Goal: Information Seeking & Learning: Learn about a topic

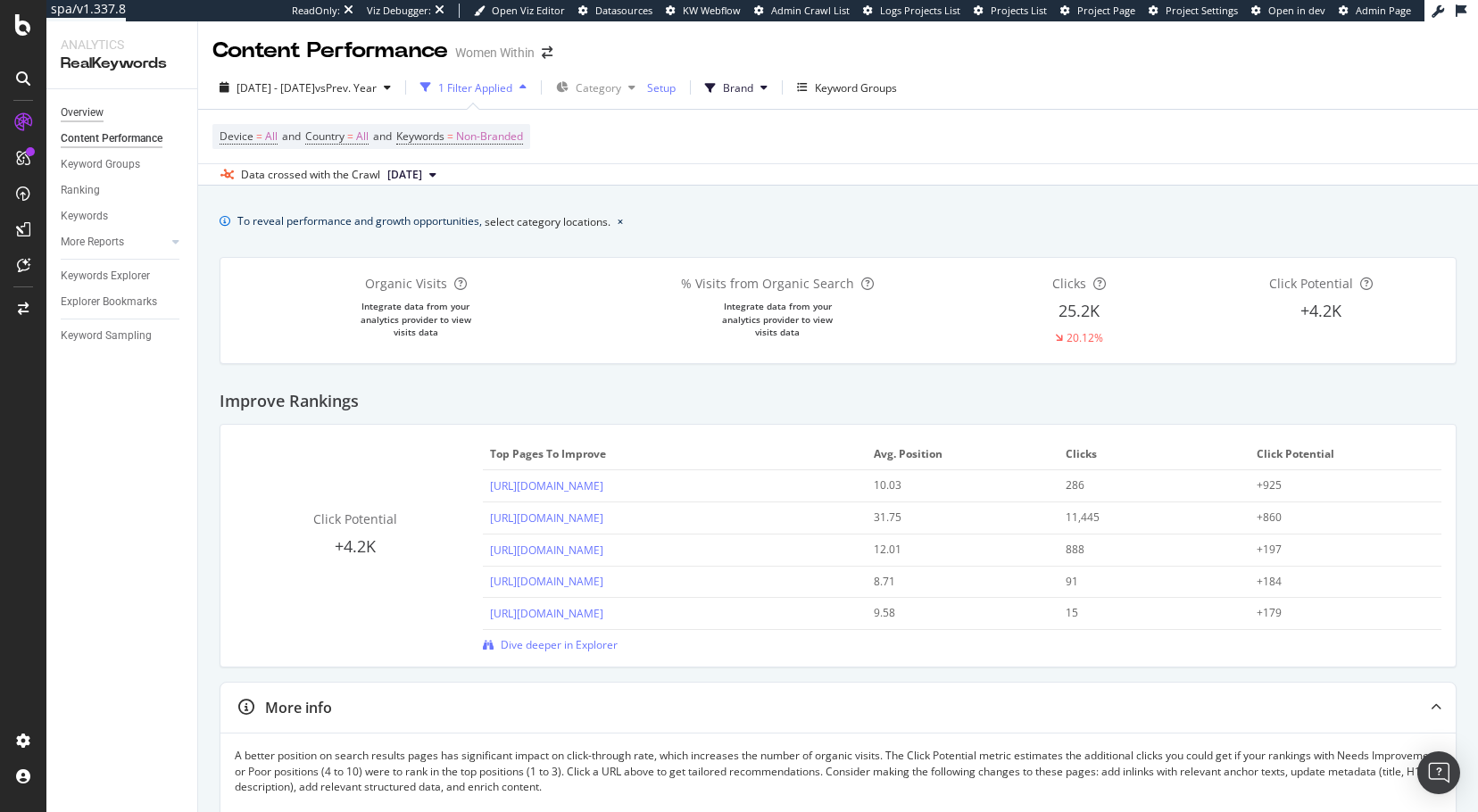
click at [83, 113] on div "Overview" at bounding box center [81, 113] width 42 height 19
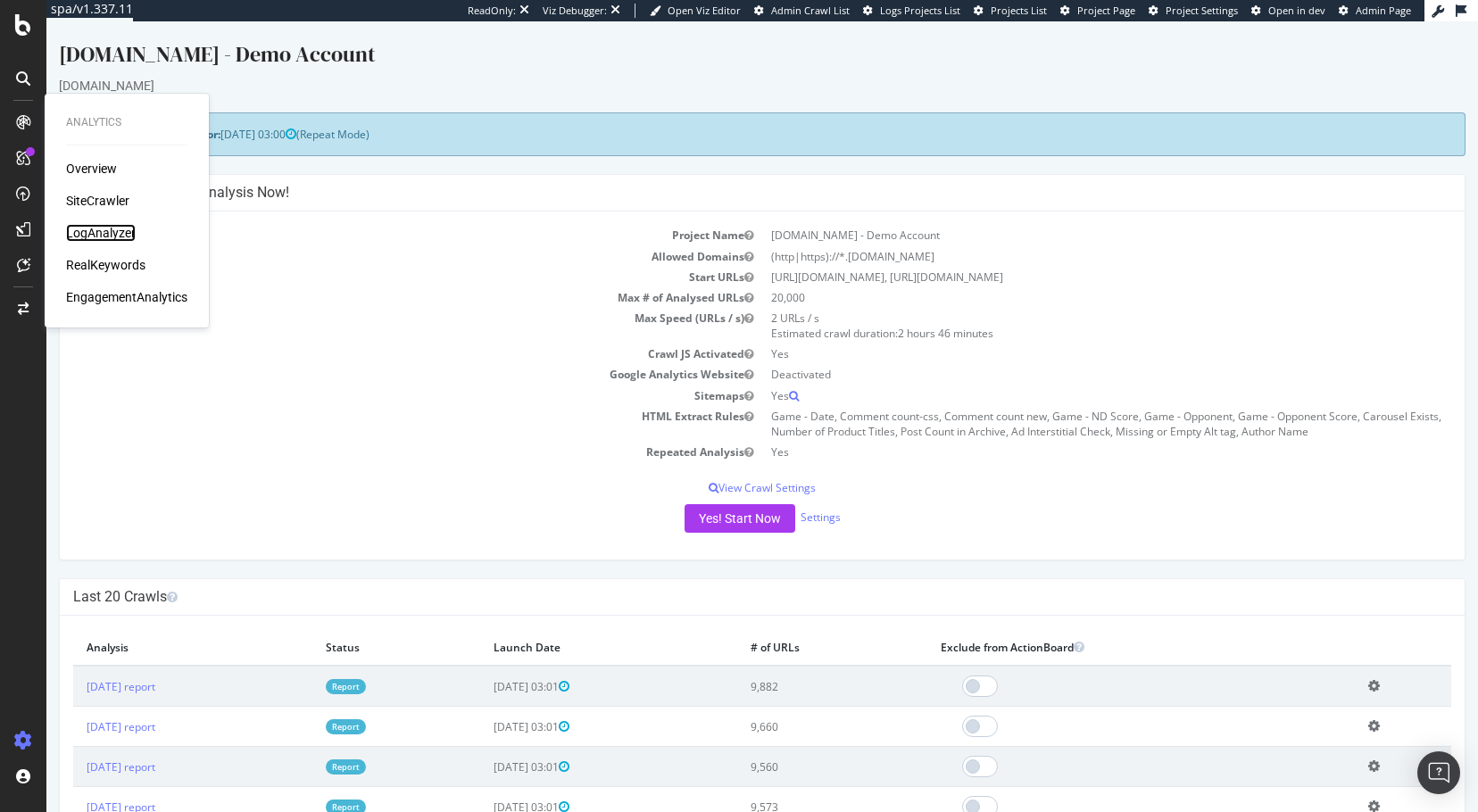
click at [105, 234] on div "LogAnalyzer" at bounding box center [101, 232] width 70 height 18
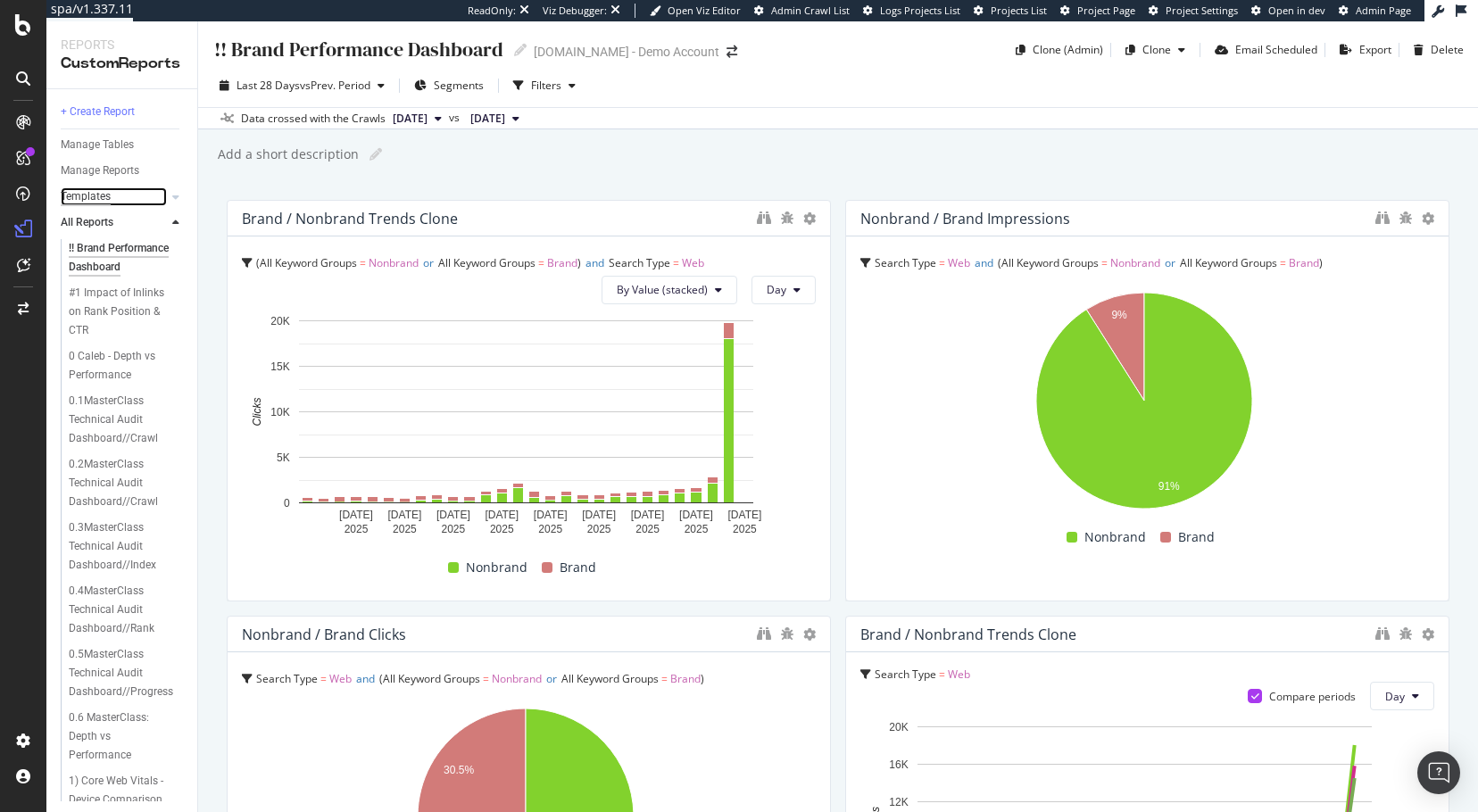
click at [88, 193] on div "Templates" at bounding box center [85, 196] width 50 height 19
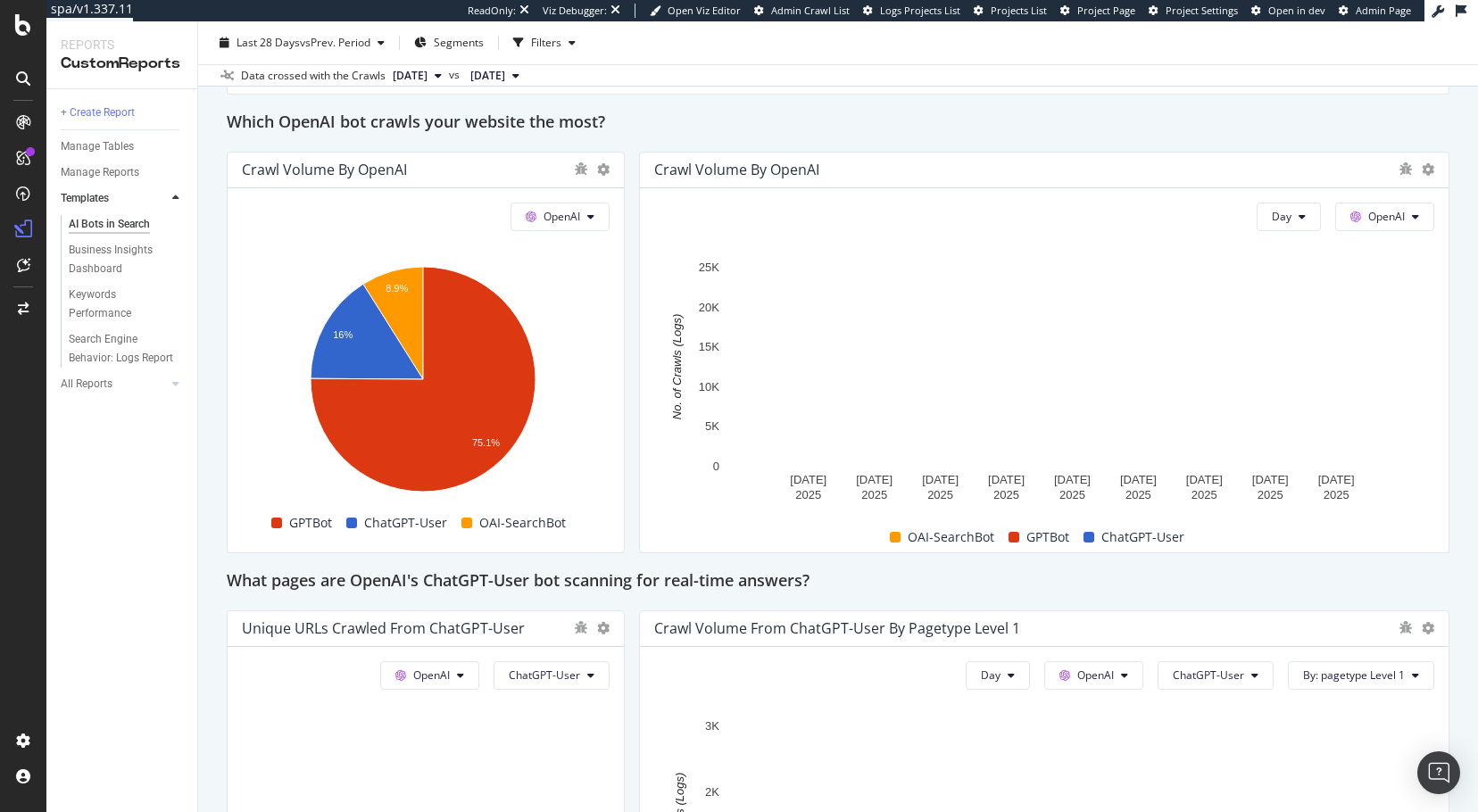
scroll to position [1516, 0]
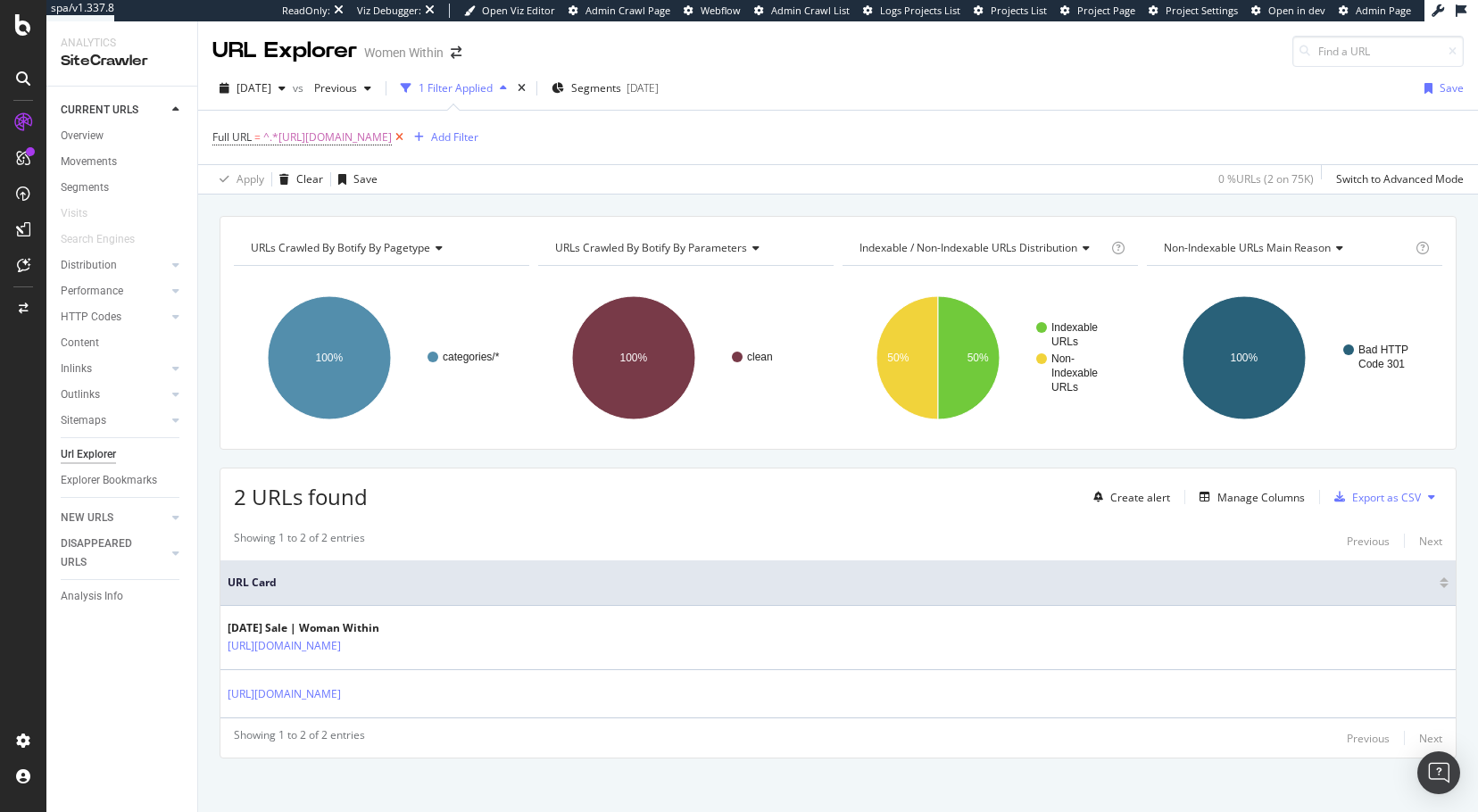
click at [407, 138] on icon at bounding box center [399, 137] width 15 height 18
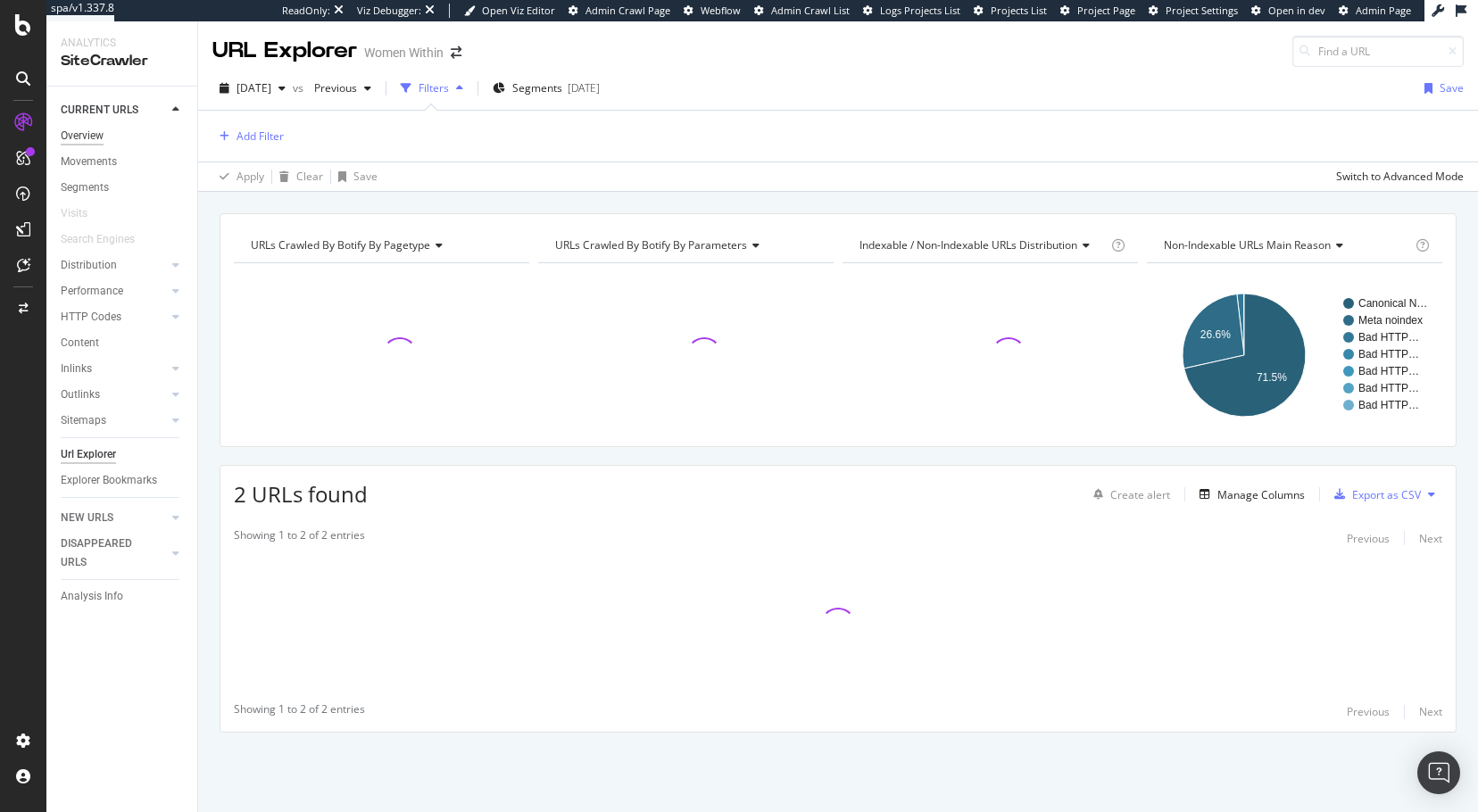
click at [79, 138] on div "Overview" at bounding box center [81, 136] width 42 height 19
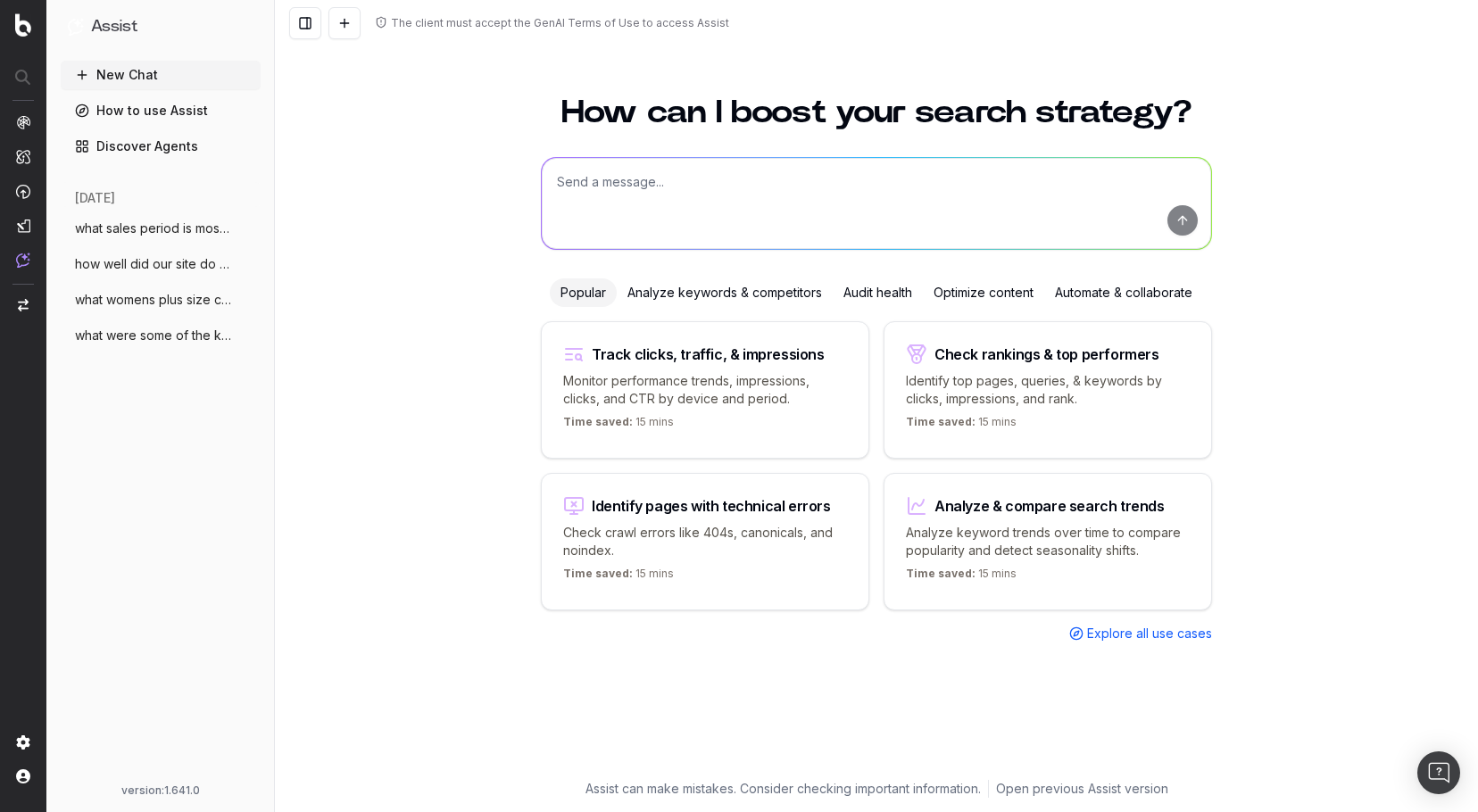
click at [156, 112] on link "How to use Assist" at bounding box center [161, 110] width 200 height 28
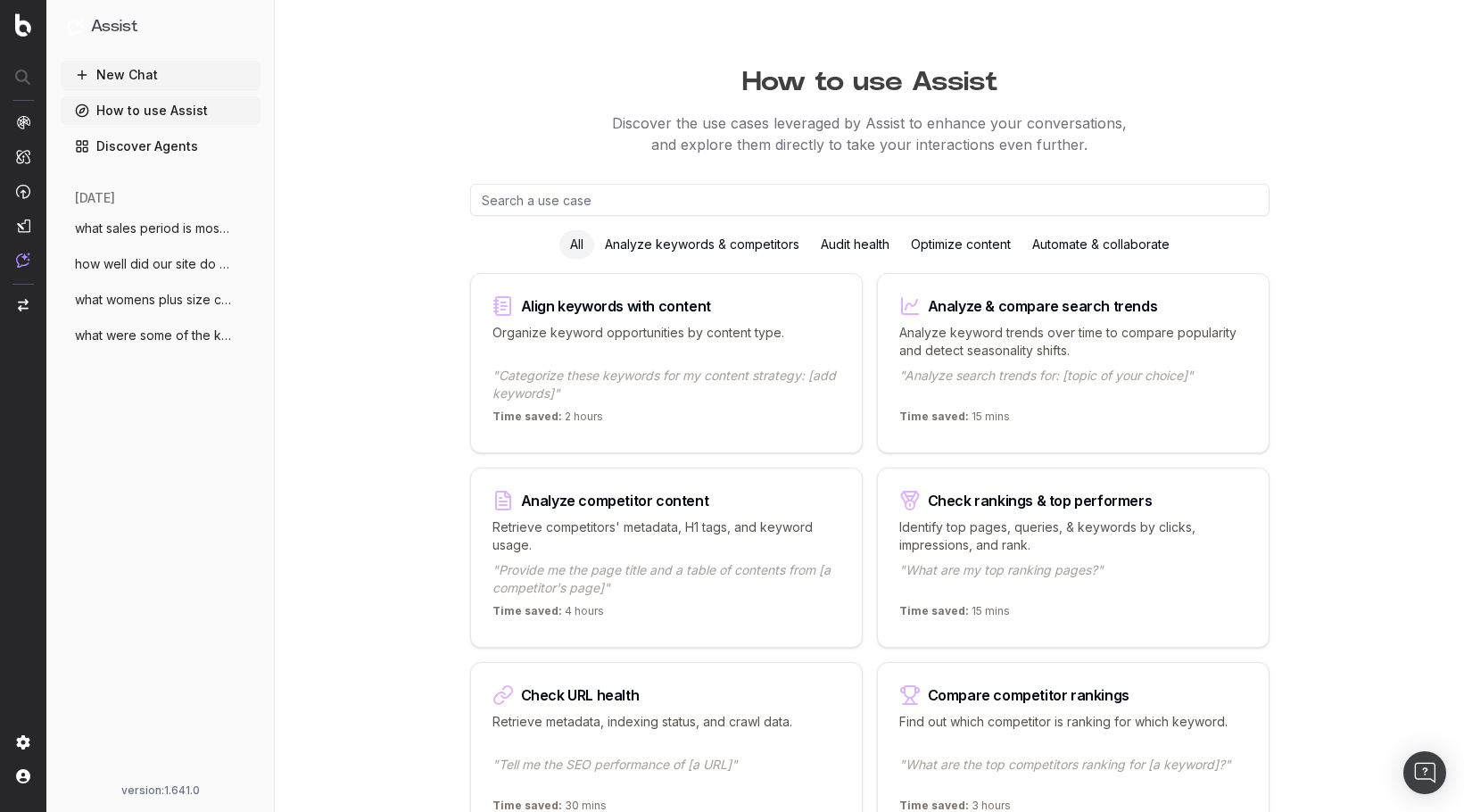
click at [161, 156] on link "Discover Agents" at bounding box center [161, 146] width 200 height 28
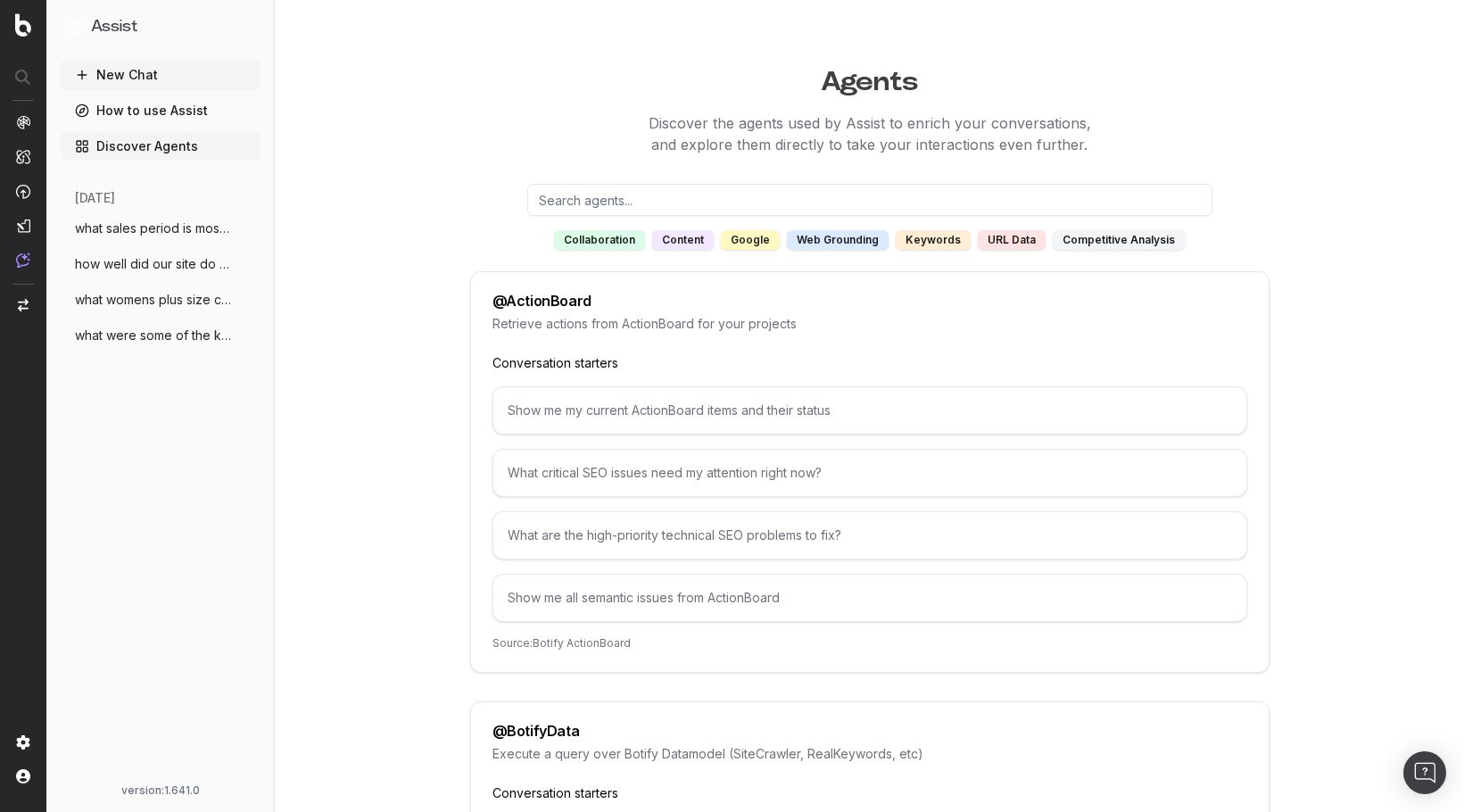
click at [747, 237] on div "google" at bounding box center [750, 240] width 59 height 20
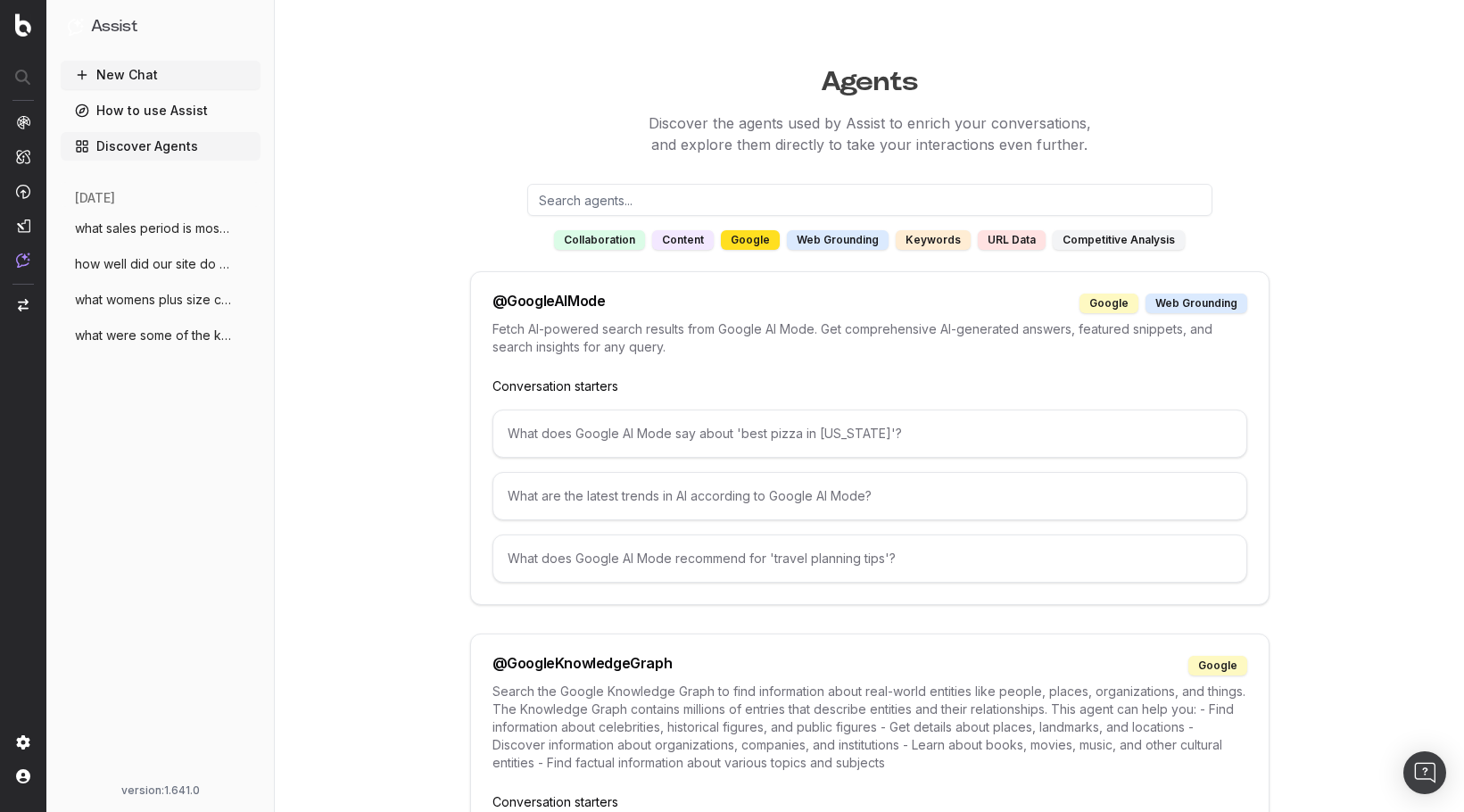
click at [1078, 239] on div "competitive analysis" at bounding box center [1119, 240] width 132 height 20
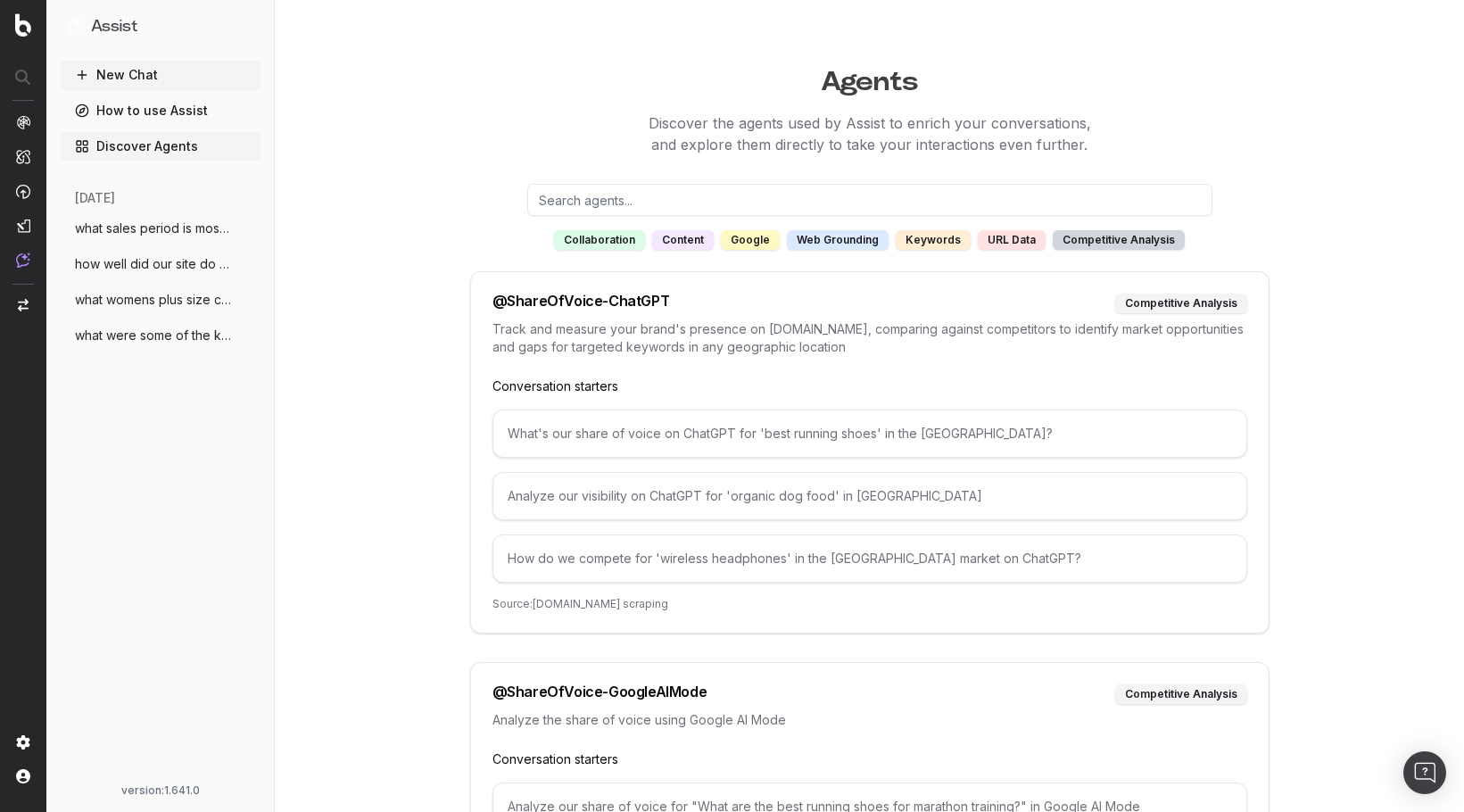
click at [696, 245] on div "content" at bounding box center [683, 240] width 61 height 20
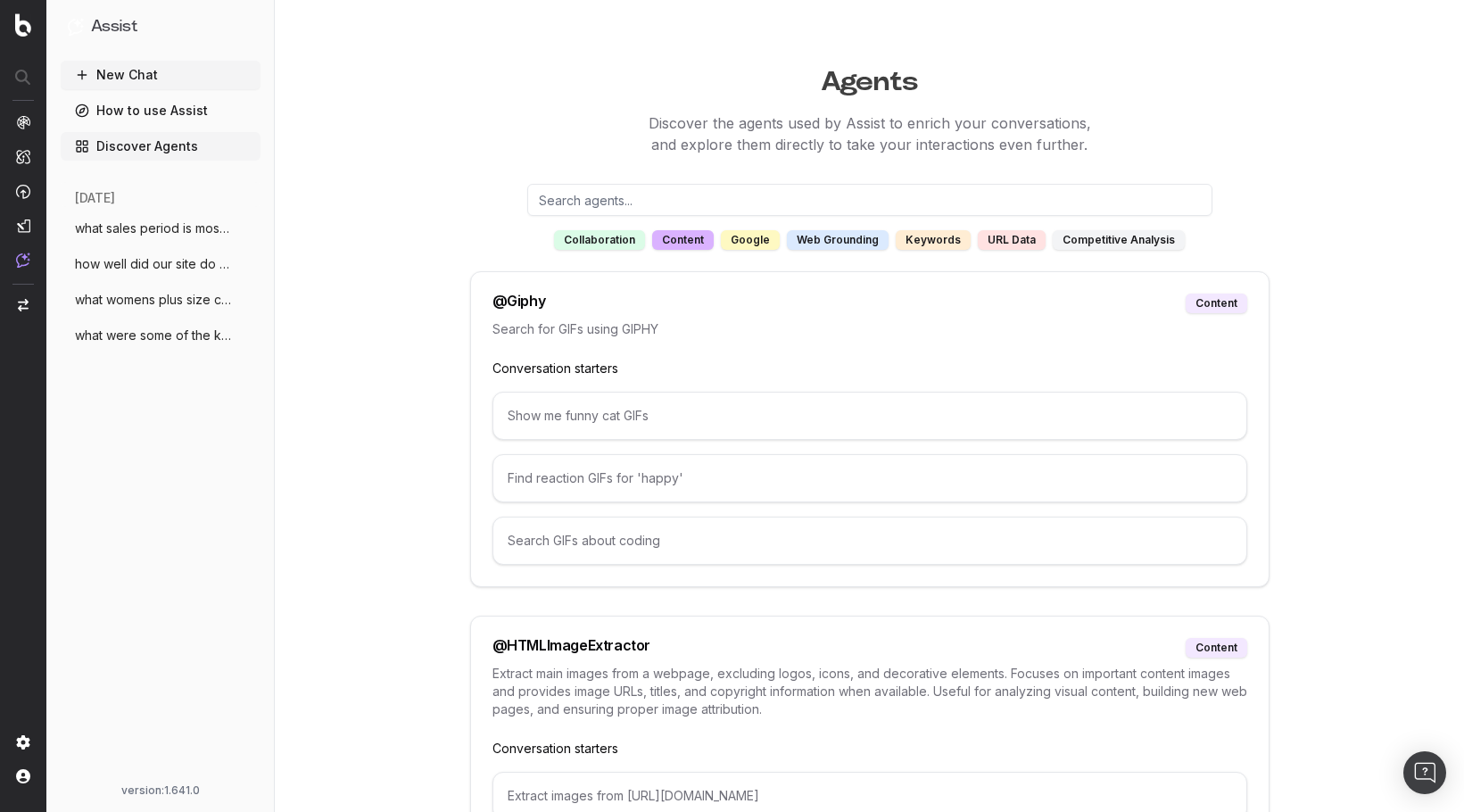
click at [595, 238] on div "collaboration" at bounding box center [600, 240] width 91 height 20
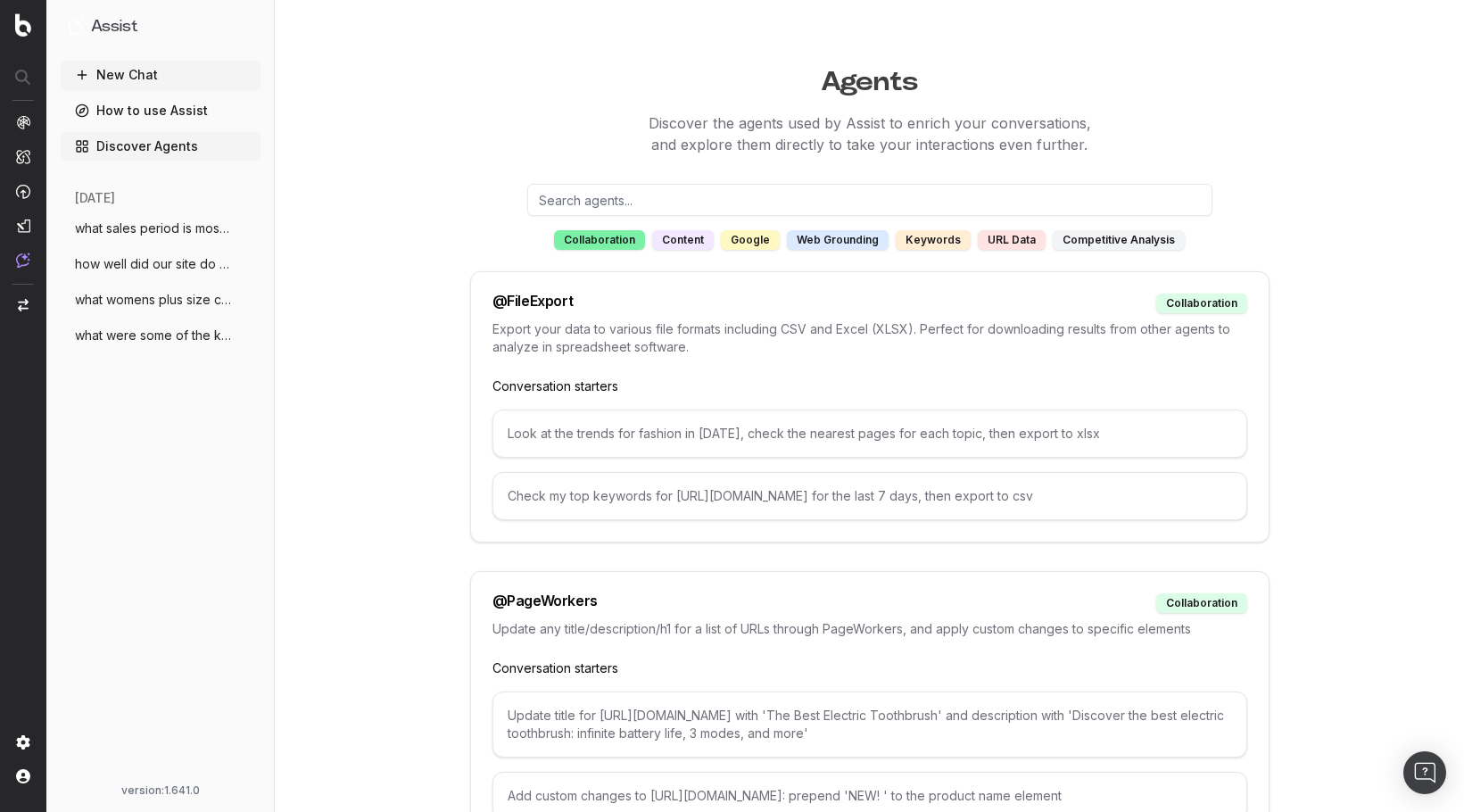
drag, startPoint x: 581, startPoint y: 238, endPoint x: 474, endPoint y: 237, distance: 107.0
click at [581, 237] on div "collaboration" at bounding box center [600, 240] width 91 height 20
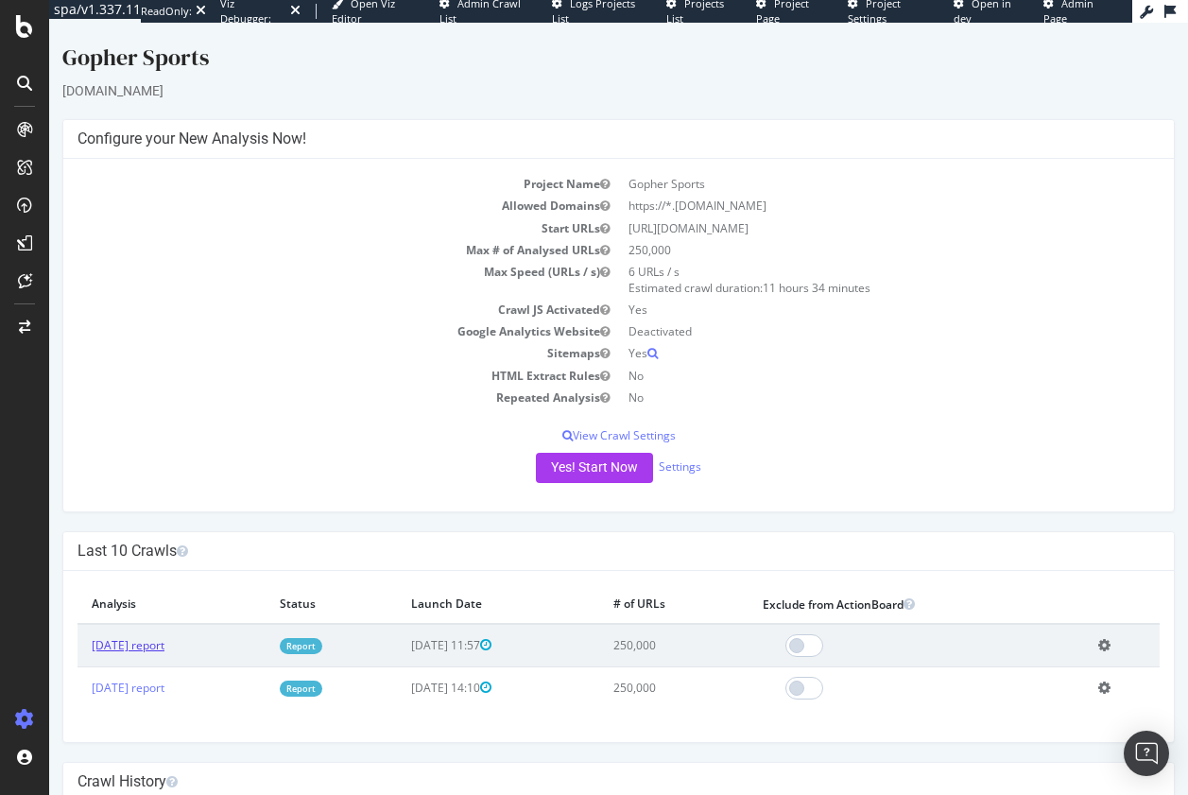
click at [164, 424] on link "2025 Aug. 28th report" at bounding box center [128, 645] width 73 height 16
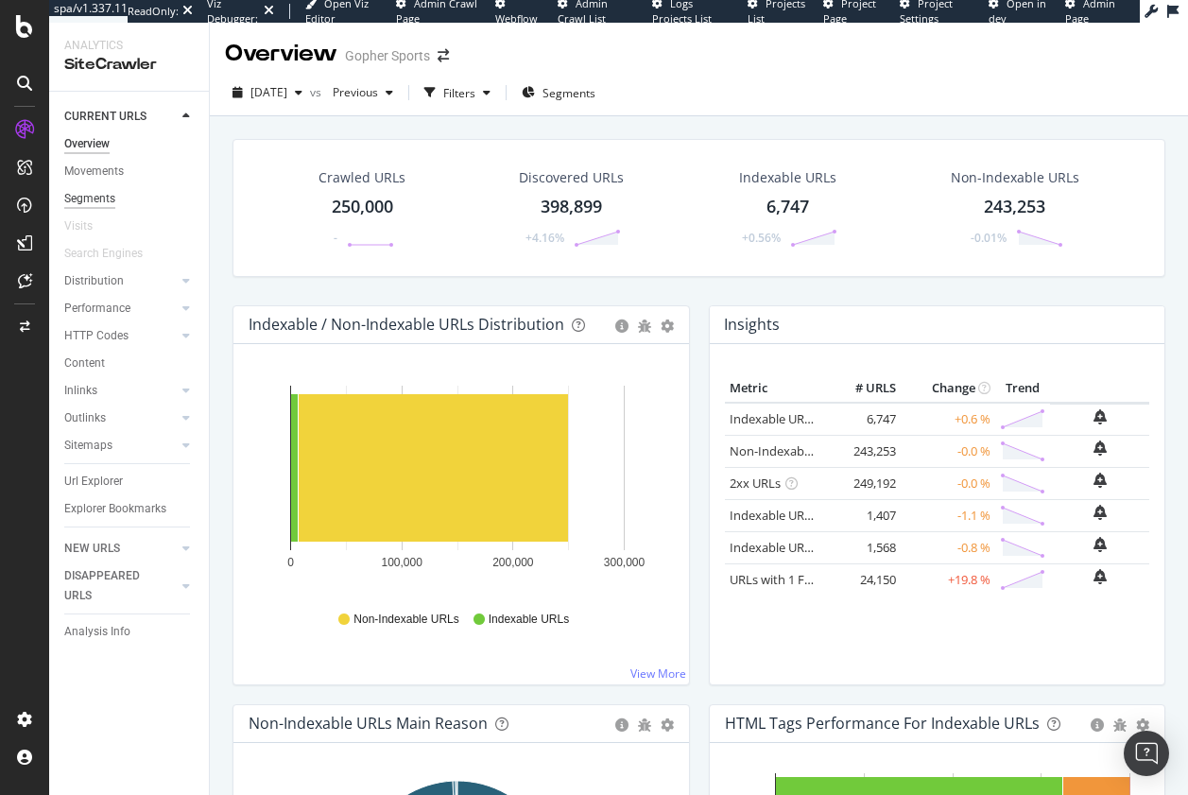
click at [77, 200] on div "Segments" at bounding box center [89, 199] width 51 height 20
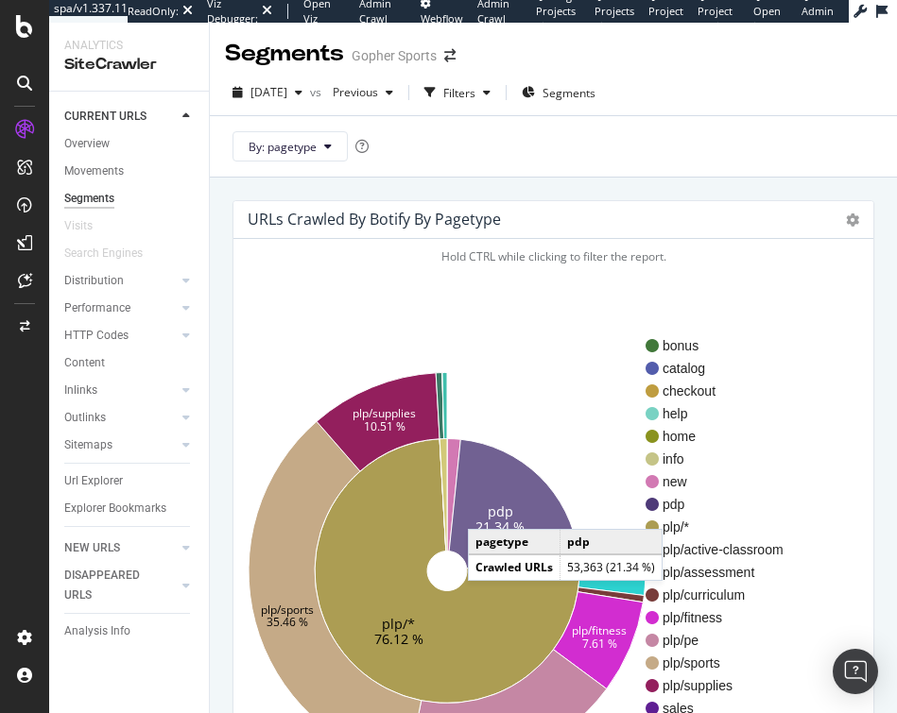
click at [487, 424] on icon at bounding box center [513, 503] width 129 height 129
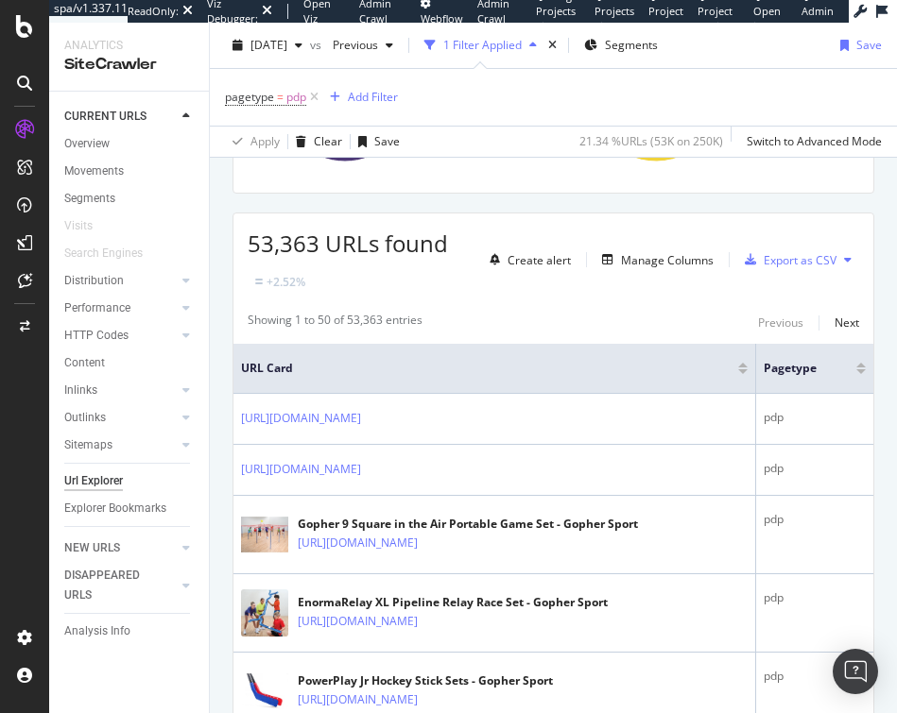
scroll to position [94, 0]
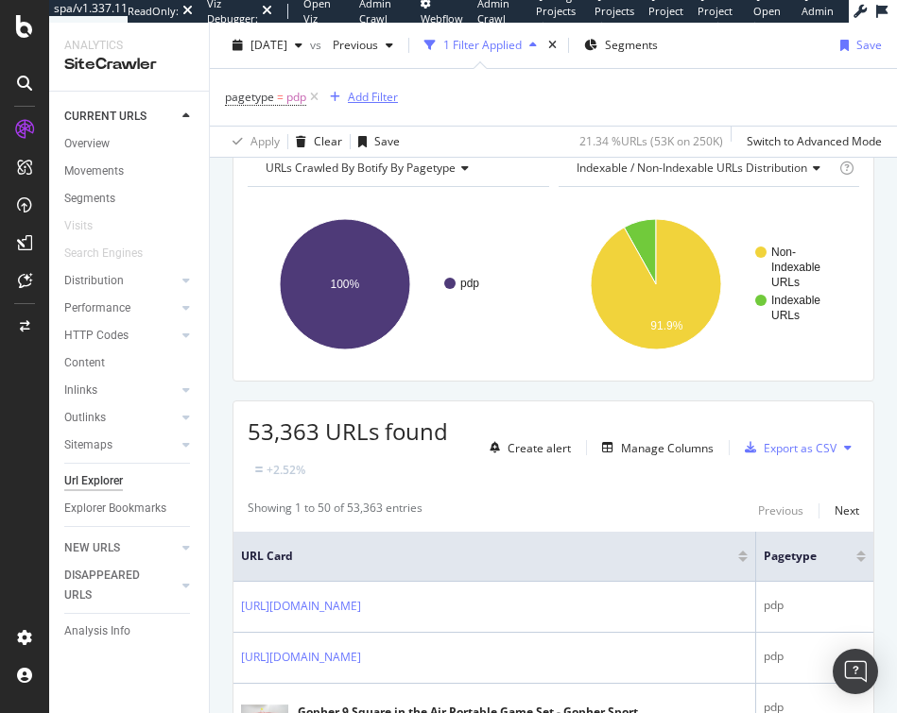
click at [364, 100] on div "Add Filter" at bounding box center [373, 97] width 50 height 16
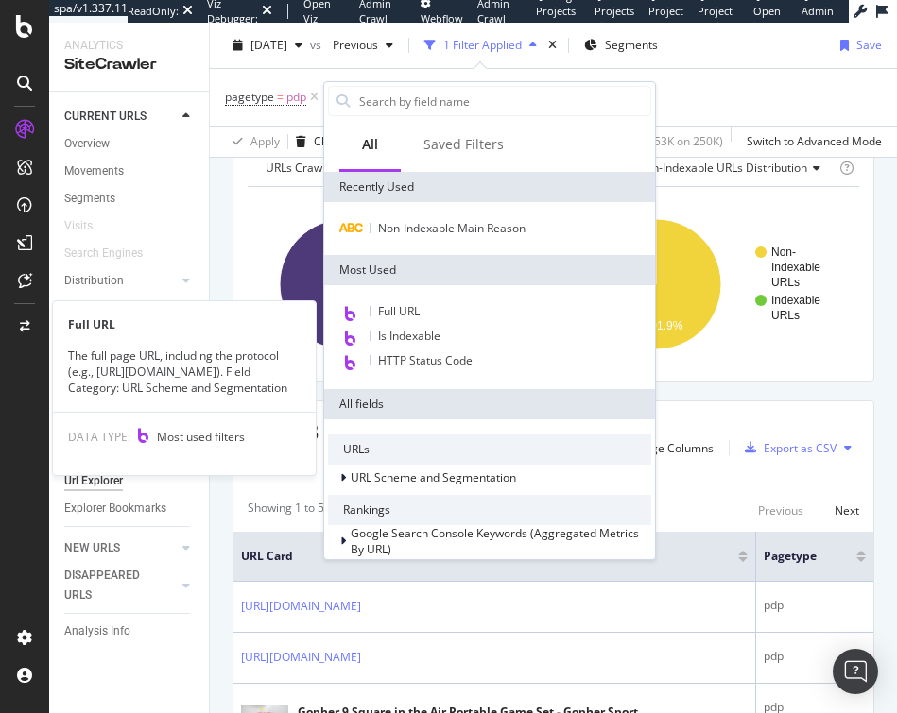
drag, startPoint x: 416, startPoint y: 316, endPoint x: 423, endPoint y: 302, distance: 15.2
click at [415, 315] on span "Full URL" at bounding box center [399, 311] width 42 height 16
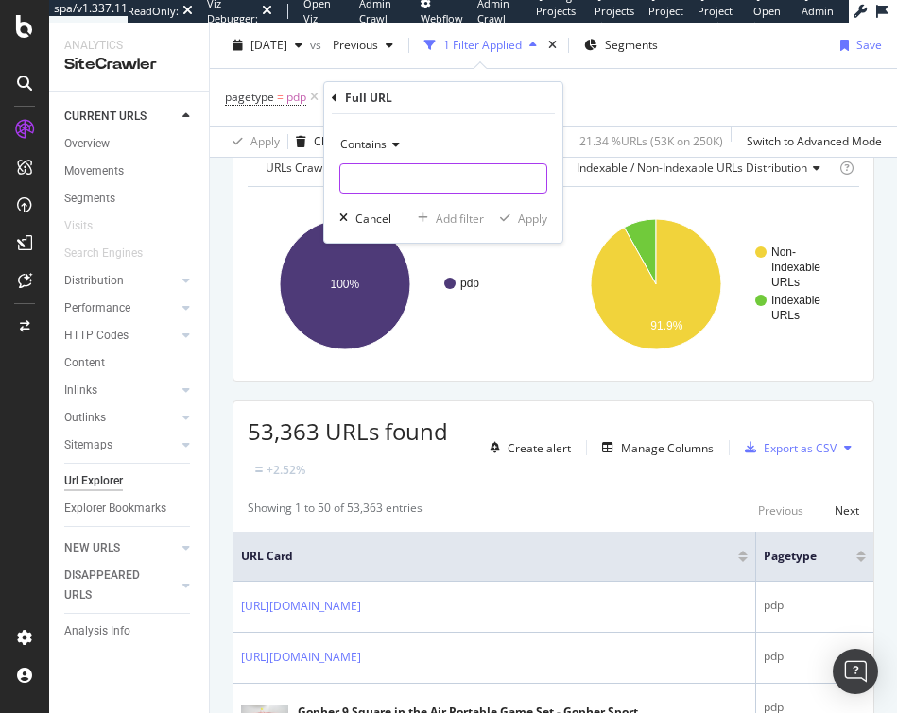
click at [382, 180] on input "text" at bounding box center [443, 178] width 206 height 30
type input "?"
click at [530, 216] on div "Apply" at bounding box center [532, 219] width 29 height 16
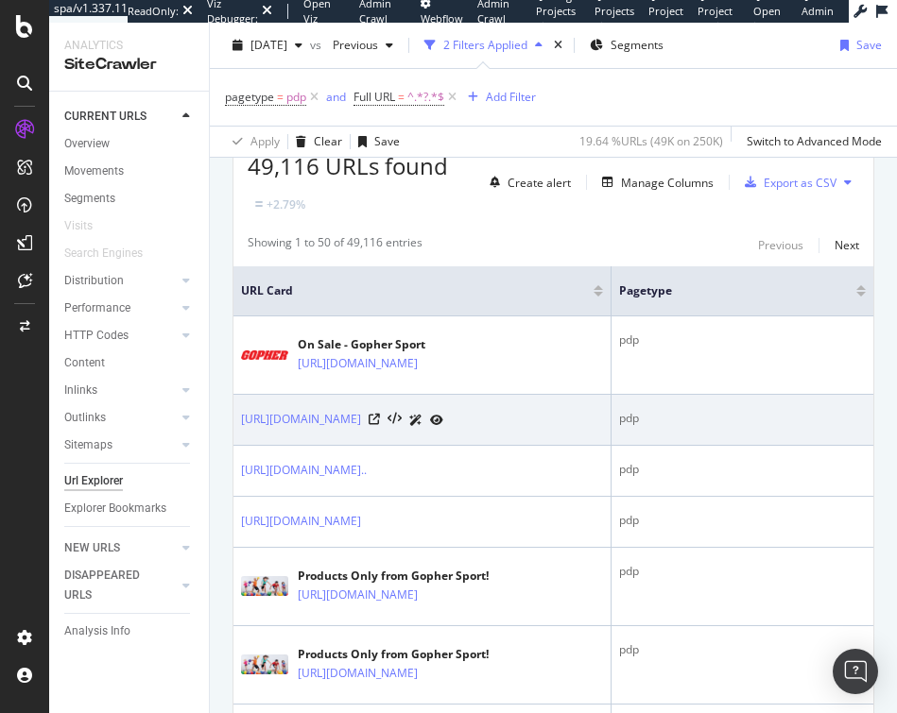
scroll to position [378, 0]
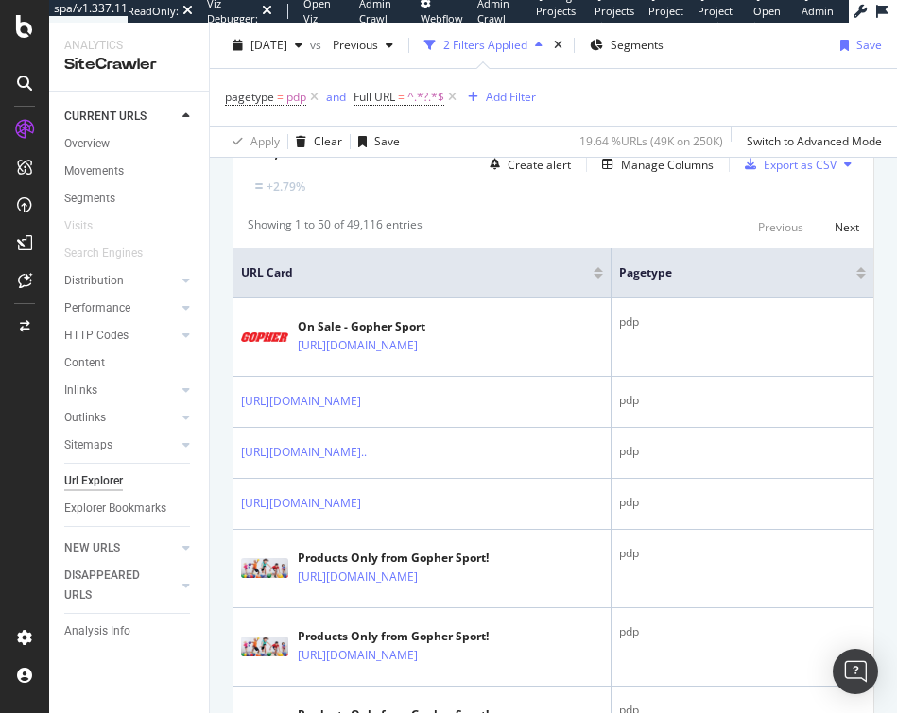
click at [550, 284] on th "URL Card" at bounding box center [422, 273] width 378 height 50
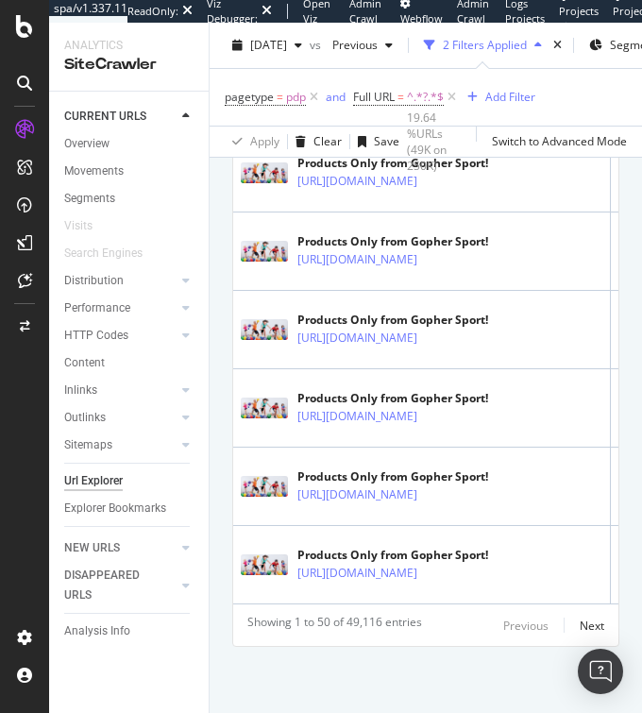
scroll to position [4390, 0]
click at [584, 424] on div "Next" at bounding box center [592, 626] width 25 height 16
click at [580, 424] on div "Next" at bounding box center [592, 626] width 25 height 16
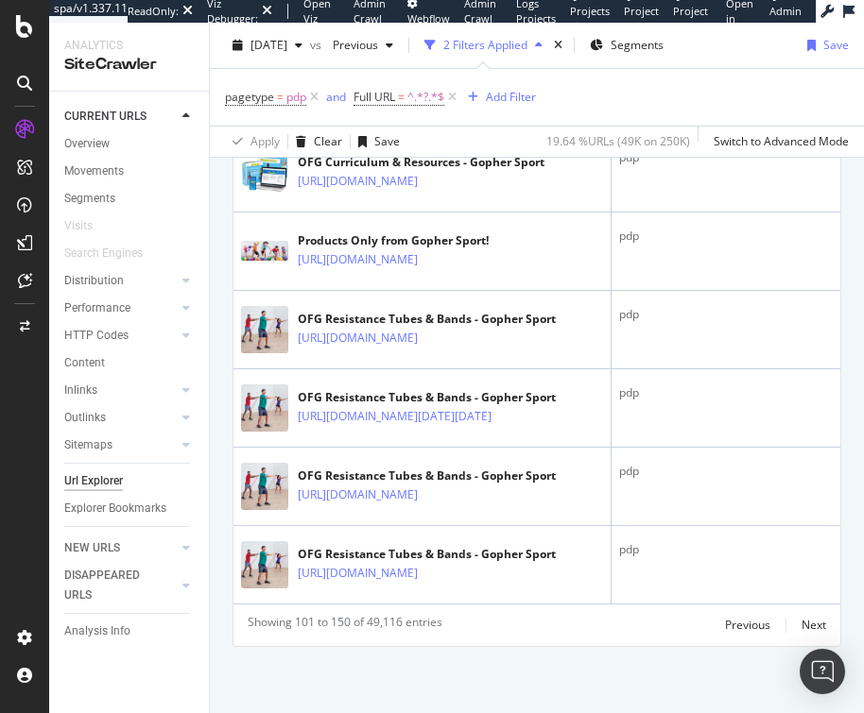
scroll to position [4371, 0]
click at [808, 424] on div "Next" at bounding box center [813, 625] width 25 height 16
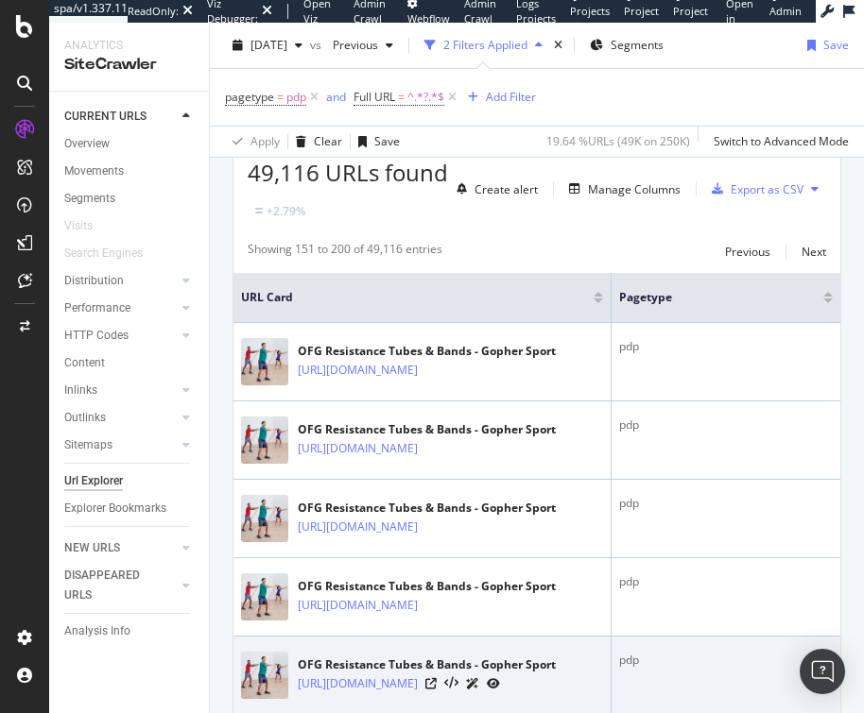
scroll to position [66, 0]
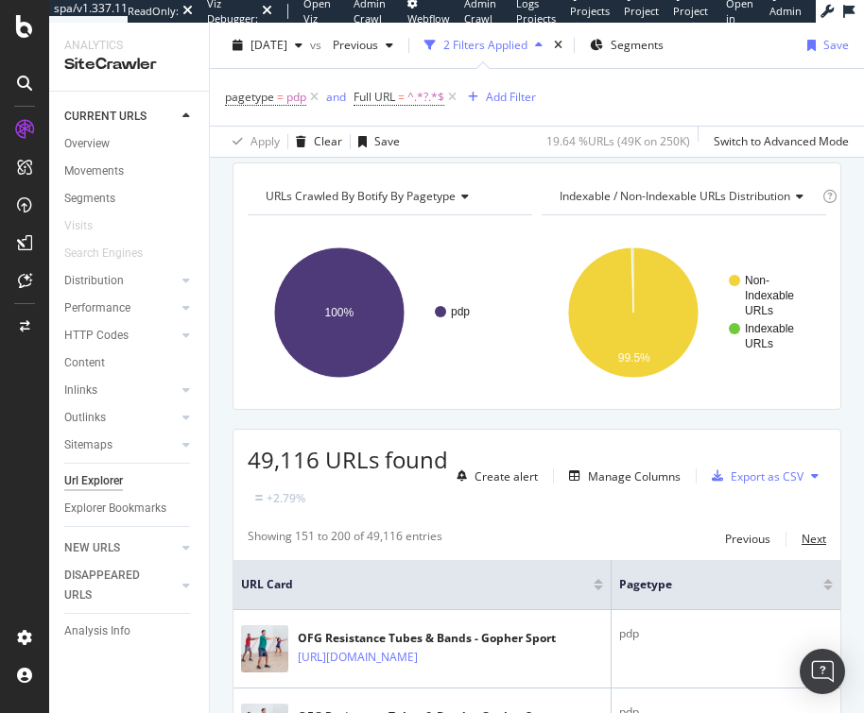
drag, startPoint x: 798, startPoint y: 534, endPoint x: 761, endPoint y: 539, distance: 38.1
click at [801, 424] on div "Next" at bounding box center [813, 539] width 25 height 16
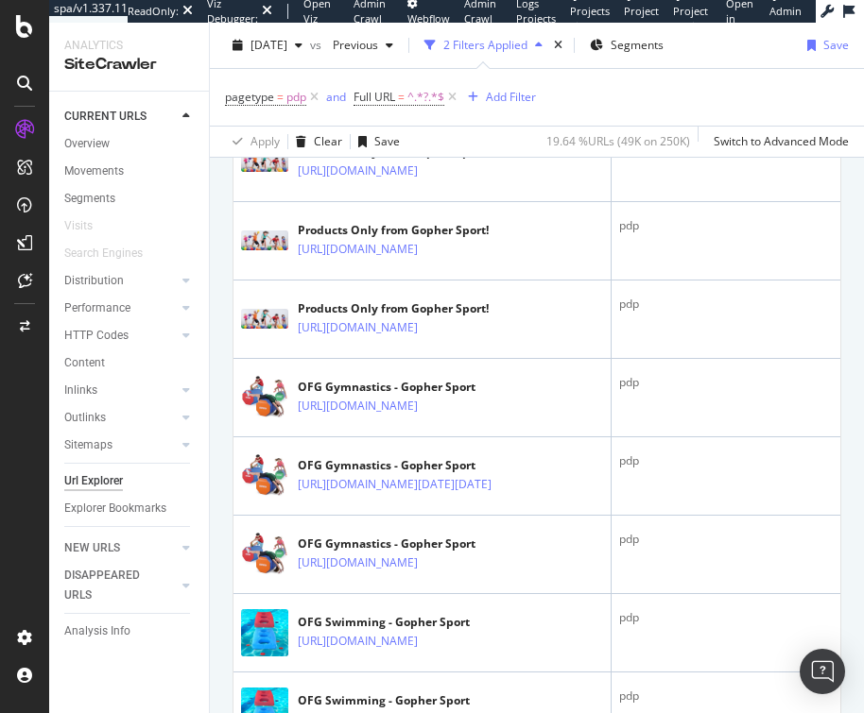
scroll to position [822, 0]
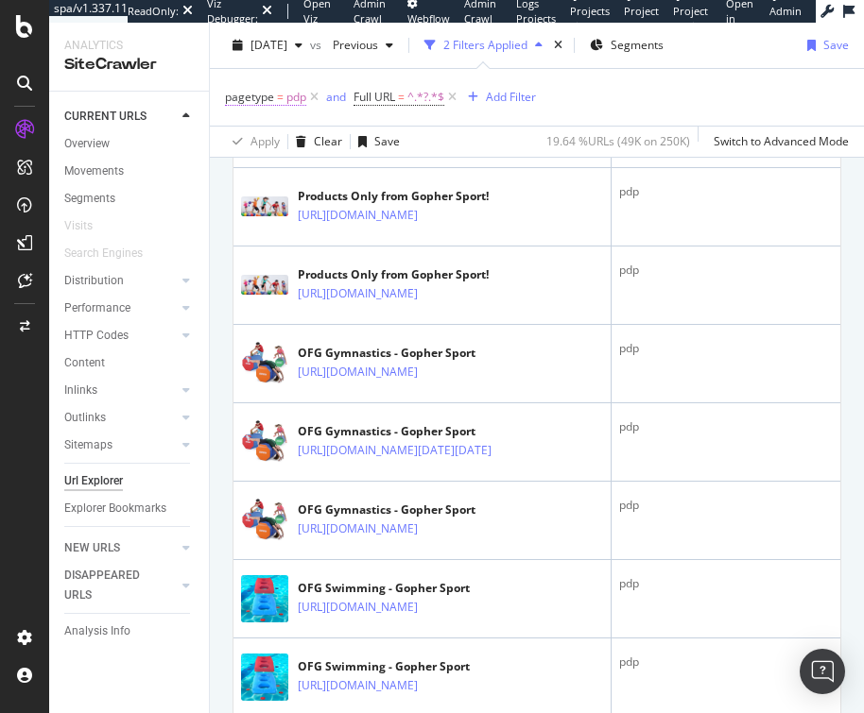
click at [286, 96] on span "pdp" at bounding box center [296, 97] width 20 height 26
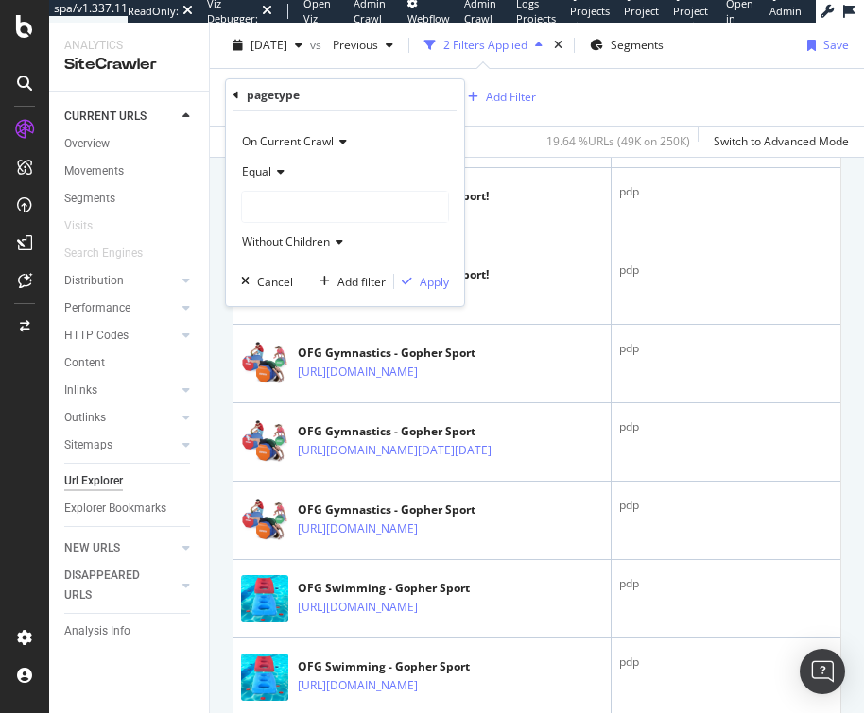
click at [265, 179] on span "Equal" at bounding box center [256, 171] width 29 height 16
drag, startPoint x: 264, startPoint y: 205, endPoint x: 273, endPoint y: 186, distance: 21.1
click at [265, 204] on span "Equal" at bounding box center [266, 211] width 32 height 16
click at [271, 95] on div "pagetype" at bounding box center [273, 95] width 53 height 16
click at [239, 102] on div "pagetype" at bounding box center [344, 95] width 223 height 32
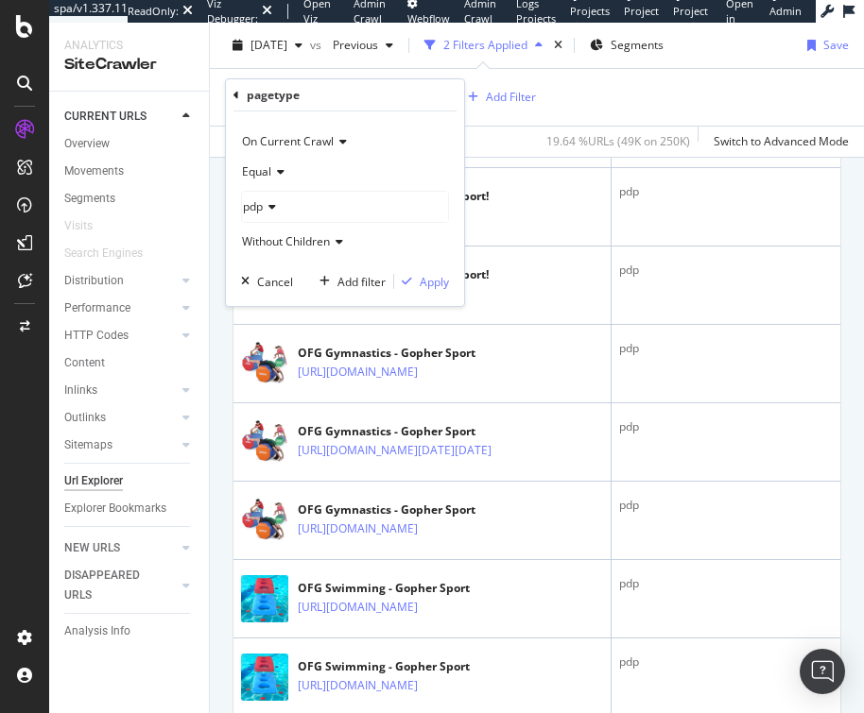
click at [242, 91] on div "pagetype" at bounding box center [344, 95] width 223 height 32
click at [236, 94] on icon at bounding box center [236, 95] width 6 height 11
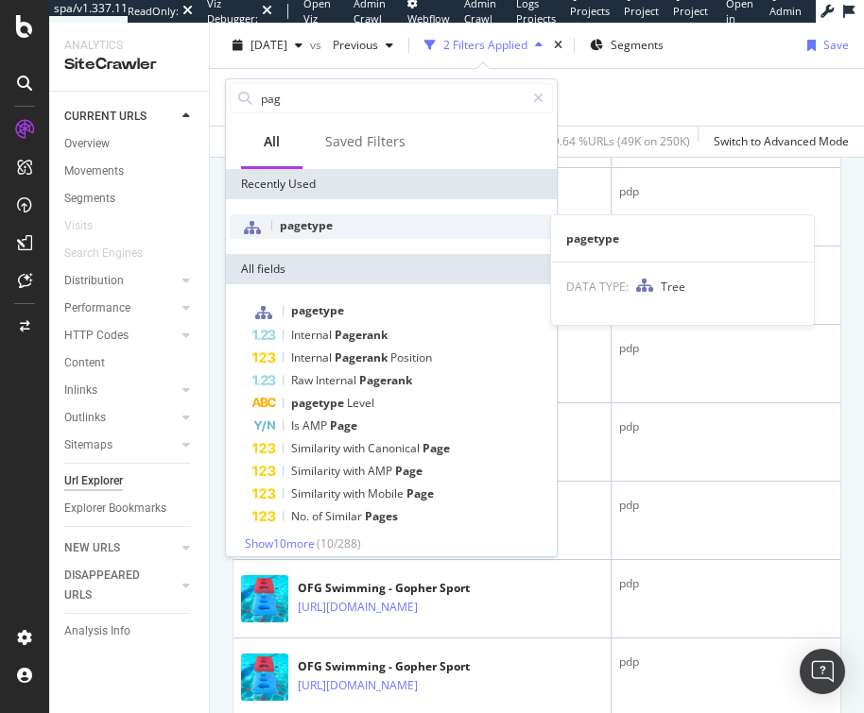
type input "pag"
click at [294, 224] on span "pagetype" at bounding box center [306, 225] width 53 height 16
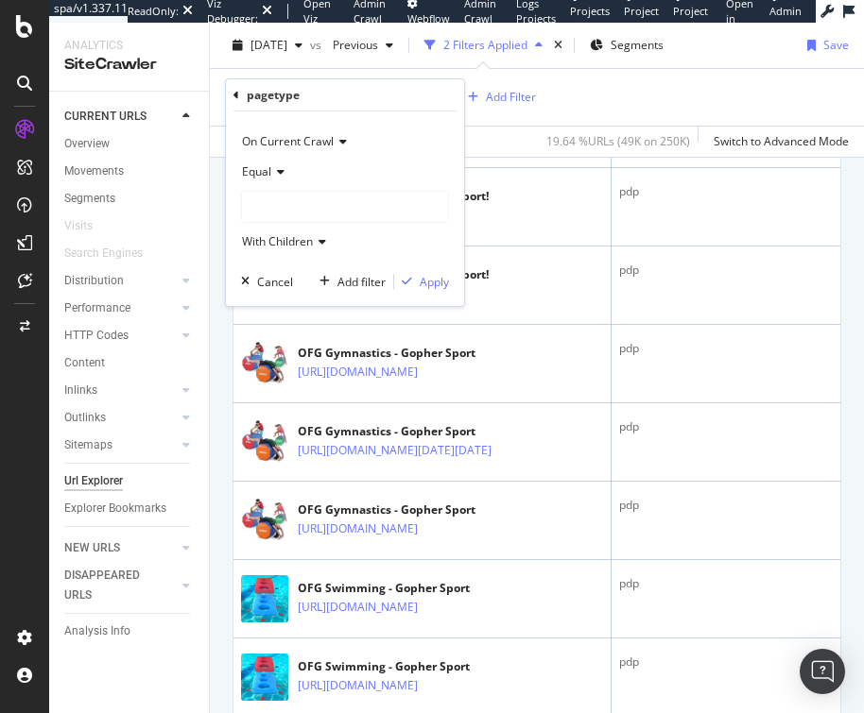
click at [267, 199] on div at bounding box center [345, 207] width 206 height 30
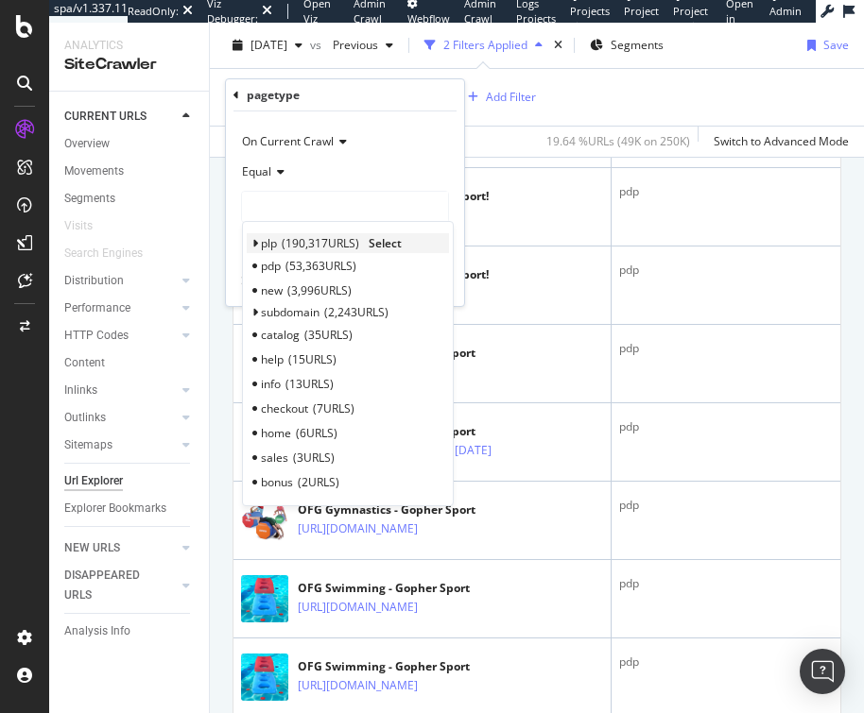
click at [334, 237] on span "190,317 URLS" at bounding box center [320, 243] width 77 height 16
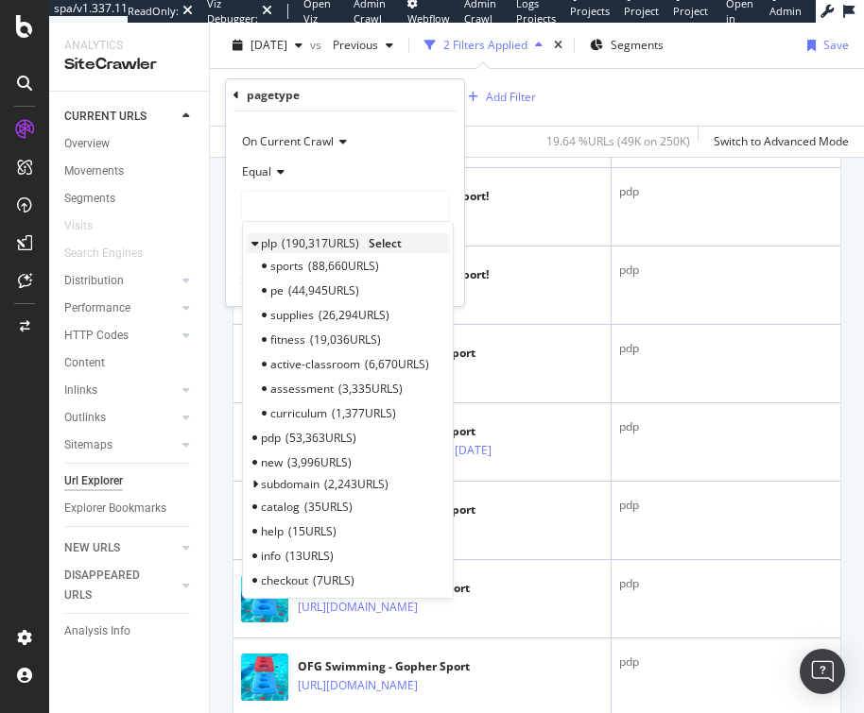
click at [384, 240] on span "Select" at bounding box center [384, 243] width 33 height 16
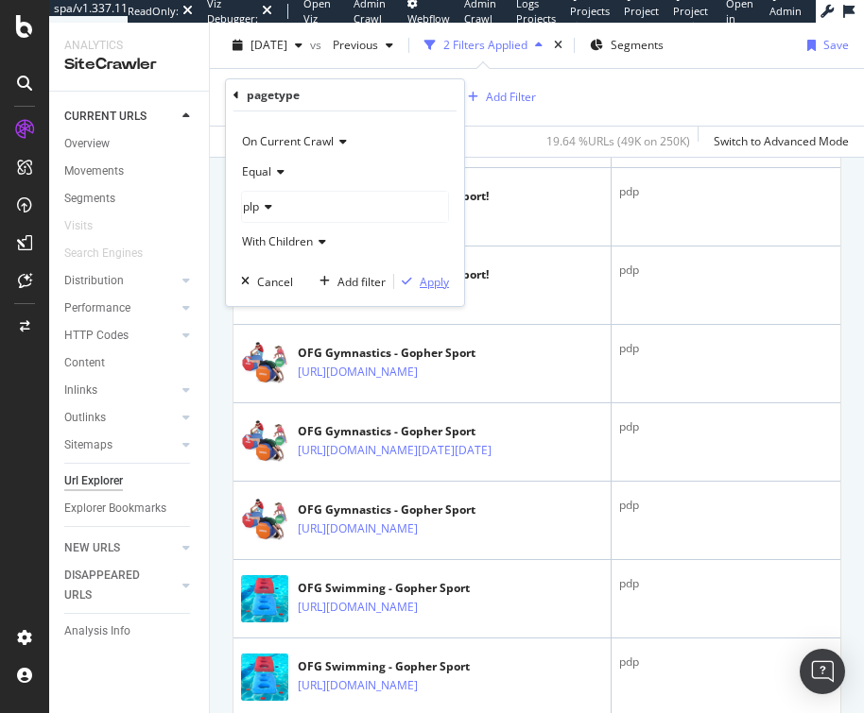
click at [436, 282] on div "Apply" at bounding box center [433, 282] width 29 height 16
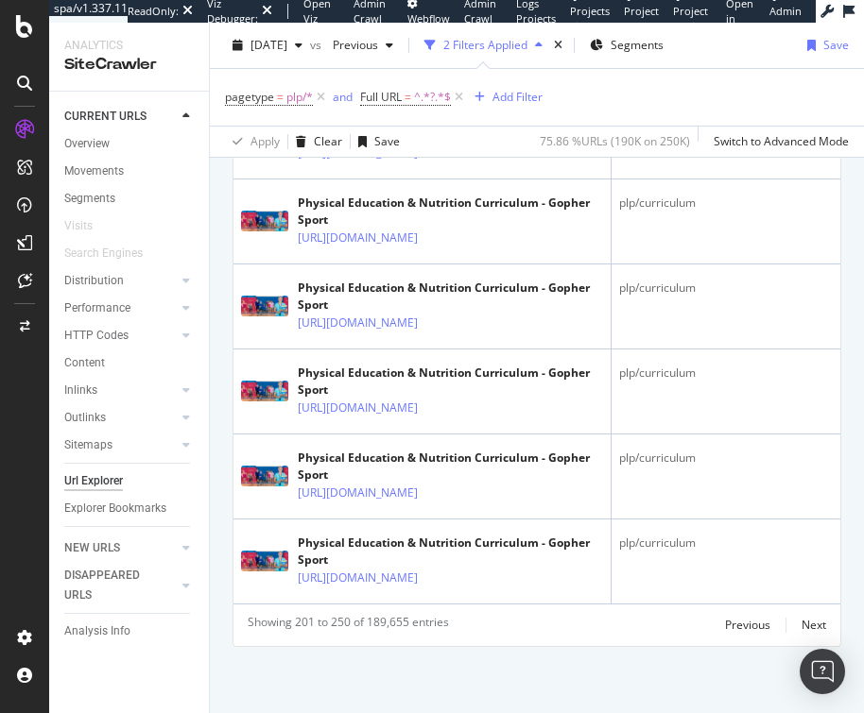
scroll to position [4483, 0]
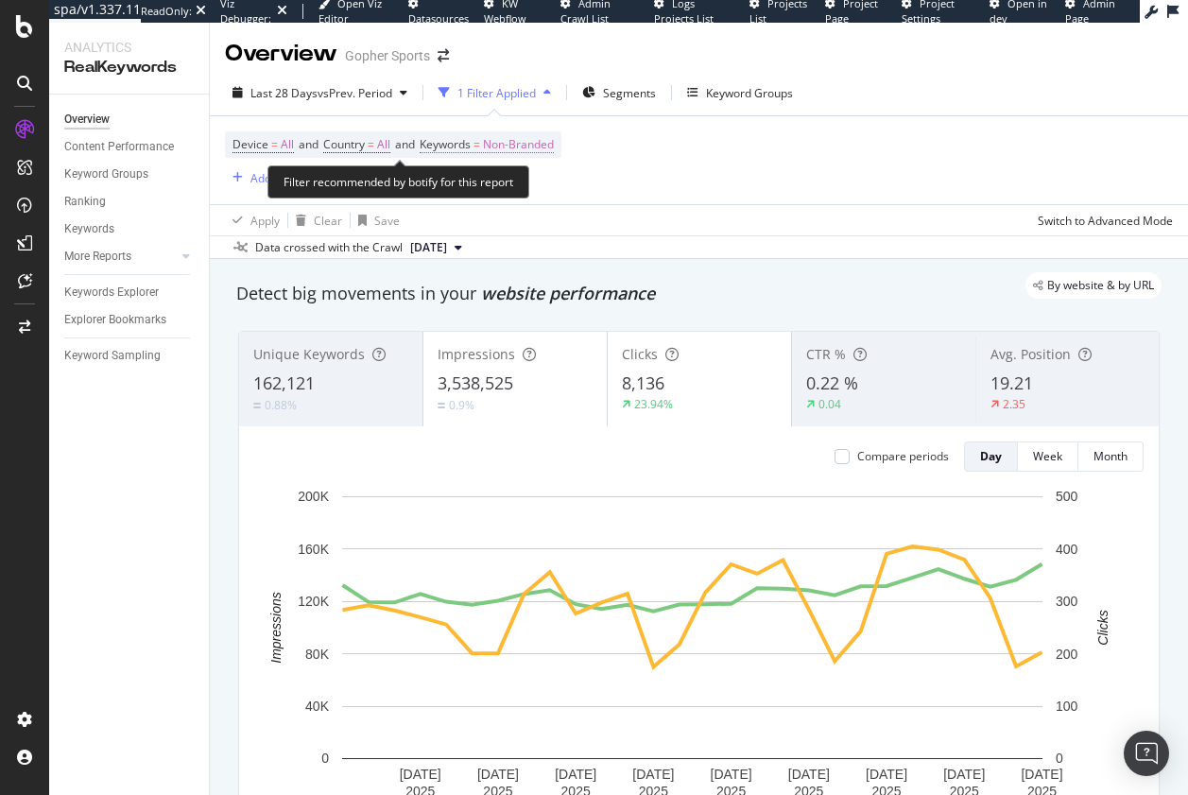
click at [505, 138] on span "Non-Branded" at bounding box center [518, 144] width 71 height 26
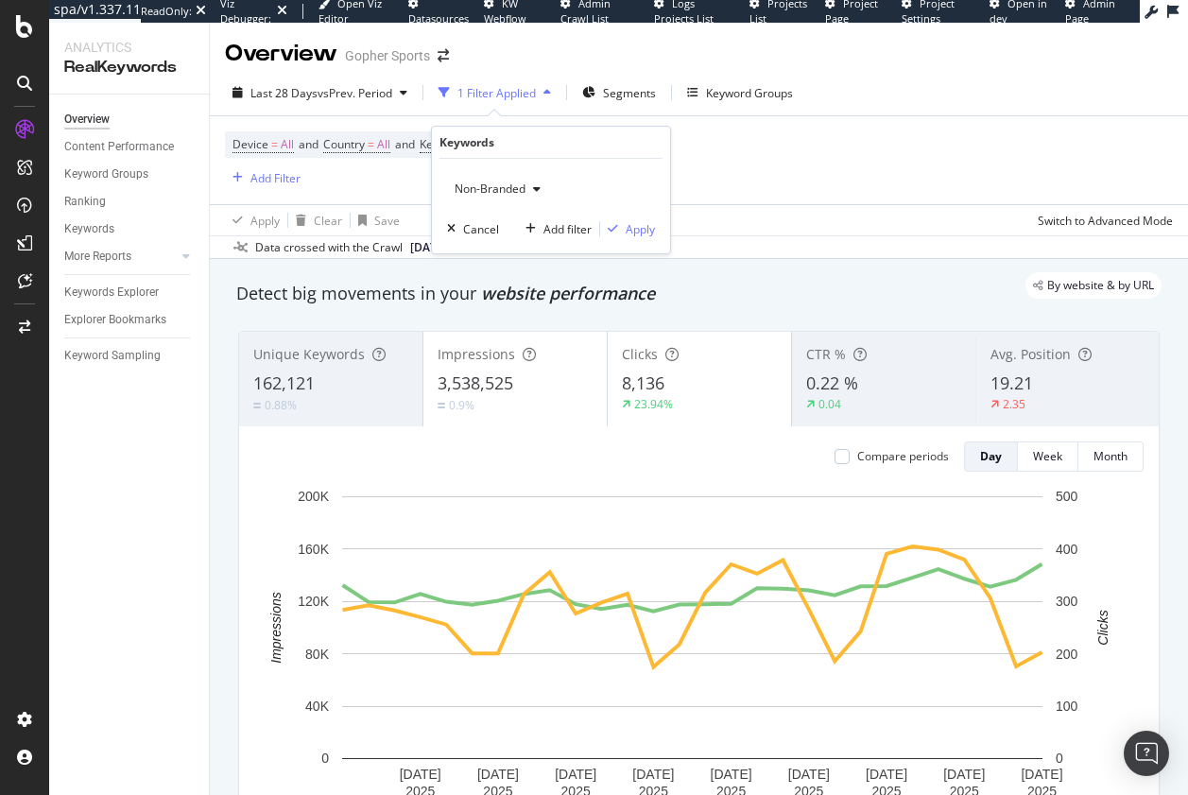
click at [516, 191] on span "Non-Branded" at bounding box center [486, 188] width 78 height 16
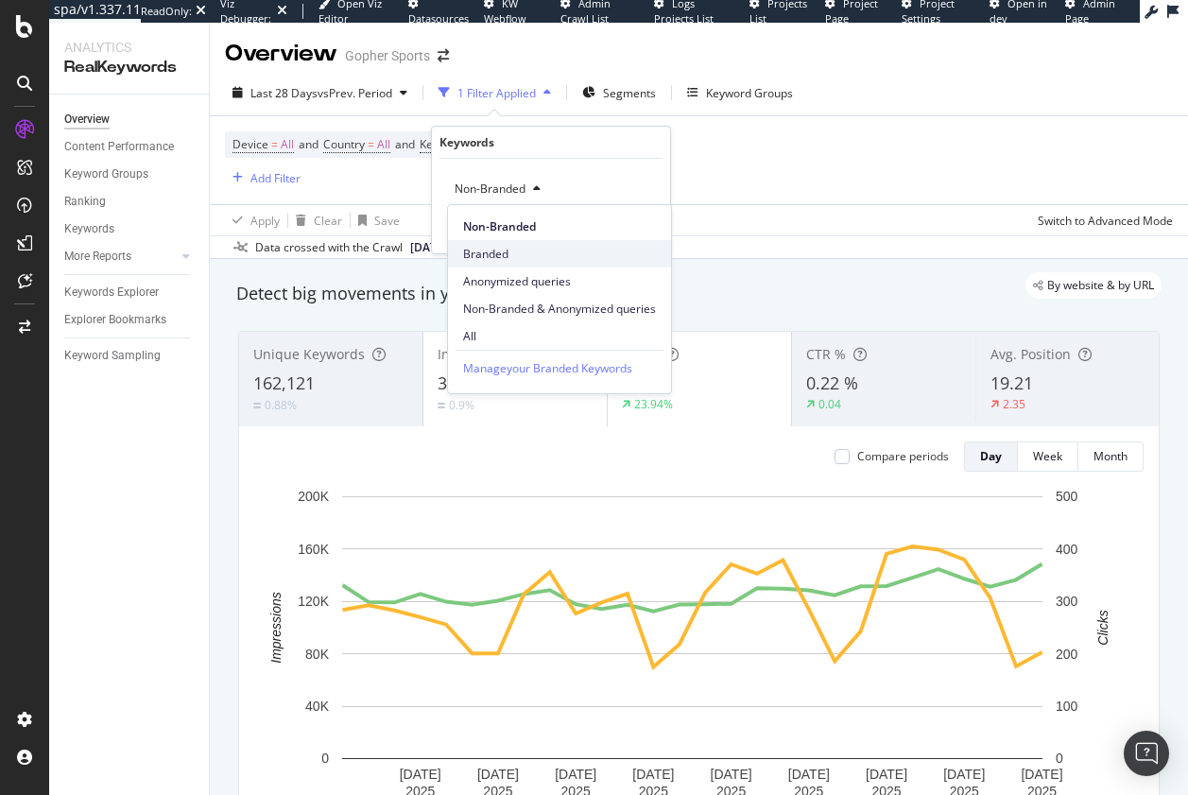
click at [496, 244] on div "Branded" at bounding box center [559, 253] width 223 height 27
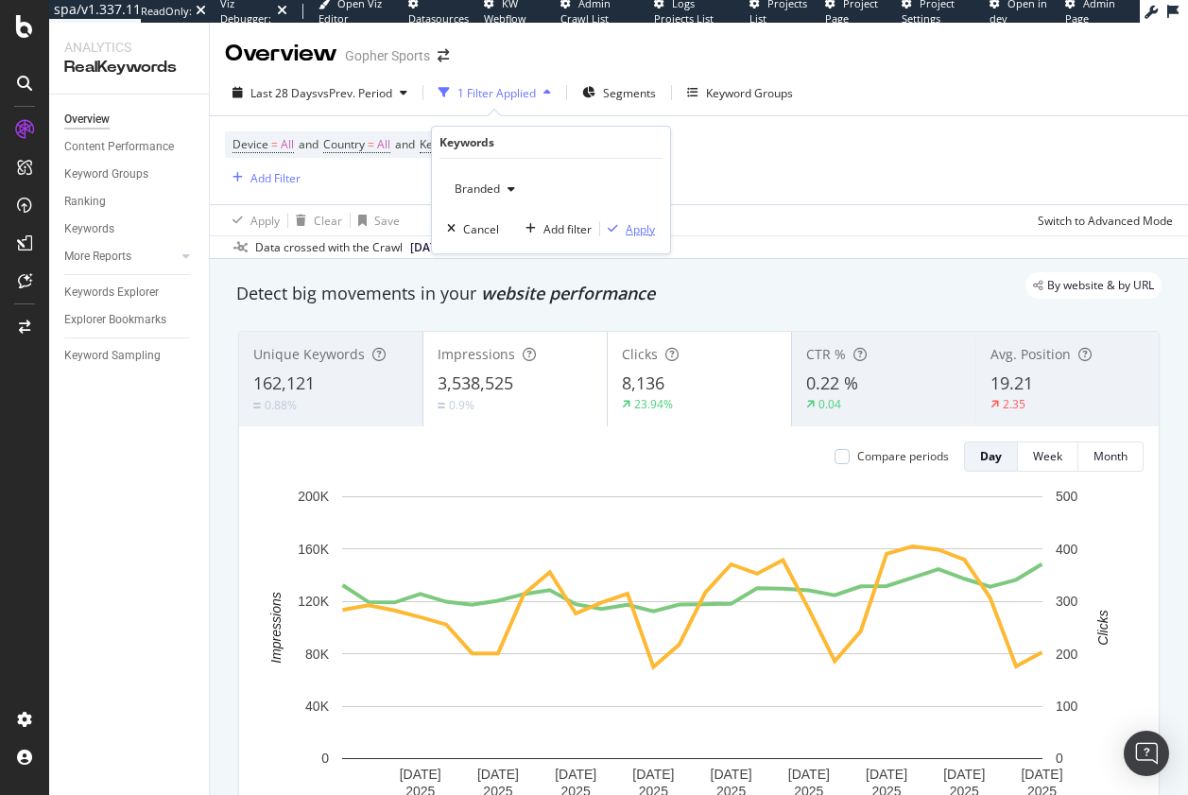
click at [638, 227] on div "Apply" at bounding box center [639, 229] width 29 height 16
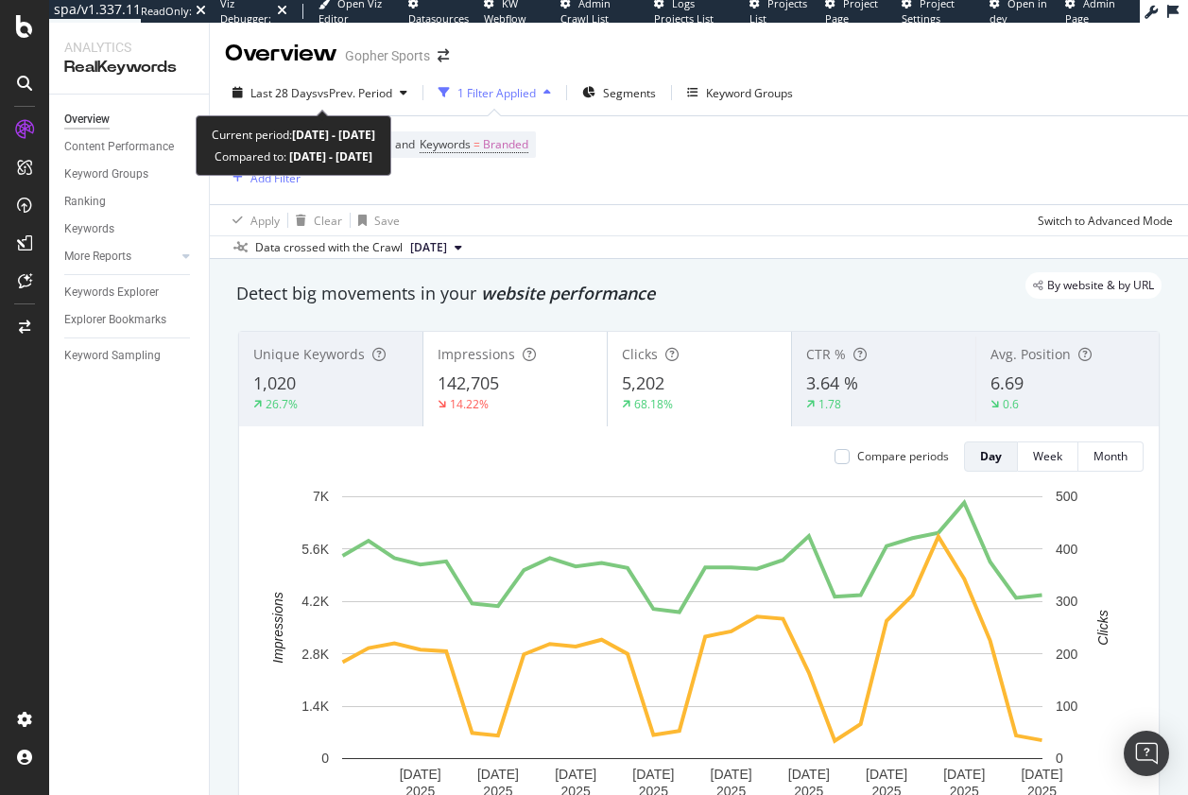
drag, startPoint x: 262, startPoint y: 94, endPoint x: 479, endPoint y: 252, distance: 268.5
click at [262, 94] on span "Last 28 Days" at bounding box center [283, 93] width 67 height 16
click at [318, 98] on span "vs Prev. Period" at bounding box center [354, 93] width 75 height 16
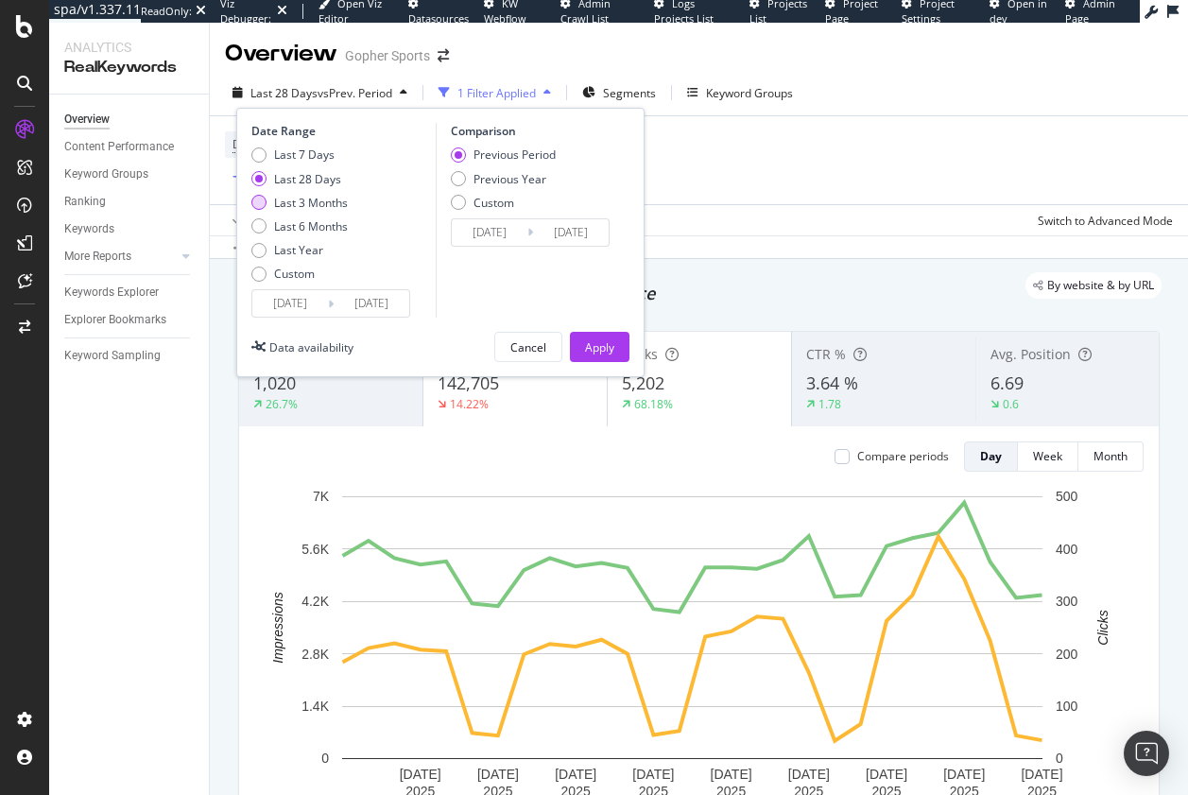
click at [289, 204] on div "Last 3 Months" at bounding box center [311, 203] width 74 height 16
type input "2025/06/01"
type input "2025/03/01"
type input "2025/05/31"
click at [475, 178] on div "Previous Year" at bounding box center [509, 179] width 73 height 16
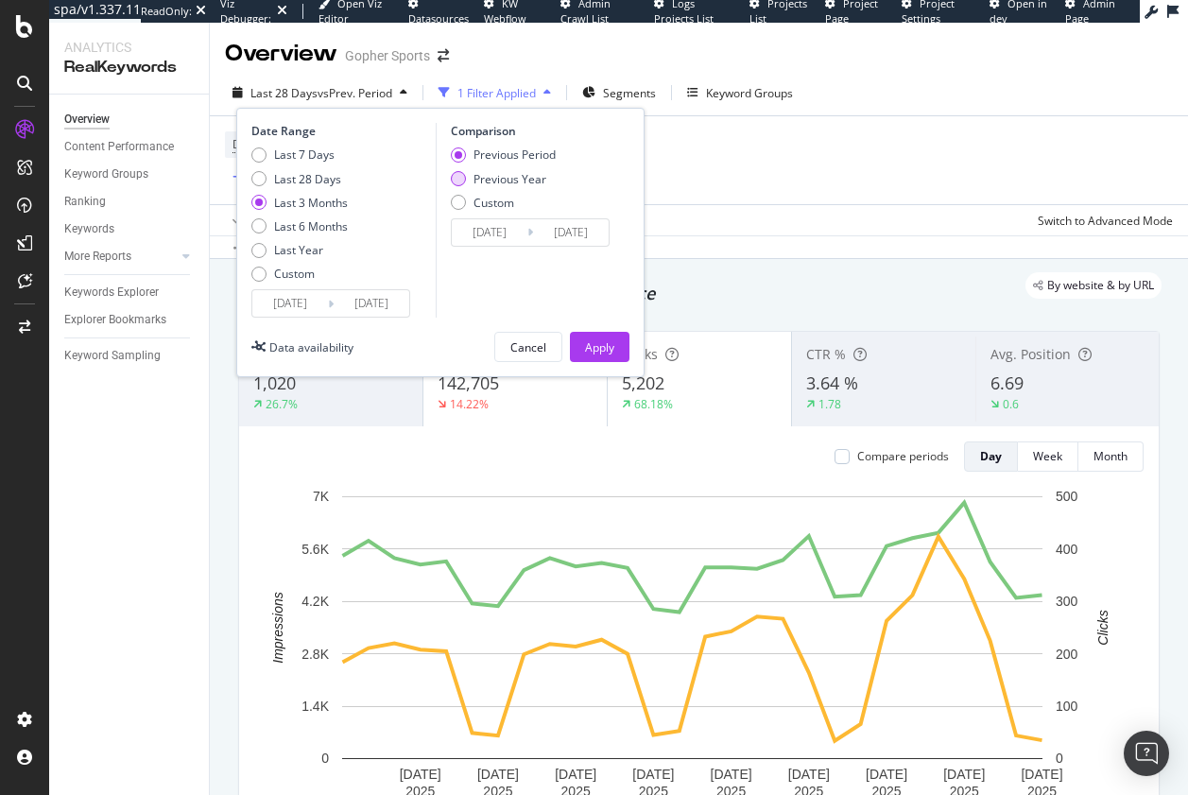
type input "2024/06/02"
type input "2024/09/01"
drag, startPoint x: 591, startPoint y: 351, endPoint x: 882, endPoint y: 282, distance: 299.1
click at [593, 350] on div "Apply" at bounding box center [599, 347] width 29 height 16
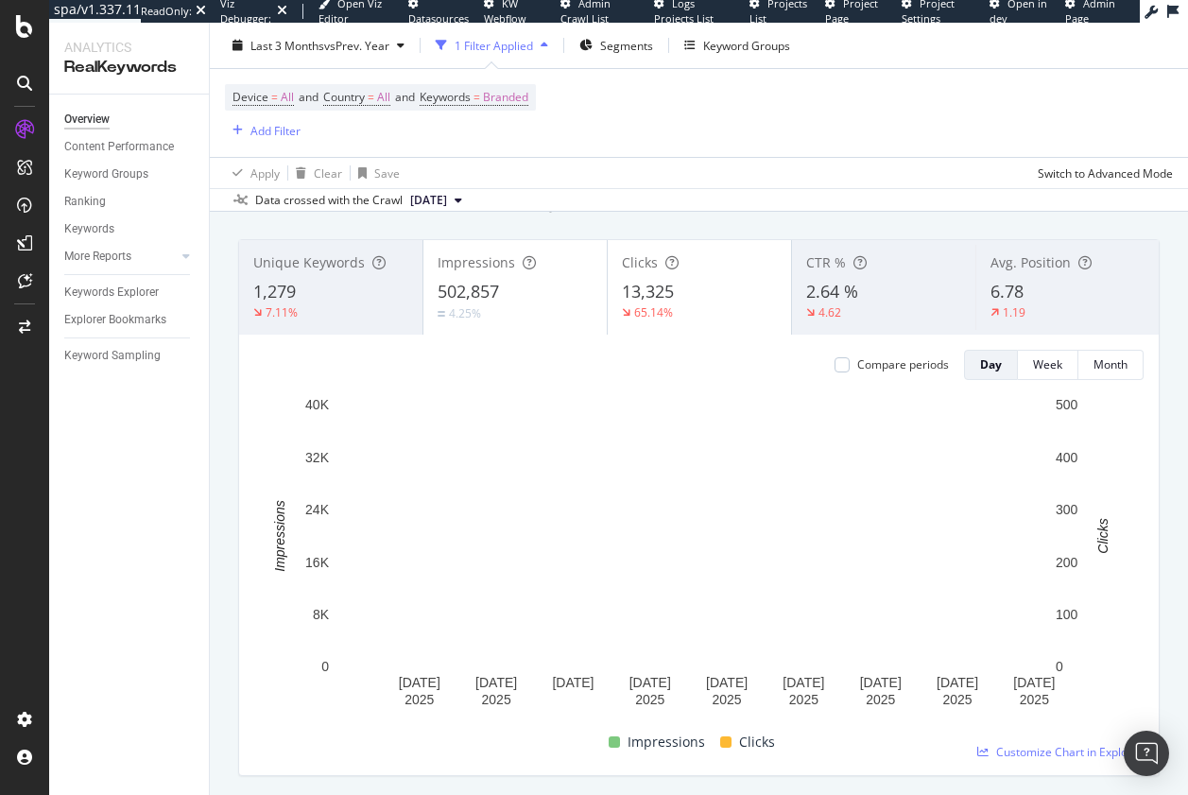
scroll to position [189, 0]
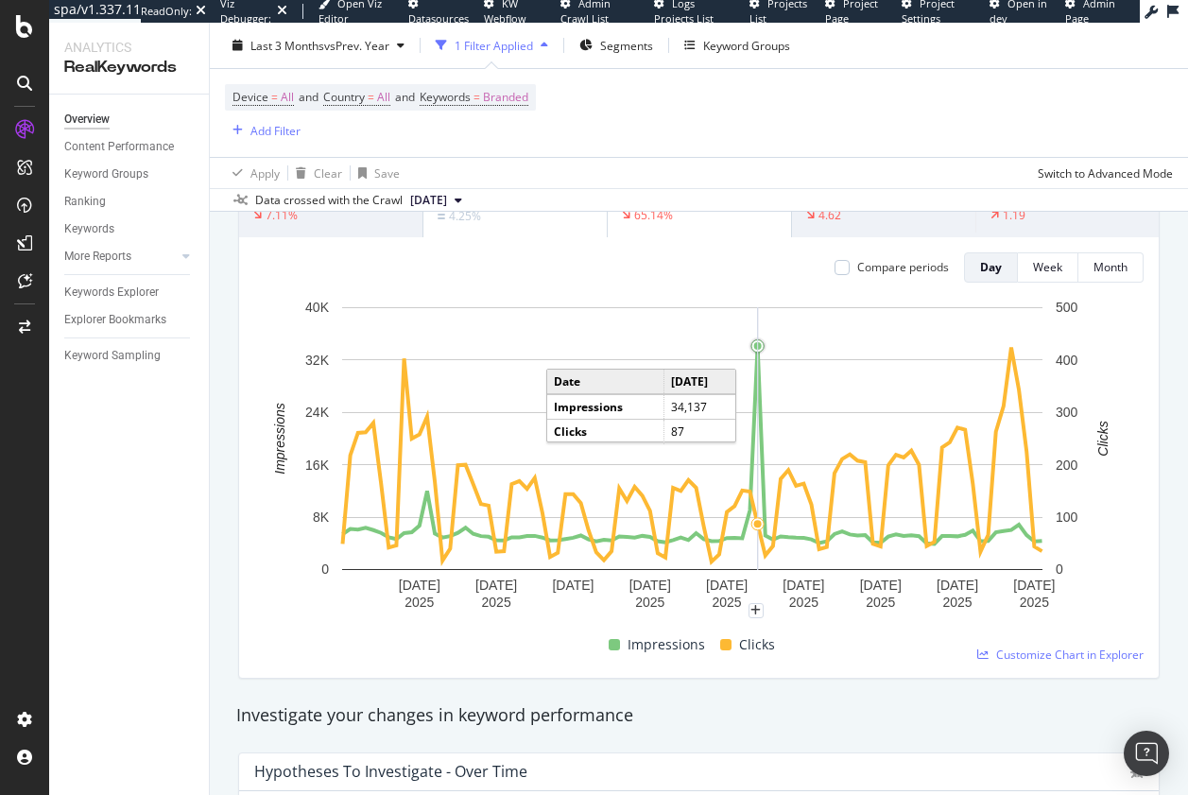
click at [756, 347] on circle "A chart." at bounding box center [758, 346] width 8 height 8
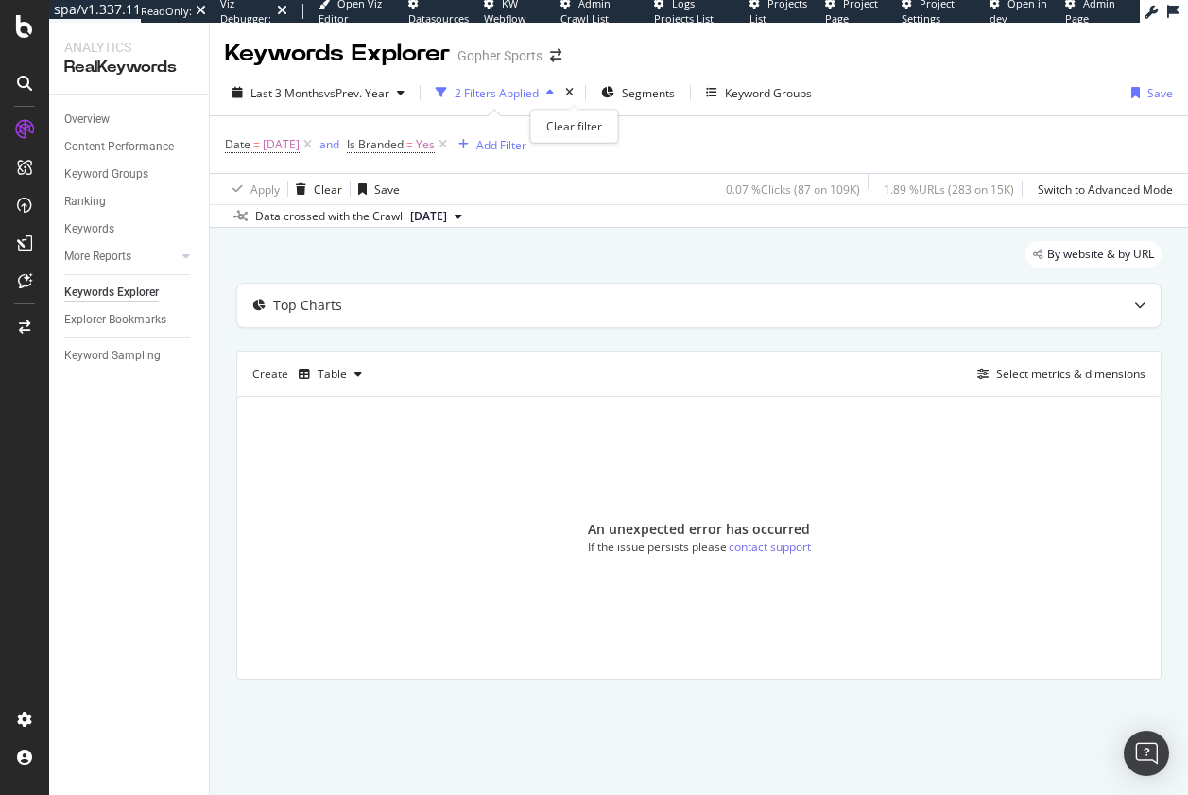
drag, startPoint x: 573, startPoint y: 96, endPoint x: 174, endPoint y: 7, distance: 409.6
click at [572, 96] on icon "times" at bounding box center [569, 92] width 9 height 11
click at [71, 124] on div "Overview" at bounding box center [86, 120] width 45 height 20
click at [99, 118] on div "Overview" at bounding box center [86, 120] width 45 height 20
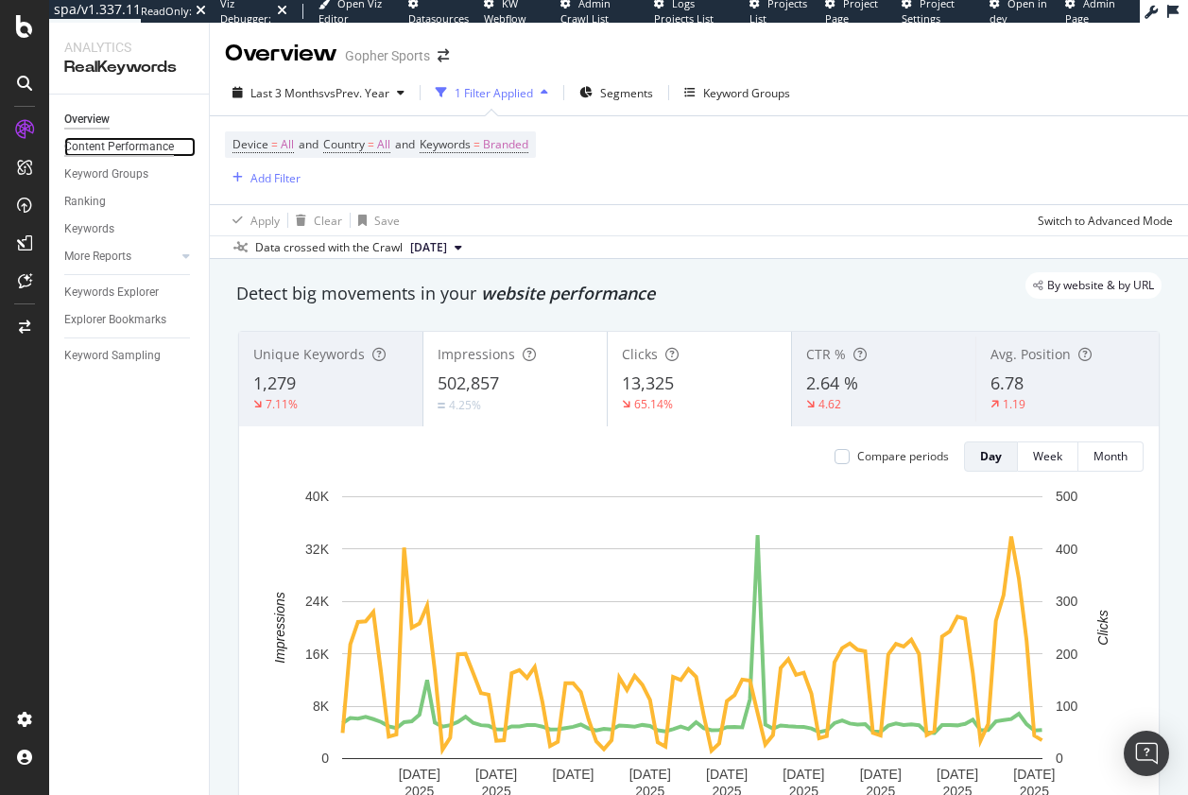
click at [147, 152] on div "Content Performance" at bounding box center [119, 147] width 110 height 20
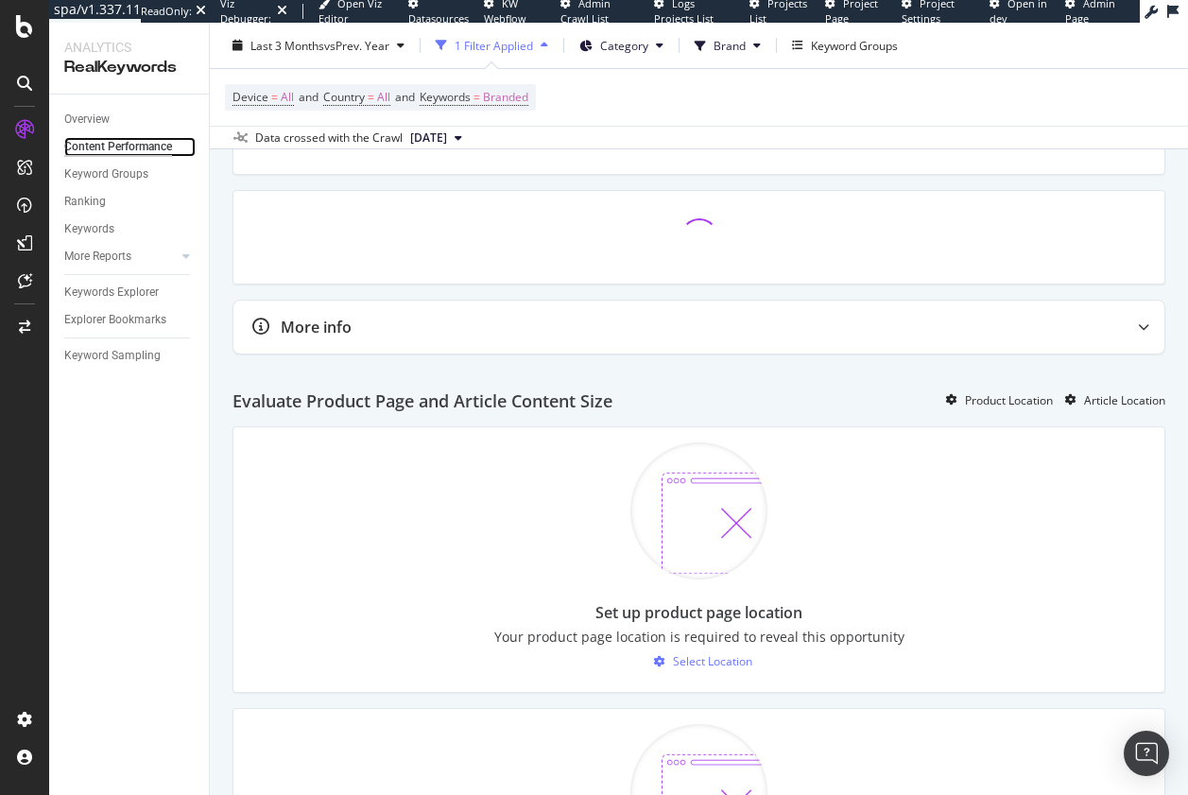
scroll to position [945, 0]
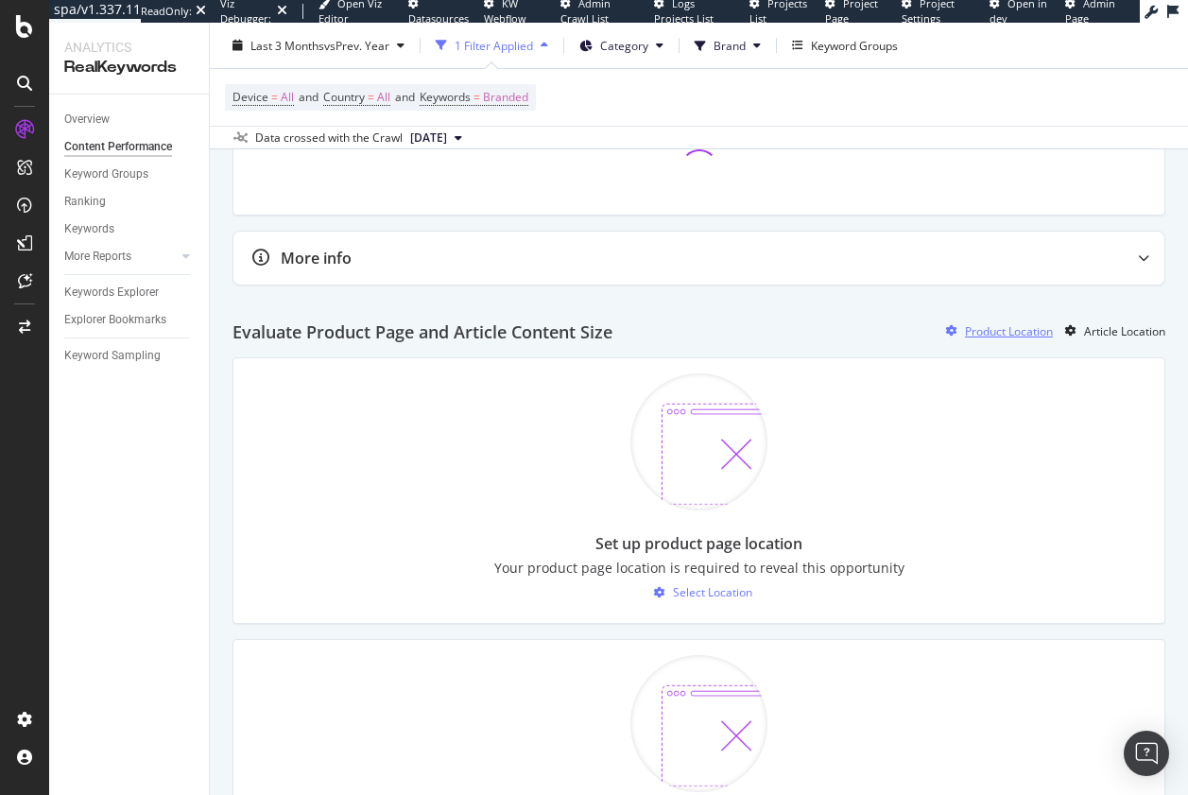
click at [990, 330] on div "Product Location" at bounding box center [1009, 331] width 88 height 16
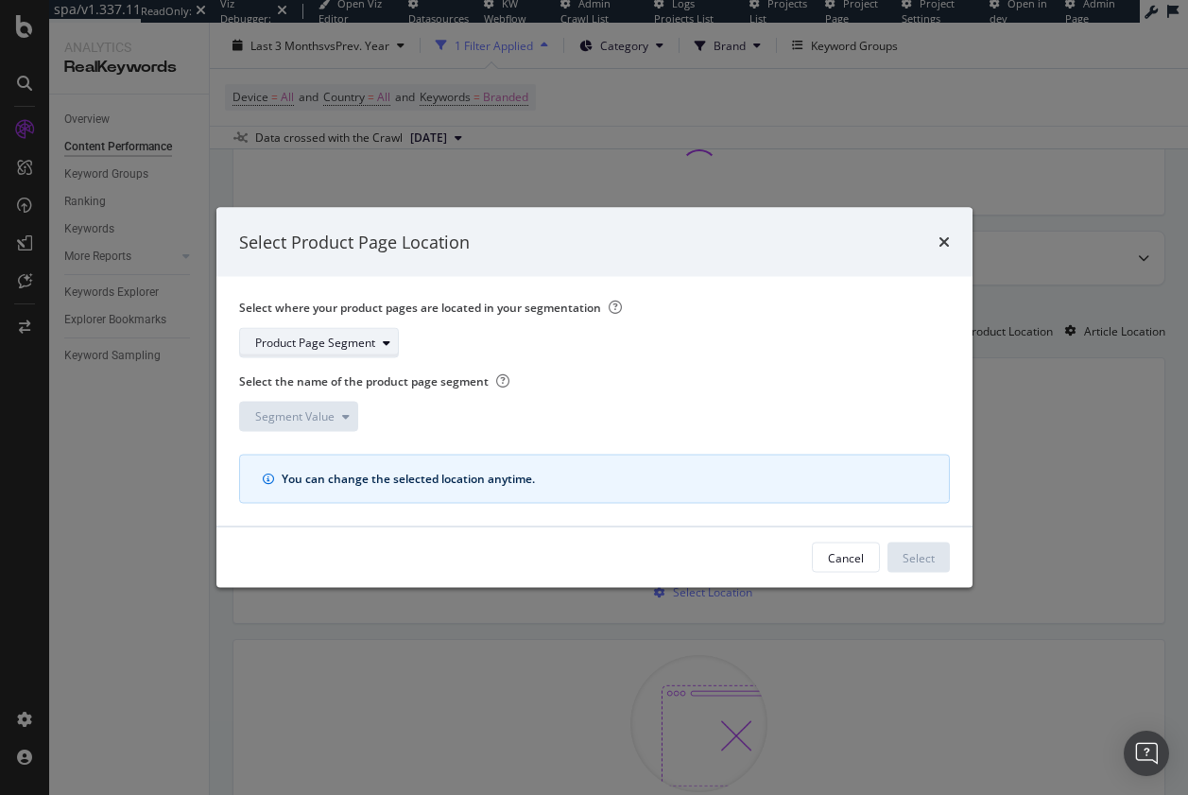
click at [320, 345] on div "Product Page Segment" at bounding box center [315, 342] width 120 height 11
click at [281, 407] on div "pagetype" at bounding box center [287, 406] width 49 height 16
click at [330, 416] on div "Segment Value" at bounding box center [294, 416] width 79 height 11
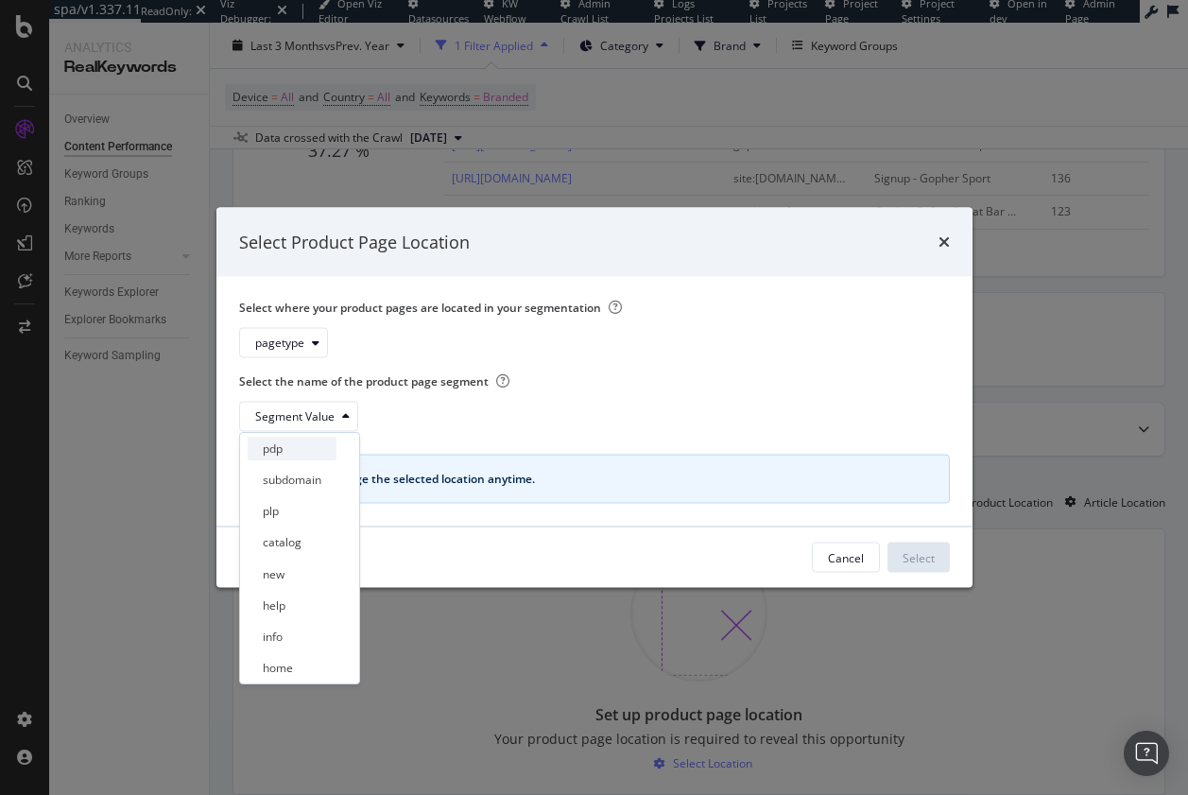
click at [281, 447] on div "pdp" at bounding box center [273, 448] width 20 height 16
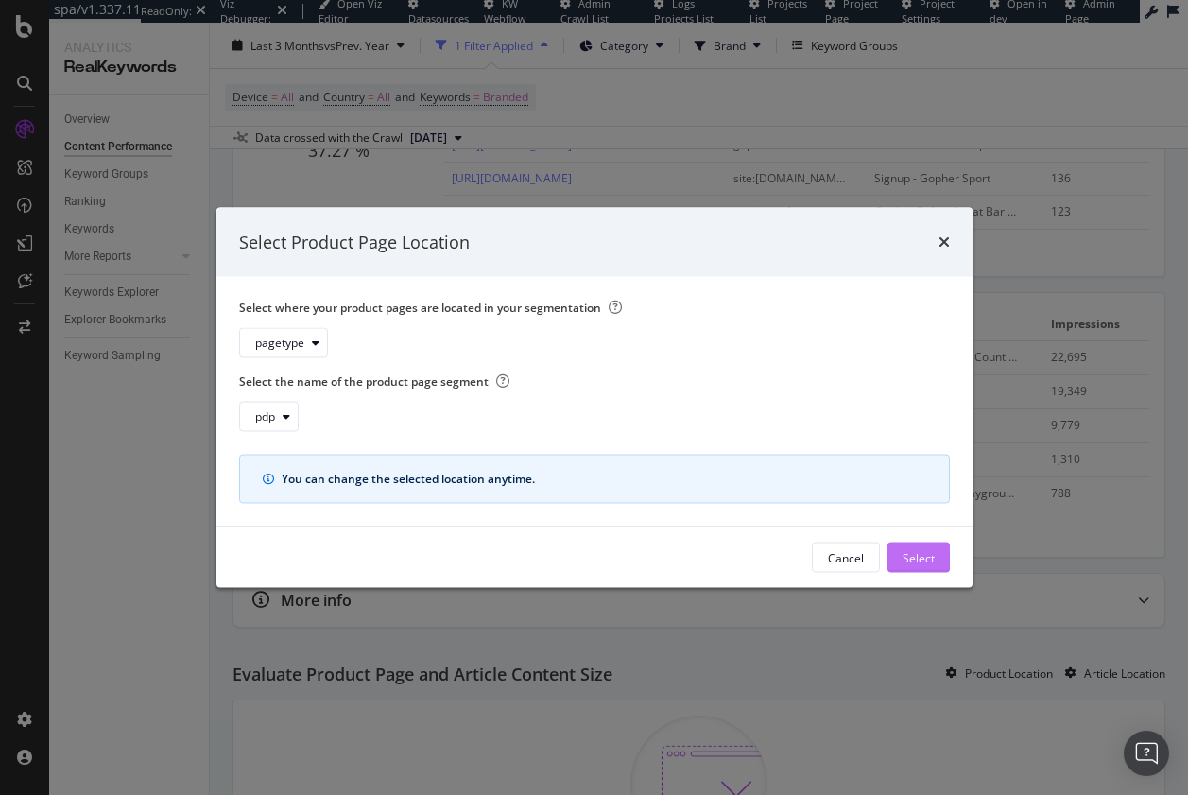
click at [907, 555] on div "Select" at bounding box center [918, 557] width 32 height 16
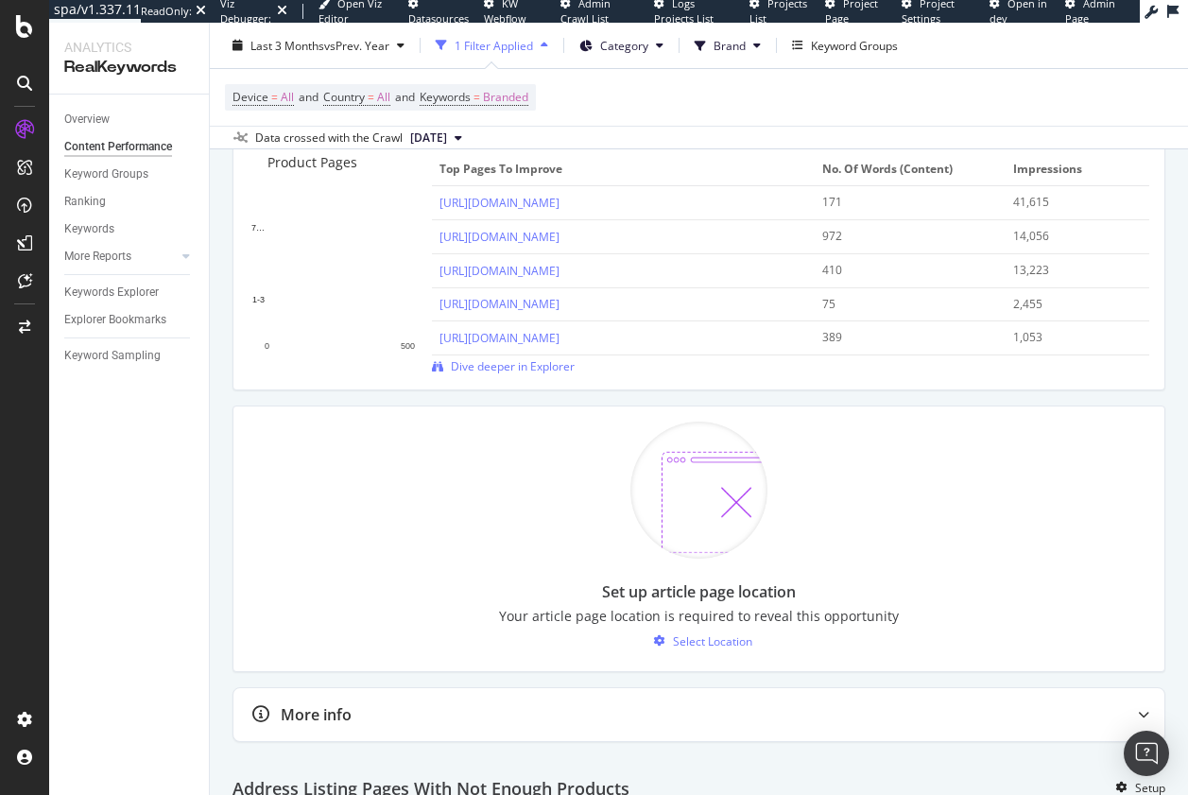
scroll to position [1512, 0]
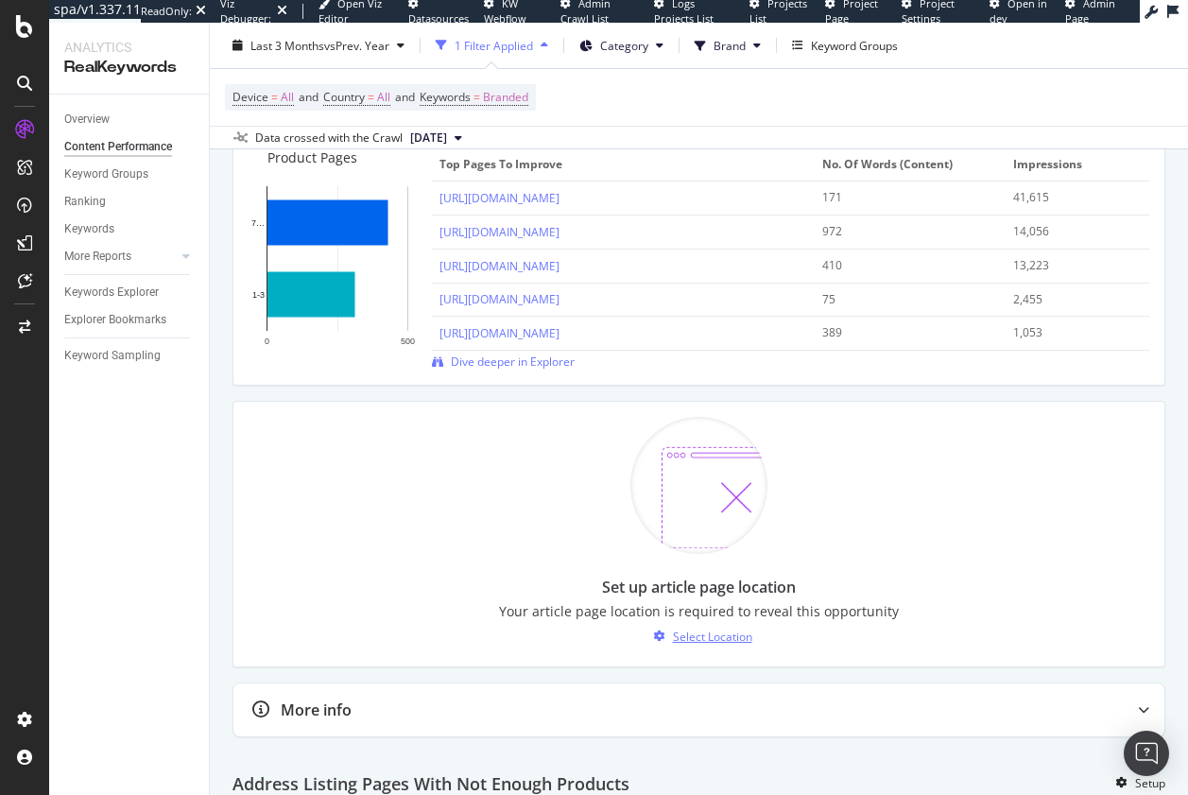
click at [707, 633] on div "Select Location" at bounding box center [712, 636] width 79 height 16
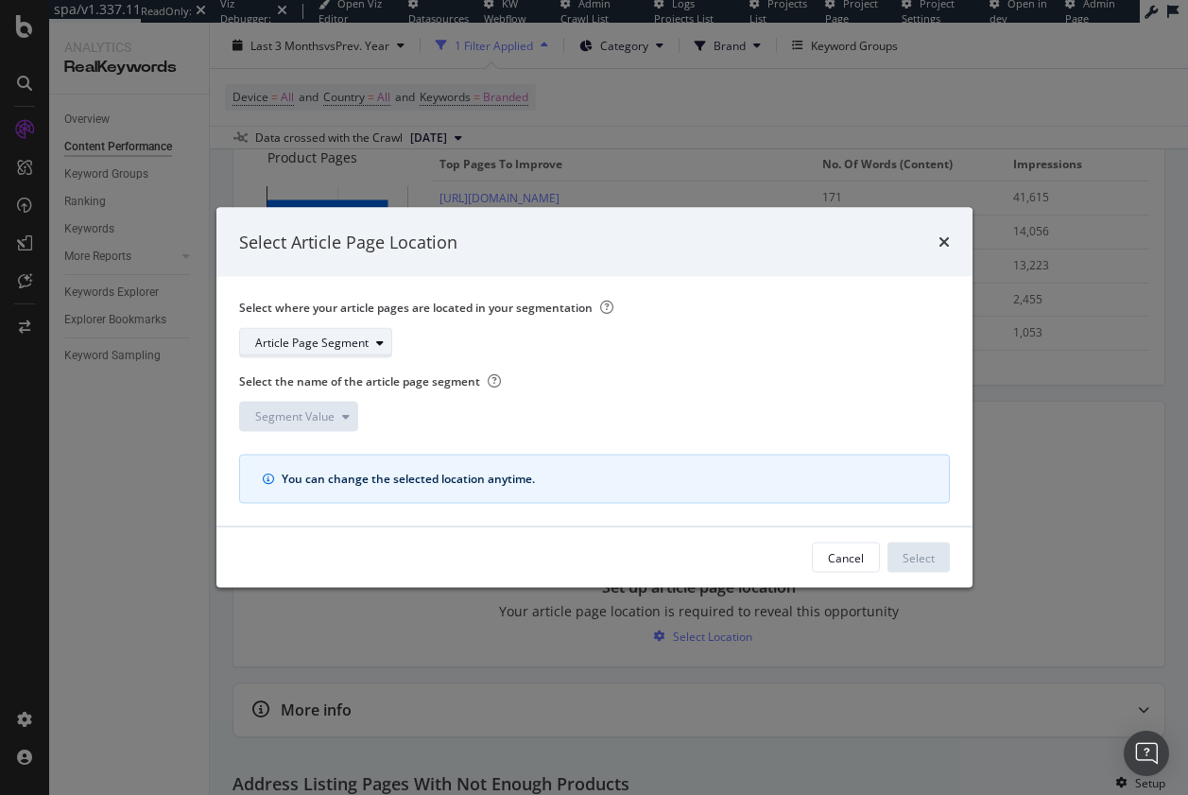
click at [342, 337] on div "Article Page Segment" at bounding box center [311, 342] width 113 height 11
click at [298, 404] on div "pagetype" at bounding box center [287, 406] width 49 height 16
click at [332, 412] on div "Segment Value" at bounding box center [294, 416] width 79 height 11
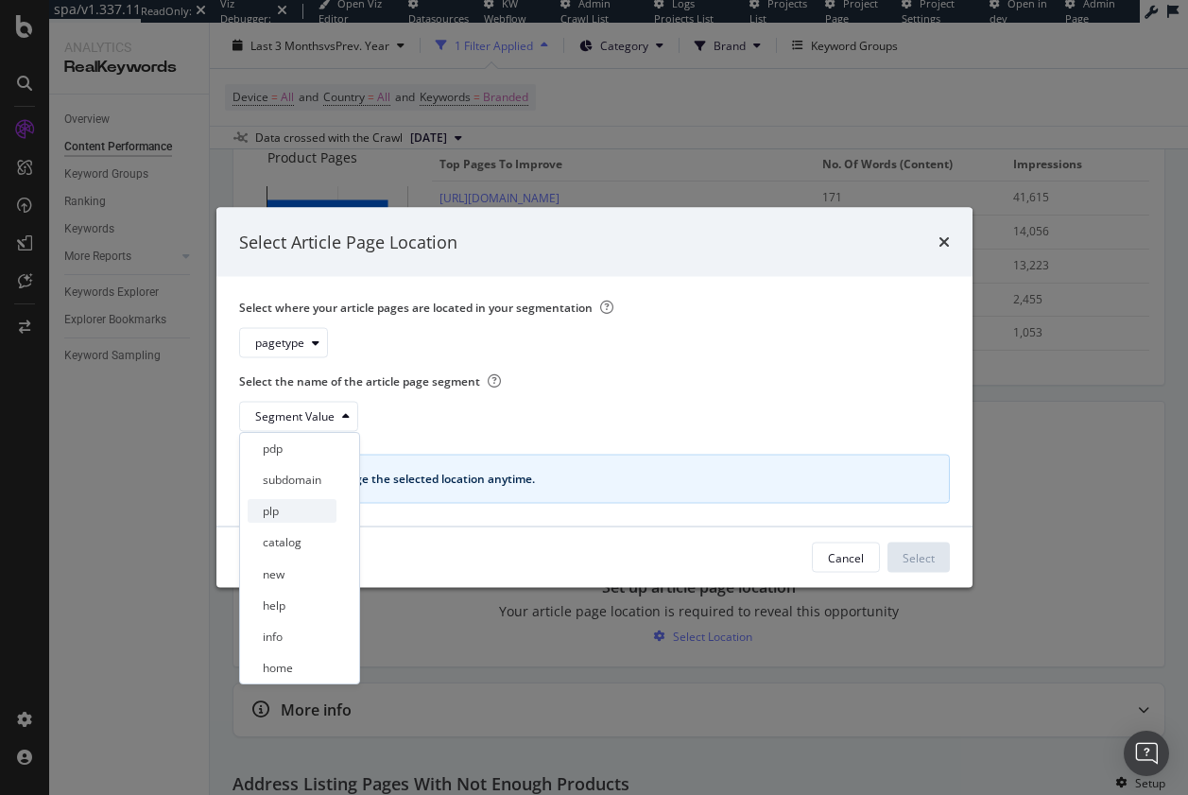
click at [280, 512] on div "plp" at bounding box center [292, 511] width 89 height 24
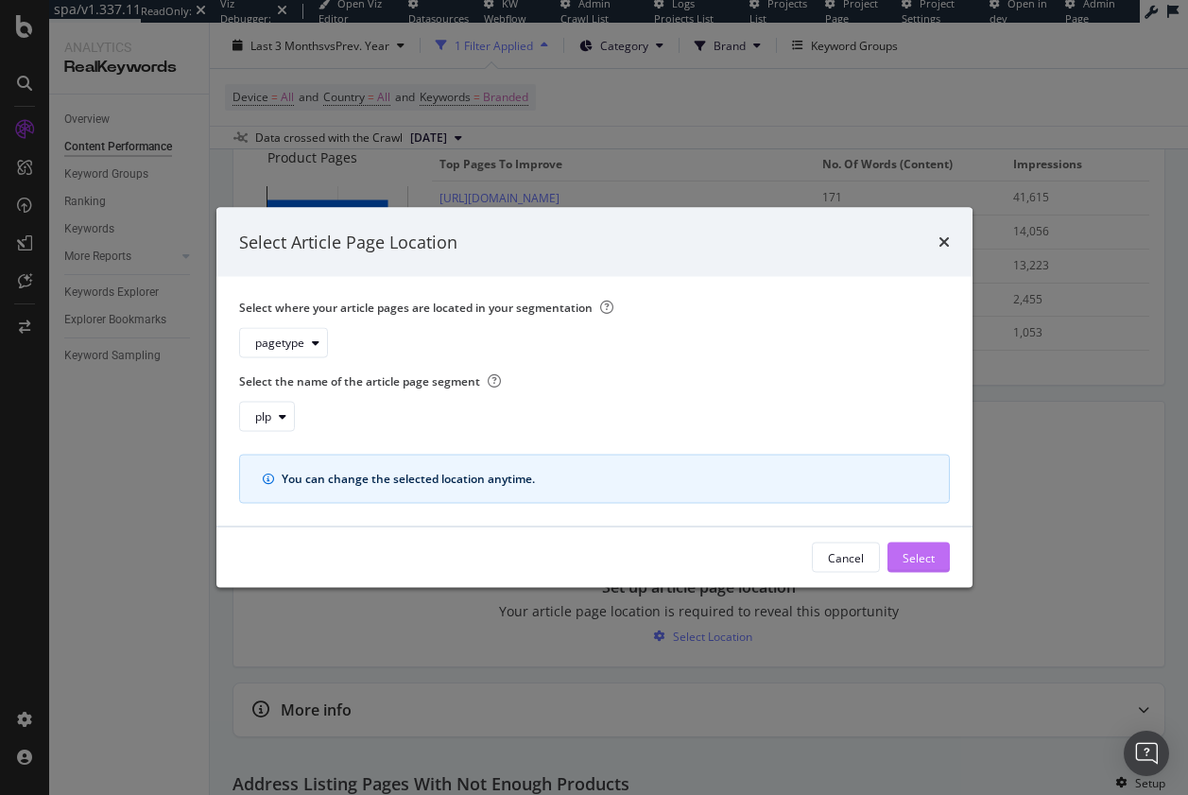
click at [919, 560] on div "Select" at bounding box center [918, 557] width 32 height 16
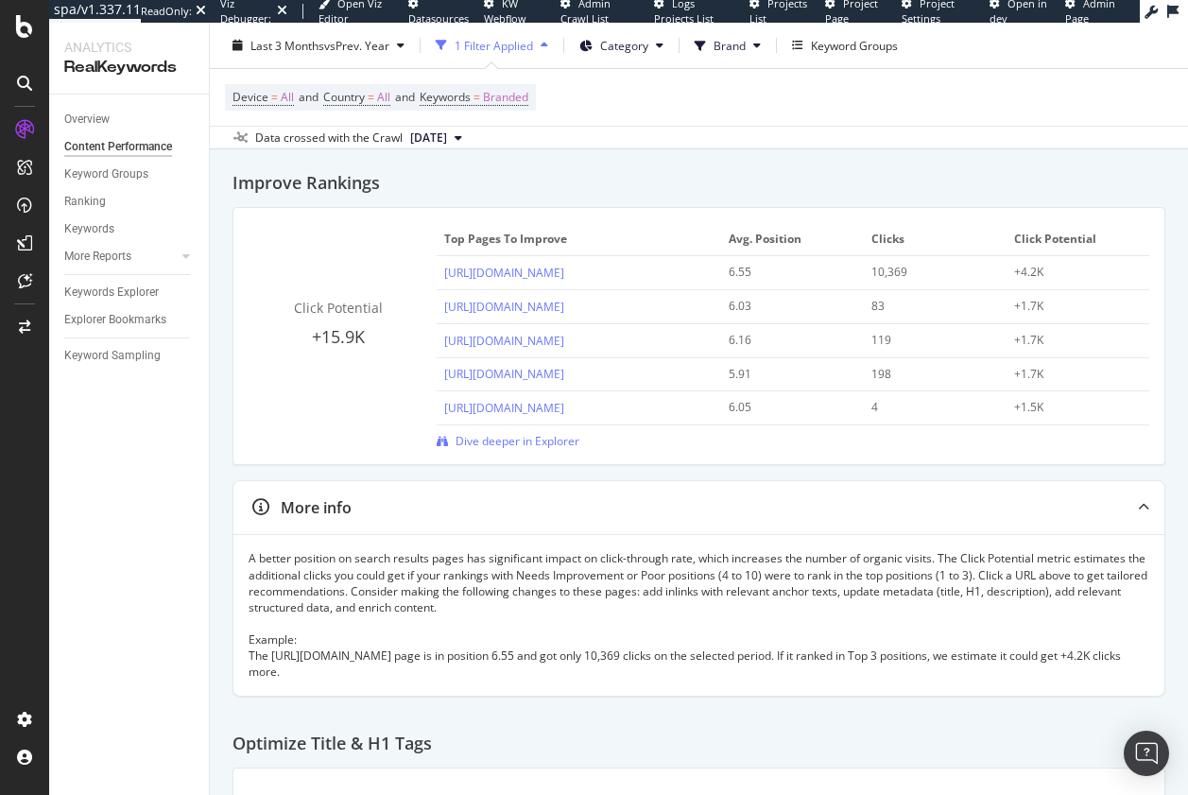
scroll to position [0, 0]
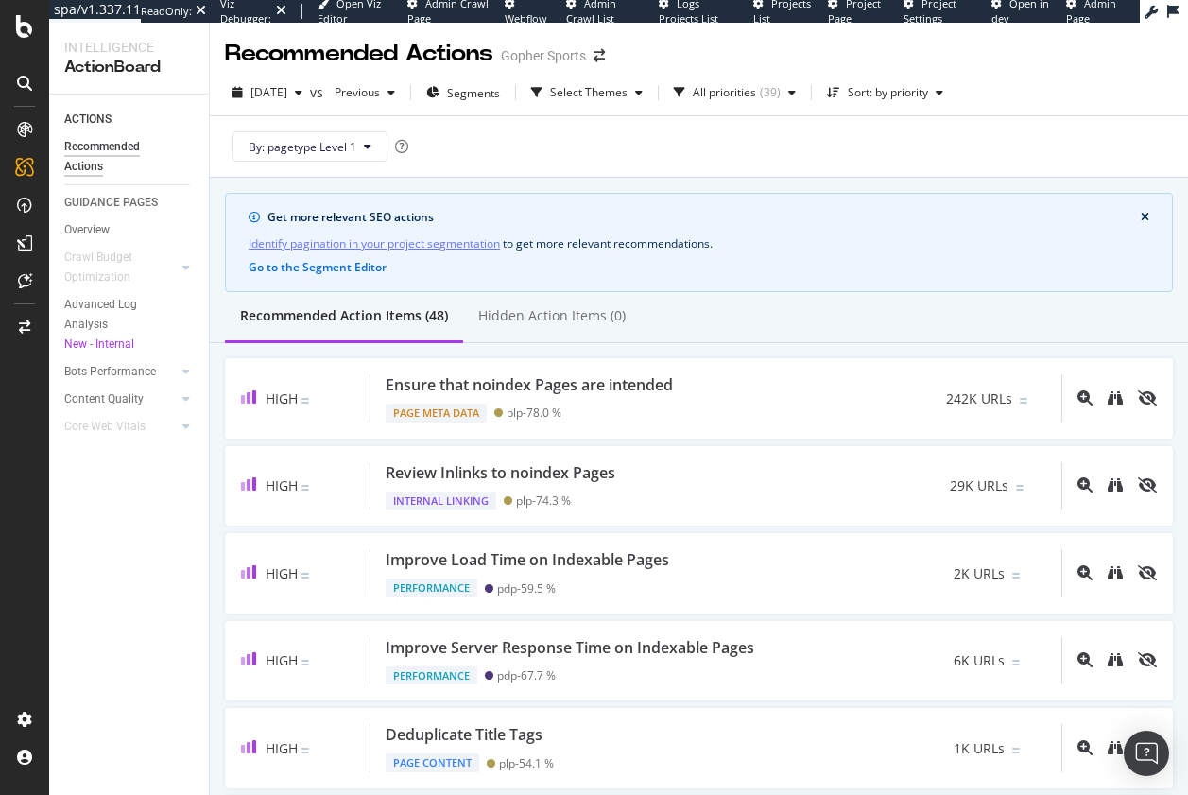
click at [1140, 216] on icon "close banner" at bounding box center [1144, 217] width 9 height 11
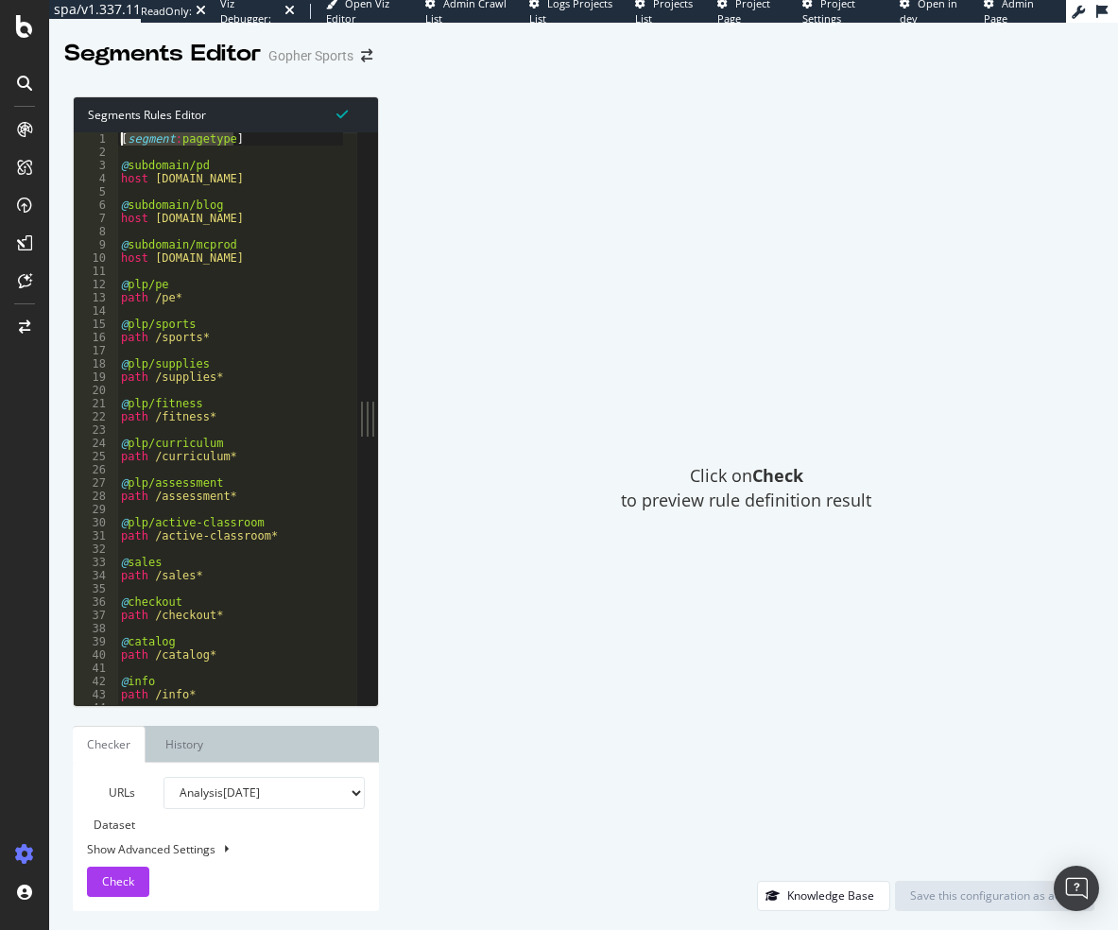
drag, startPoint x: 235, startPoint y: 139, endPoint x: 108, endPoint y: 139, distance: 127.5
click at [108, 139] on div "[segment:pagetype] 1 2 3 4 5 6 7 8 9 10 11 12 13 14 15 16 17 18 19 20 21 22 23 …" at bounding box center [215, 418] width 283 height 573
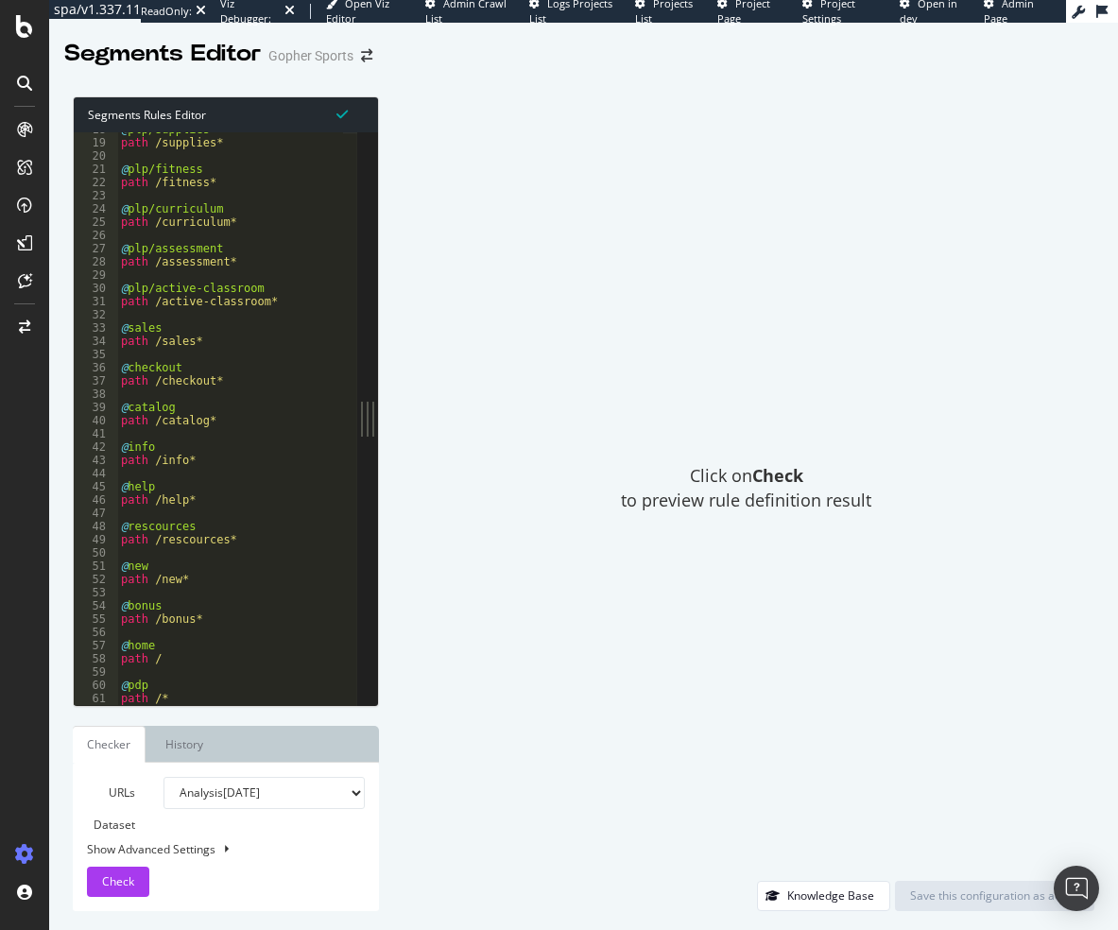
click at [206, 701] on div "@ plp/supplies path /supplies* @ plp/fitness path /fitness* @ plp/curriculum pa…" at bounding box center [230, 422] width 226 height 599
type textarea "path /*"
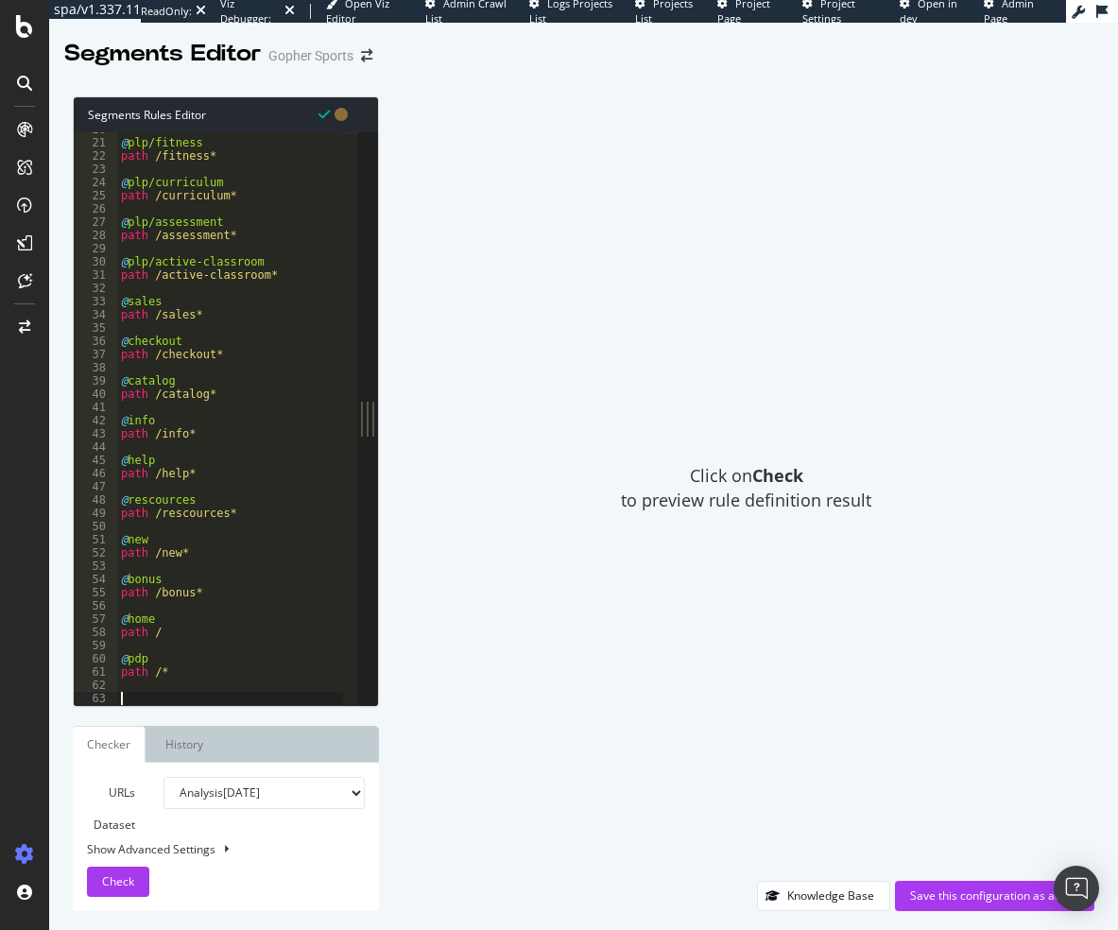
scroll to position [261, 0]
paste textarea "[segment:pagetype]"
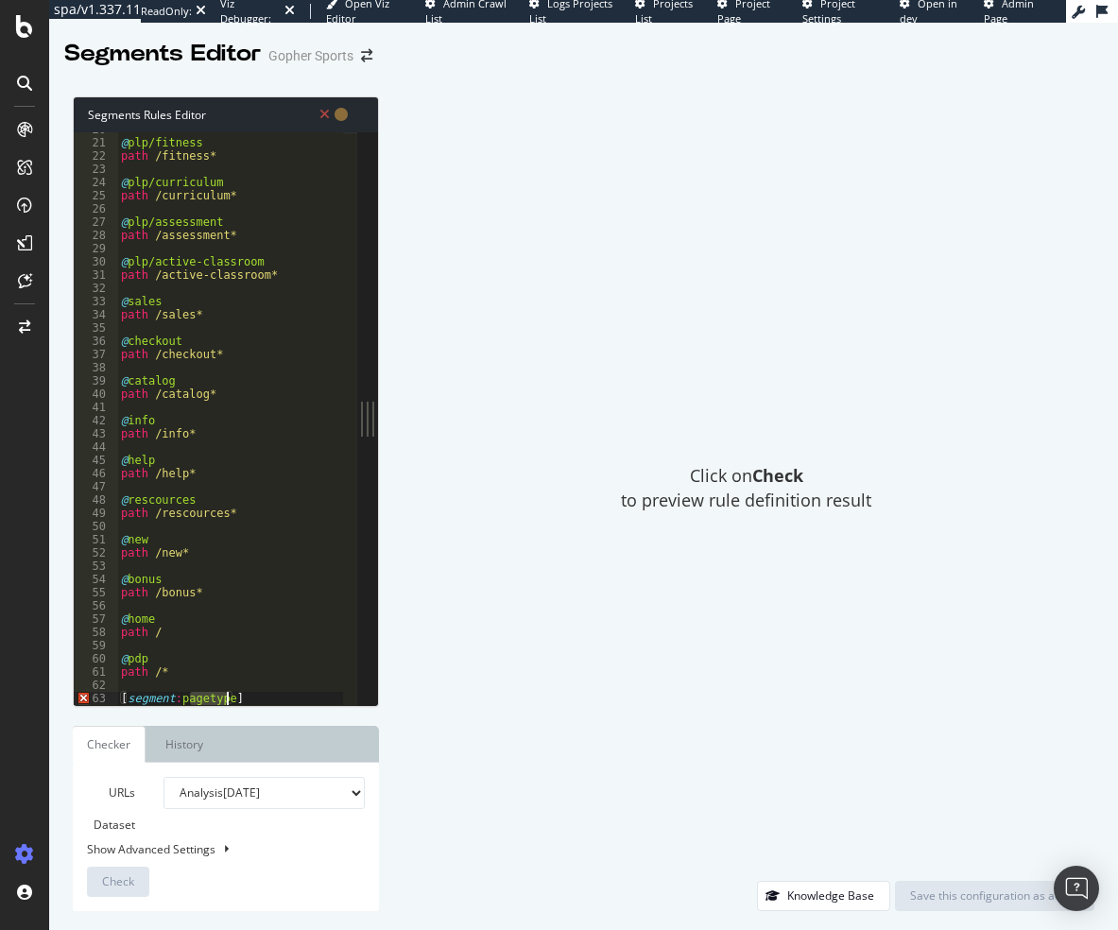
drag, startPoint x: 192, startPoint y: 696, endPoint x: 226, endPoint y: 697, distance: 34.0
click at [226, 697] on div "@ plp/fitness path /fitness* @ plp/curriculum path /curriculum* @ plp/assessmen…" at bounding box center [230, 422] width 226 height 599
click at [171, 633] on div "@ plp/fitness path /fitness* @ plp/curriculum path /curriculum* @ plp/assessmen…" at bounding box center [230, 422] width 226 height 599
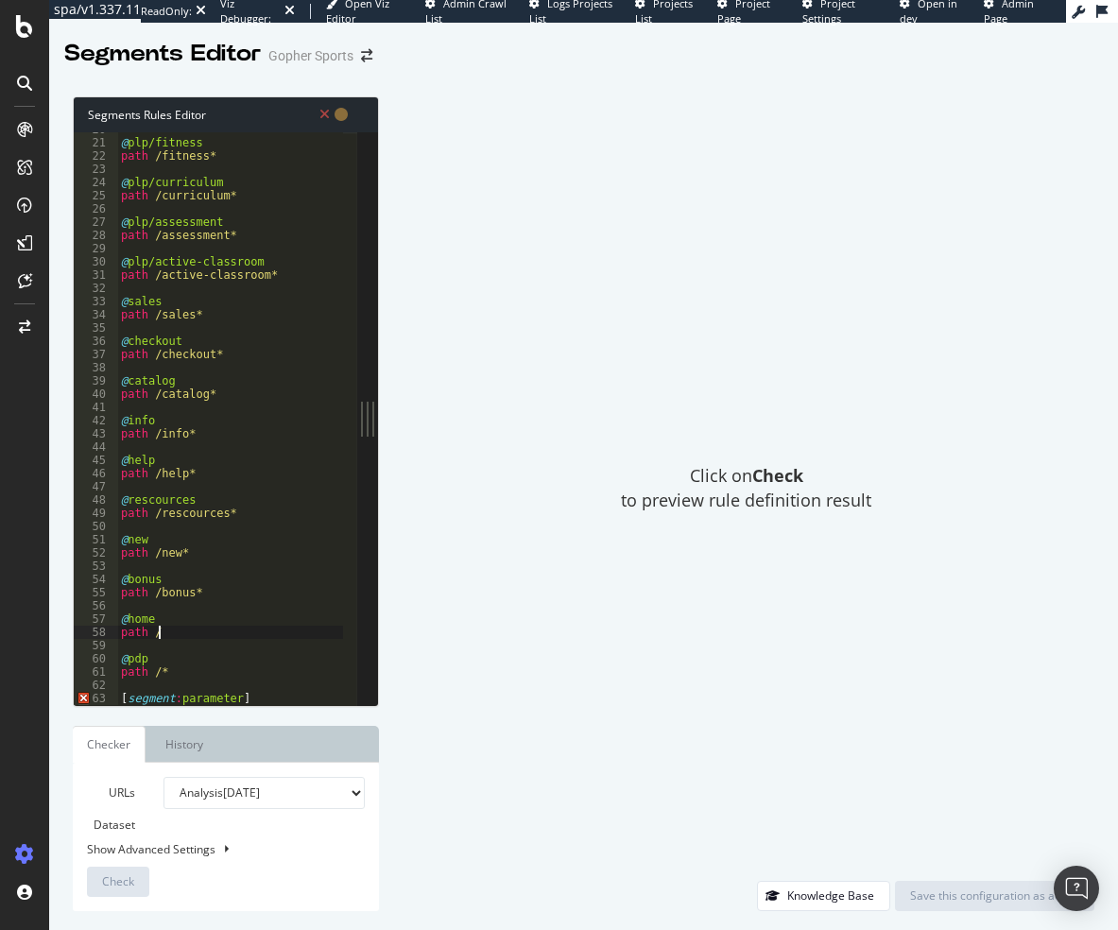
click at [183, 634] on div "@ plp/fitness path /fitness* @ plp/curriculum path /curriculum* @ plp/assessmen…" at bounding box center [230, 422] width 226 height 599
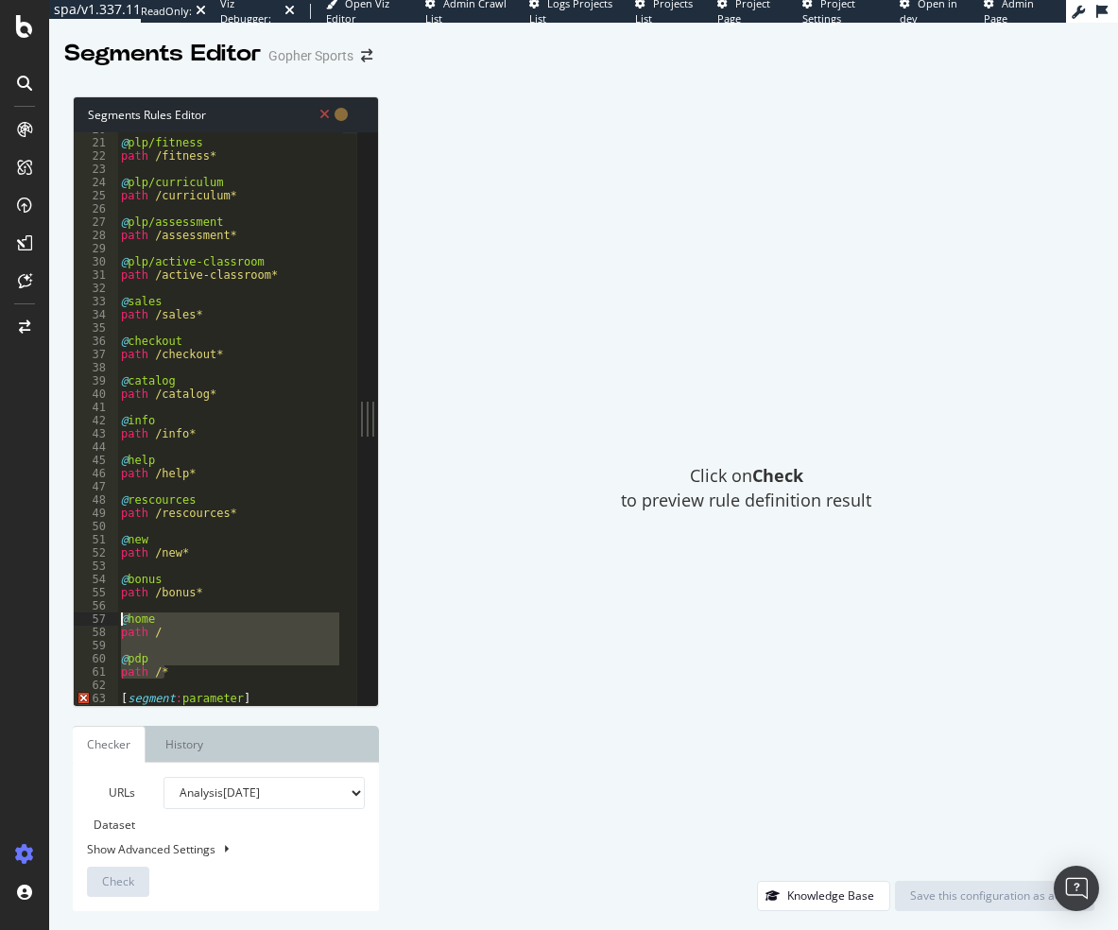
drag, startPoint x: 169, startPoint y: 677, endPoint x: 114, endPoint y: 615, distance: 83.0
click at [114, 615] on div "path / 20 21 22 23 24 25 26 27 28 29 30 31 32 33 34 35 36 37 38 39 40 41 42 43 …" at bounding box center [215, 418] width 283 height 573
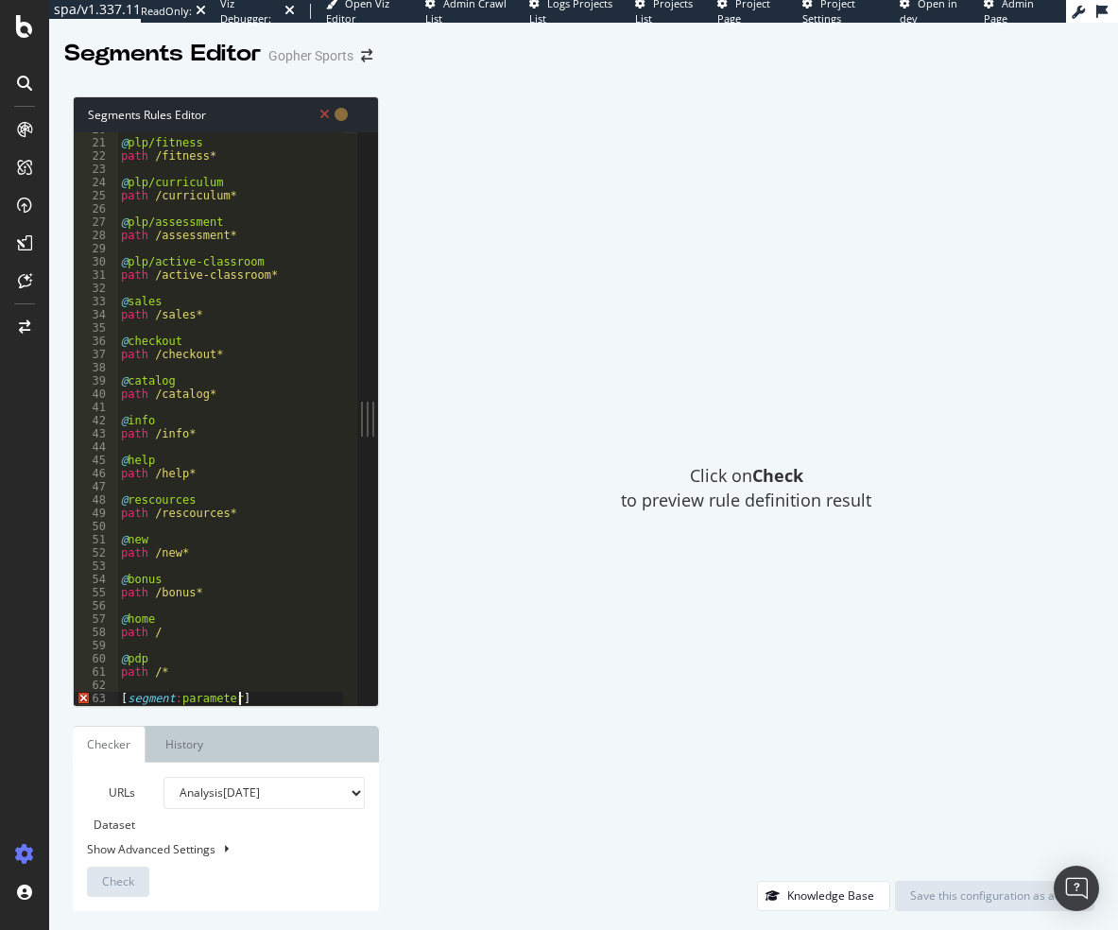
click at [268, 699] on div "@ plp/fitness path /fitness* @ plp/curriculum path /curriculum* @ plp/assessmen…" at bounding box center [230, 422] width 226 height 599
type textarea "[segment:parameter]"
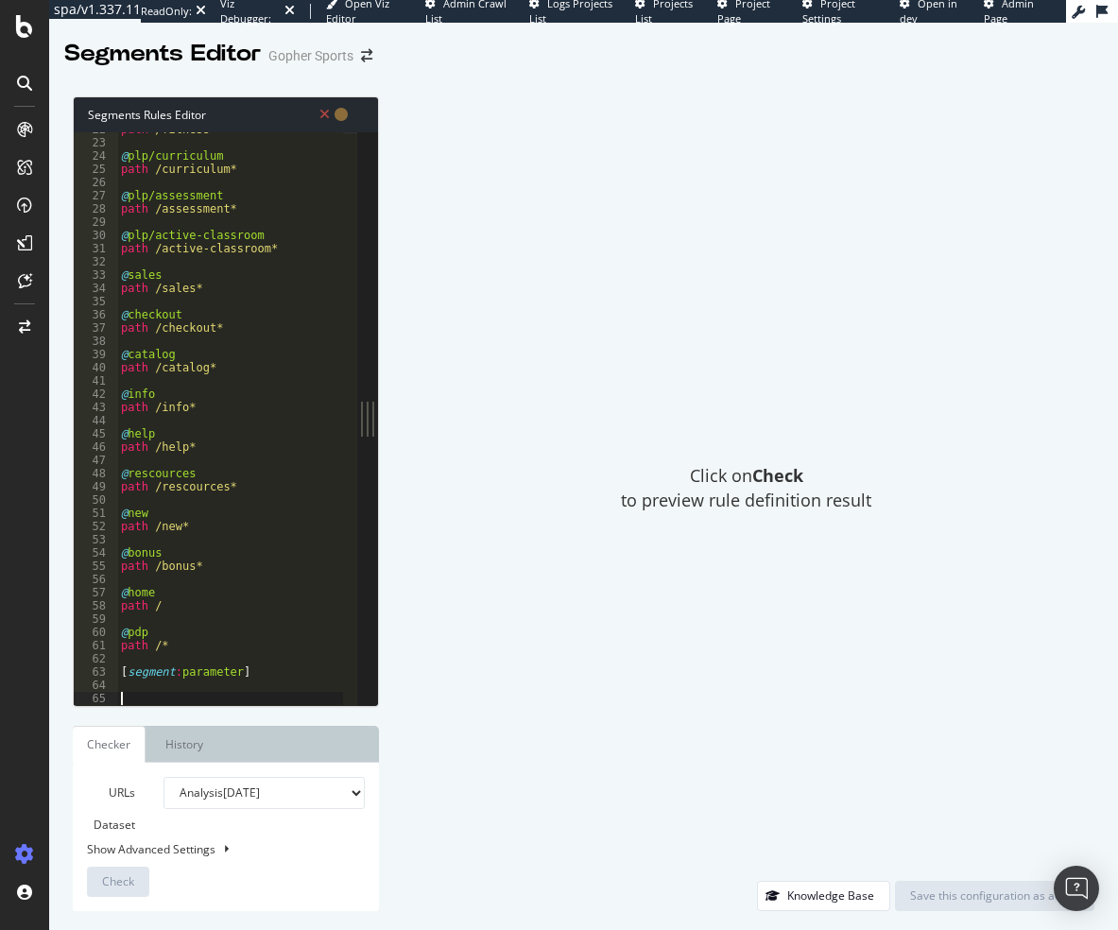
paste textarea "path /*"
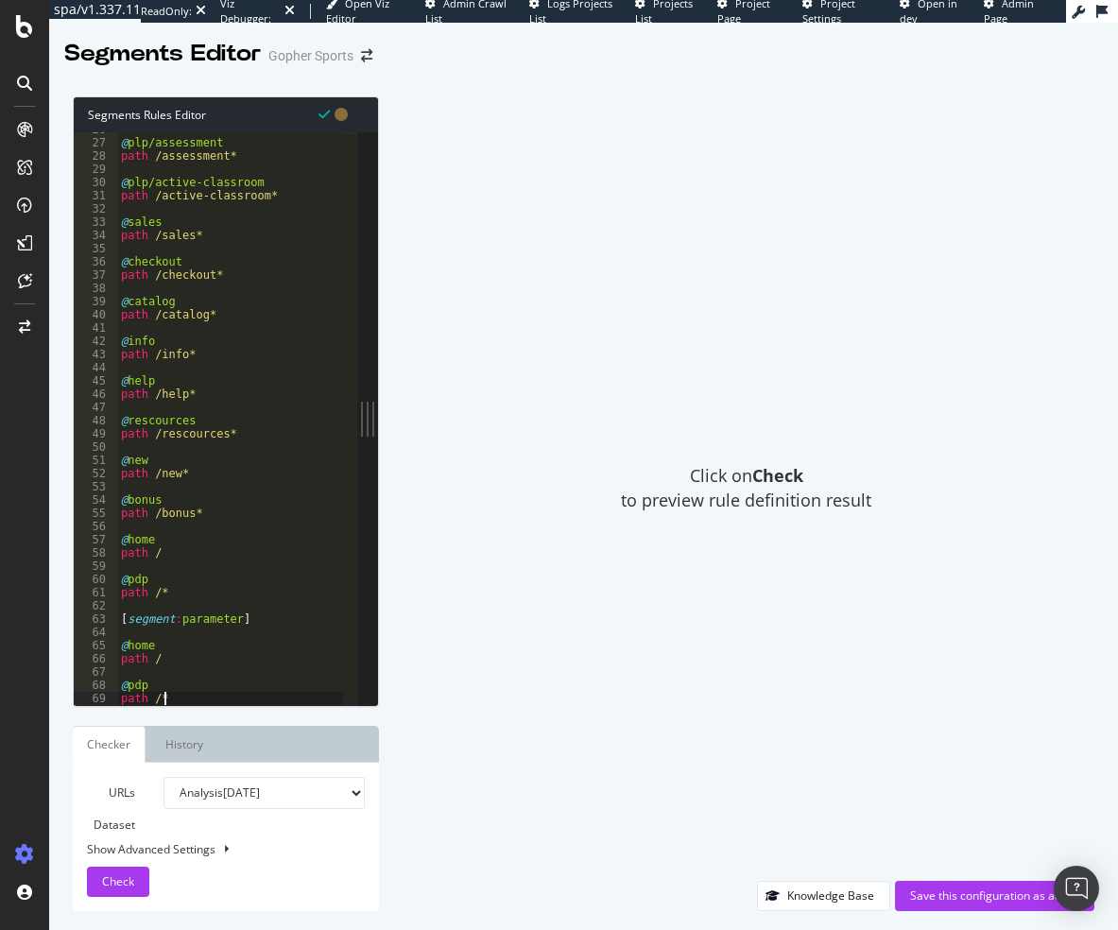
scroll to position [340, 0]
drag, startPoint x: 153, startPoint y: 677, endPoint x: 131, endPoint y: 682, distance: 22.2
click at [131, 682] on div "@ plp/assessment path /assessment* @ plp/active-classroom path /active-classroo…" at bounding box center [230, 422] width 226 height 599
click at [132, 682] on div "@ plp/assessment path /assessment* @ plp/active-classroom path /active-classroo…" at bounding box center [230, 418] width 226 height 573
drag, startPoint x: 148, startPoint y: 680, endPoint x: 130, endPoint y: 682, distance: 18.1
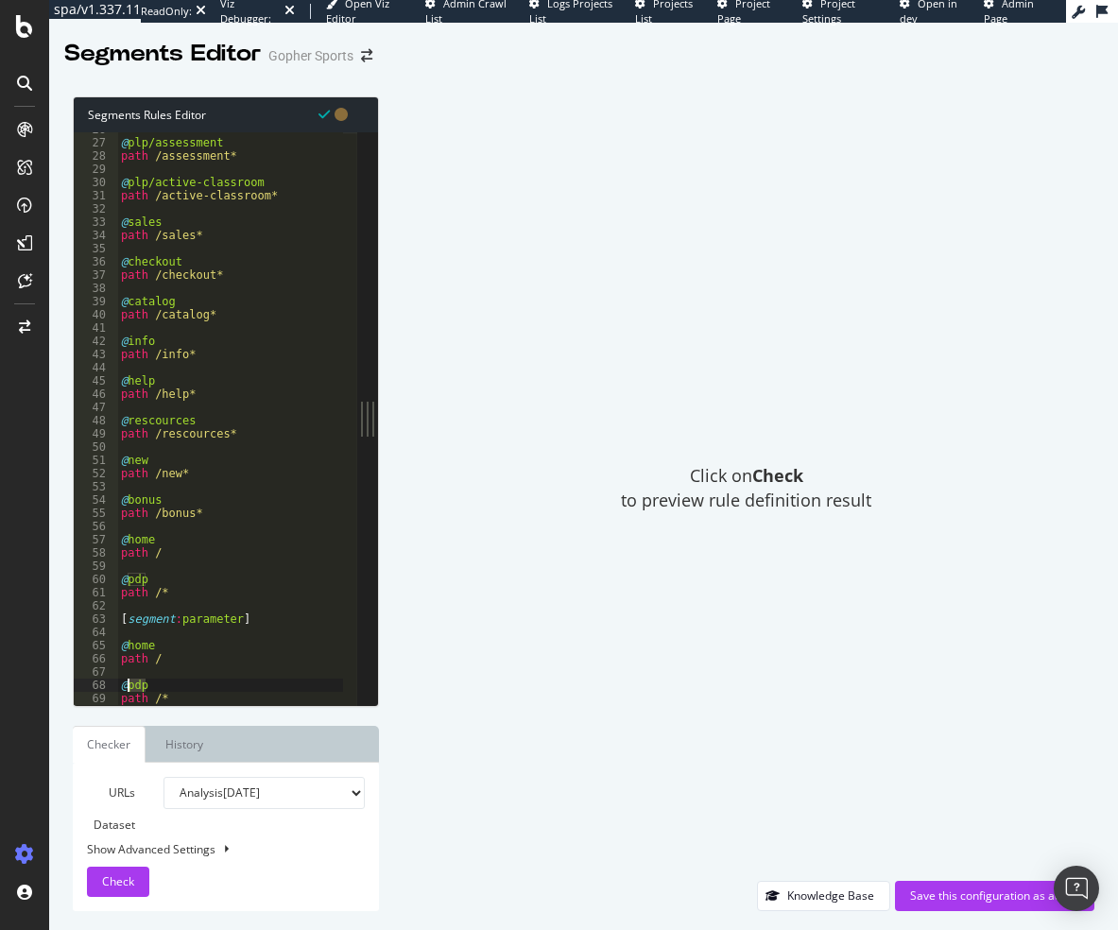
click at [130, 682] on div "@ plp/assessment path /assessment* @ plp/active-classroom path /active-classroo…" at bounding box center [230, 422] width 226 height 599
type textarea "@clean"
type textarea "@home"
click at [110, 876] on span "Check" at bounding box center [118, 881] width 32 height 16
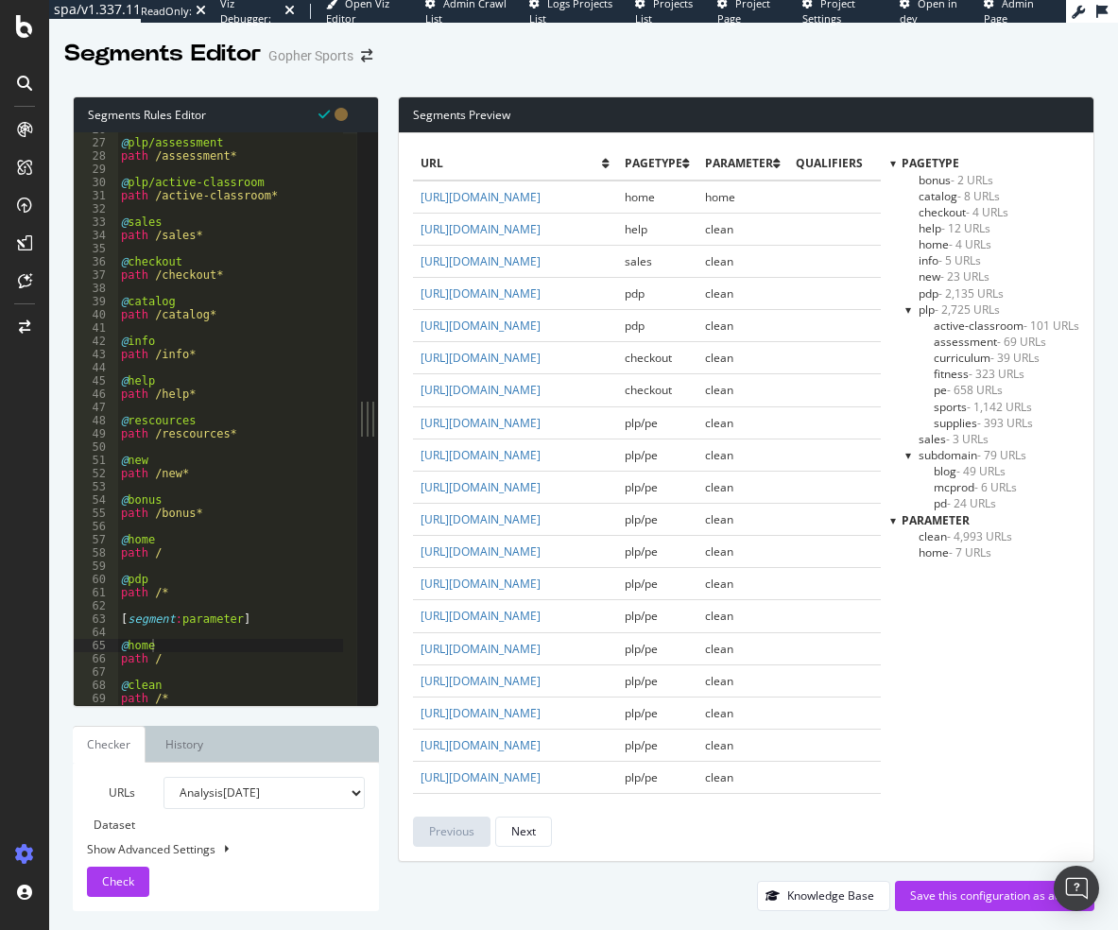
click at [933, 288] on span "pdp - 2,135 URLs" at bounding box center [960, 293] width 85 height 16
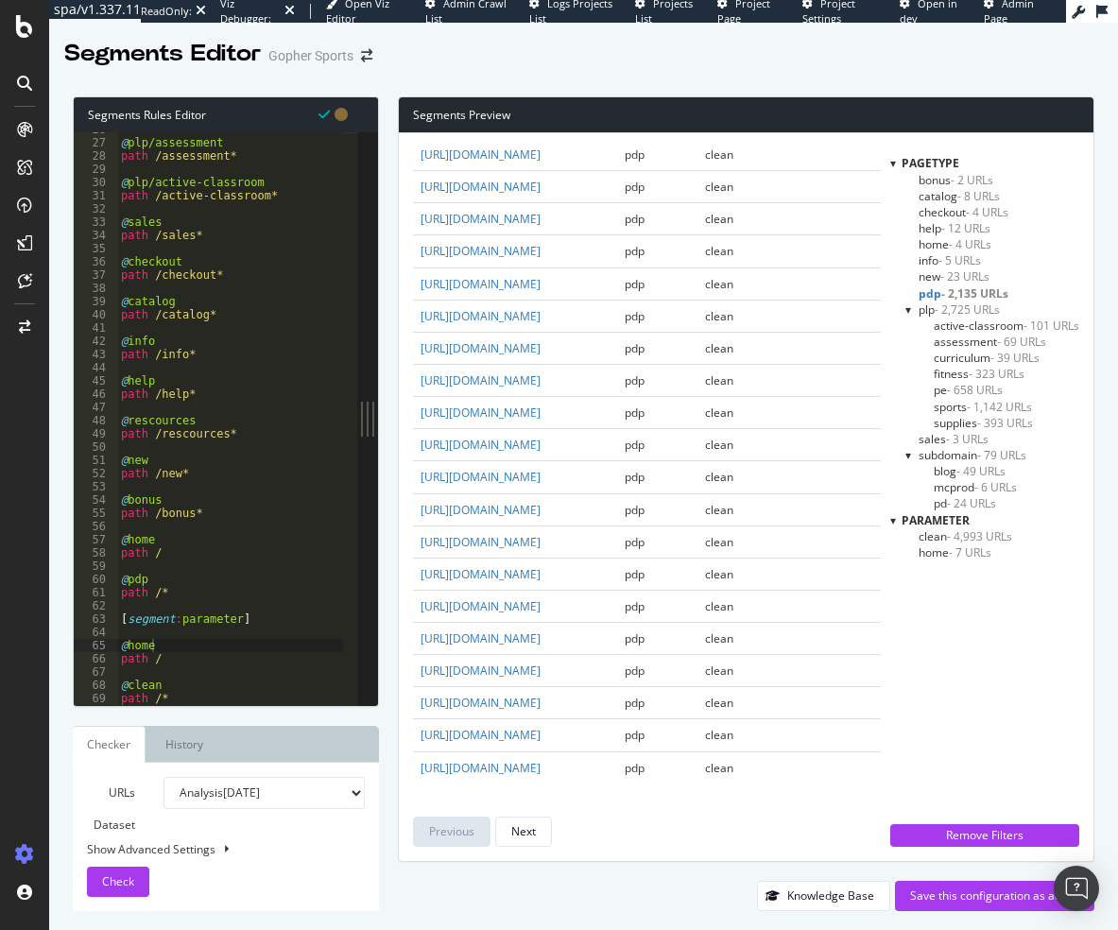
scroll to position [3997, 0]
click at [536, 827] on div "Next" at bounding box center [523, 831] width 25 height 16
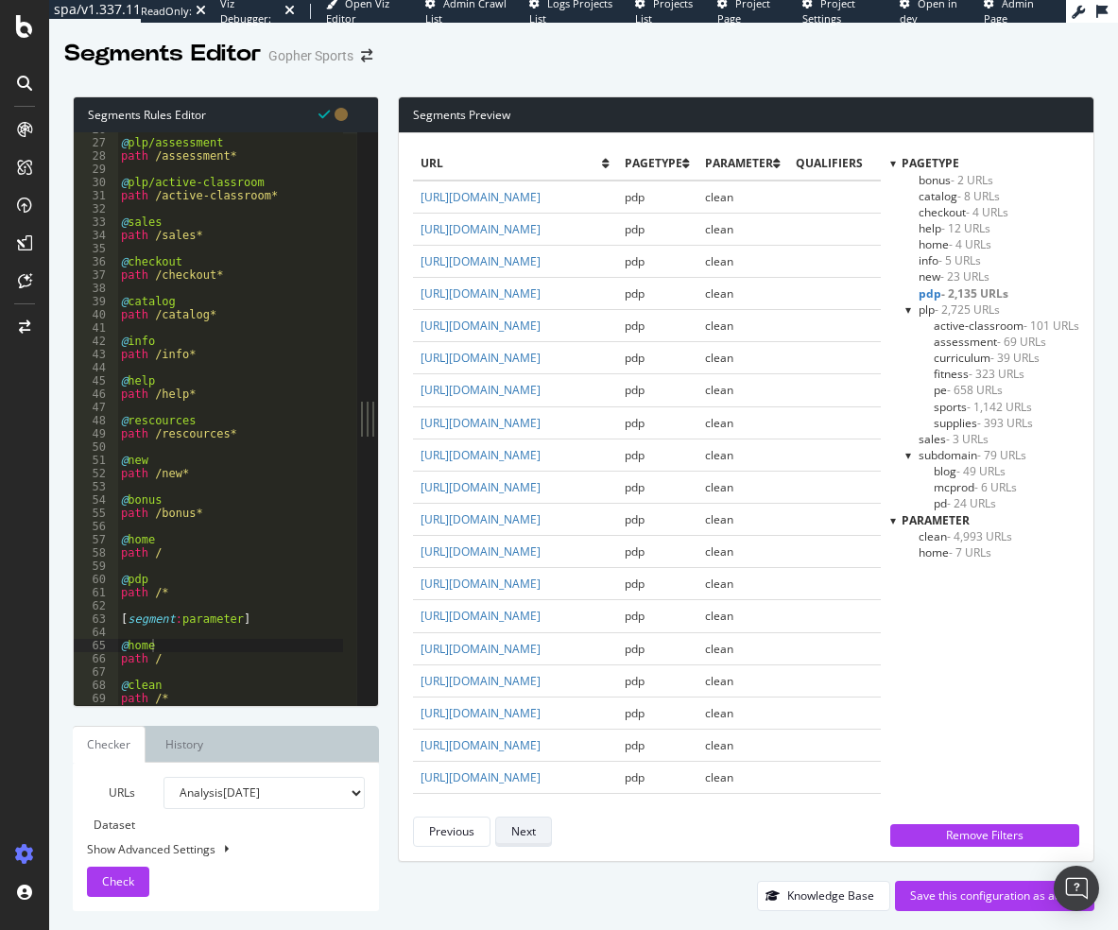
click at [533, 831] on div "Next" at bounding box center [523, 831] width 25 height 16
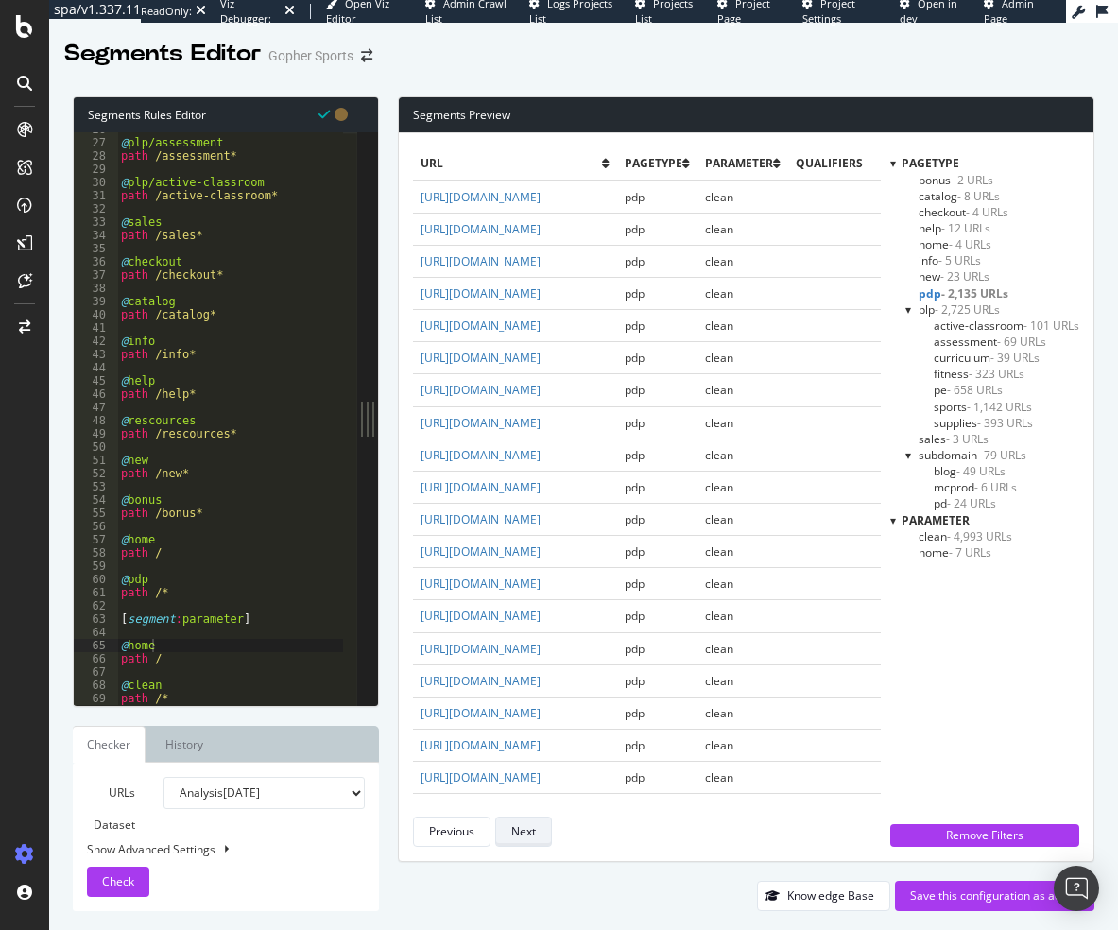
click at [533, 831] on div "Next" at bounding box center [523, 831] width 25 height 16
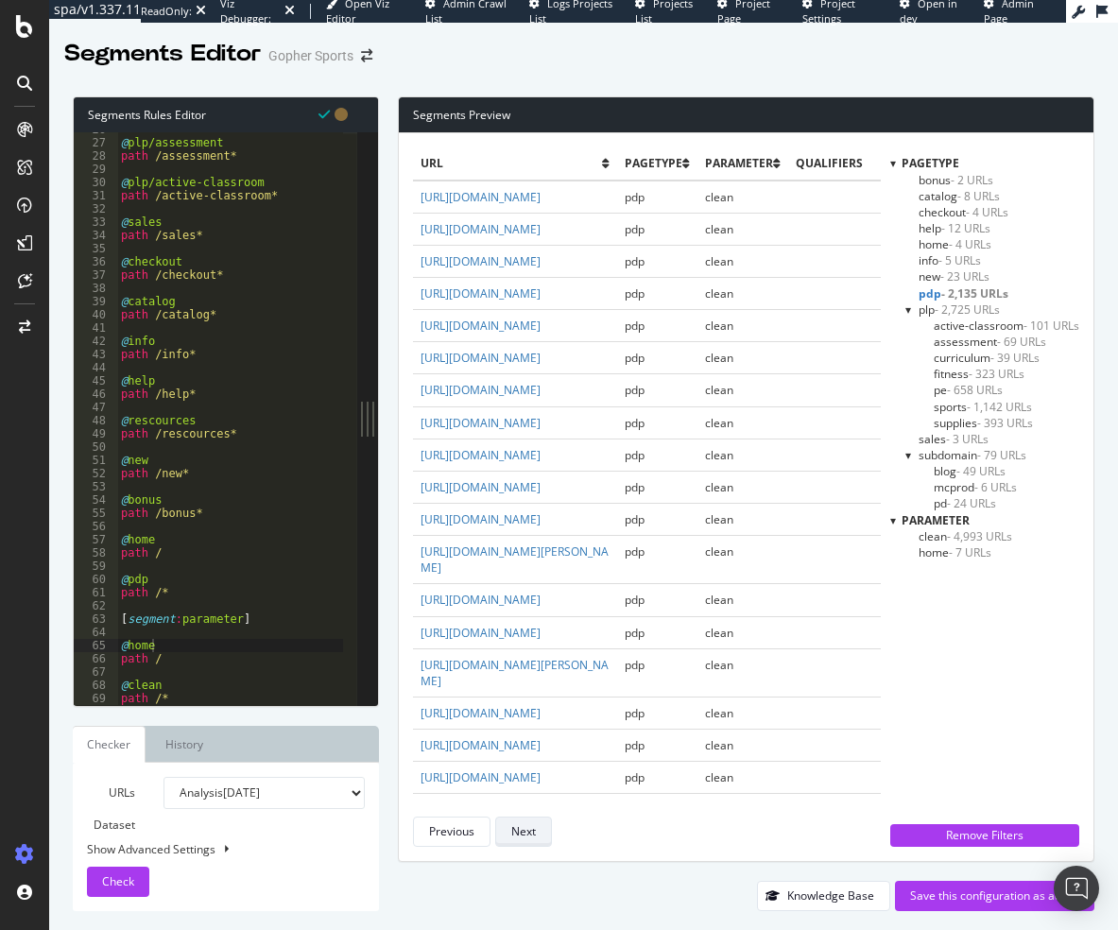
click at [533, 831] on div "Next" at bounding box center [523, 831] width 25 height 16
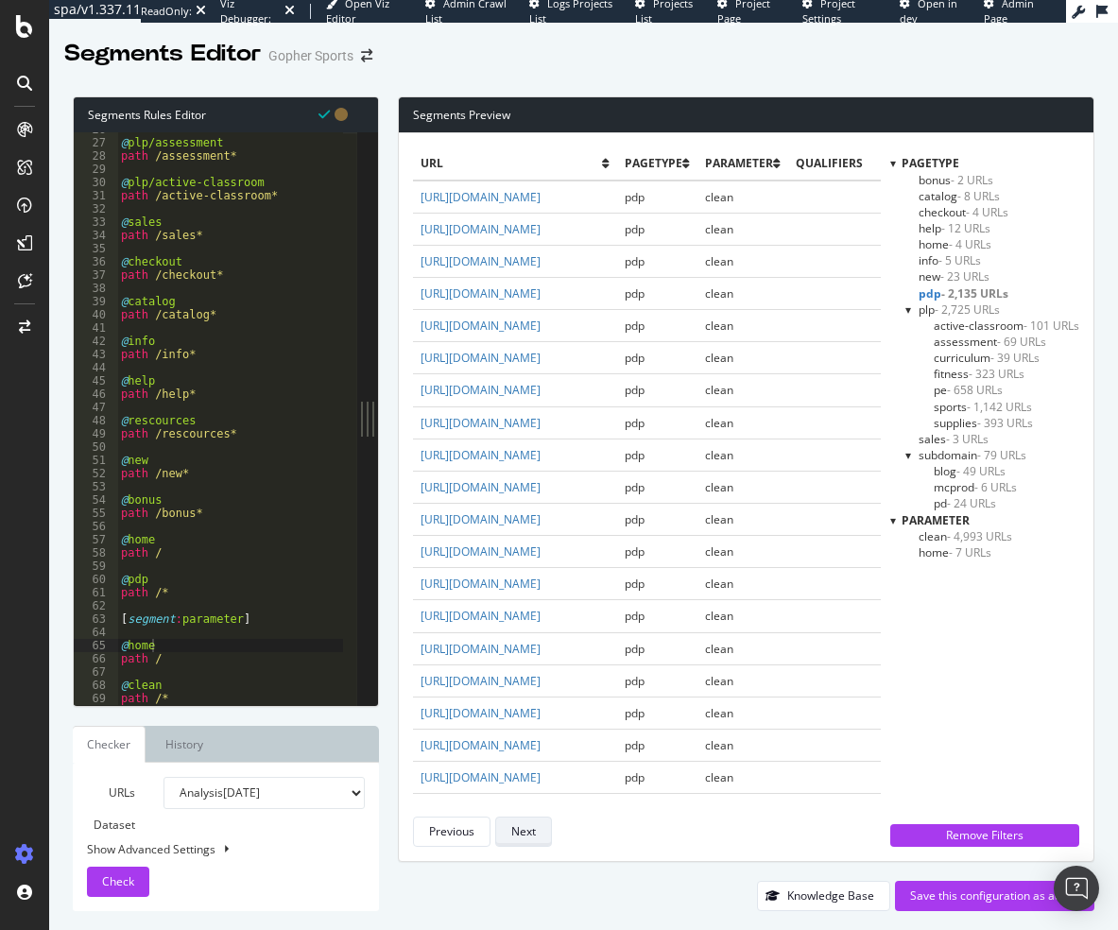
click at [533, 831] on div "Next" at bounding box center [523, 831] width 25 height 16
click at [443, 835] on div "Previous" at bounding box center [451, 831] width 45 height 16
click at [172, 633] on div "@ plp/assessment path /assessment* @ plp/active-classroom path /active-classroo…" at bounding box center [230, 422] width 226 height 599
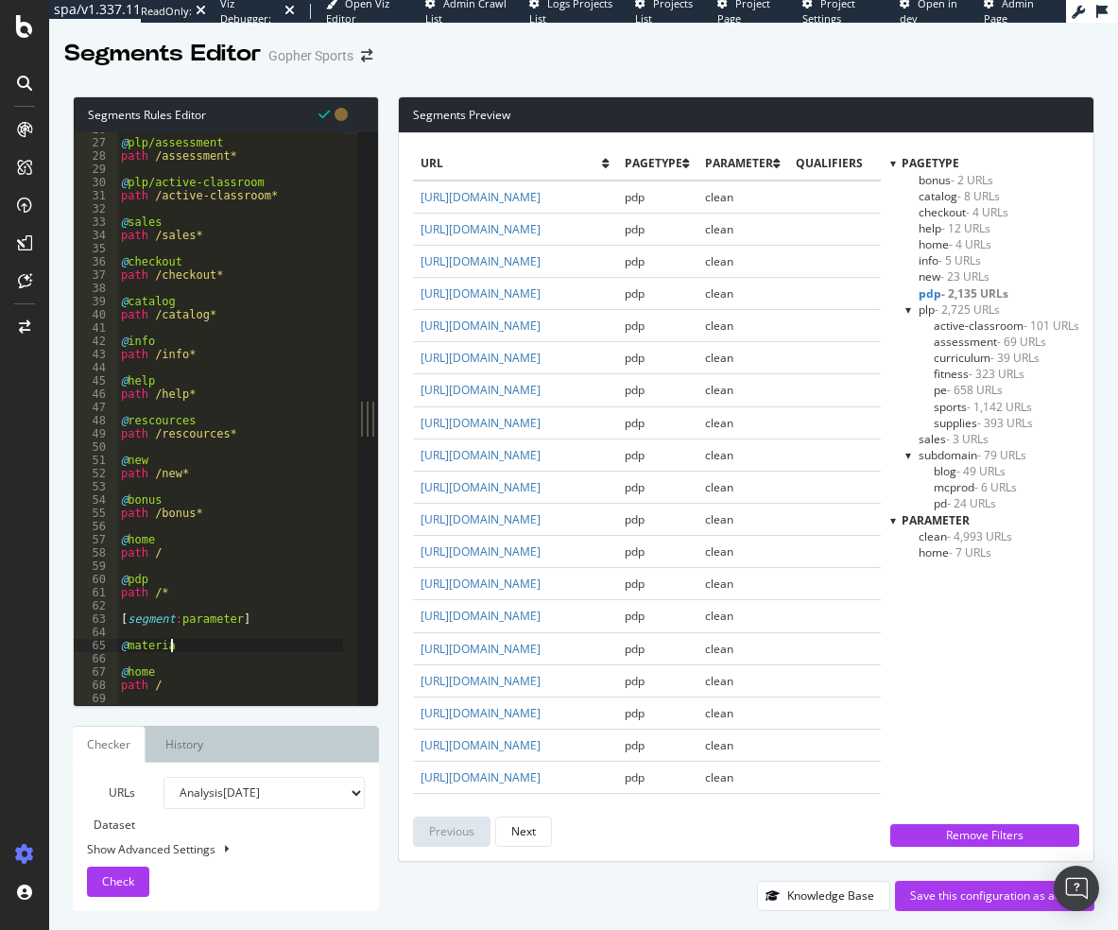
type textarea "@material"
click at [532, 830] on div "Next" at bounding box center [523, 831] width 25 height 16
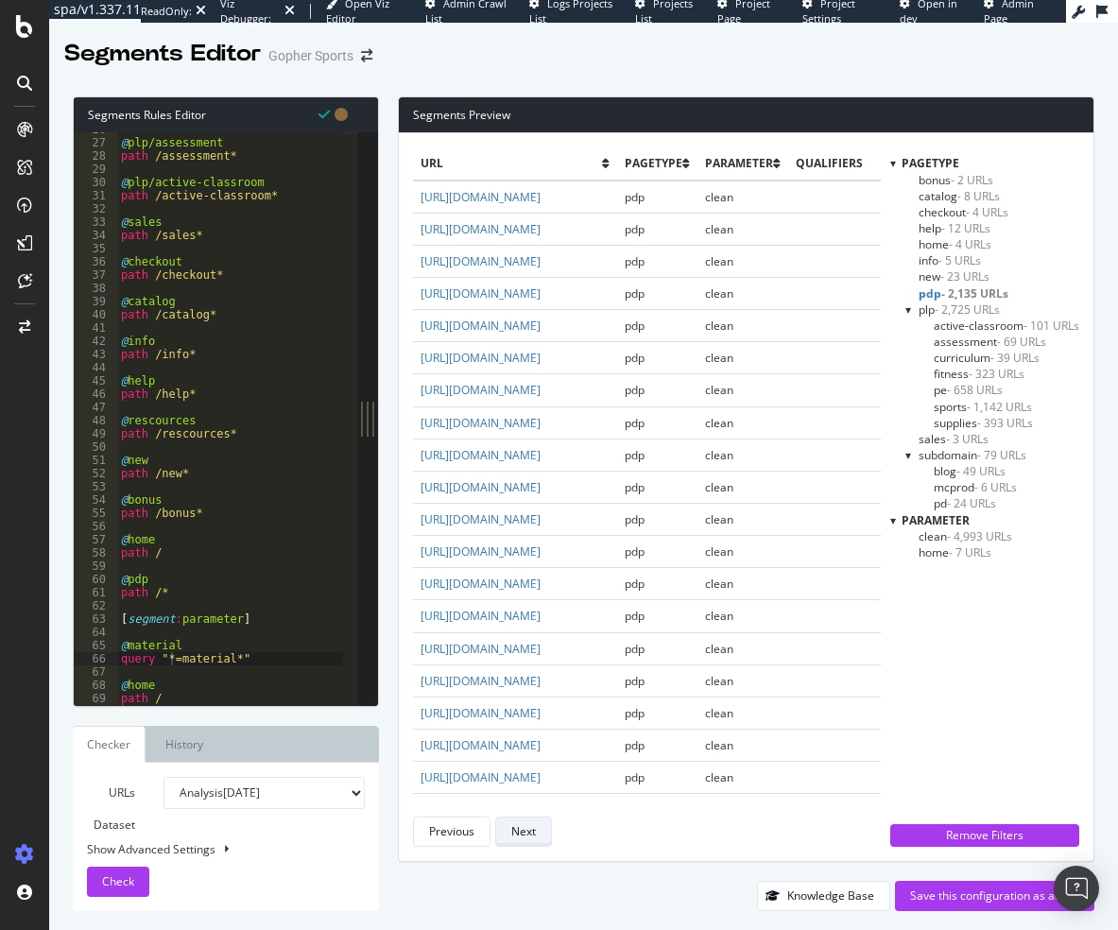
click at [532, 830] on div "Next" at bounding box center [523, 831] width 25 height 16
click at [538, 820] on button "Next" at bounding box center [523, 831] width 57 height 30
click at [536, 821] on div "Next" at bounding box center [523, 831] width 25 height 26
click at [512, 814] on div "url pagetype parameter qualifiers https://gophersport.com/45-800 pdp clean http…" at bounding box center [647, 496] width 468 height 699
click at [443, 835] on div "Previous" at bounding box center [451, 831] width 45 height 16
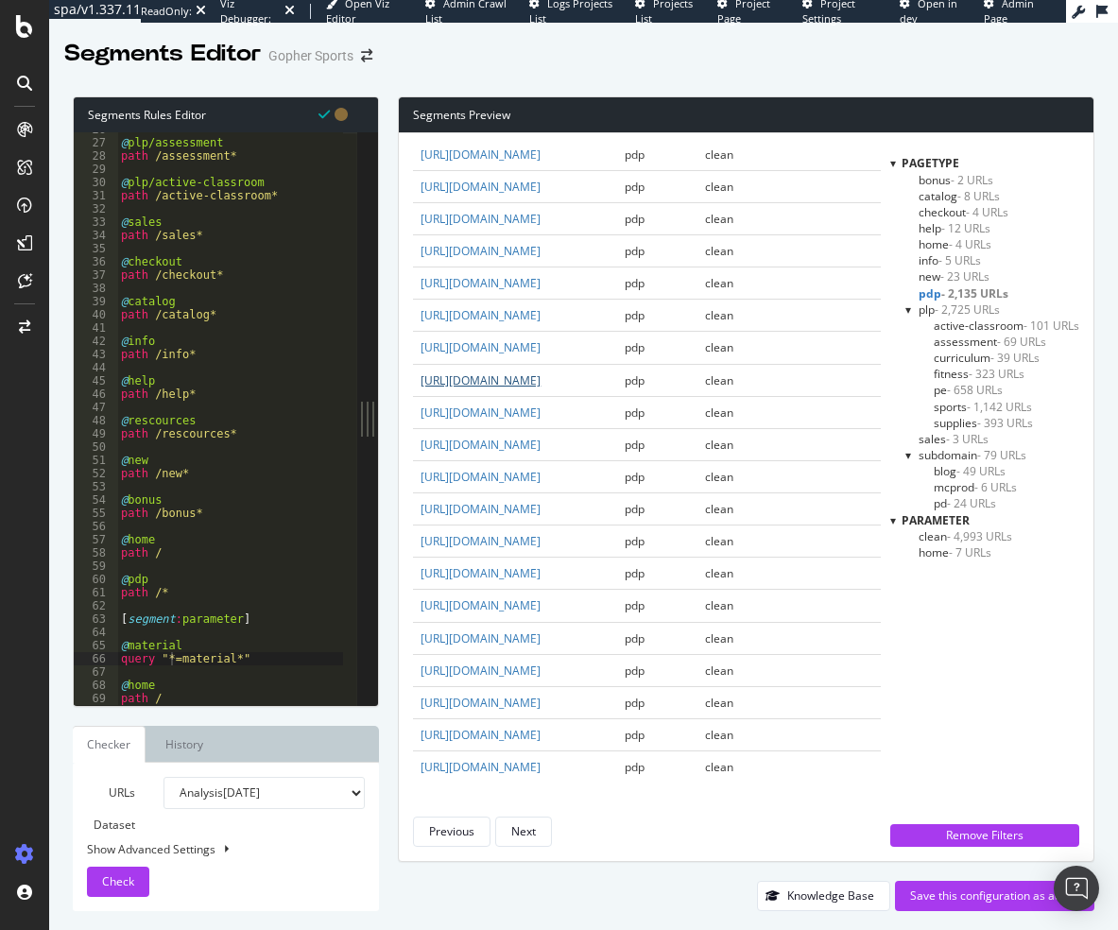
scroll to position [4224, 0]
click at [439, 830] on div "Previous" at bounding box center [451, 831] width 45 height 16
click at [451, 837] on div "Previous" at bounding box center [451, 831] width 45 height 16
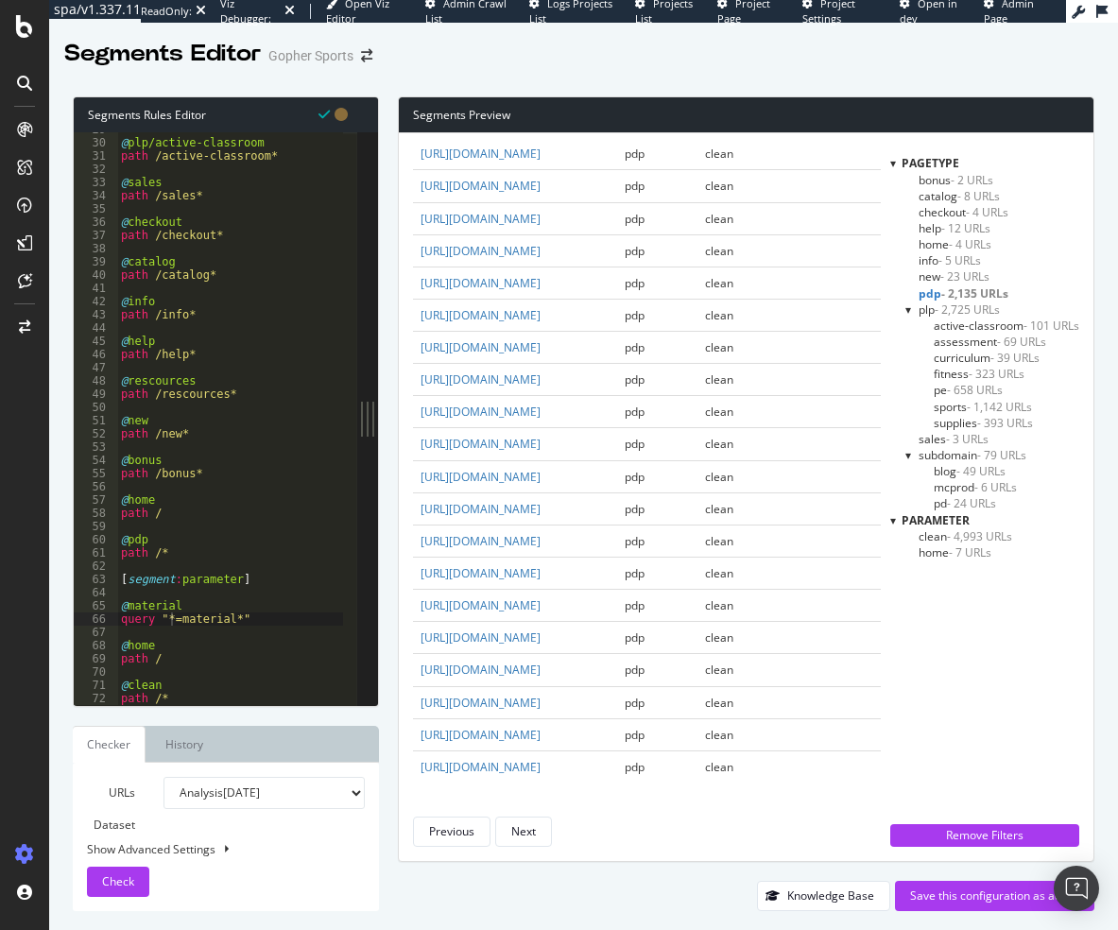
scroll to position [380, 0]
click at [248, 612] on div "@ plp/active-classroom path /active-classroom* @ sales path /sales* @ checkout …" at bounding box center [230, 422] width 226 height 599
click at [255, 620] on div "@ plp/active-classroom path /active-classroom* @ sales path /sales* @ checkout …" at bounding box center [230, 422] width 226 height 599
type textarea "query "*=material*""
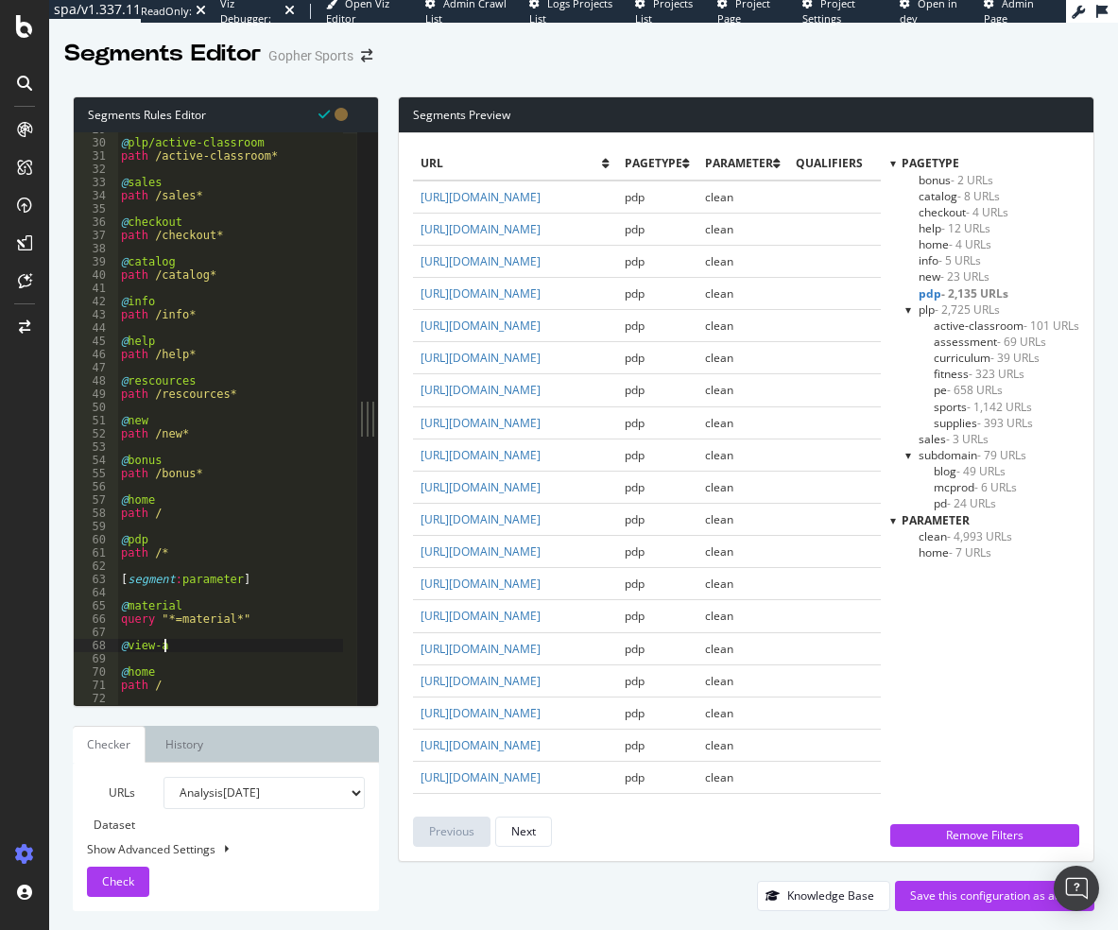
scroll to position [0, 3]
type textarea "@view-all"
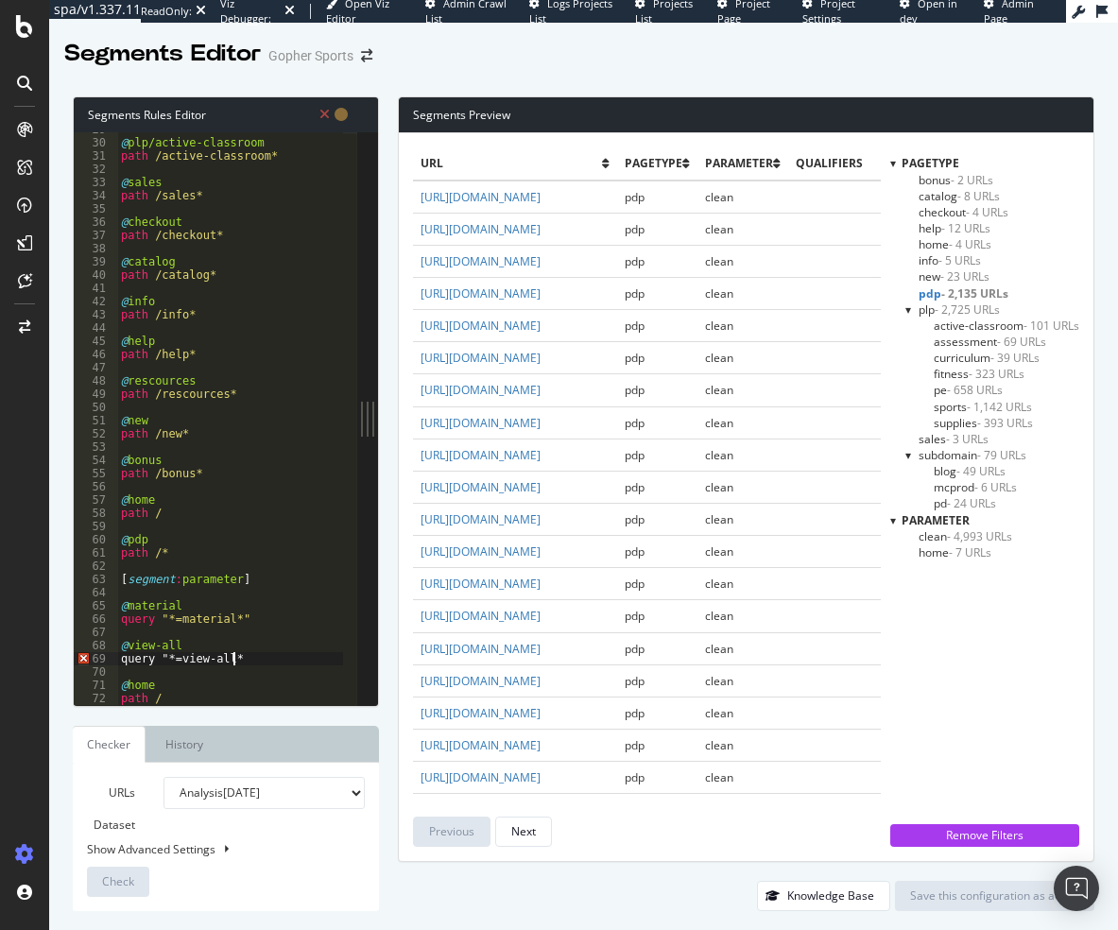
scroll to position [0, 9]
click at [108, 882] on span "Check" at bounding box center [118, 881] width 32 height 16
click at [300, 889] on div "URLs Dataset Analysis 2025 Aug. 28th Analysis 2025 Aug. 27th Or paste a list of…" at bounding box center [226, 837] width 278 height 120
click at [458, 64] on div "Segments Editor Gopher Sports" at bounding box center [583, 46] width 1069 height 47
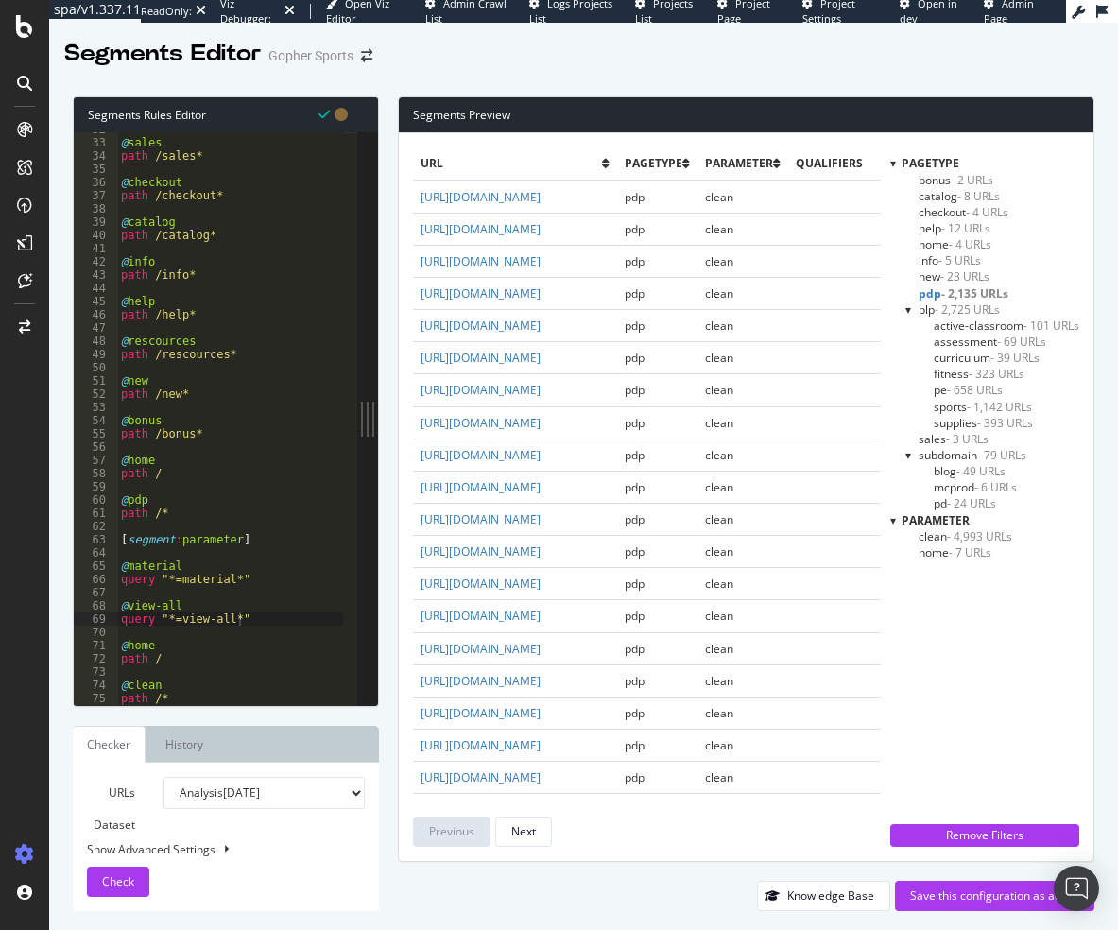
click at [173, 578] on div "@ sales path /sales* @ checkout path /checkout* @ catalog path /catalog* @ info…" at bounding box center [230, 422] width 226 height 599
click at [177, 581] on div "@ sales path /sales* @ checkout path /checkout* @ catalog path /catalog* @ info…" at bounding box center [230, 422] width 226 height 599
click at [172, 579] on div "@ sales path /sales* @ checkout path /checkout* @ catalog path /catalog* @ info…" at bounding box center [230, 422] width 226 height 599
click at [228, 584] on div "@ sales path /sales* @ checkout path /checkout* @ catalog path /catalog* @ info…" at bounding box center [230, 422] width 226 height 599
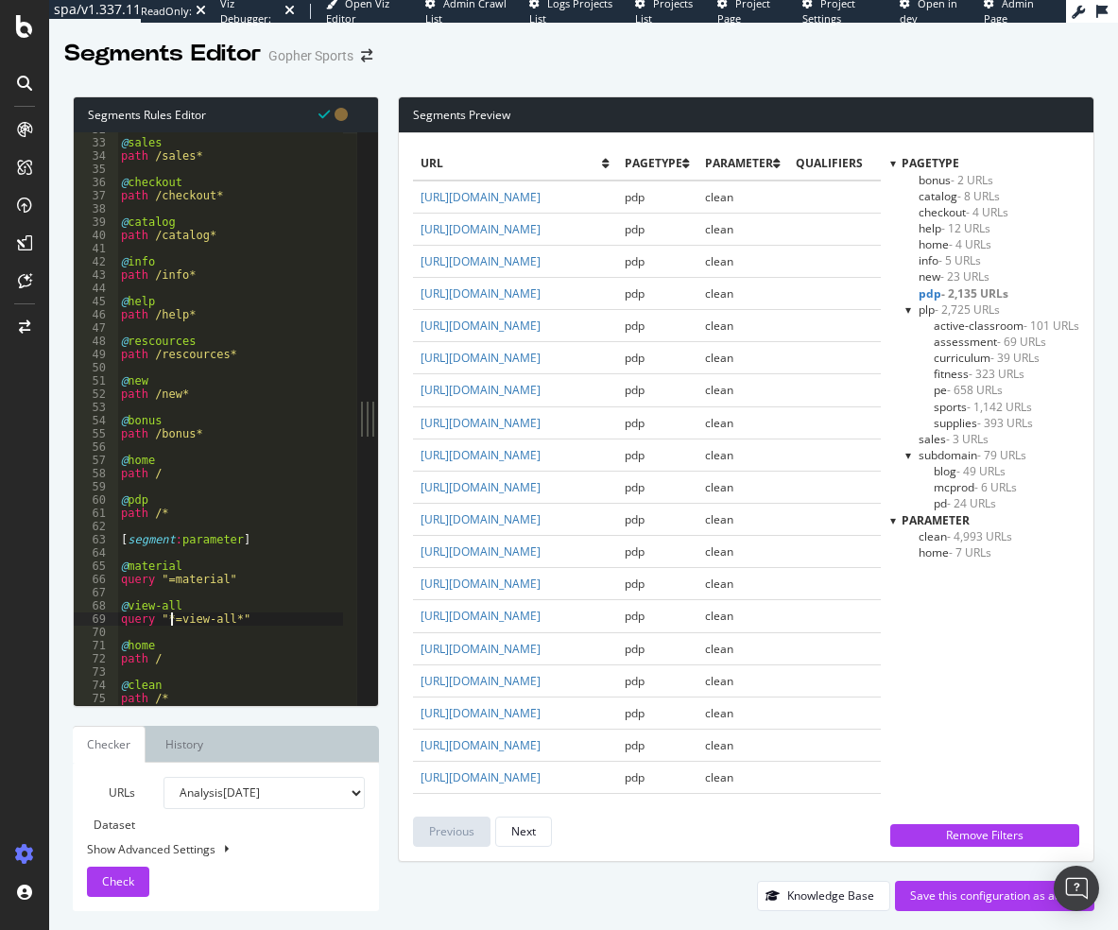
click at [169, 619] on div "@ sales path /sales* @ checkout path /checkout* @ catalog path /catalog* @ info…" at bounding box center [230, 422] width 226 height 599
click at [225, 625] on div "@ sales path /sales* @ checkout path /checkout* @ catalog path /catalog* @ info…" at bounding box center [230, 422] width 226 height 599
click at [116, 877] on span "Check" at bounding box center [118, 881] width 32 height 16
click at [626, 843] on div "Previous Next" at bounding box center [647, 831] width 468 height 30
type textarea "query "=material""
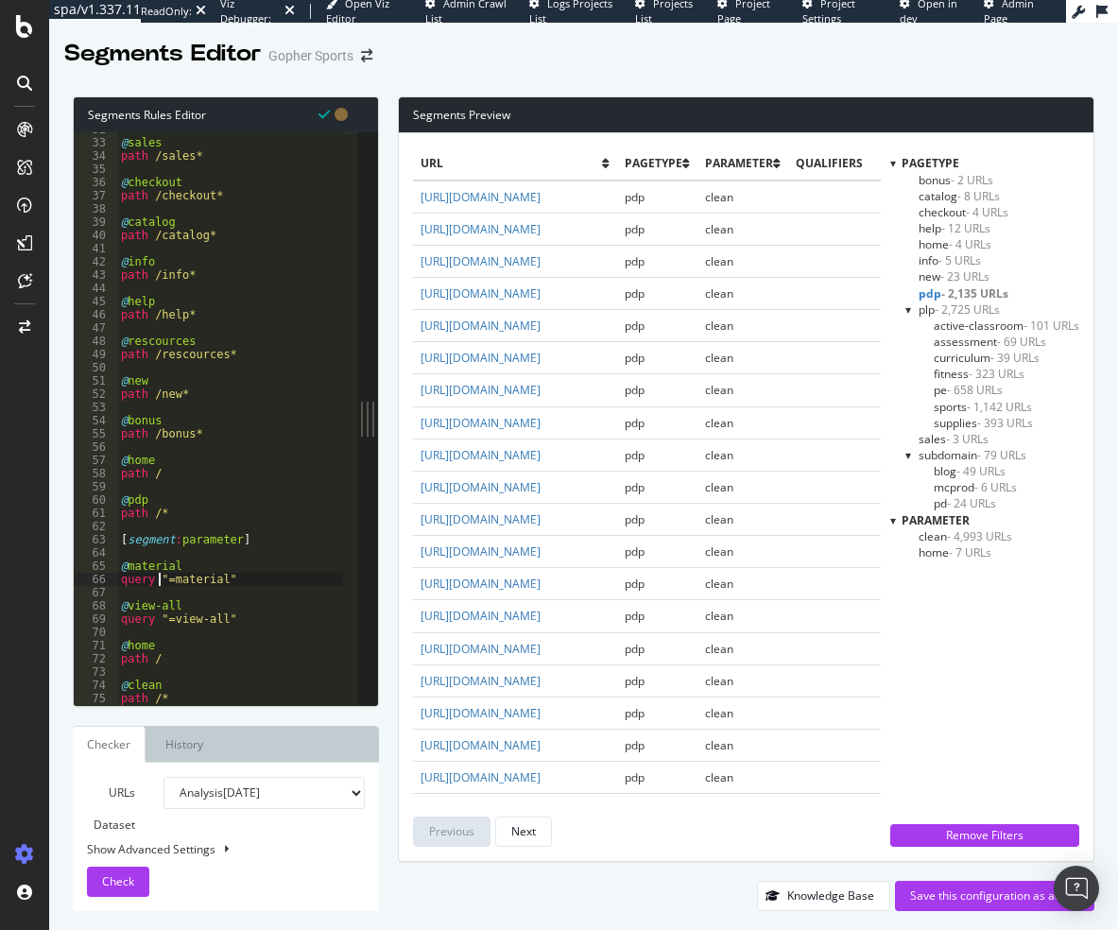
click at [159, 576] on div "@ sales path /sales* @ checkout path /checkout* @ catalog path /catalog* @ info…" at bounding box center [230, 422] width 226 height 599
click at [172, 578] on div "@ sales path /sales* @ checkout path /checkout* @ catalog path /catalog* @ info…" at bounding box center [230, 422] width 226 height 599
click at [228, 581] on div "@ sales path /sales* @ checkout path /checkout* @ catalog path /catalog* @ info…" at bounding box center [230, 422] width 226 height 599
click at [231, 617] on div "@ sales path /sales* @ checkout path /checkout* @ catalog path /catalog* @ info…" at bounding box center [230, 422] width 226 height 599
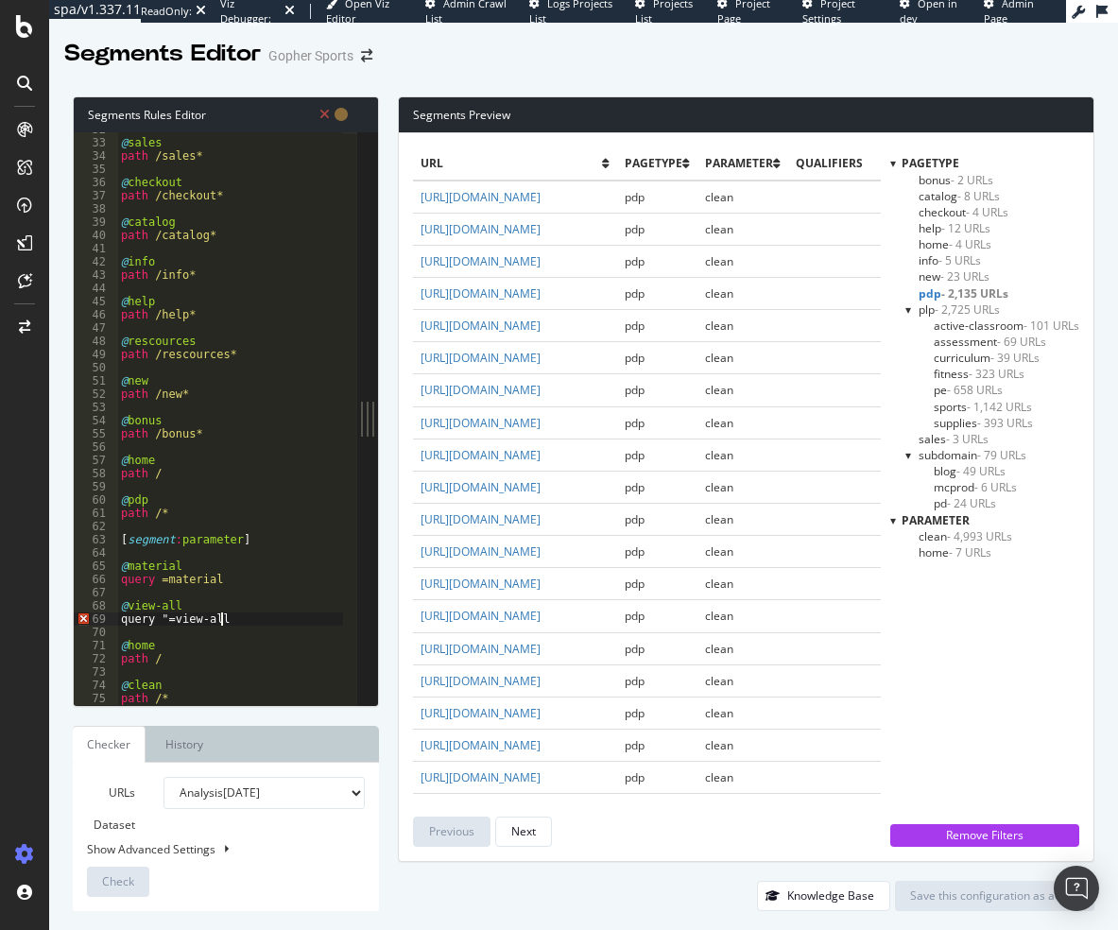
click at [161, 618] on div "@ sales path /sales* @ checkout path /checkout* @ catalog path /catalog* @ info…" at bounding box center [230, 422] width 226 height 599
click at [132, 880] on span "Check" at bounding box center [118, 881] width 32 height 16
click at [217, 622] on div "@ sales path /sales* @ checkout path /checkout* @ catalog path /catalog* @ info…" at bounding box center [230, 422] width 226 height 599
type textarea "@view-all"
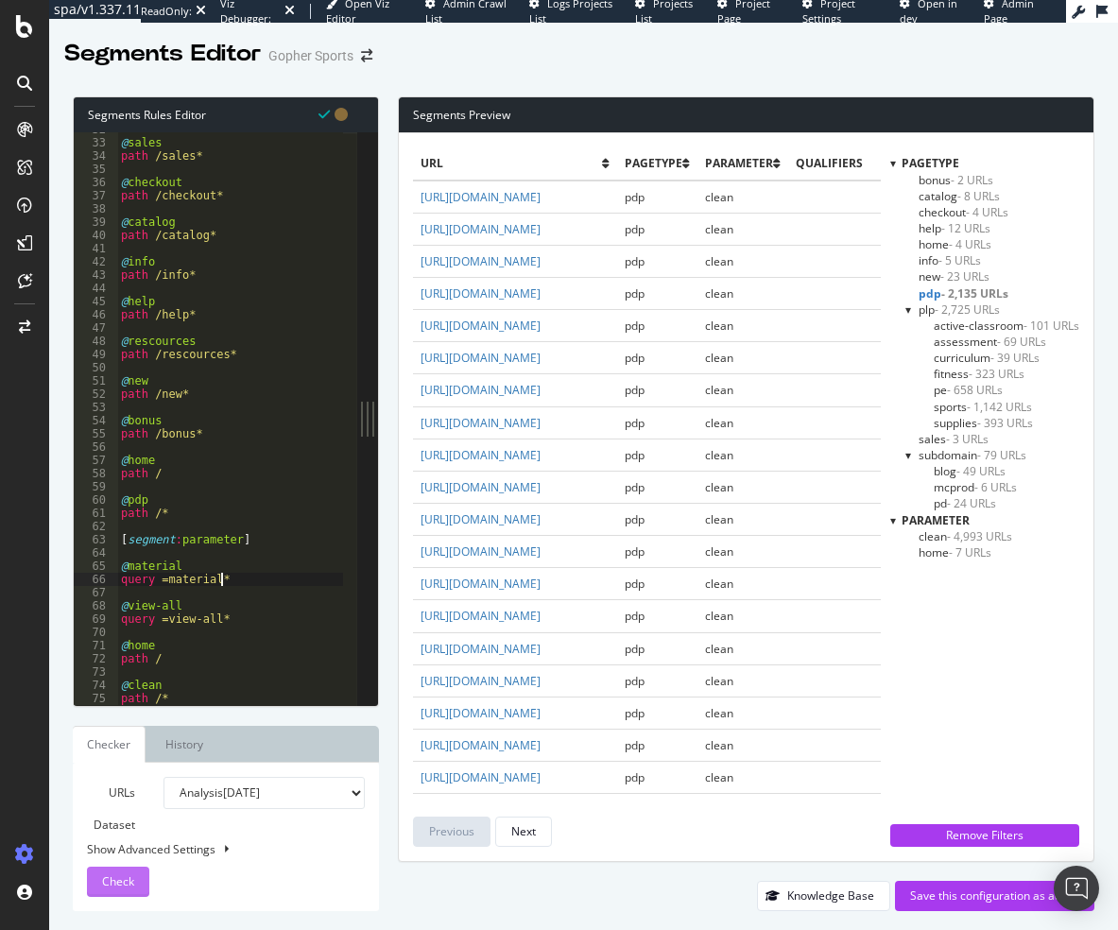
click at [110, 875] on span "Check" at bounding box center [118, 881] width 32 height 16
click at [178, 566] on div "@ sales path /sales* @ checkout path /checkout* @ catalog path /catalog* @ info…" at bounding box center [230, 422] width 226 height 599
click at [128, 568] on div "@ sales path /sales* @ checkout path /checkout* @ catalog path /catalog* @ info…" at bounding box center [230, 422] width 226 height 599
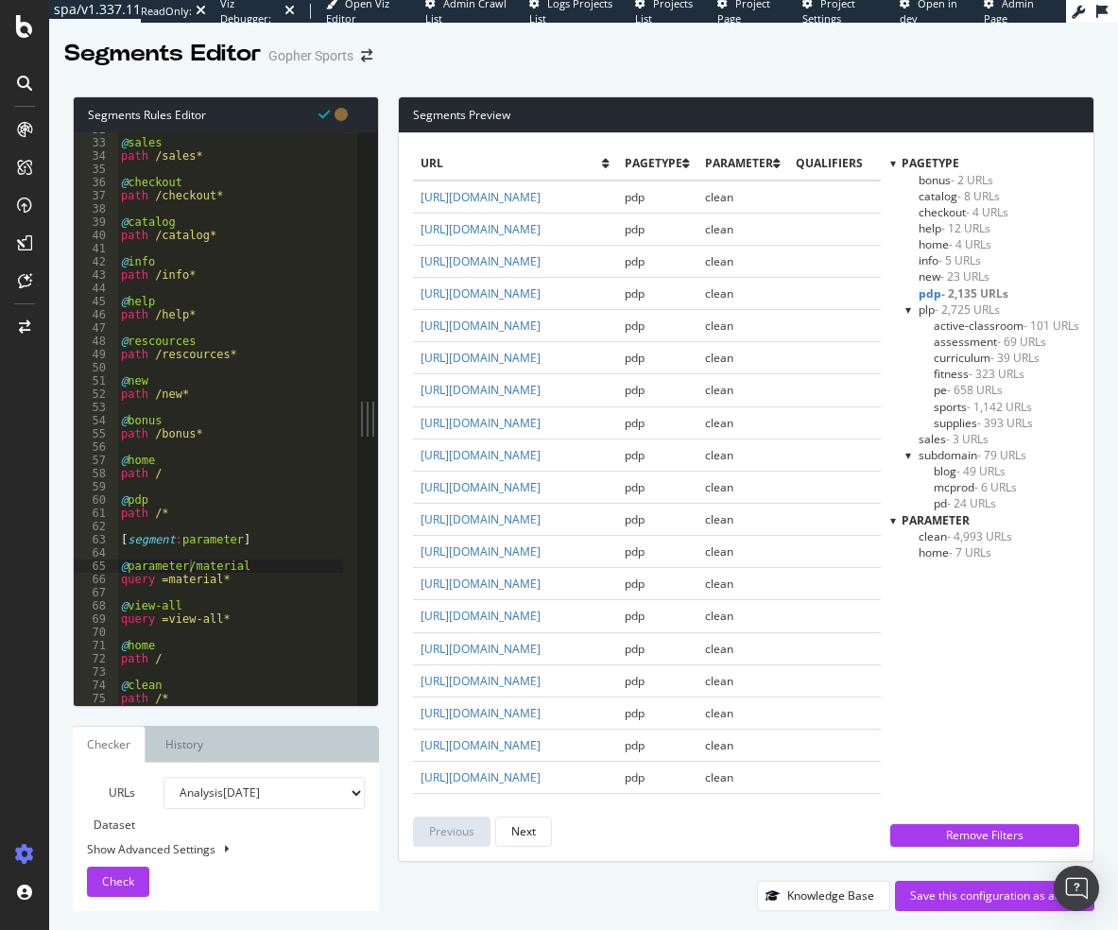
click at [163, 583] on div "@ sales path /sales* @ checkout path /checkout* @ catalog path /catalog* @ info…" at bounding box center [230, 422] width 226 height 599
click at [164, 621] on div "@ sales path /sales* @ checkout path /checkout* @ catalog path /catalog* @ info…" at bounding box center [230, 422] width 226 height 599
click at [127, 608] on div "@ sales path /sales* @ checkout path /checkout* @ catalog path /catalog* @ info…" at bounding box center [230, 422] width 226 height 599
click at [125, 886] on span "Check" at bounding box center [118, 881] width 32 height 16
type textarea "query view-all*"
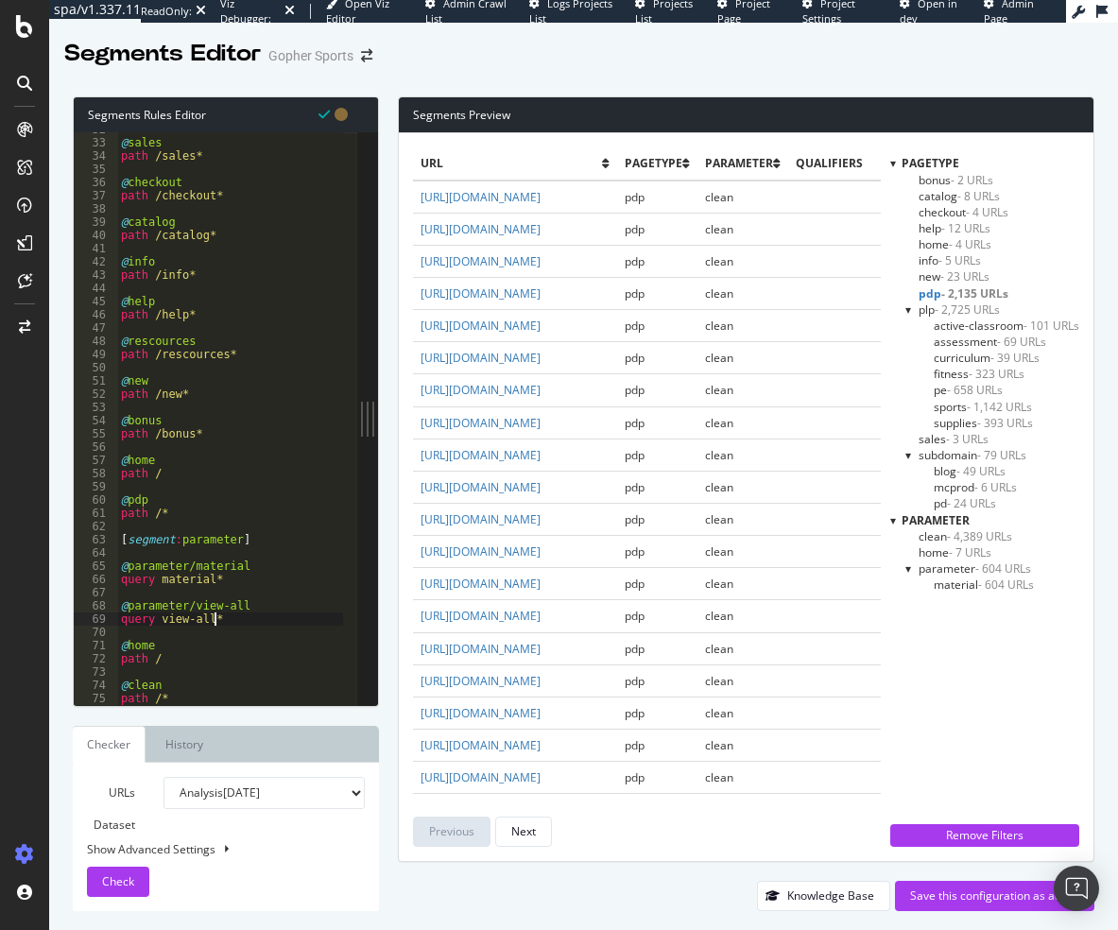
click at [225, 625] on div "@ sales path /sales* @ checkout path /checkout* @ catalog path /catalog* @ info…" at bounding box center [230, 422] width 226 height 599
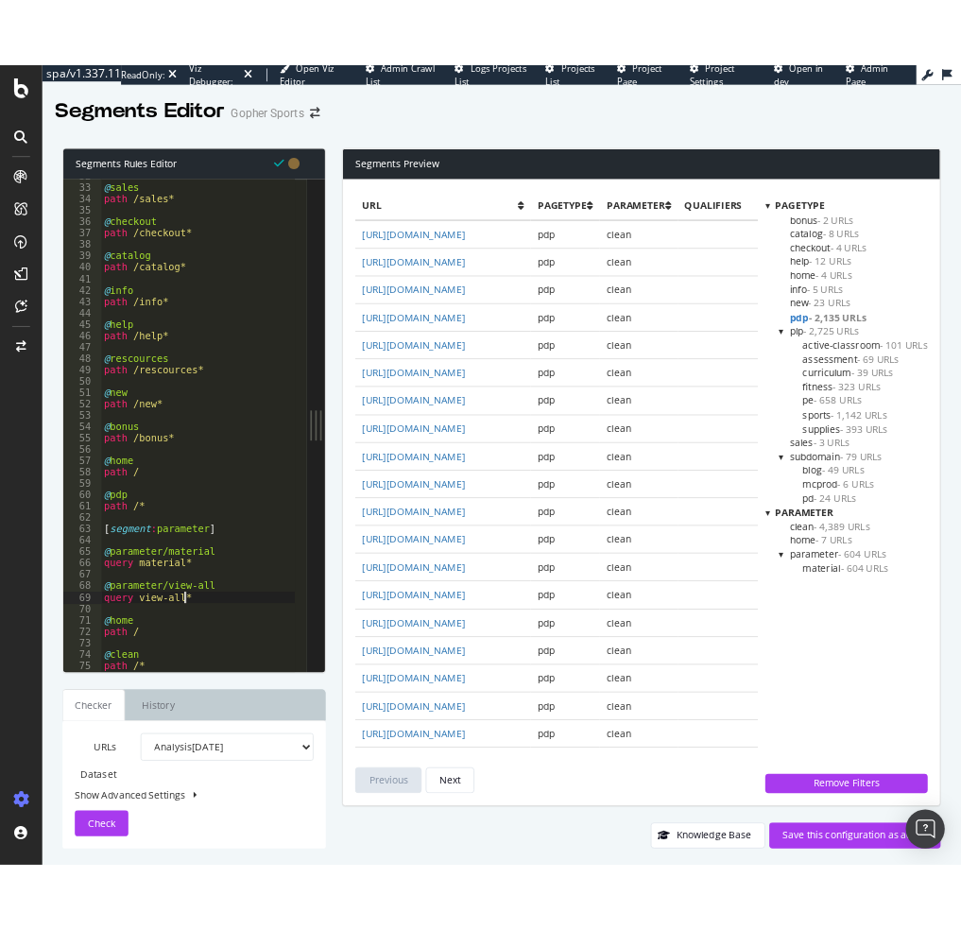
scroll to position [0, 0]
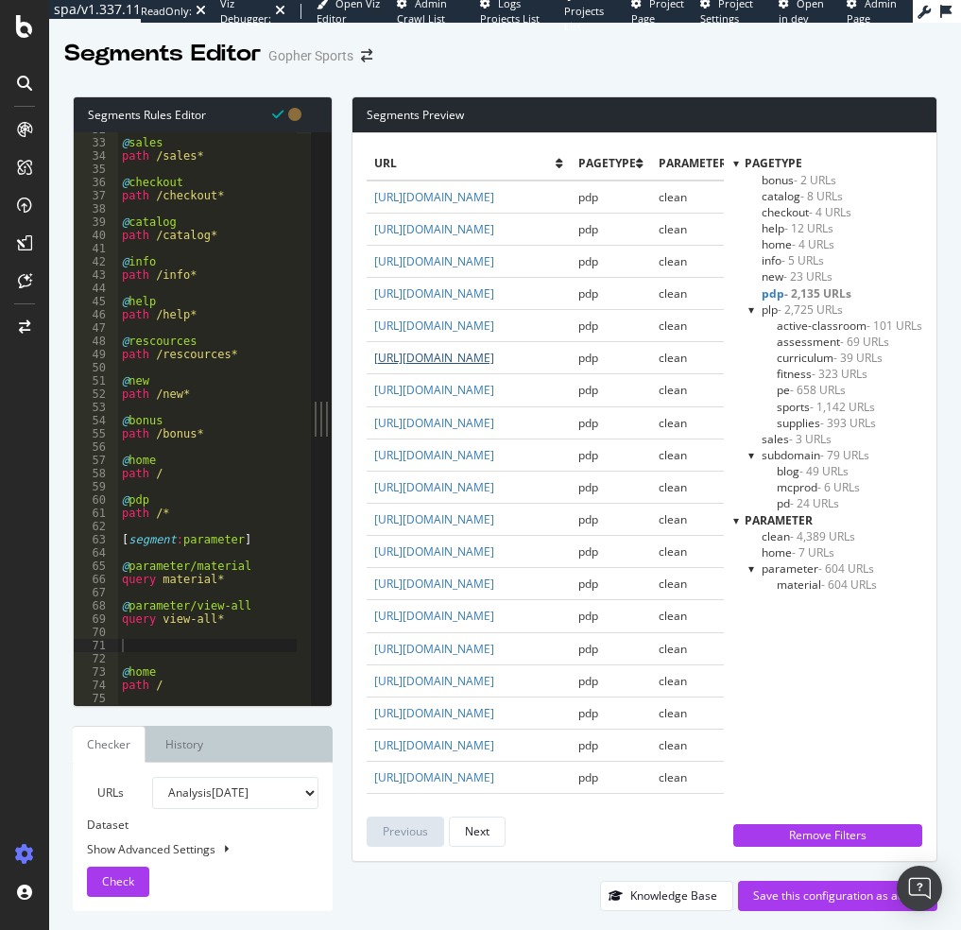
drag, startPoint x: 322, startPoint y: 422, endPoint x: 383, endPoint y: 422, distance: 60.5
click at [383, 422] on div "Segments Rules Editor 32 33 34 35 36 37 38 39 40 41 42 43 44 45 46 47 48 49 50 …" at bounding box center [505, 503] width 912 height 852
click at [134, 642] on div "@ sales path /sales* @ checkout path /checkout* @ catalog path /catalog* @ info…" at bounding box center [207, 422] width 179 height 599
type textarea "@parameter/cat"
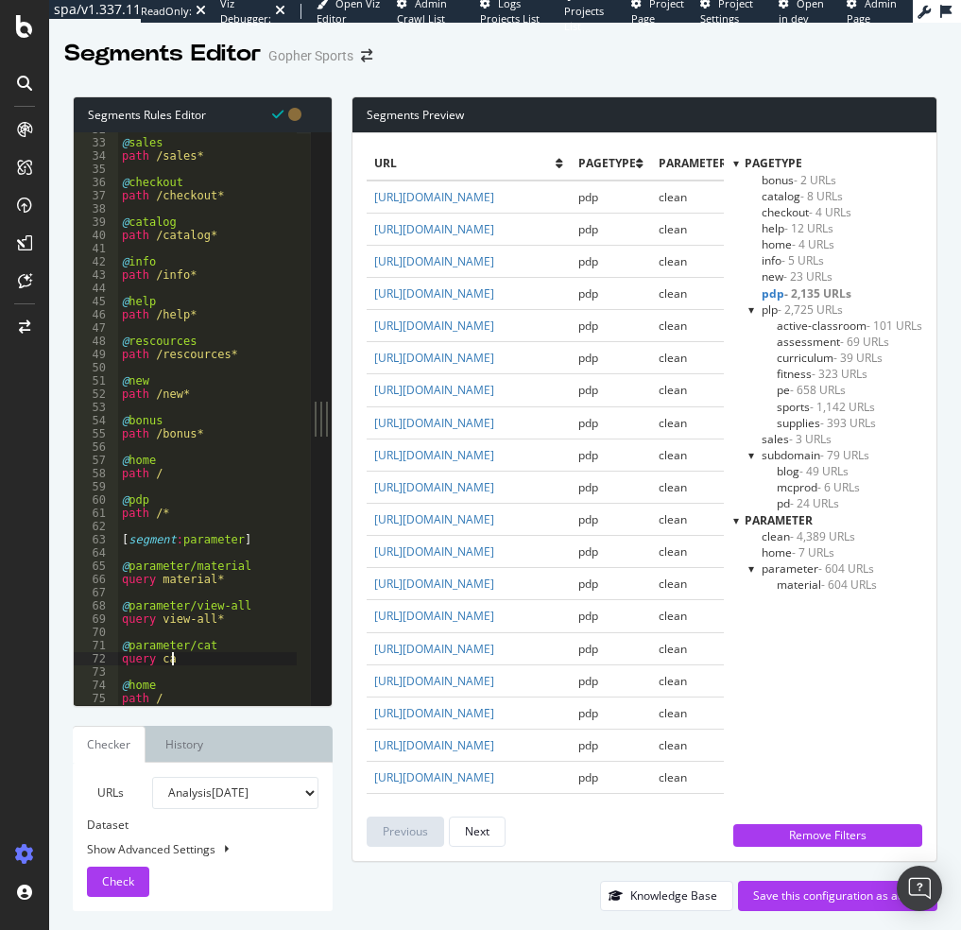
scroll to position [0, 3]
type textarea "query cat*"
drag, startPoint x: 222, startPoint y: 641, endPoint x: 99, endPoint y: 644, distance: 122.9
click at [99, 644] on div "32 33 34 35 36 37 38 39 40 41 42 43 44 45 46 47 48 49 50 51 52 53 54 55 56 57 5…" at bounding box center [192, 418] width 237 height 573
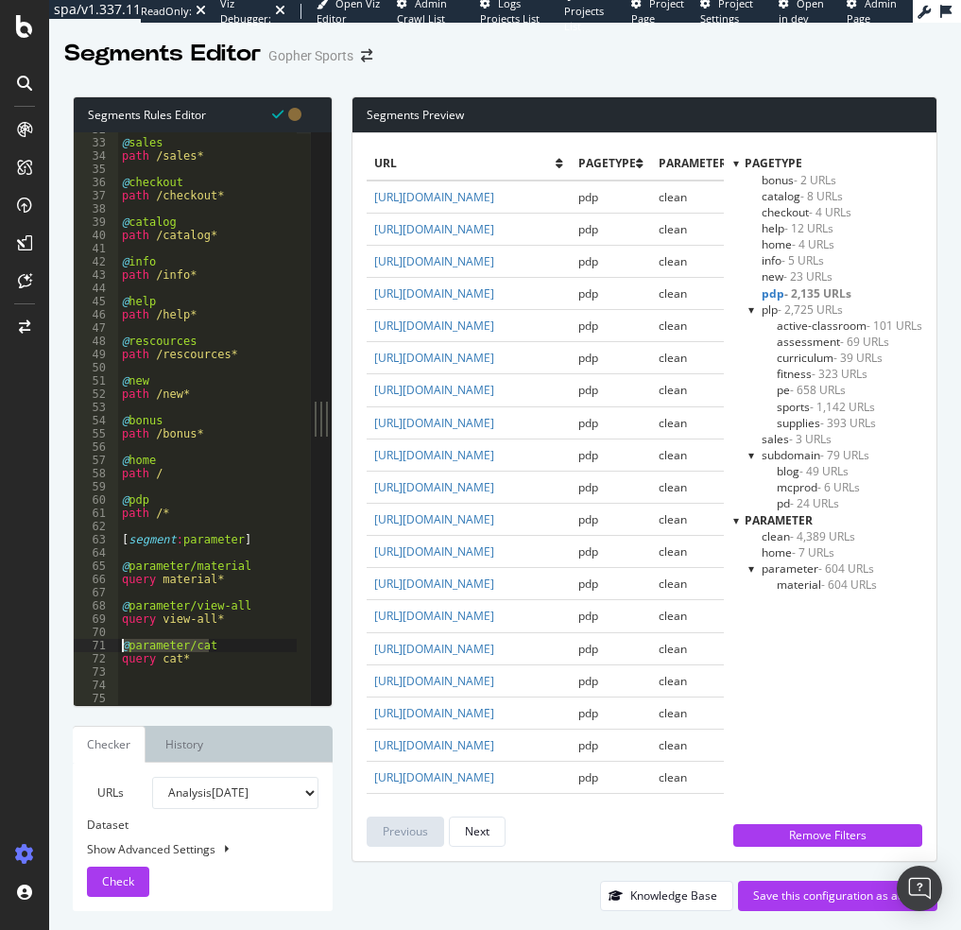
type textarea "@parameter/cat"
click at [135, 686] on div "@ sales path /sales* @ checkout path /checkout* @ catalog path /catalog* @ info…" at bounding box center [207, 422] width 179 height 599
paste textarea "@parameter/cat"
drag, startPoint x: 189, startPoint y: 681, endPoint x: 207, endPoint y: 683, distance: 18.1
click at [207, 683] on div "@ sales path /sales* @ checkout path /checkout* @ catalog path /catalog* @ info…" at bounding box center [207, 422] width 179 height 599
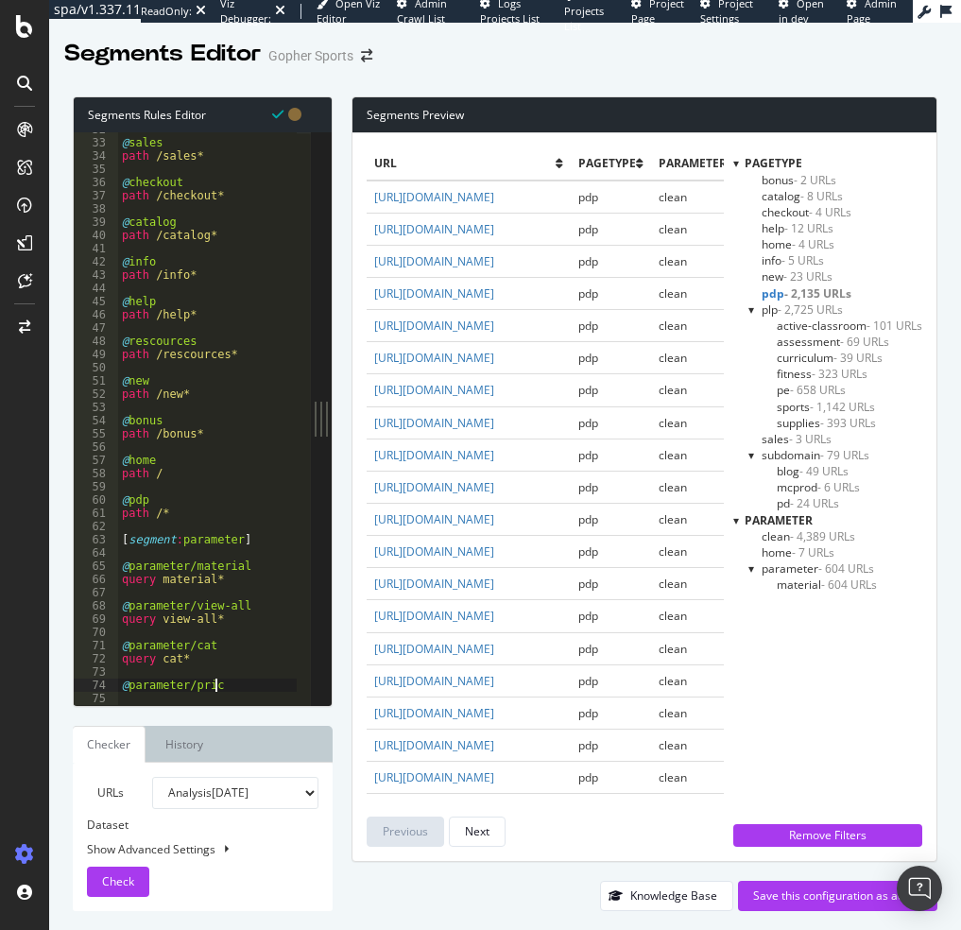
type textarea "@parameter/price"
type textarea "query price*"
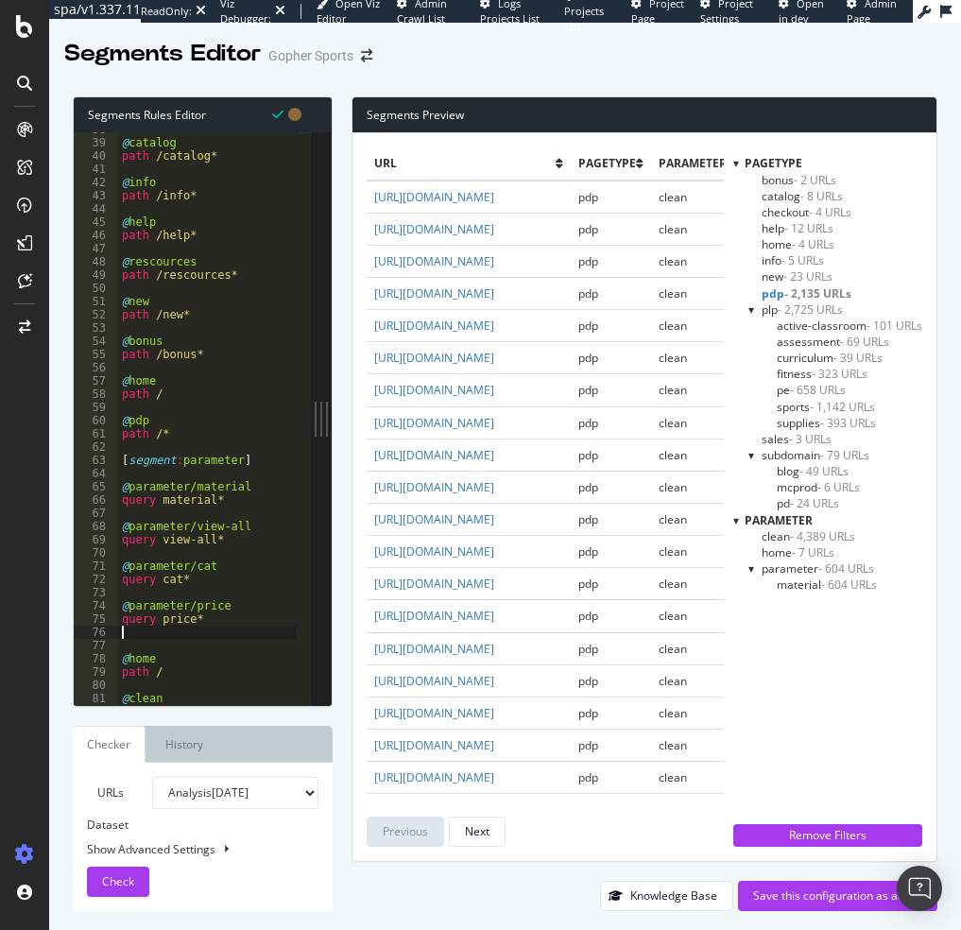
scroll to position [0, 0]
click at [201, 351] on div "@ catalog path /catalog* @ info path /info* @ help path /help* @ rescources pat…" at bounding box center [207, 422] width 179 height 599
type textarea "path /bonus*"
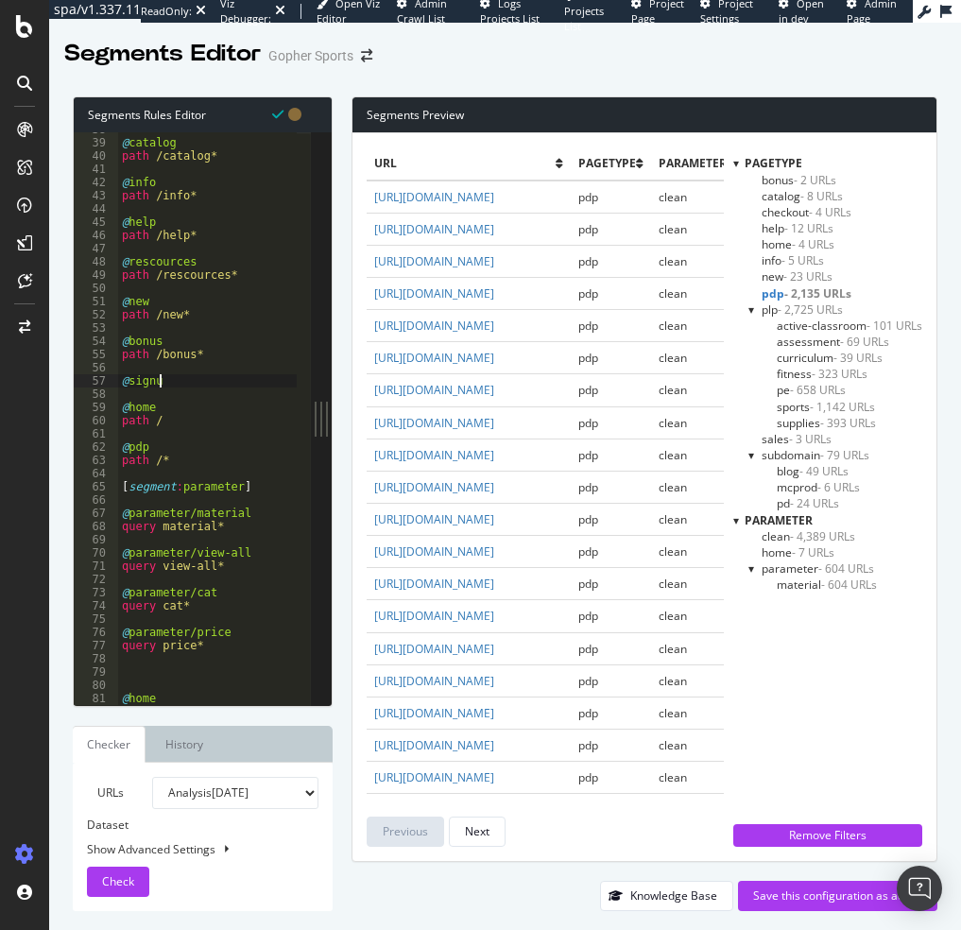
scroll to position [0, 2]
type textarea "@signup"
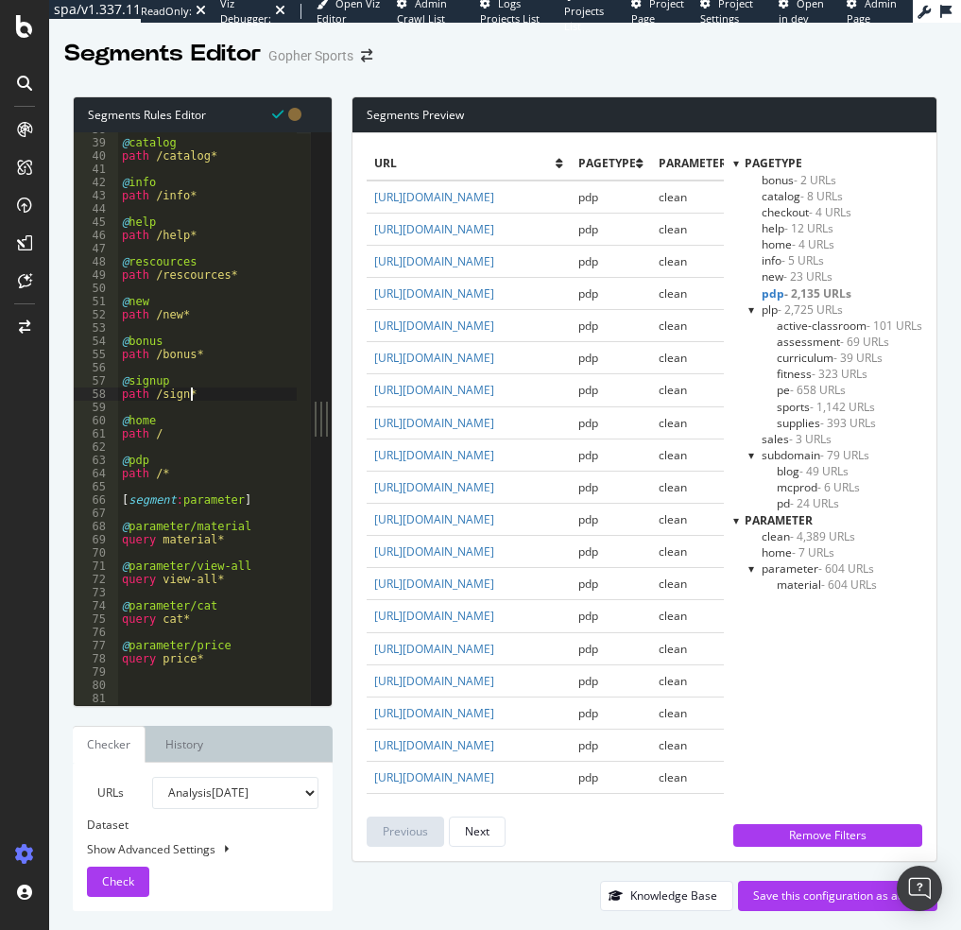
scroll to position [0, 5]
type textarea "path /signup*"
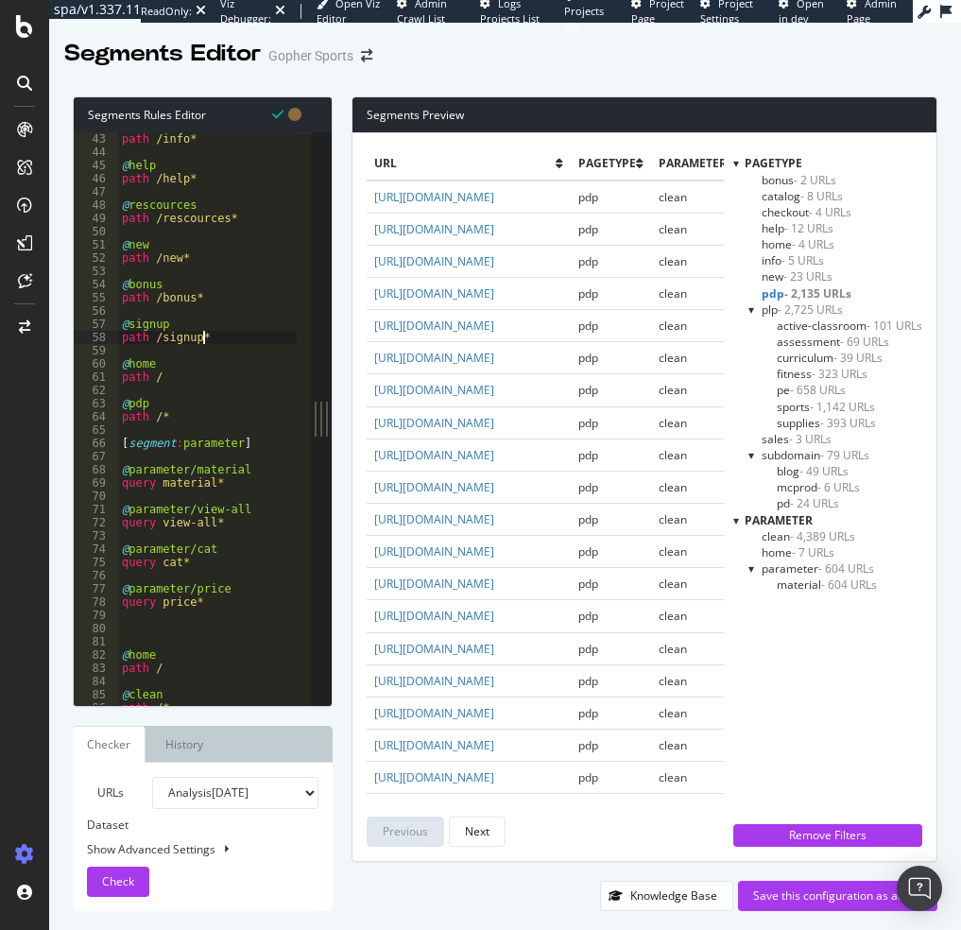
click at [149, 630] on div "path /info* @ help path /help* @ rescources path /rescources* @ new path /new* …" at bounding box center [207, 431] width 179 height 599
paste textarea "@parameter/cat"
type textarea "@parameter/new"
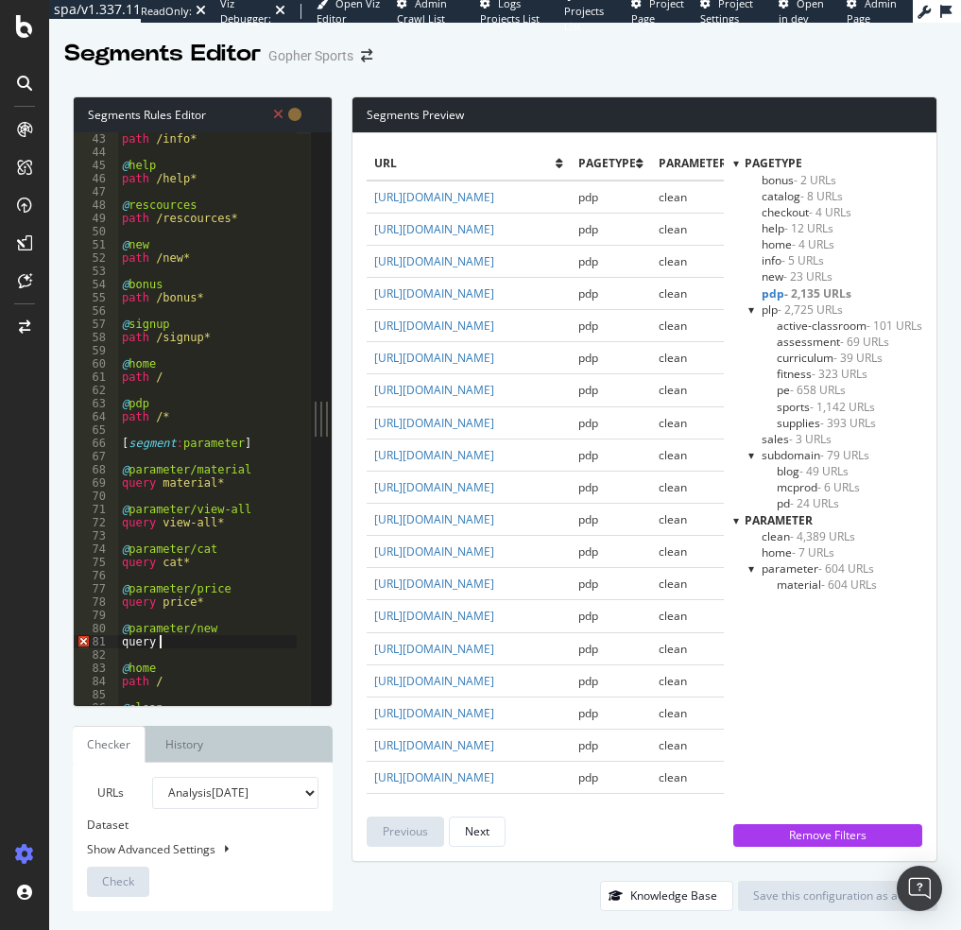
scroll to position [0, 2]
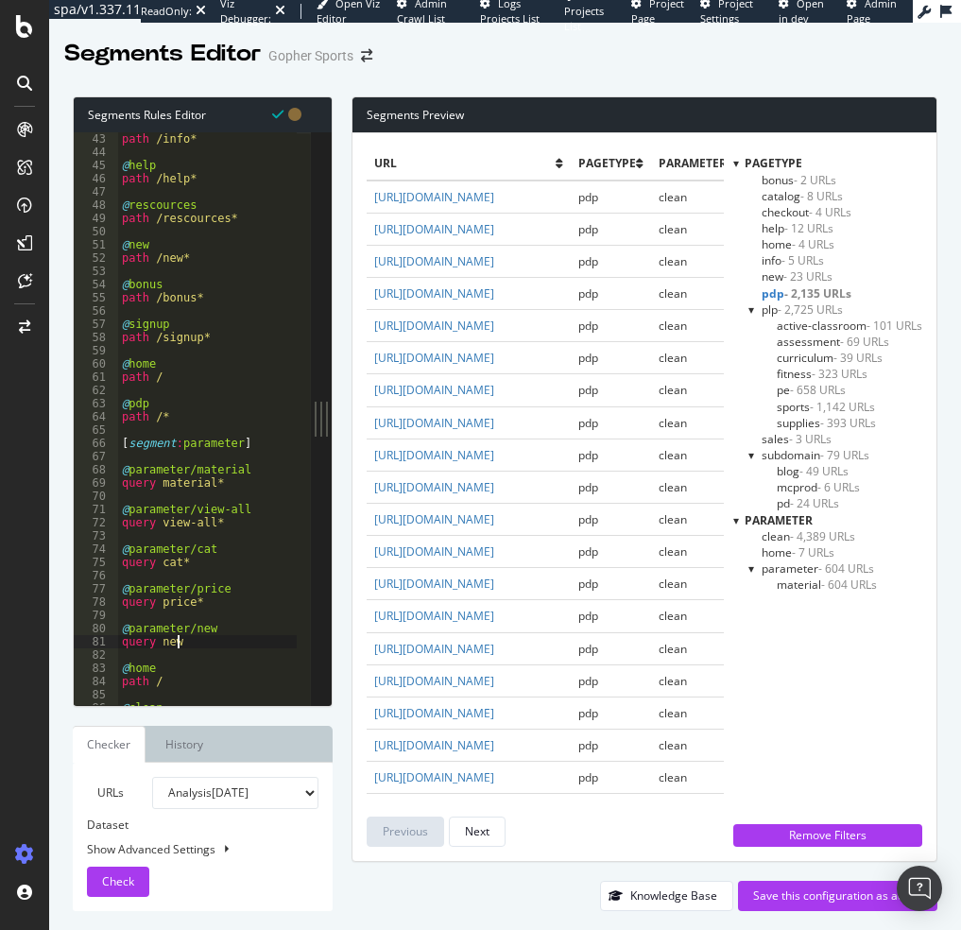
type textarea "query new*"
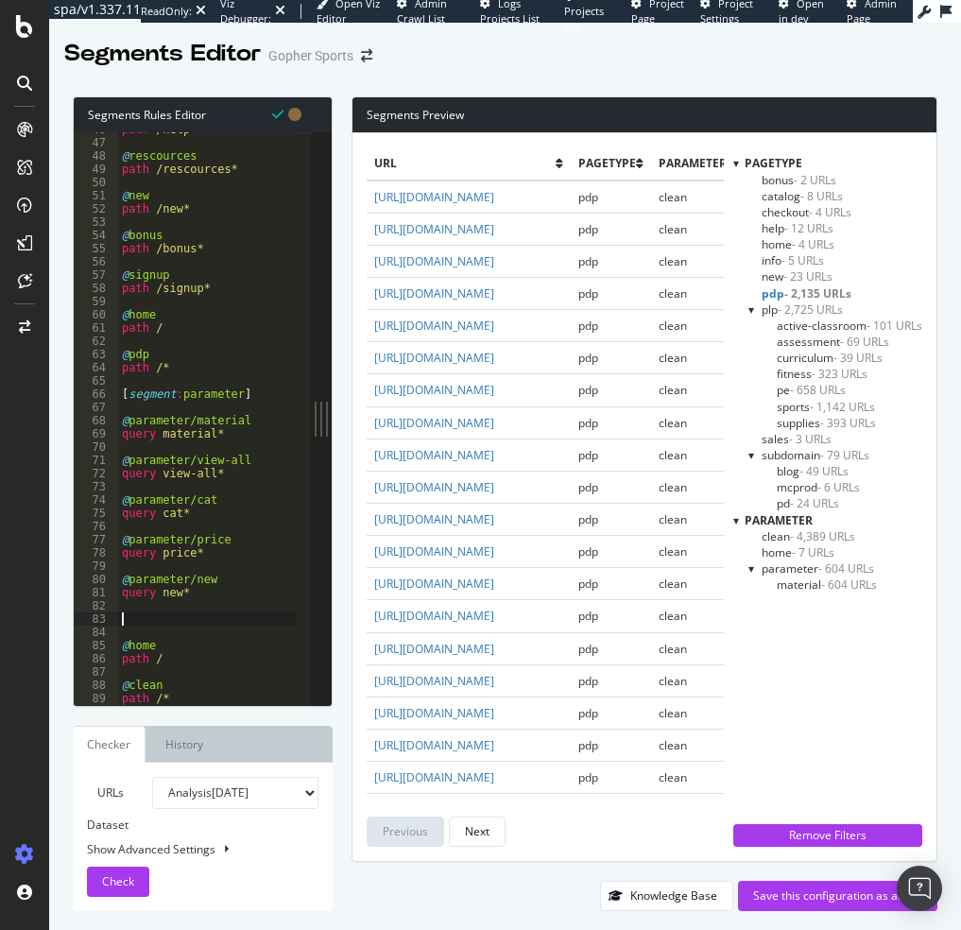
paste textarea "@parameter/cat"
type textarea "@parameter/sake"
type textarea "@parameter/sale"
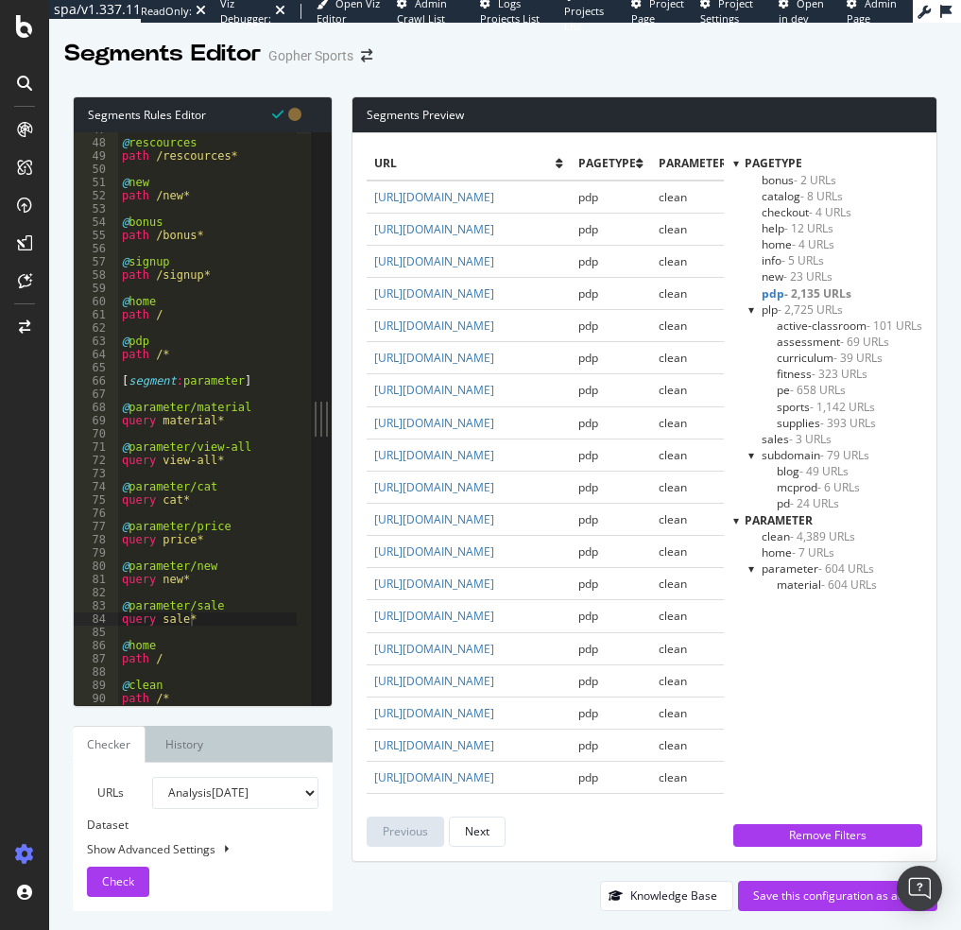
scroll to position [618, 0]
drag, startPoint x: 146, startPoint y: 695, endPoint x: 118, endPoint y: 701, distance: 28.9
click at [118, 701] on div "@ rescources path /rescources* @ new path /new* @ bonus path /bonus* @ signup p…" at bounding box center [207, 422] width 179 height 599
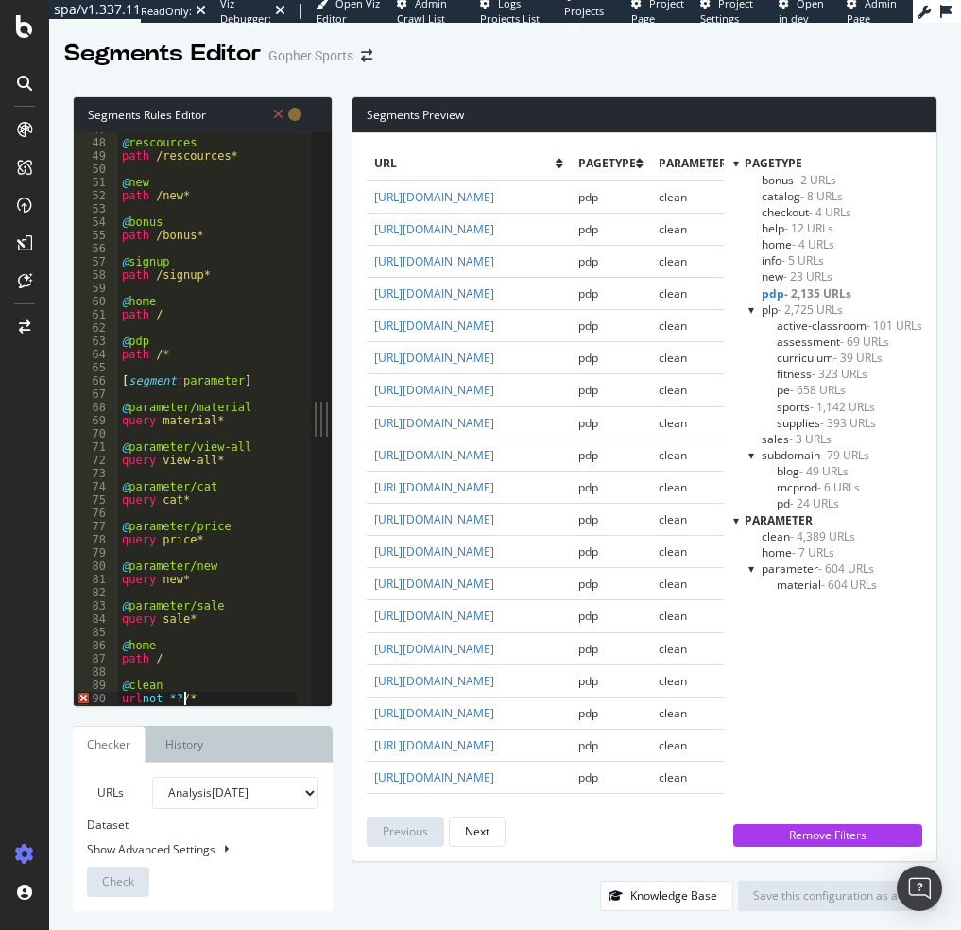
scroll to position [0, 6]
type textarea "url not *?*"
click at [180, 635] on div "@ rescources path /rescources* @ new path /new* @ bonus path /bonus* @ signup p…" at bounding box center [207, 422] width 179 height 599
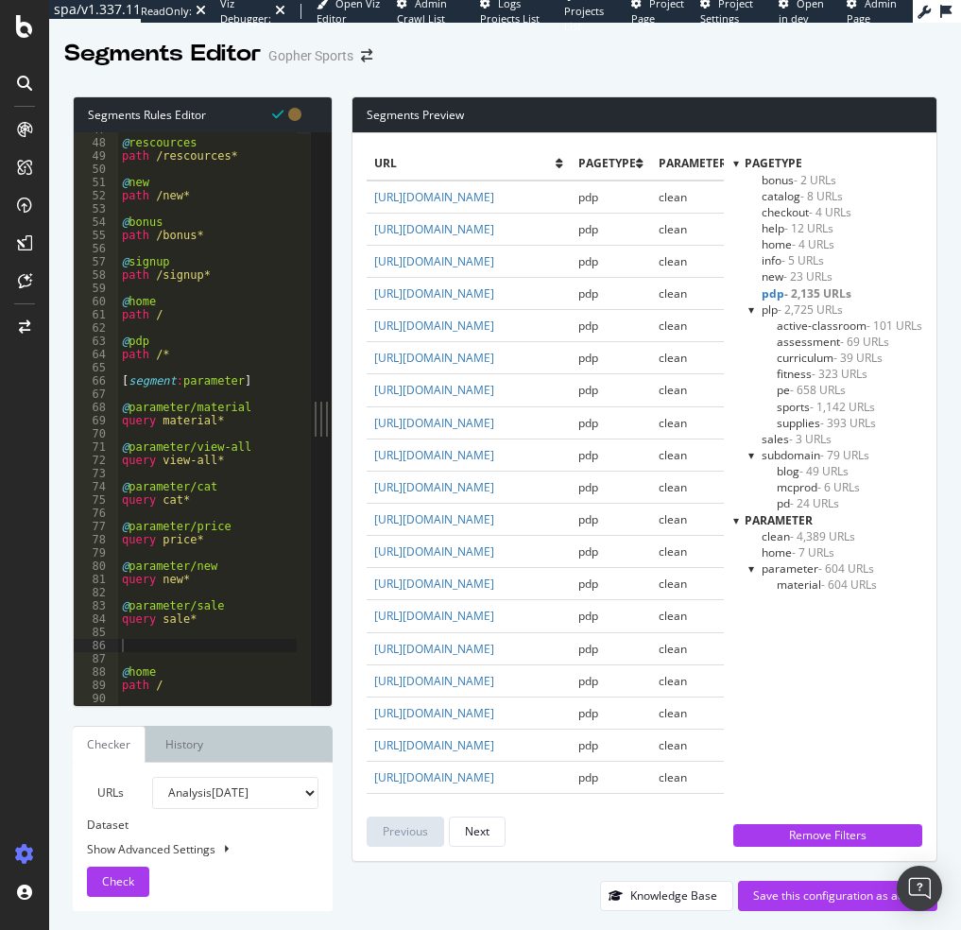
click at [124, 641] on div "@ rescources path /rescources* @ new path /new* @ bonus path /bonus* @ signup p…" at bounding box center [207, 422] width 179 height 599
paste textarea "@parameter/cat"
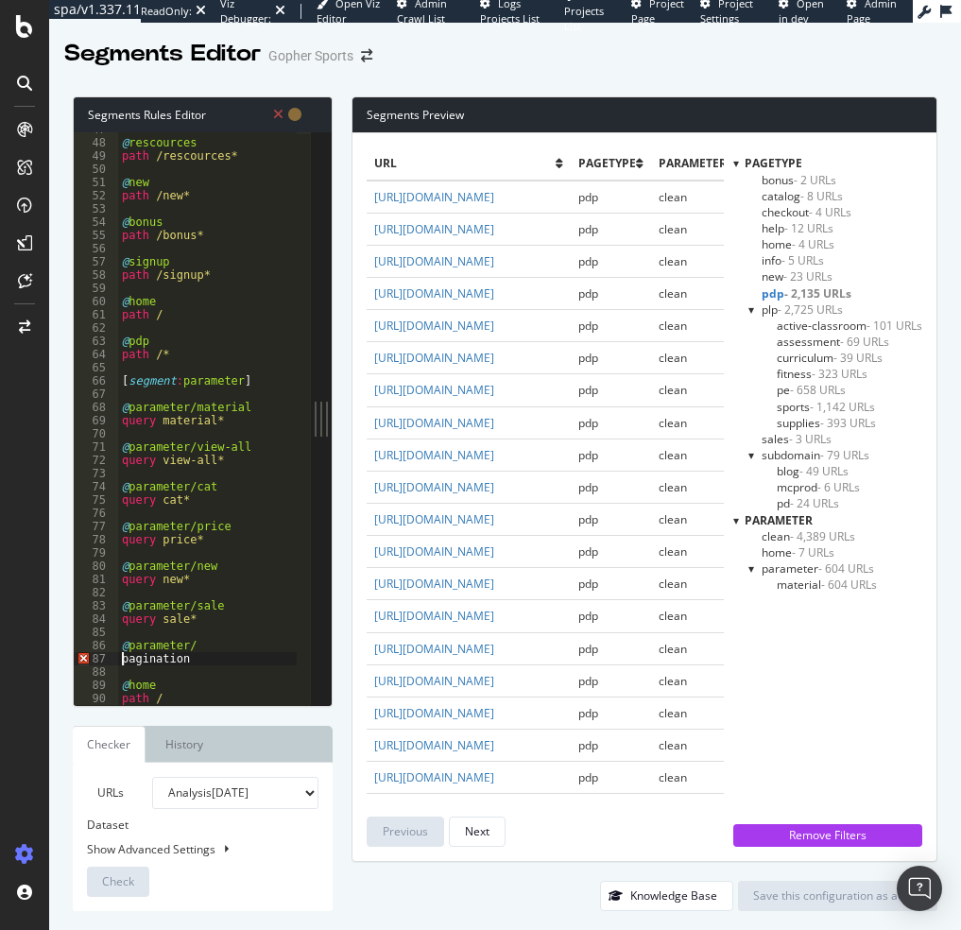
scroll to position [0, 1]
type textarea "@parameter/pagination"
click at [167, 659] on div "@ rescources path /rescources* @ new path /new* @ bonus path /bonus* @ signup p…" at bounding box center [207, 422] width 179 height 599
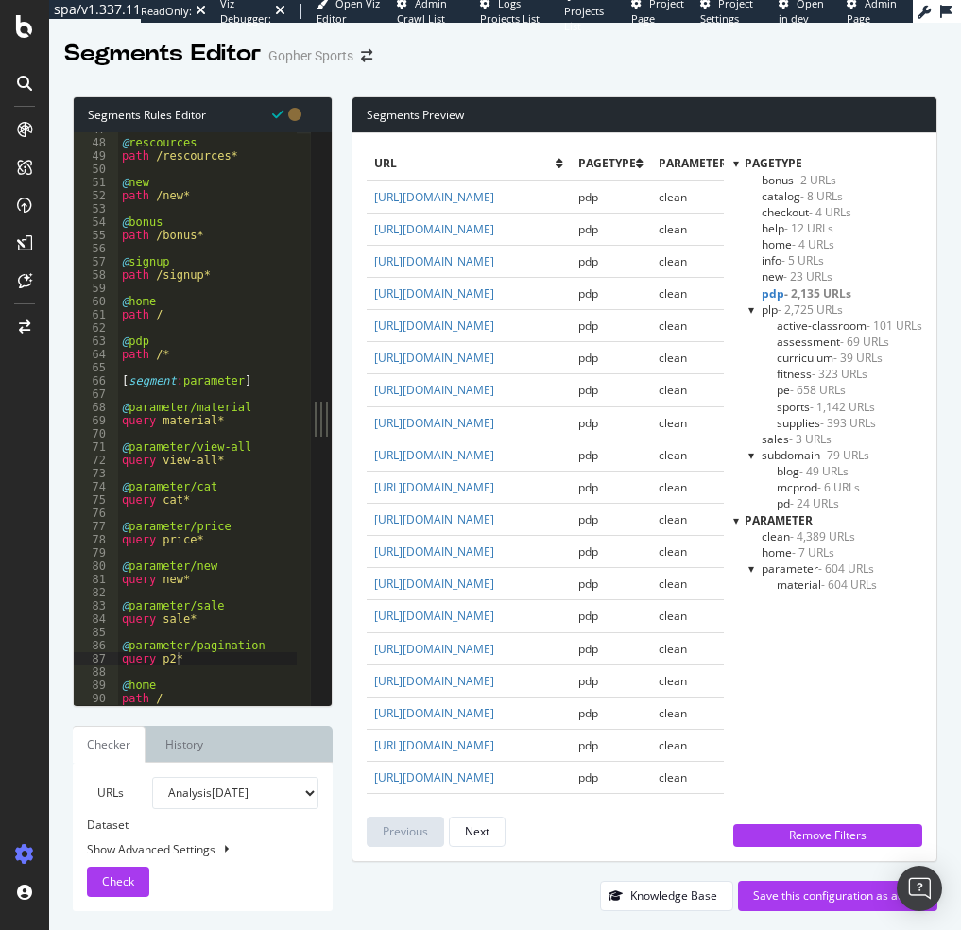
scroll to position [658, 0]
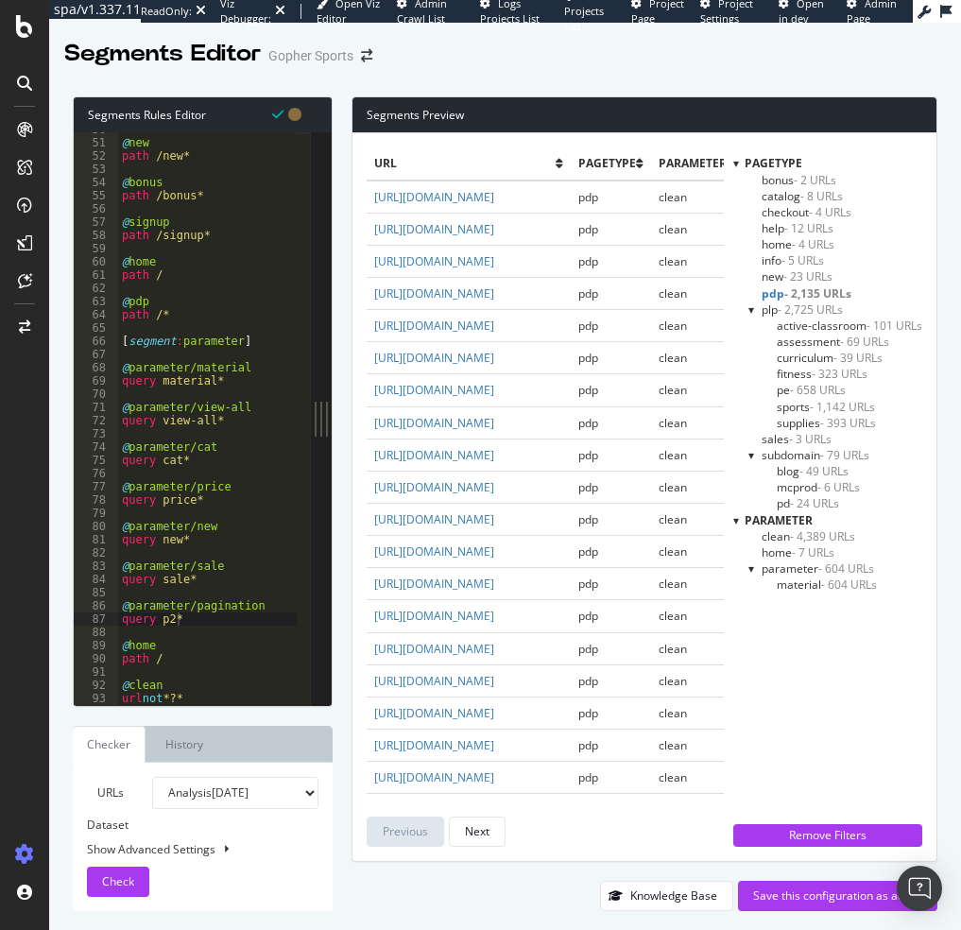
click at [266, 600] on div "@ new path /new* @ bonus path /bonus* @ signup path /signup* @ home path / @ pd…" at bounding box center [207, 422] width 179 height 599
drag, startPoint x: 174, startPoint y: 622, endPoint x: 117, endPoint y: 612, distance: 57.5
click at [117, 612] on div "@parameter/pagination-2 50 51 52 53 54 55 56 57 58 59 60 61 62 63 64 65 66 67 6…" at bounding box center [192, 418] width 237 height 573
click at [190, 625] on div "@ new path /new* @ bonus path /bonus* @ signup path /signup* @ home path / @ pd…" at bounding box center [207, 418] width 179 height 573
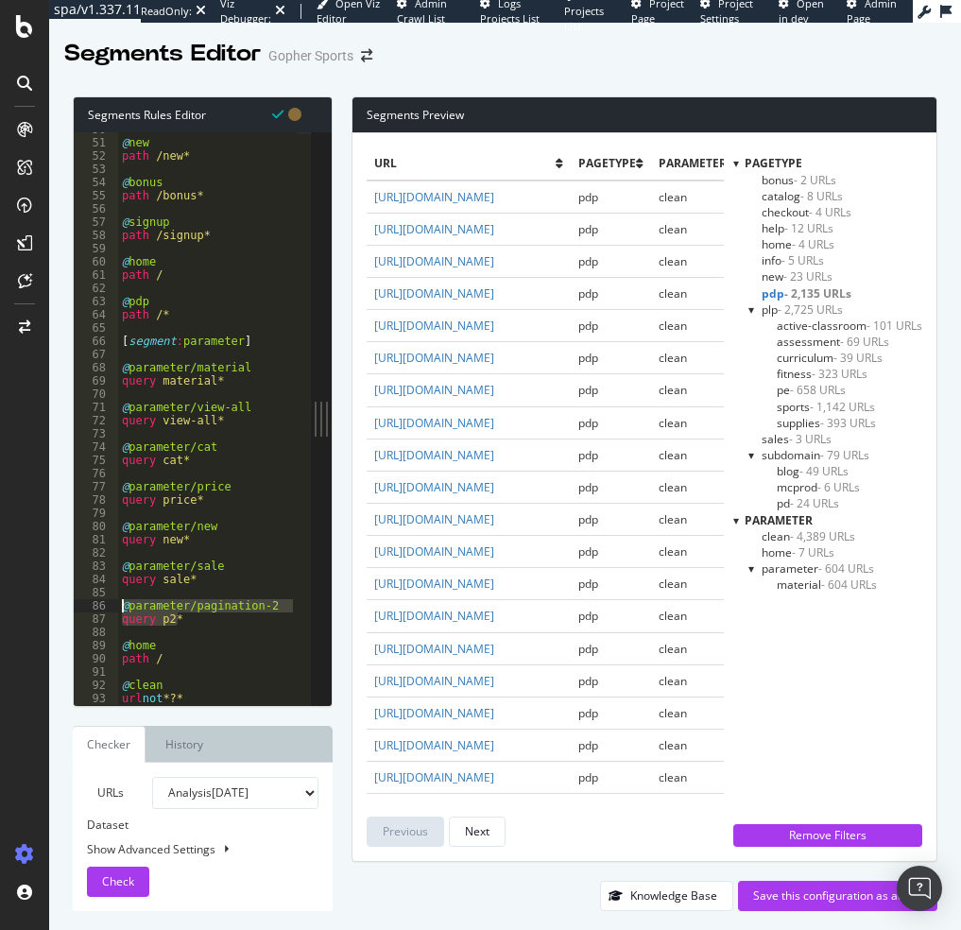
type textarea "query p2*"
paste textarea "query p2*"
click at [265, 646] on div "@ new path /new* @ bonus path /bonus* @ signup path /signup* @ home path / @ pd…" at bounding box center [207, 422] width 179 height 599
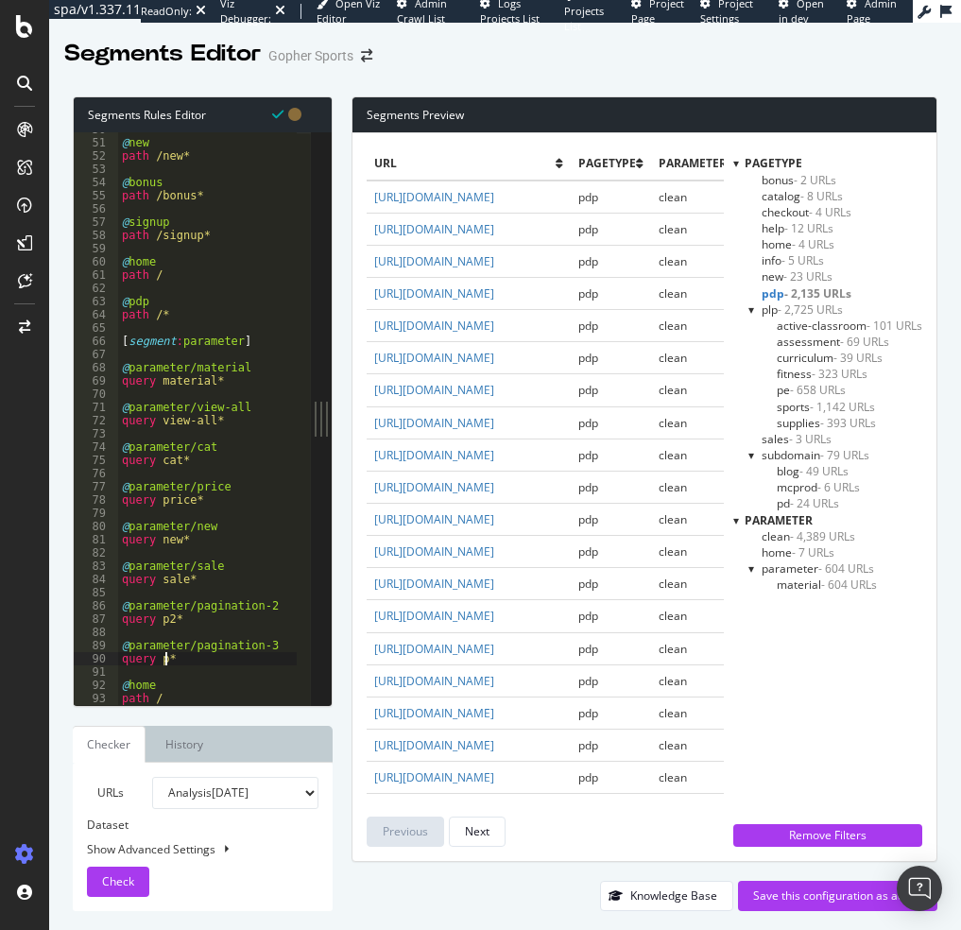
type textarea "query p3*"
paste textarea "query p2*"
type textarea "query p4*"
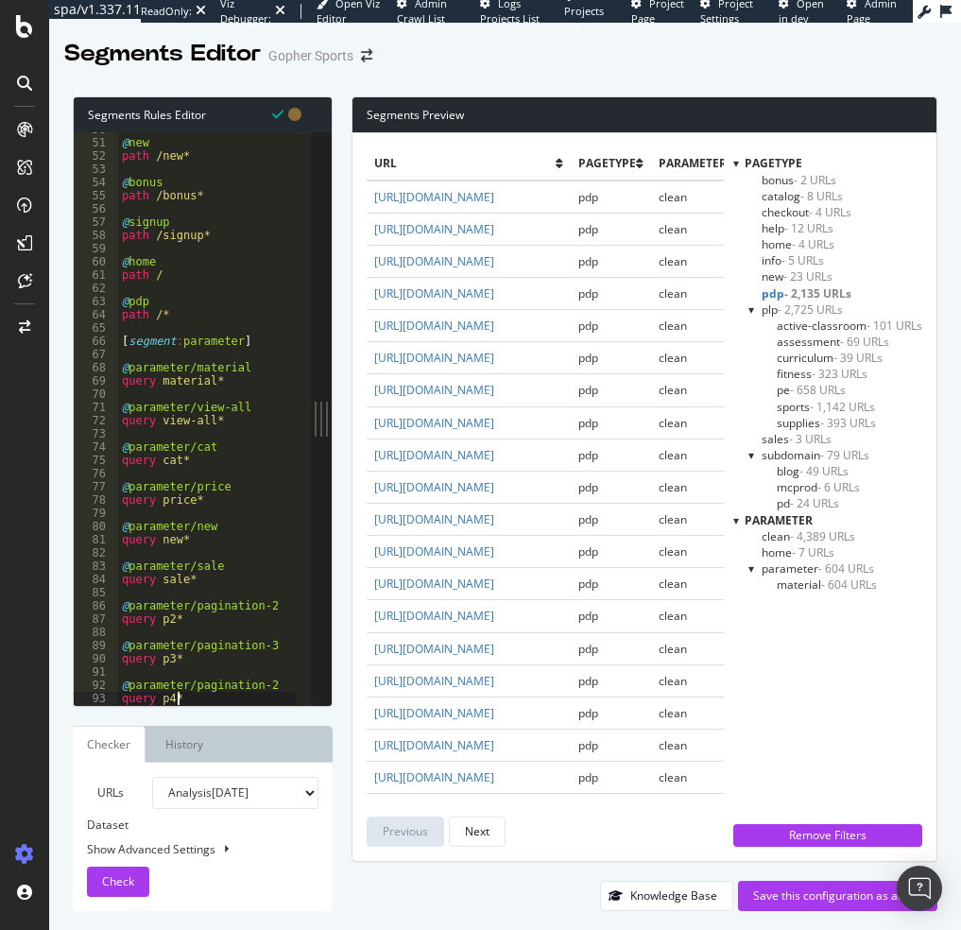
scroll to position [0, 0]
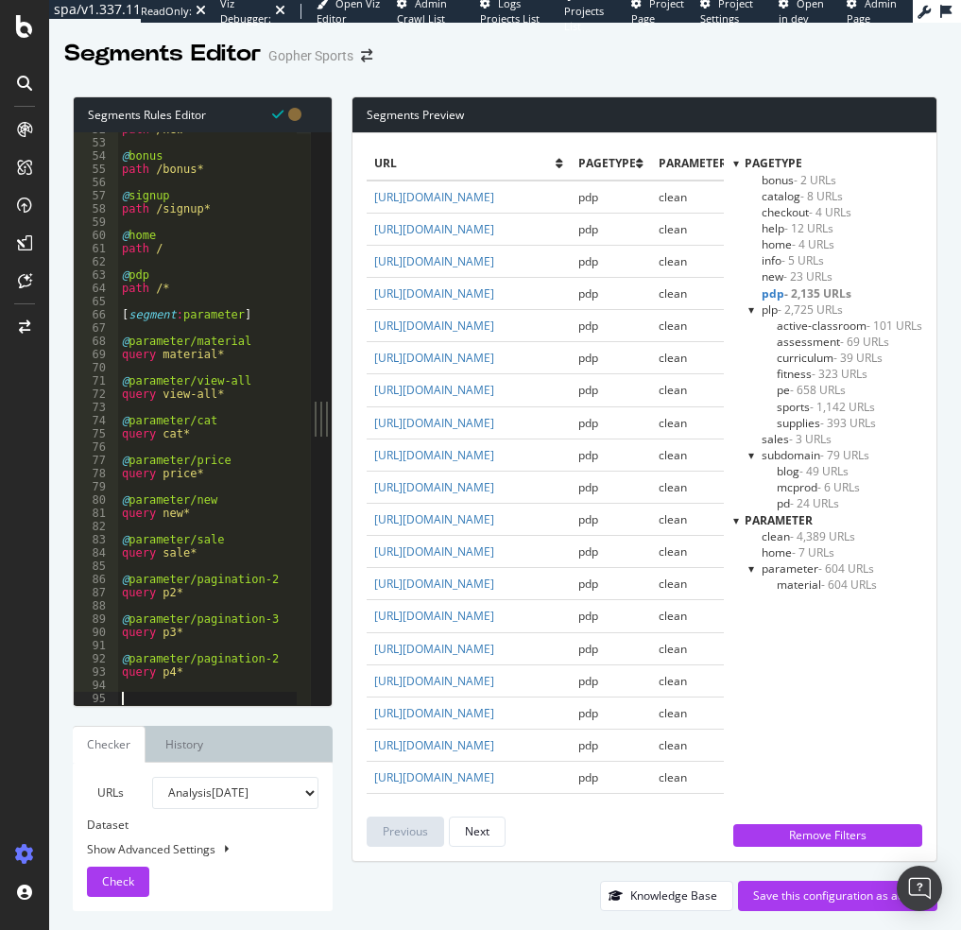
paste textarea "query p2*"
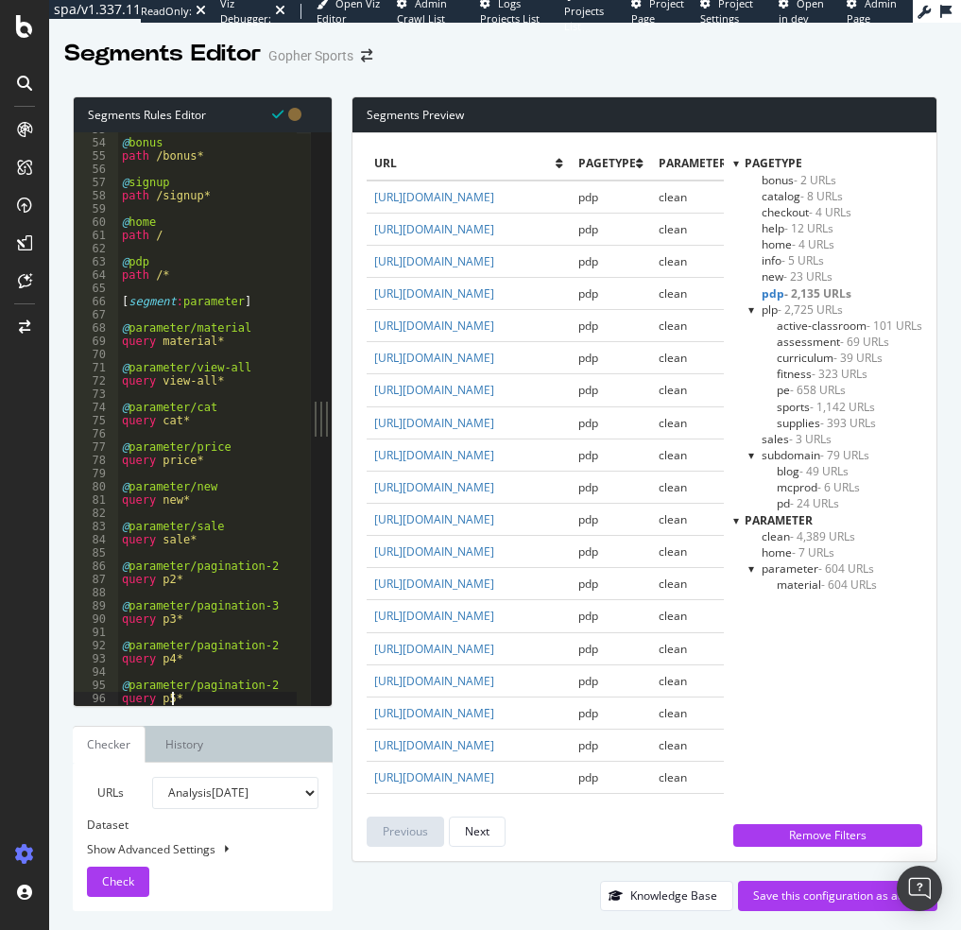
scroll to position [0, 3]
click at [261, 690] on div "@ bonus path /bonus* @ signup path /signup* @ home path / @ pdp path /* [ segme…" at bounding box center [207, 422] width 179 height 599
type textarea "@parameter/pagination-5"
type textarea "@parameter/pagination-4"
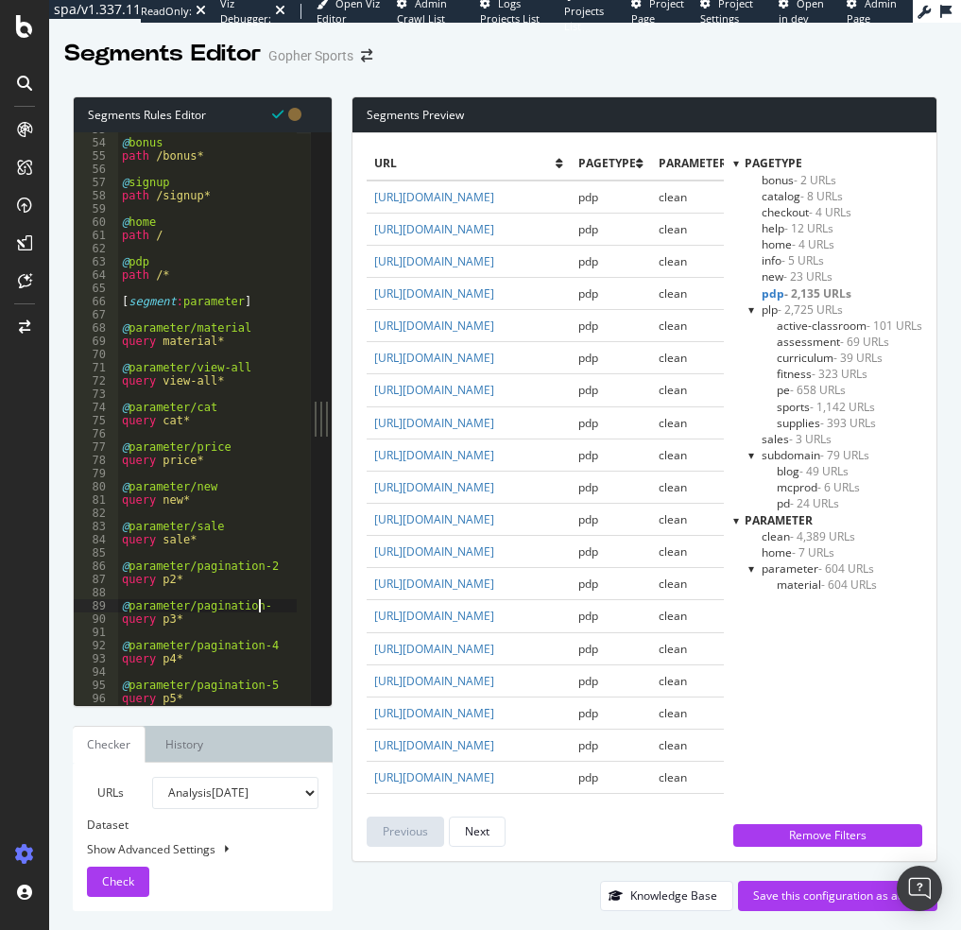
scroll to position [0, 10]
type textarea "@parameter/pagination-3"
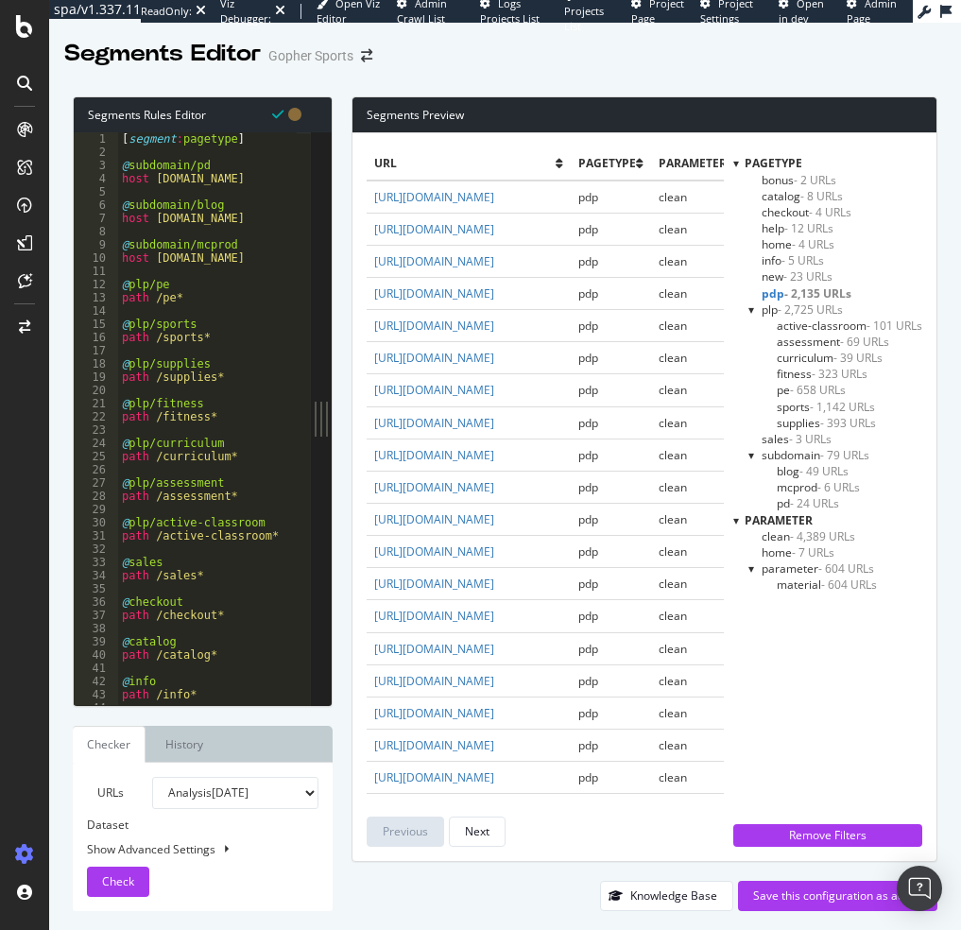
scroll to position [283, 0]
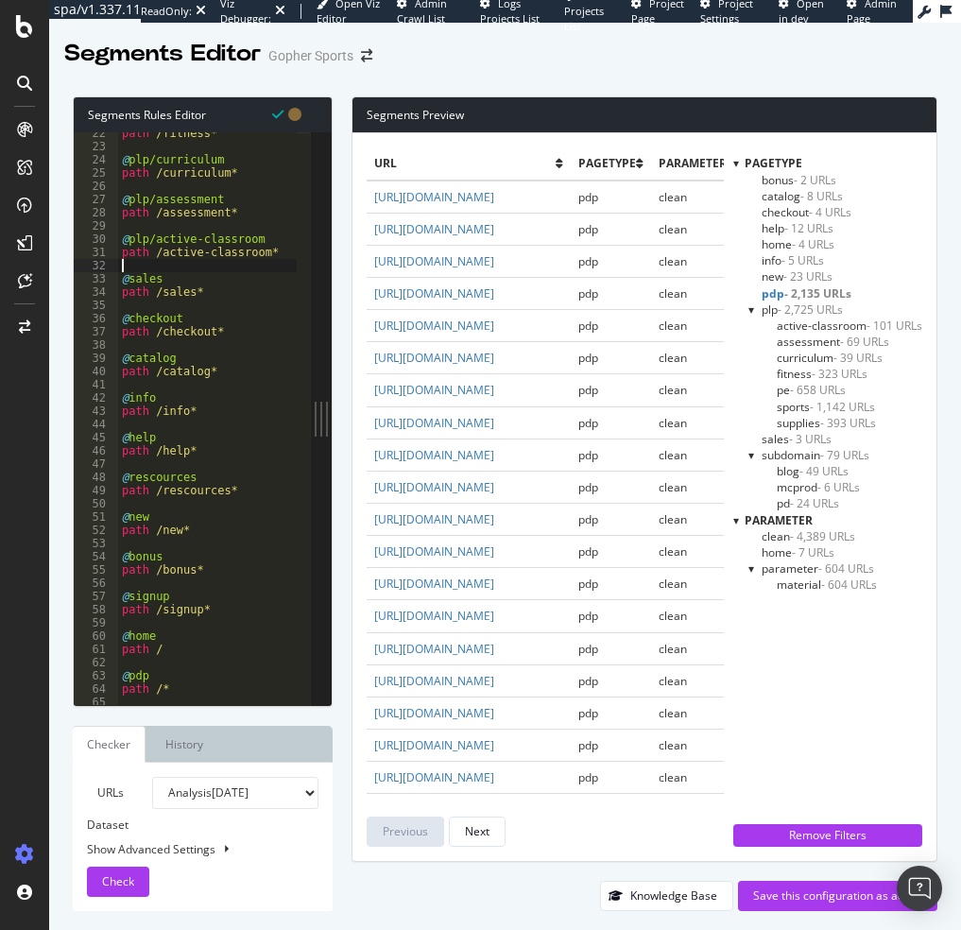
click at [176, 267] on div "path /fitness* @ plp/curriculum path /curriculum* @ plp/assessment path /assess…" at bounding box center [207, 426] width 179 height 599
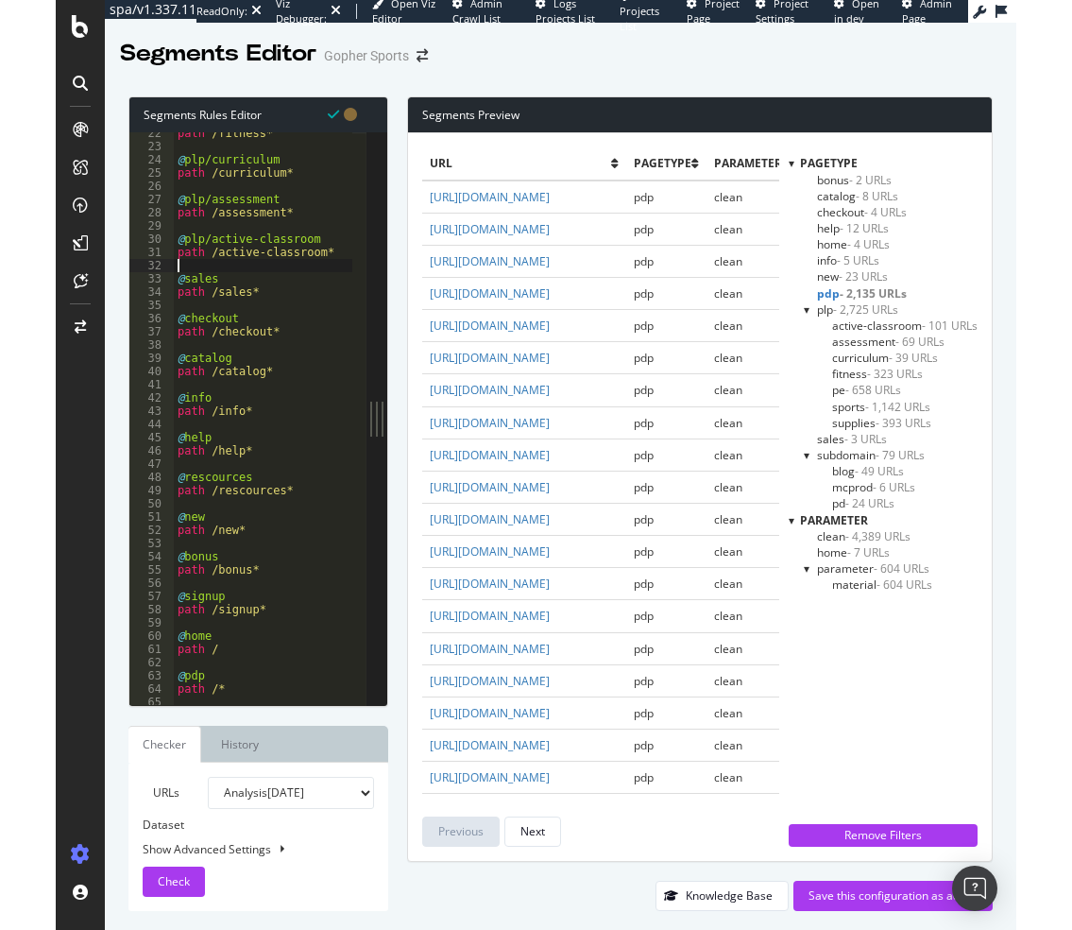
scroll to position [397, 0]
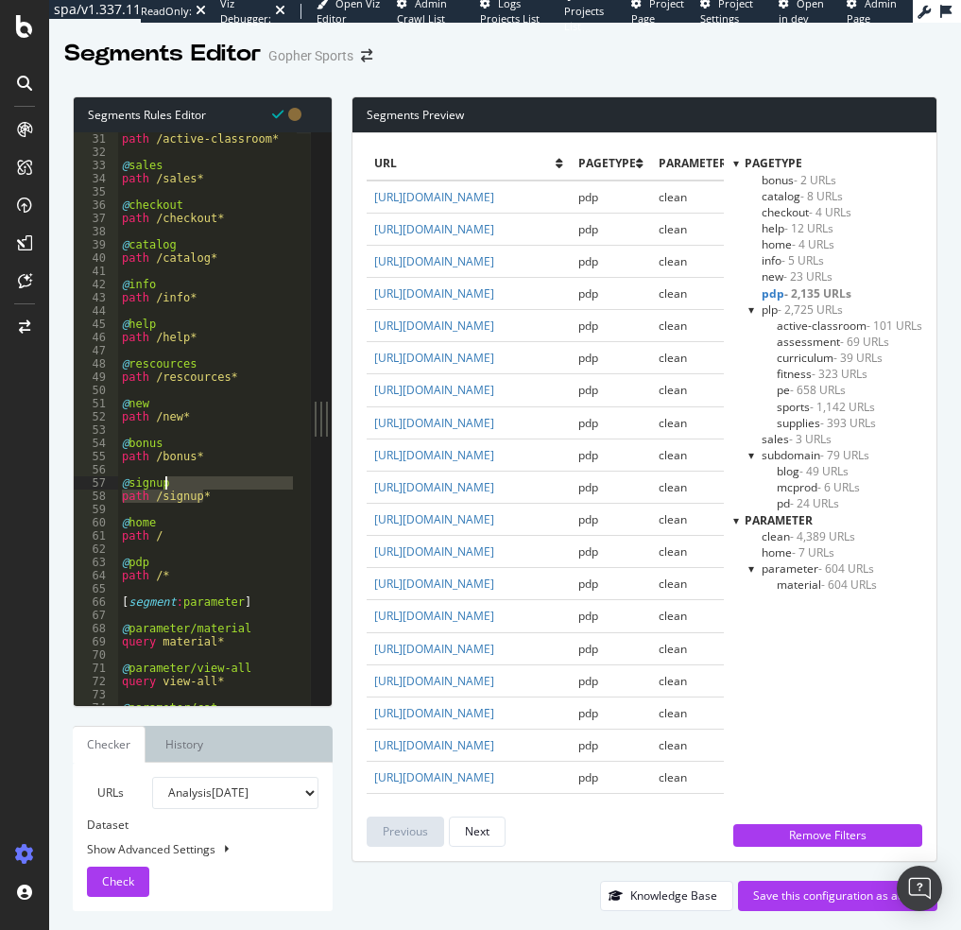
click at [217, 490] on div "path /active-classroom* @ sales path /sales* @ checkout path /checkout* @ catal…" at bounding box center [207, 431] width 179 height 599
type textarea "path /signup*"
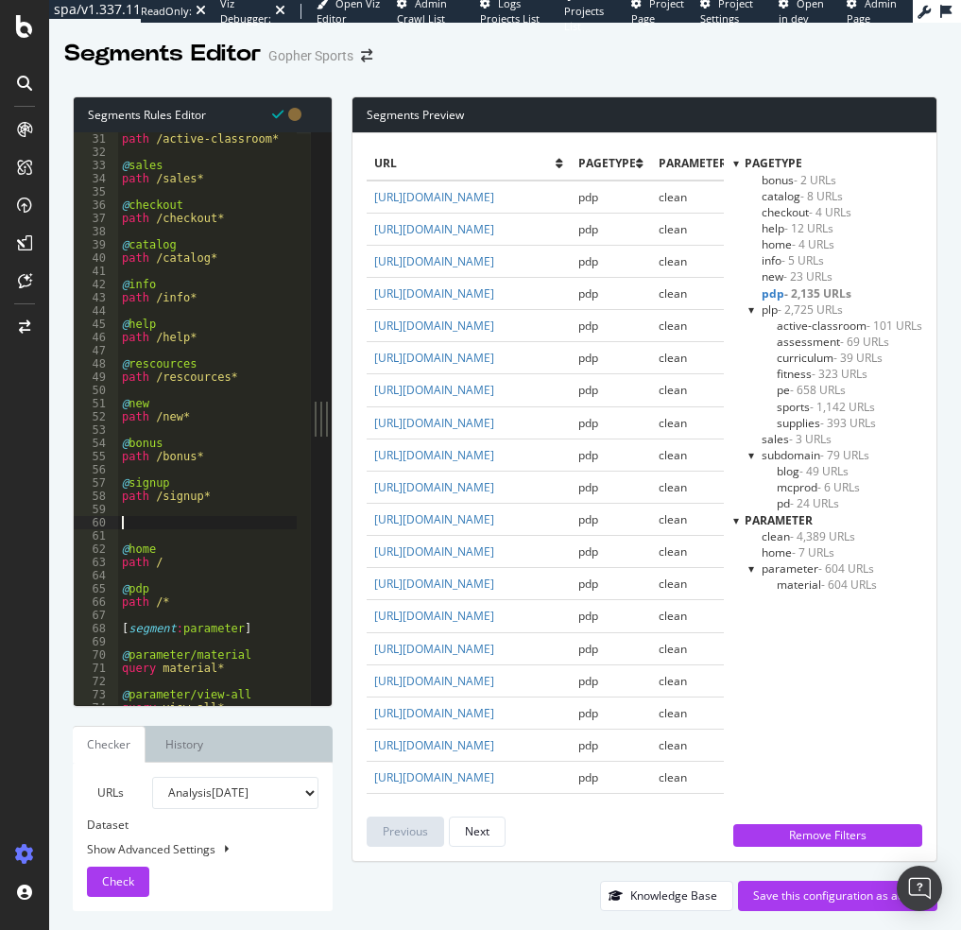
paste textarea "flag p+"
click at [166, 535] on div "path /active-classroom* @ sales path /sales* @ checkout path /checkout* @ catal…" at bounding box center [207, 431] width 179 height 599
type textarea "path /l/*"
click at [786, 339] on span "assessment - 69 URLs" at bounding box center [833, 342] width 112 height 16
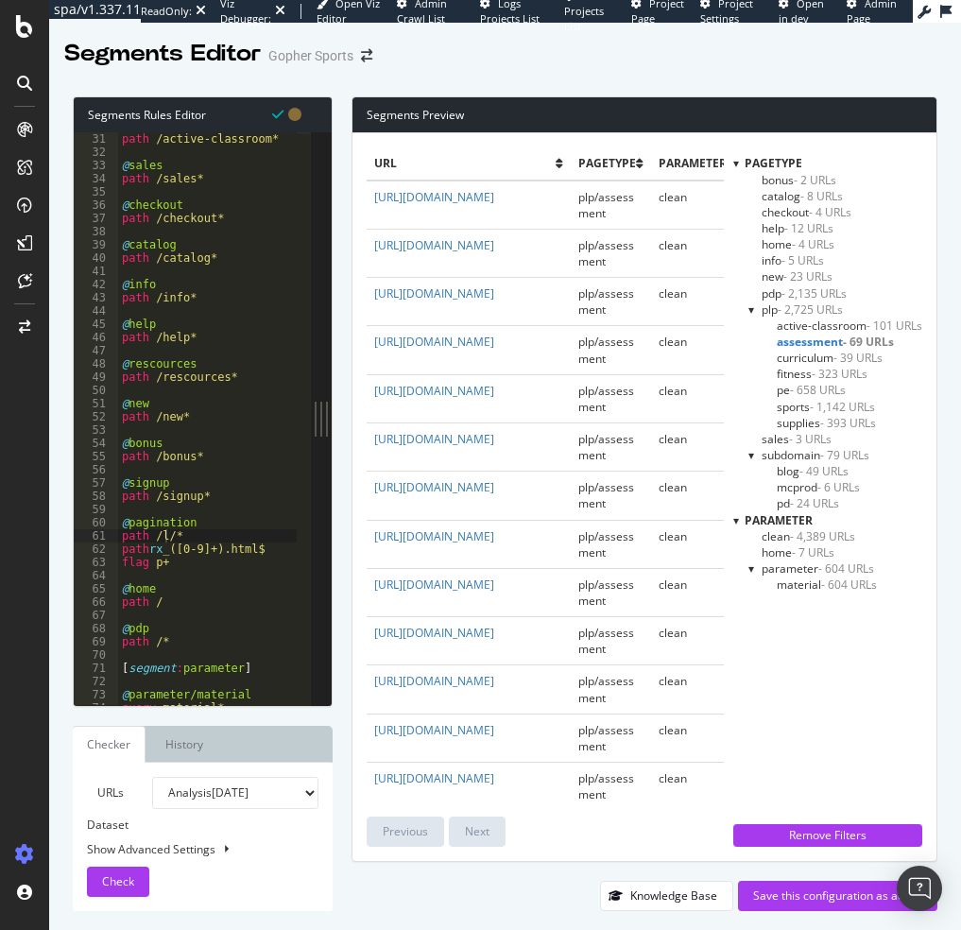
click at [790, 364] on span "curriculum - 39 URLs" at bounding box center [830, 358] width 106 height 16
click at [792, 342] on span "assessment - 69 URLs" at bounding box center [833, 342] width 112 height 16
click at [185, 573] on div "path /active-classroom* @ sales path /sales* @ checkout path /checkout* @ catal…" at bounding box center [207, 431] width 179 height 599
drag, startPoint x: 180, startPoint y: 563, endPoint x: 116, endPoint y: 524, distance: 75.0
click at [116, 524] on div "31 32 33 34 35 36 37 38 39 40 41 42 43 44 45 46 47 48 49 50 51 52 53 54 55 56 5…" at bounding box center [192, 418] width 237 height 573
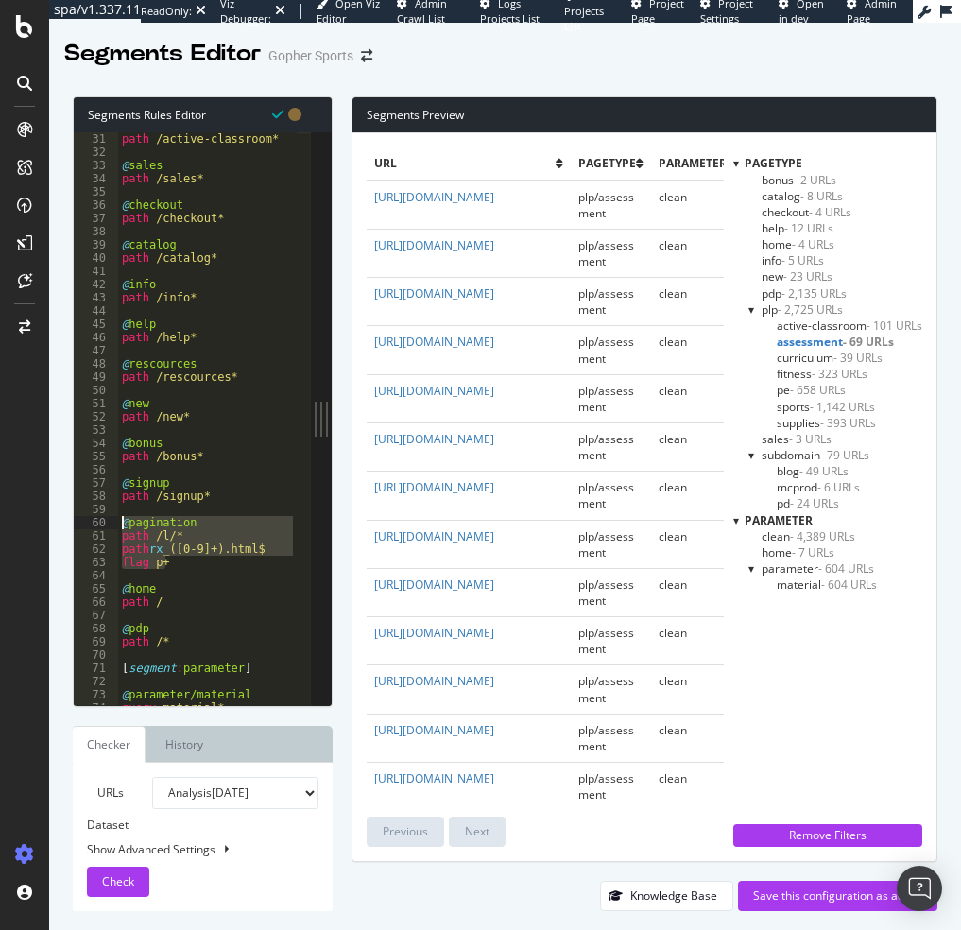
paste textarea "flag p1"
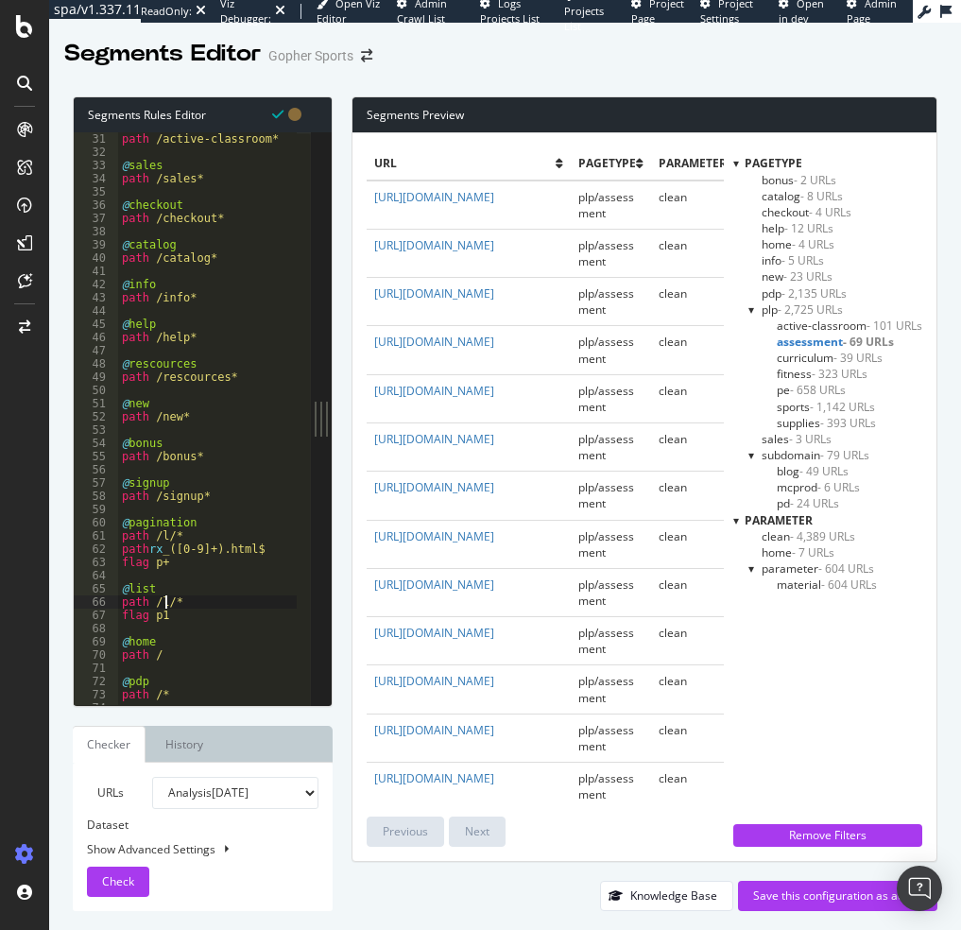
click at [163, 600] on div "path /active-classroom* @ sales path /sales* @ checkout path /checkout* @ catal…" at bounding box center [207, 431] width 179 height 599
click at [173, 602] on div "path /active-classroom* @ sales path /sales* @ checkout path /checkout* @ catal…" at bounding box center [207, 431] width 179 height 599
click at [169, 533] on div "path /active-classroom* @ sales path /sales* @ checkout path /checkout* @ catal…" at bounding box center [207, 431] width 179 height 599
type textarea "path /*"
click at [109, 881] on span "Check" at bounding box center [118, 881] width 32 height 16
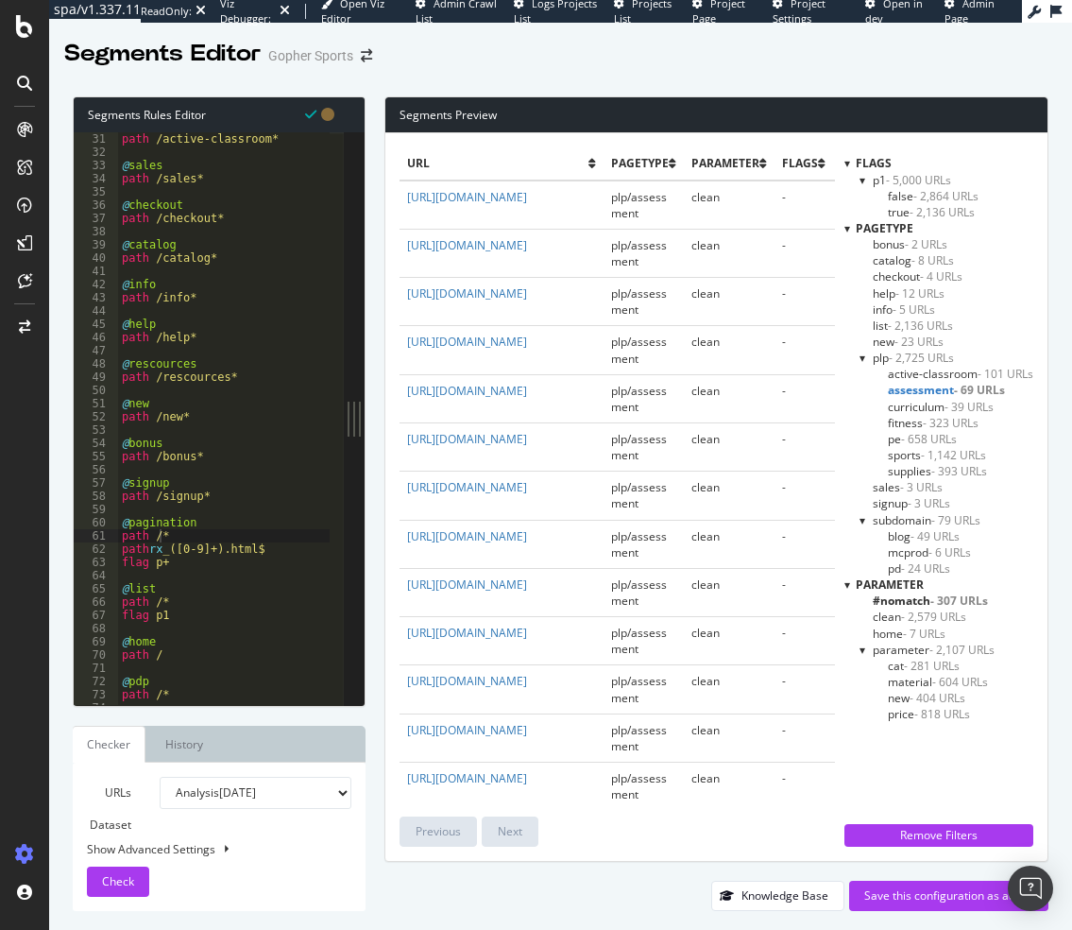
click at [678, 844] on div "Previous Next" at bounding box center [618, 831] width 436 height 30
click at [901, 182] on span "- 5,000 URLs" at bounding box center [918, 180] width 65 height 16
click at [895, 209] on span "true - 2,136 URLs" at bounding box center [933, 212] width 91 height 16
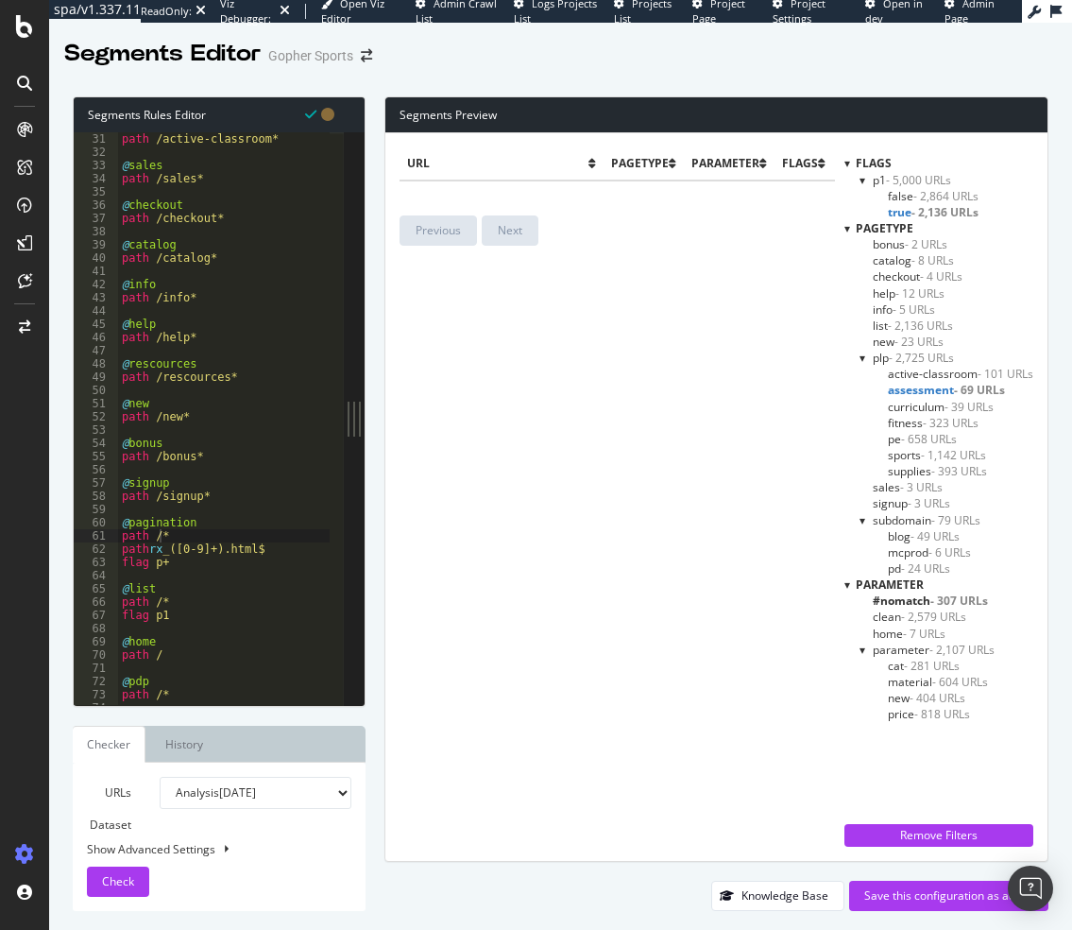
click at [895, 197] on span "false - 2,864 URLs" at bounding box center [933, 196] width 91 height 16
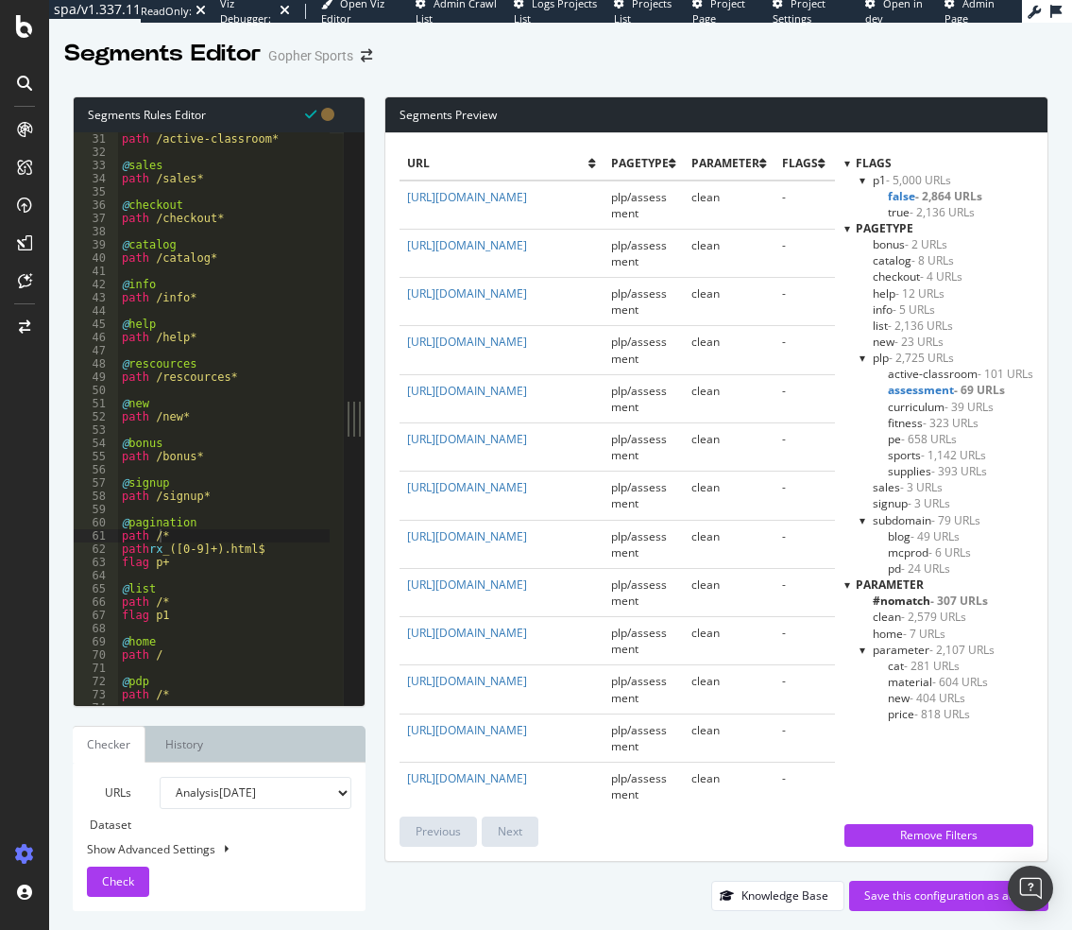
click at [901, 389] on span "assessment - 69 URLs" at bounding box center [946, 390] width 117 height 16
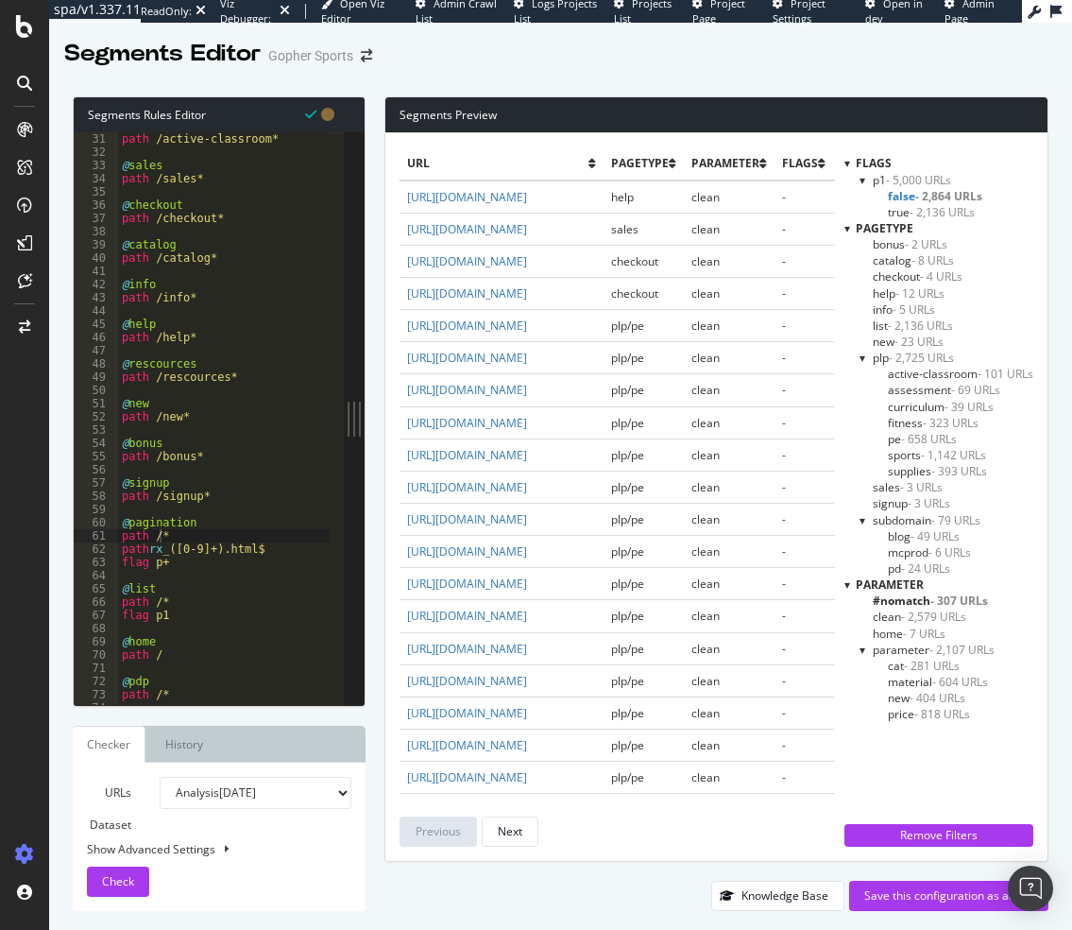
click at [895, 213] on span "true - 2,136 URLs" at bounding box center [931, 212] width 87 height 16
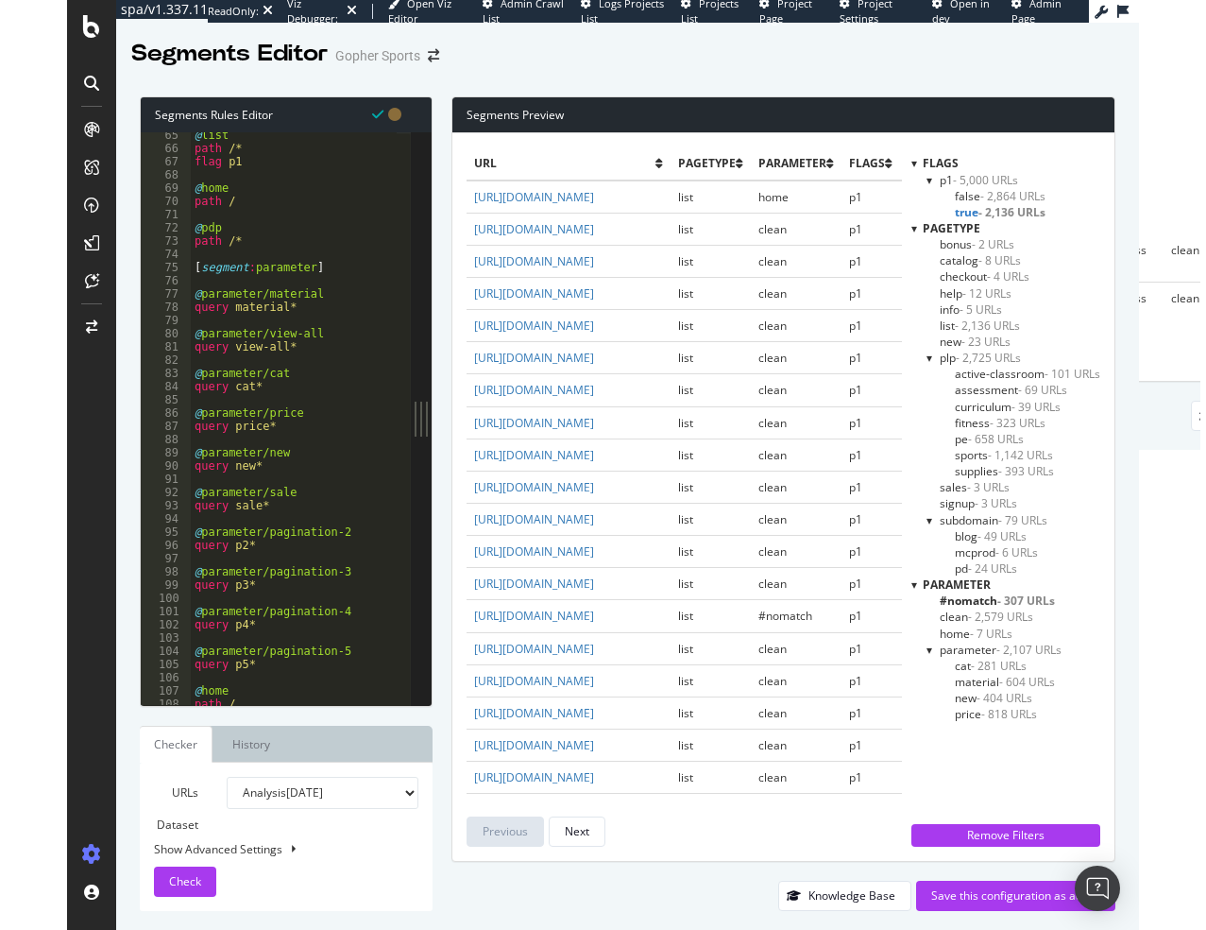
scroll to position [896, 0]
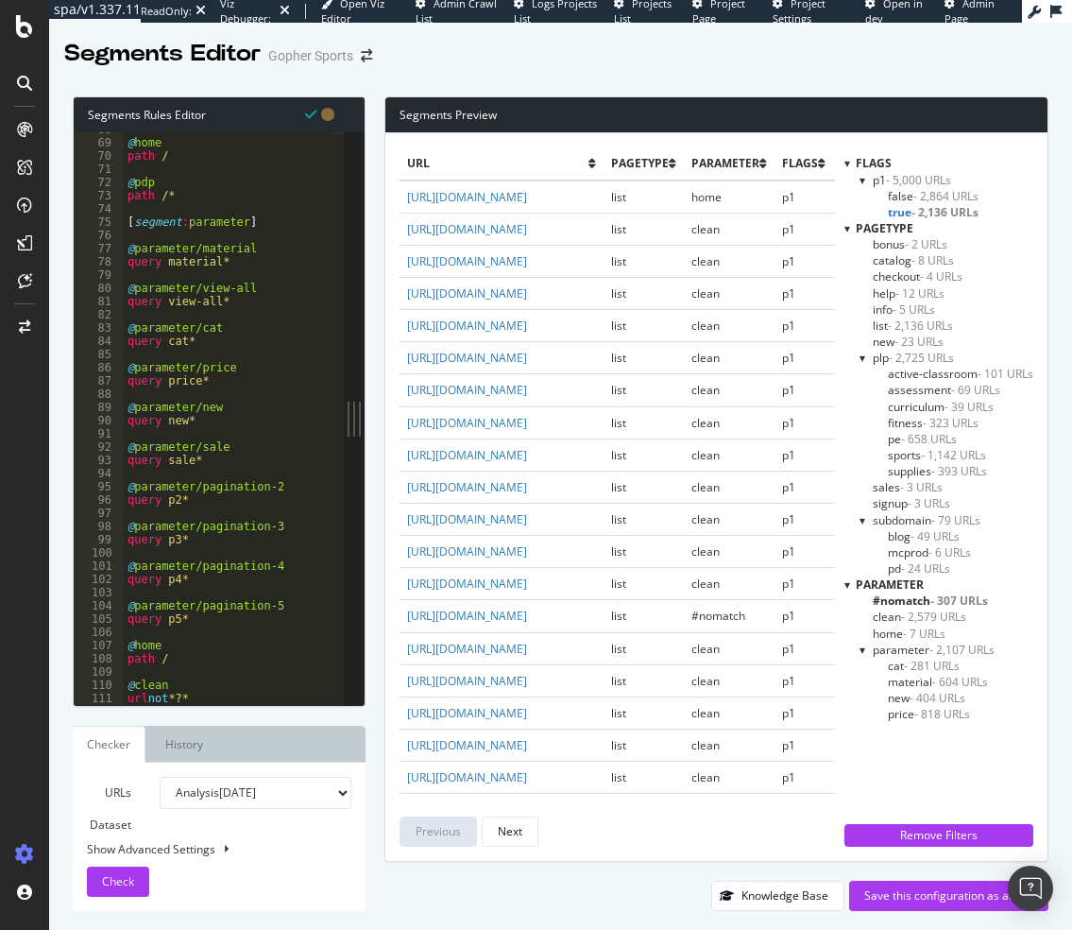
click at [555, 883] on div "Knowledge Base Save this configuration as active" at bounding box center [717, 896] width 664 height 30
click at [917, 892] on div "Save this configuration as active" at bounding box center [948, 895] width 169 height 16
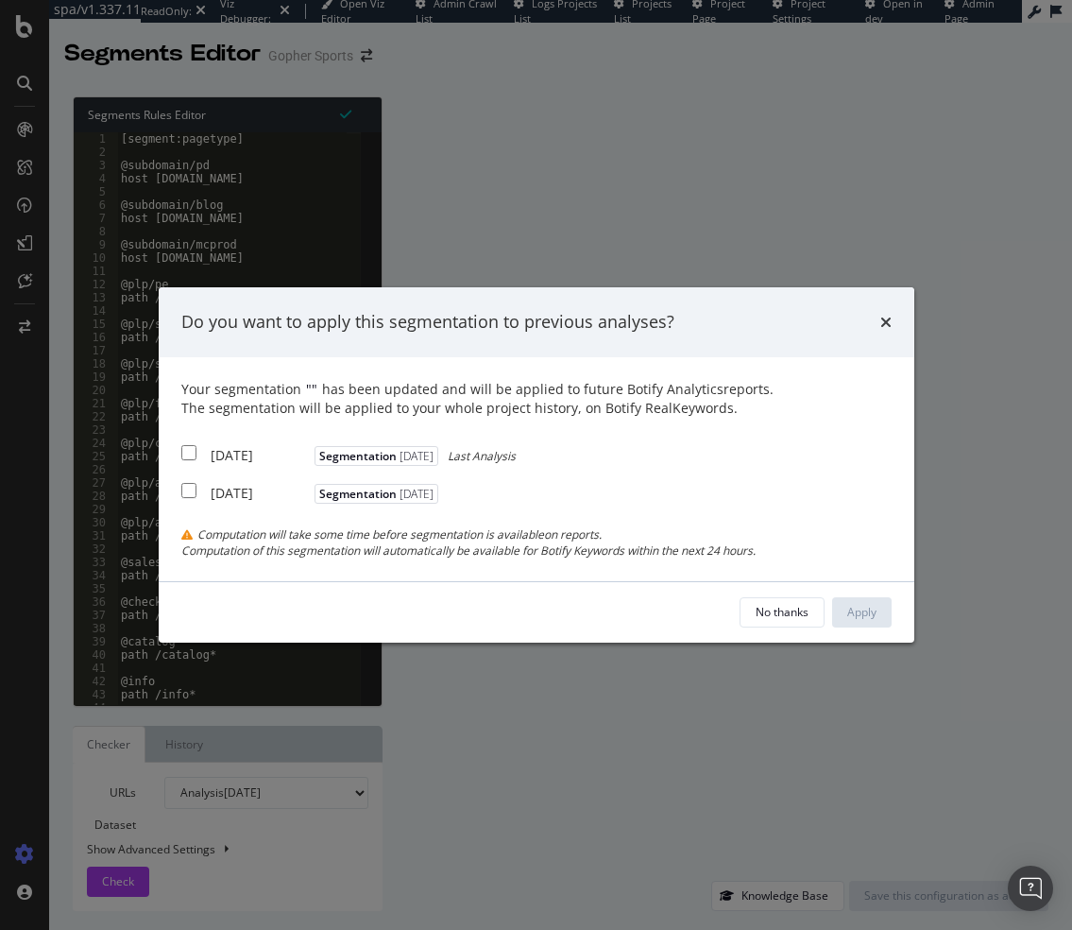
click at [197, 455] on div "2025 Aug. 28th Segmentation 2025-08-29 Last Analysis" at bounding box center [348, 453] width 334 height 24
checkbox input "true"
click at [183, 494] on input "modal" at bounding box center [188, 490] width 15 height 15
checkbox input "true"
click at [852, 610] on div "Apply" at bounding box center [861, 612] width 29 height 16
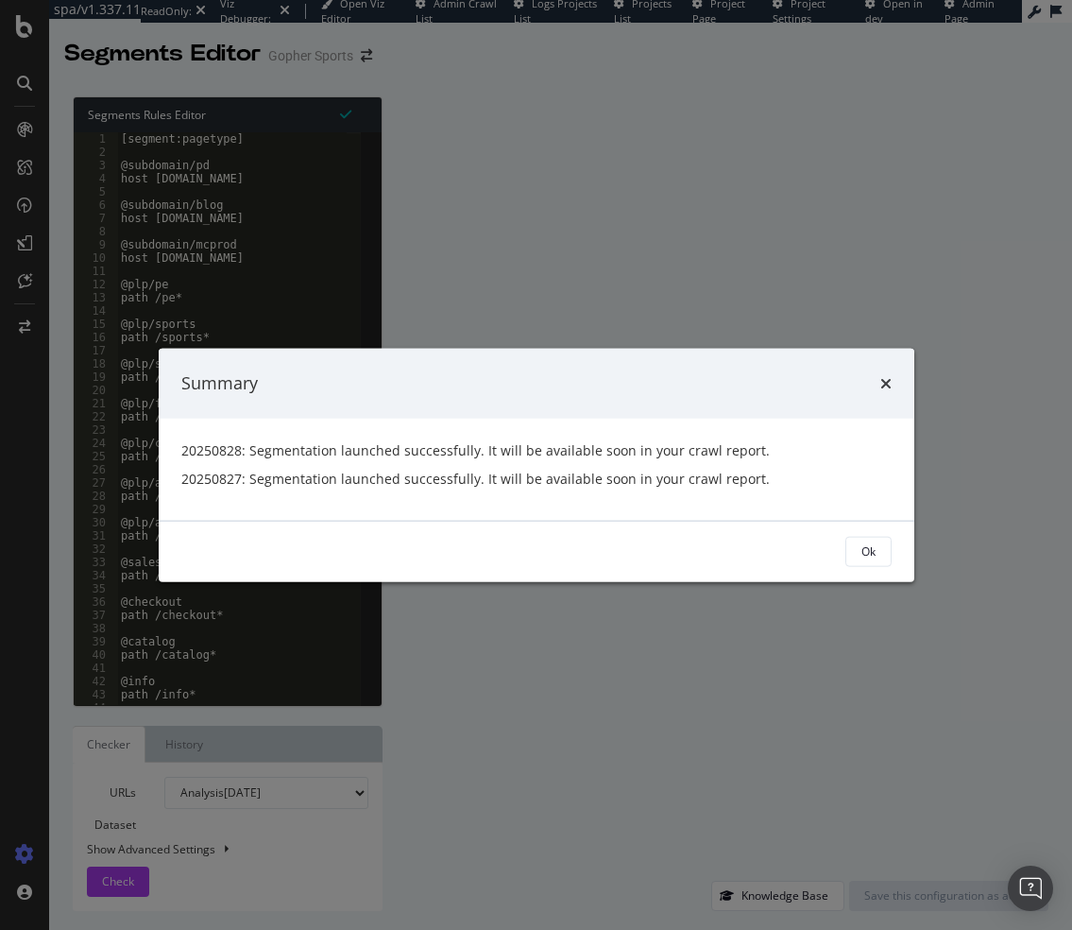
click at [728, 363] on div "Summary" at bounding box center [537, 384] width 756 height 70
click at [881, 558] on button "Ok" at bounding box center [869, 551] width 46 height 30
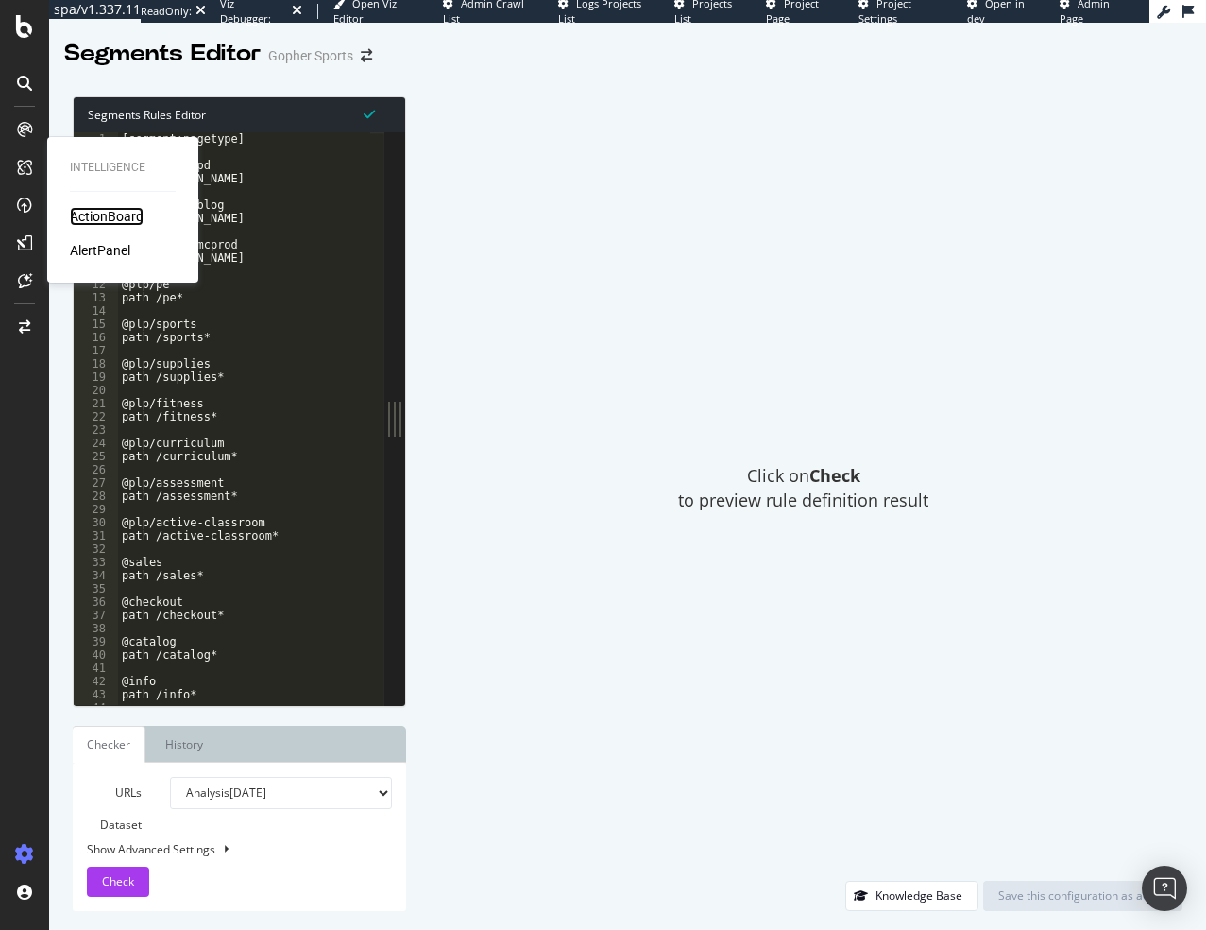
click at [81, 216] on div "ActionBoard" at bounding box center [107, 216] width 74 height 19
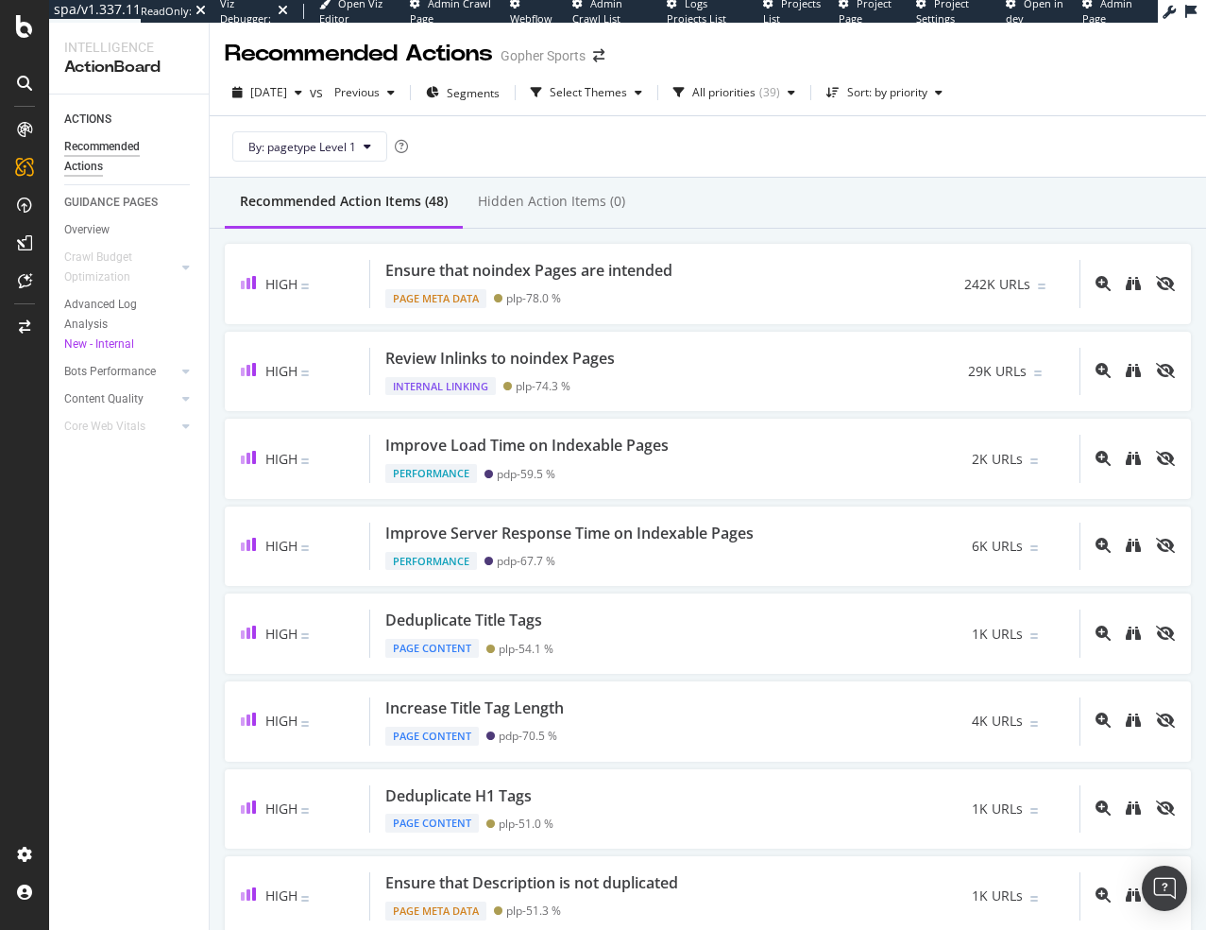
click at [155, 595] on div "ACTIONS Recommended Actions GUIDANCE PAGES Overview Crawl Budget Optimization L…" at bounding box center [129, 511] width 160 height 835
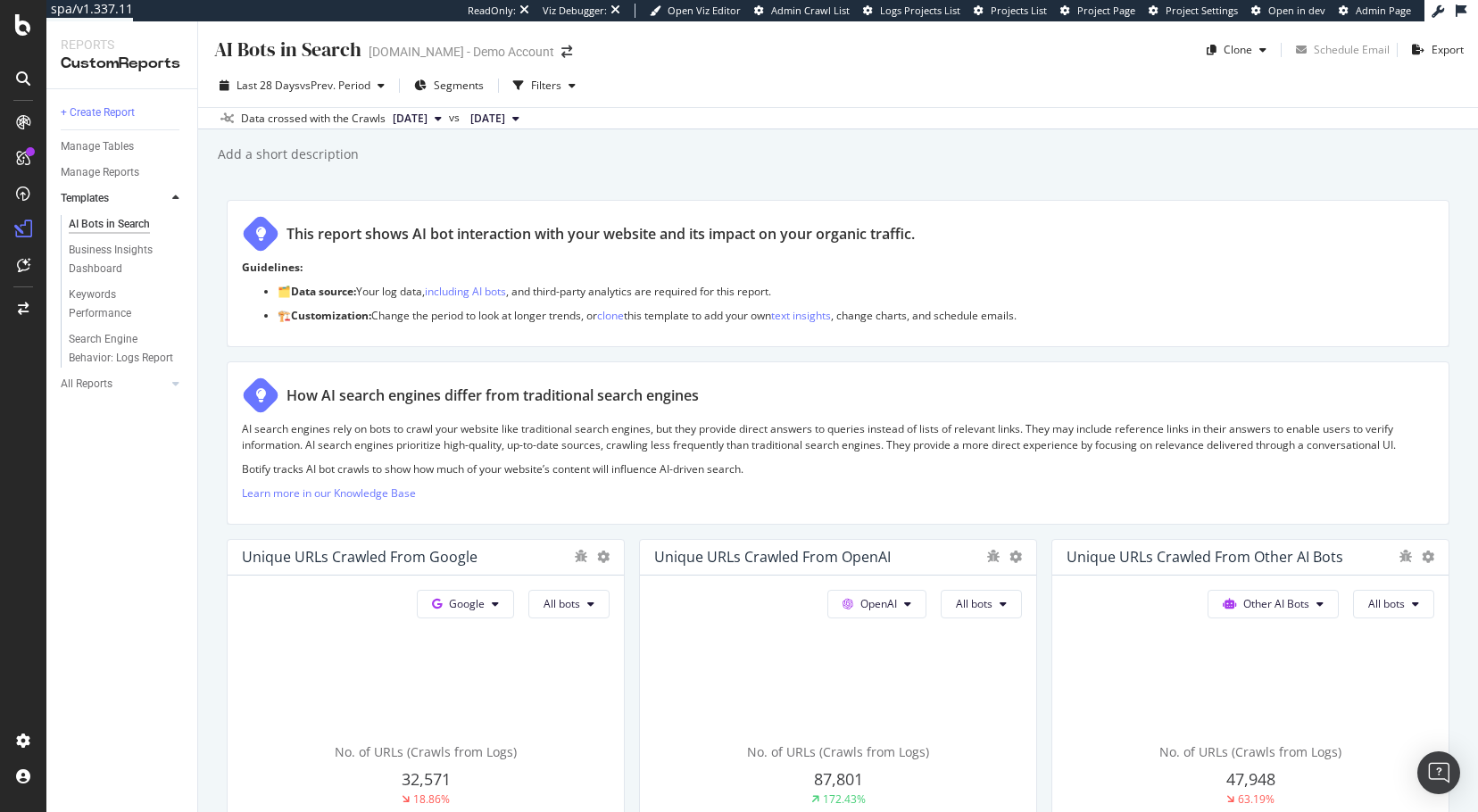
scroll to position [1516, 0]
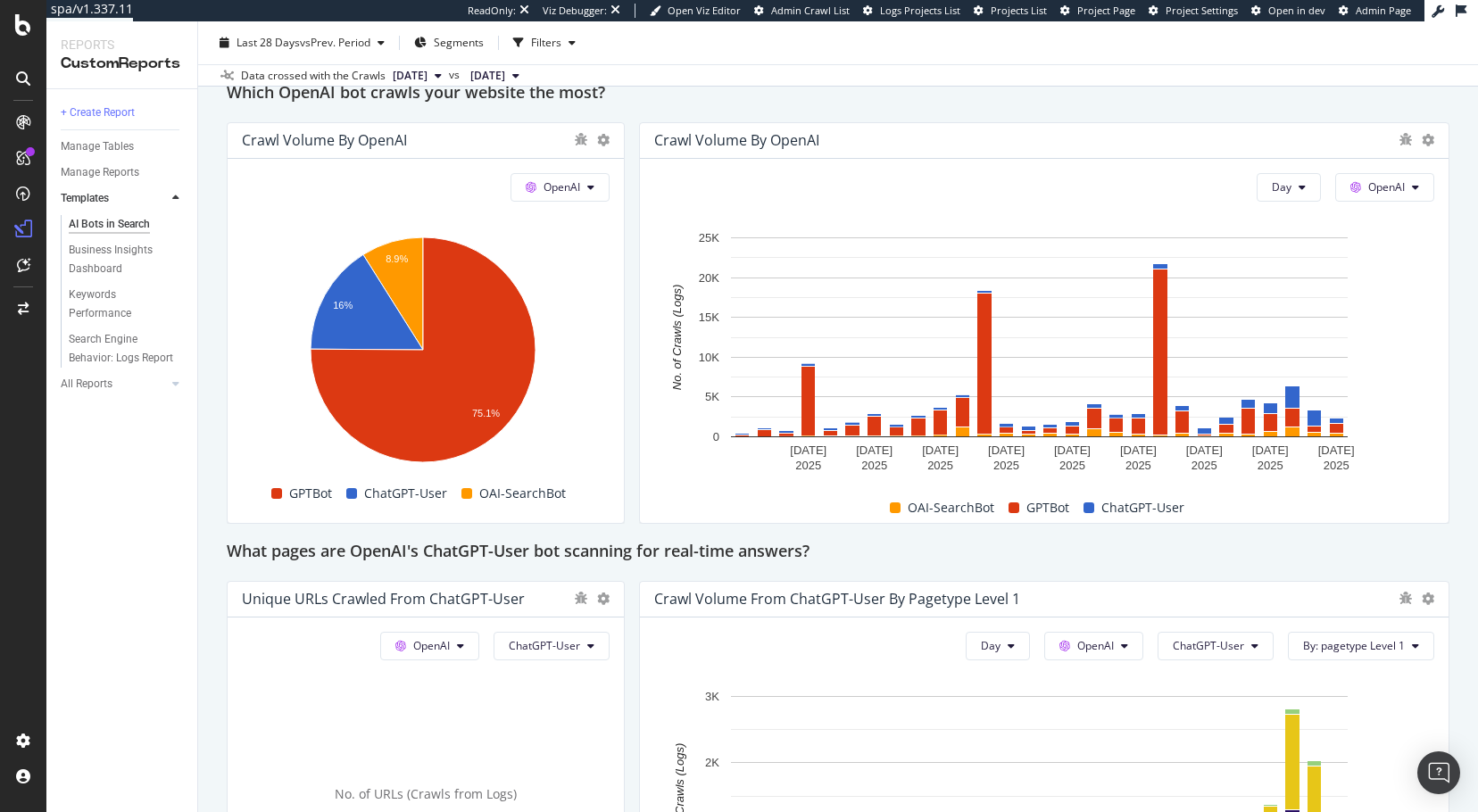
click at [829, 90] on div "Which OpenAI bot crawls your website the most?" at bounding box center [838, 93] width 1222 height 28
drag, startPoint x: 218, startPoint y: 558, endPoint x: 420, endPoint y: 345, distance: 293.6
click at [218, 558] on div "AI Bots in Search AI Bots in Search UHND.com - Demo Account Clone Schedule Emai…" at bounding box center [838, 416] width 1280 height 790
click at [105, 606] on div "+ Create Report Manage Tables Manage Reports Templates AI Bots in Search Busine…" at bounding box center [122, 449] width 151 height 722
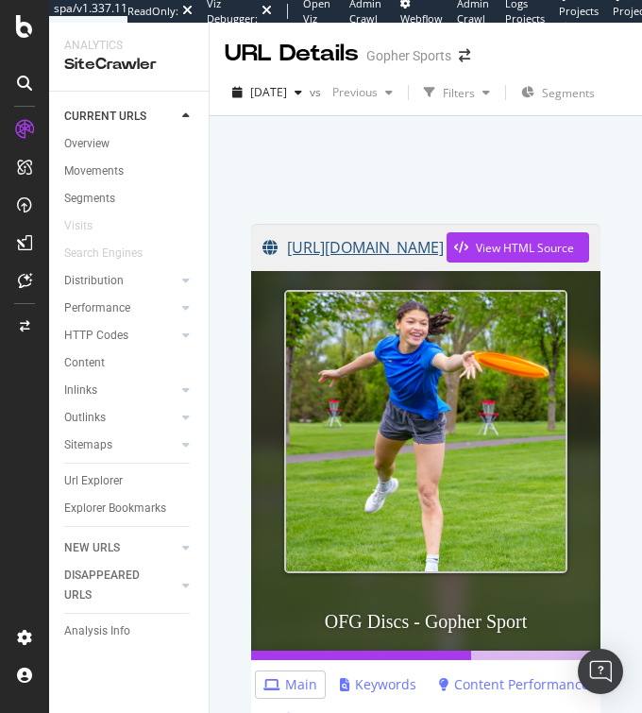
click at [367, 249] on link "[URL][DOMAIN_NAME]" at bounding box center [355, 247] width 184 height 47
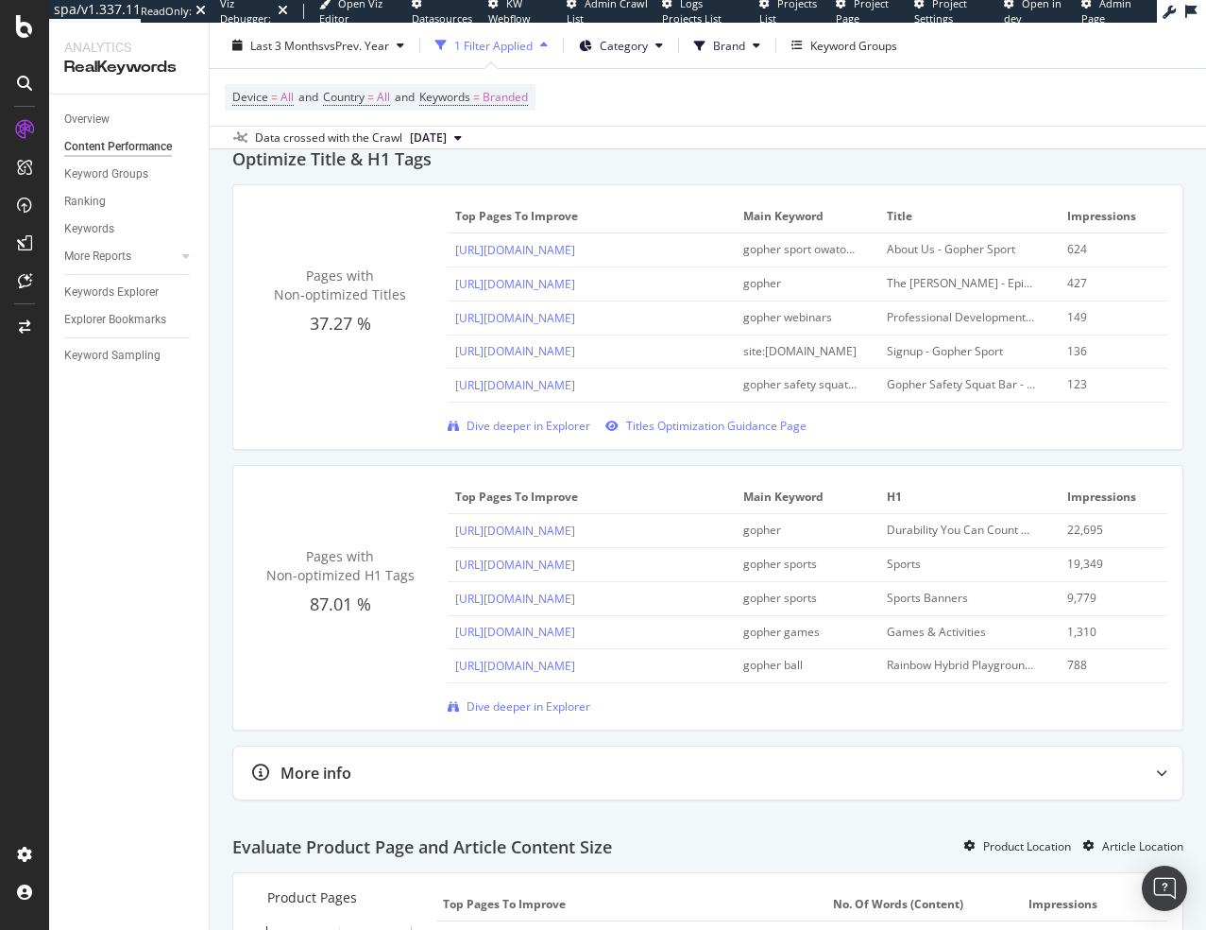
scroll to position [1039, 0]
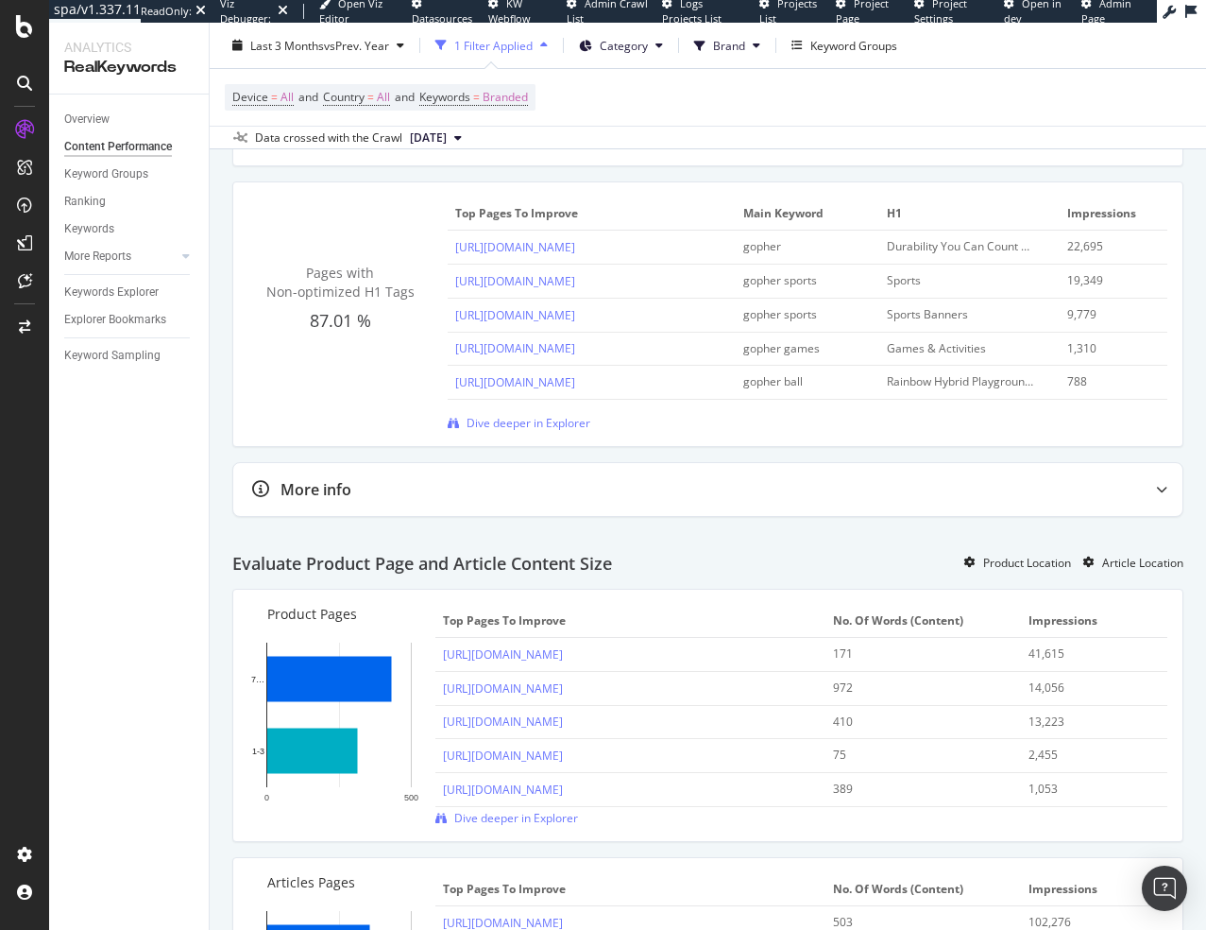
click at [187, 759] on div "Overview Content Performance Keyword Groups Ranking Keywords More Reports Count…" at bounding box center [129, 511] width 160 height 835
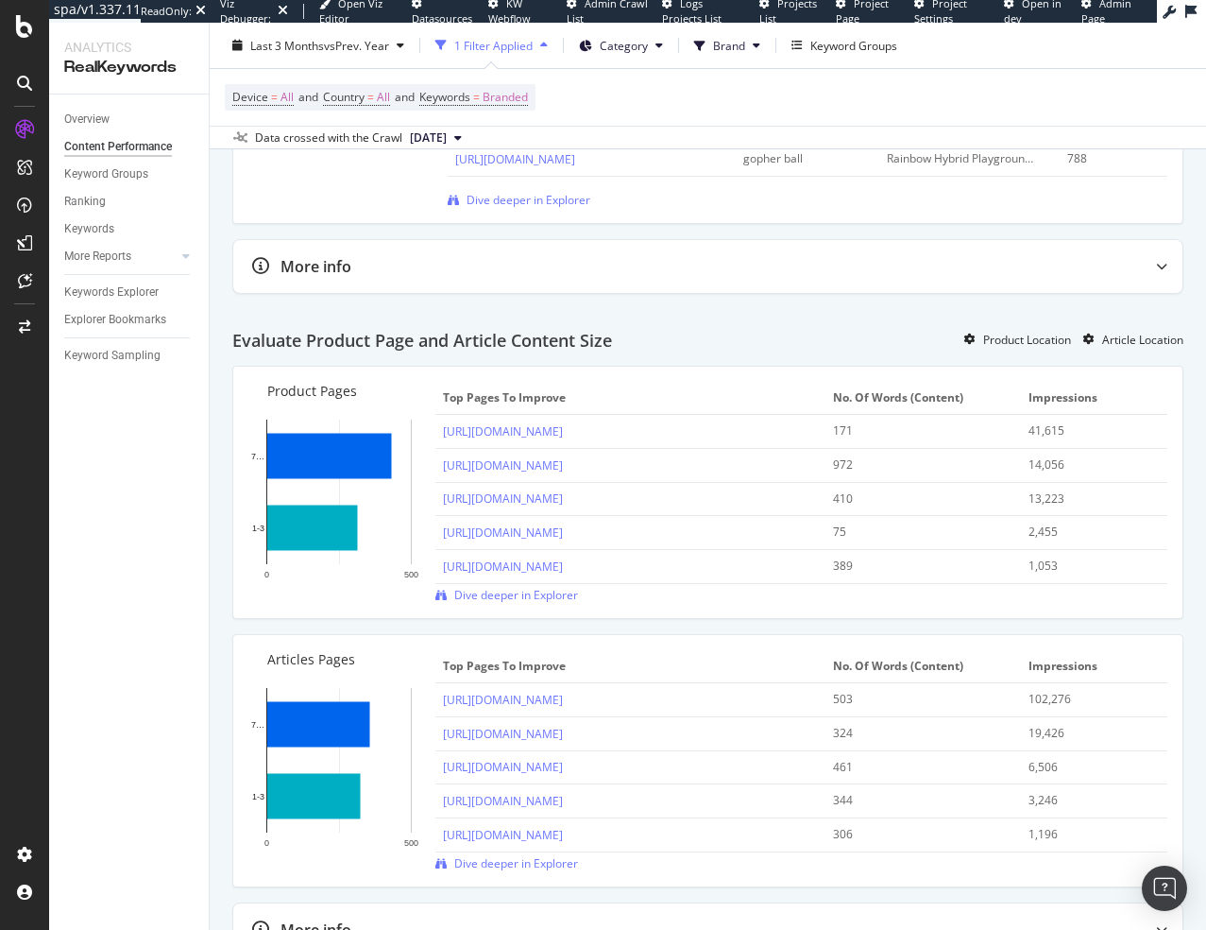
scroll to position [1323, 0]
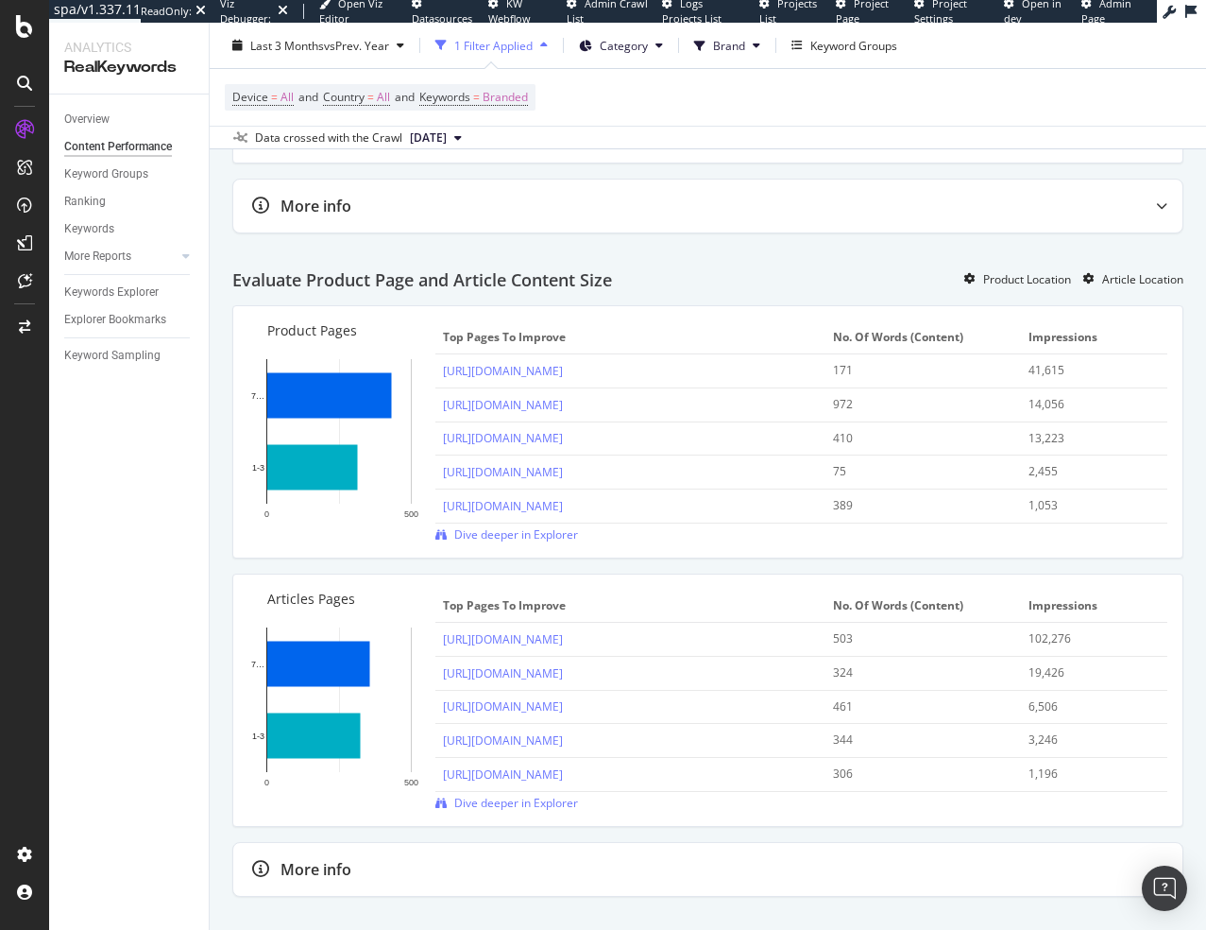
click at [134, 618] on div "Overview Content Performance Keyword Groups Ranking Keywords More Reports Count…" at bounding box center [129, 511] width 160 height 835
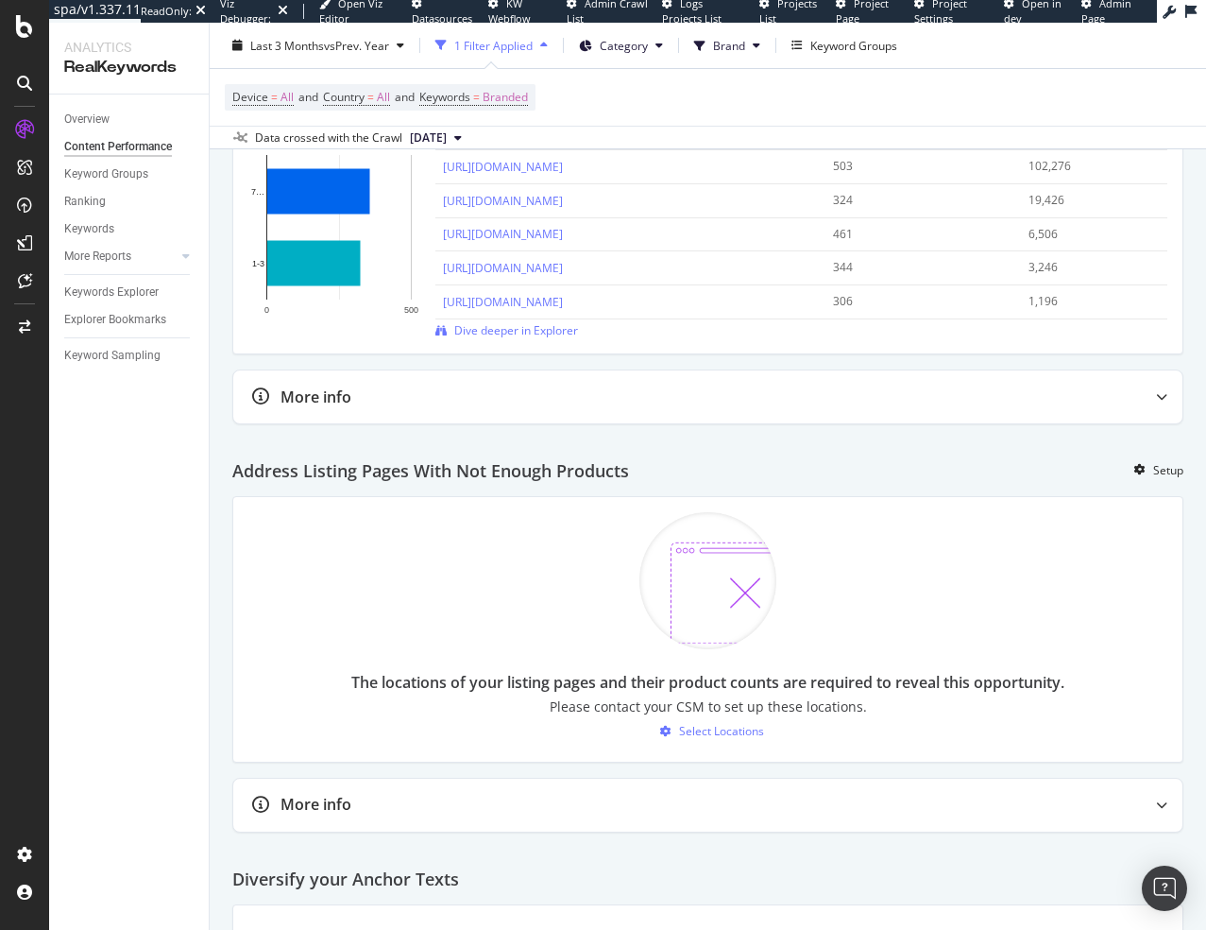
scroll to position [2079, 0]
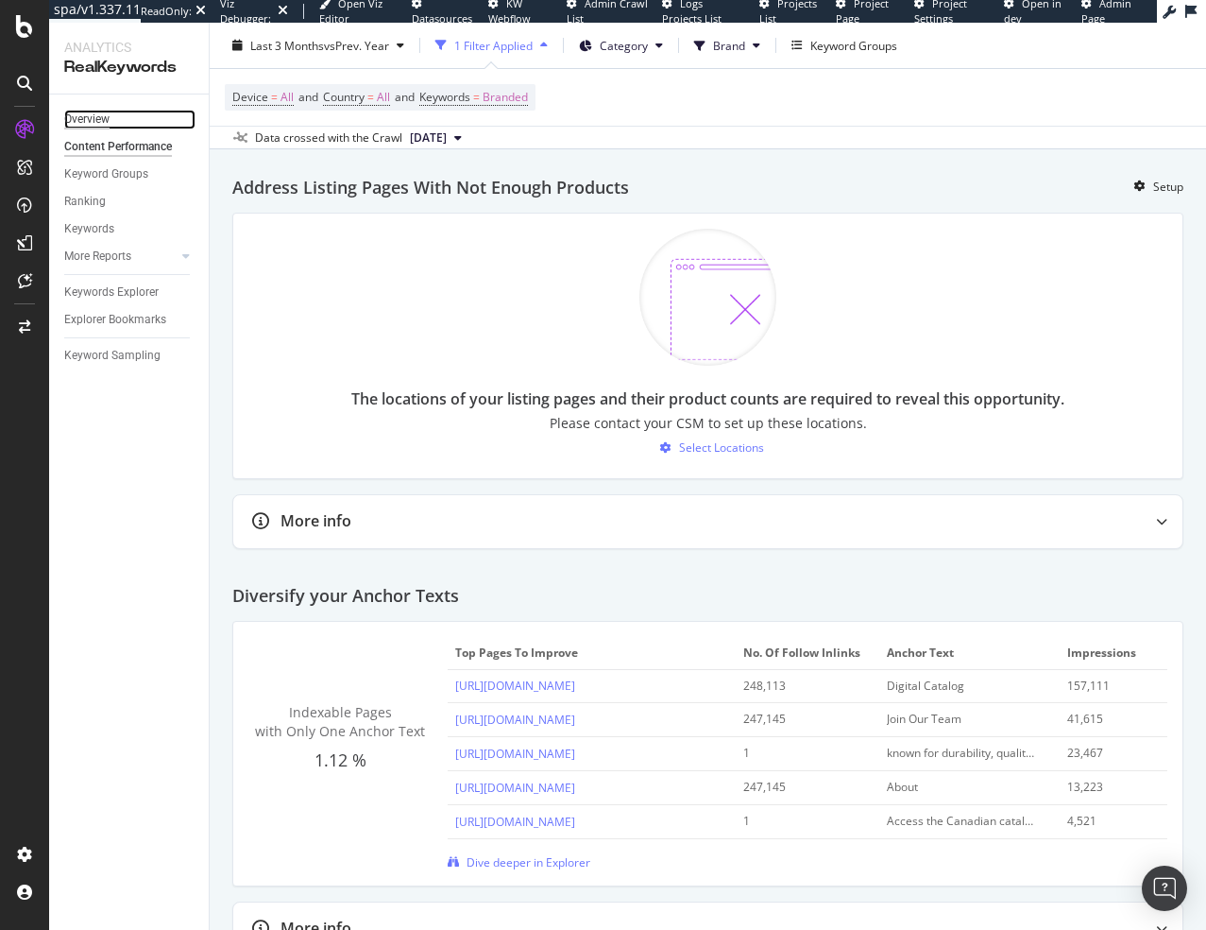
click at [94, 120] on div "Overview" at bounding box center [86, 120] width 45 height 20
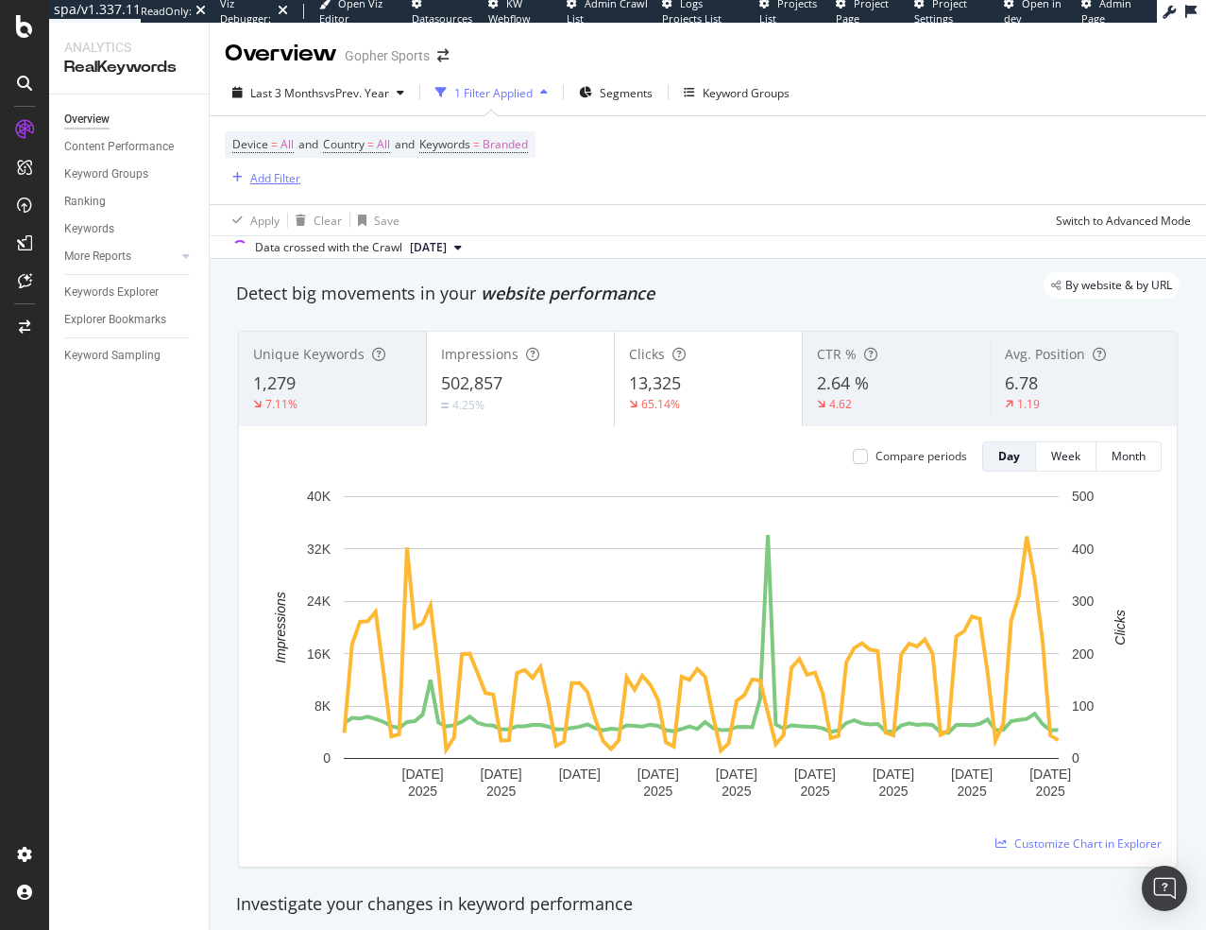
click at [277, 178] on div "Add Filter" at bounding box center [275, 178] width 50 height 16
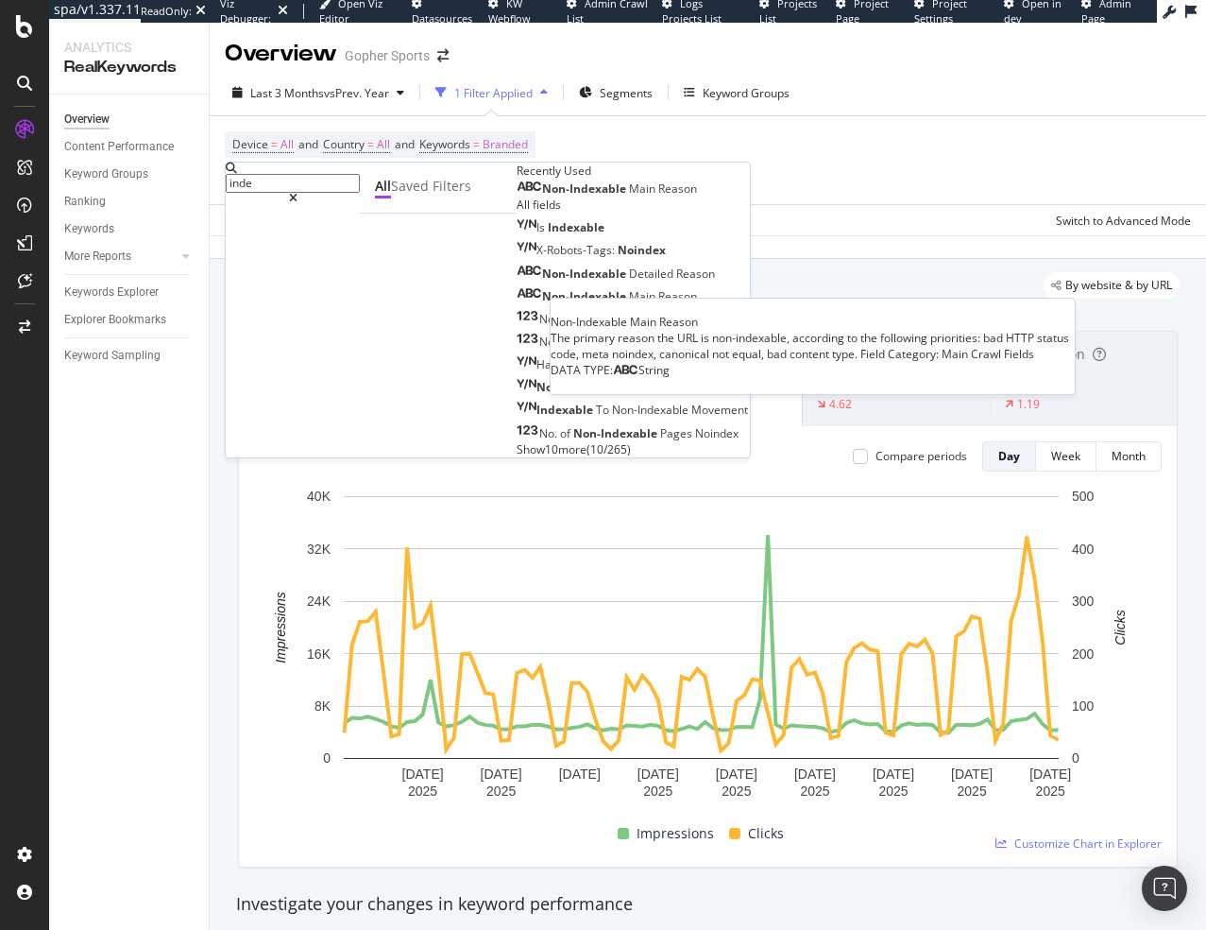
type input "inde"
click at [542, 197] on span "Non-Indexable" at bounding box center [585, 188] width 87 height 16
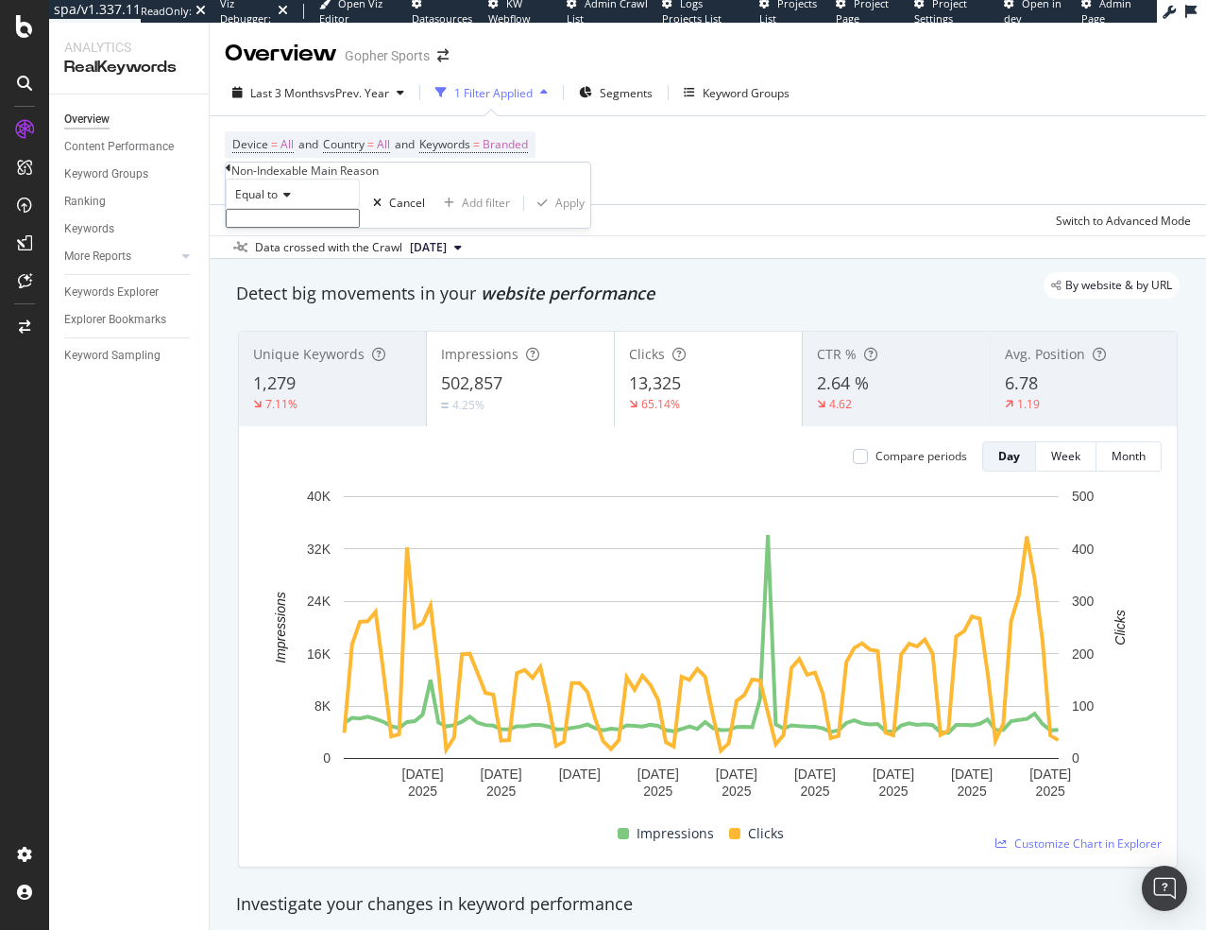
click at [274, 228] on input "text" at bounding box center [293, 218] width 134 height 19
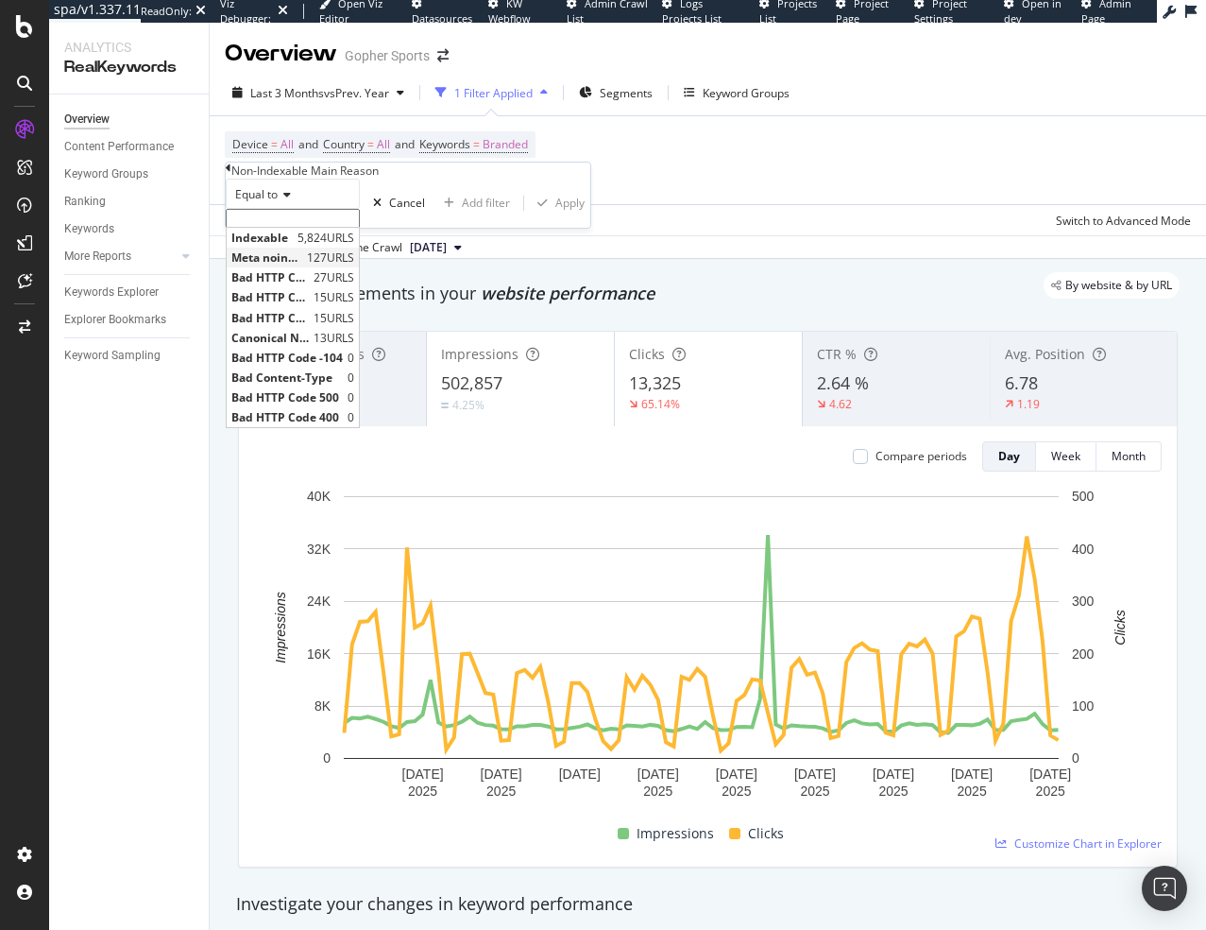
click at [302, 265] on span "Meta noindex" at bounding box center [266, 257] width 71 height 16
type input "Meta noindex"
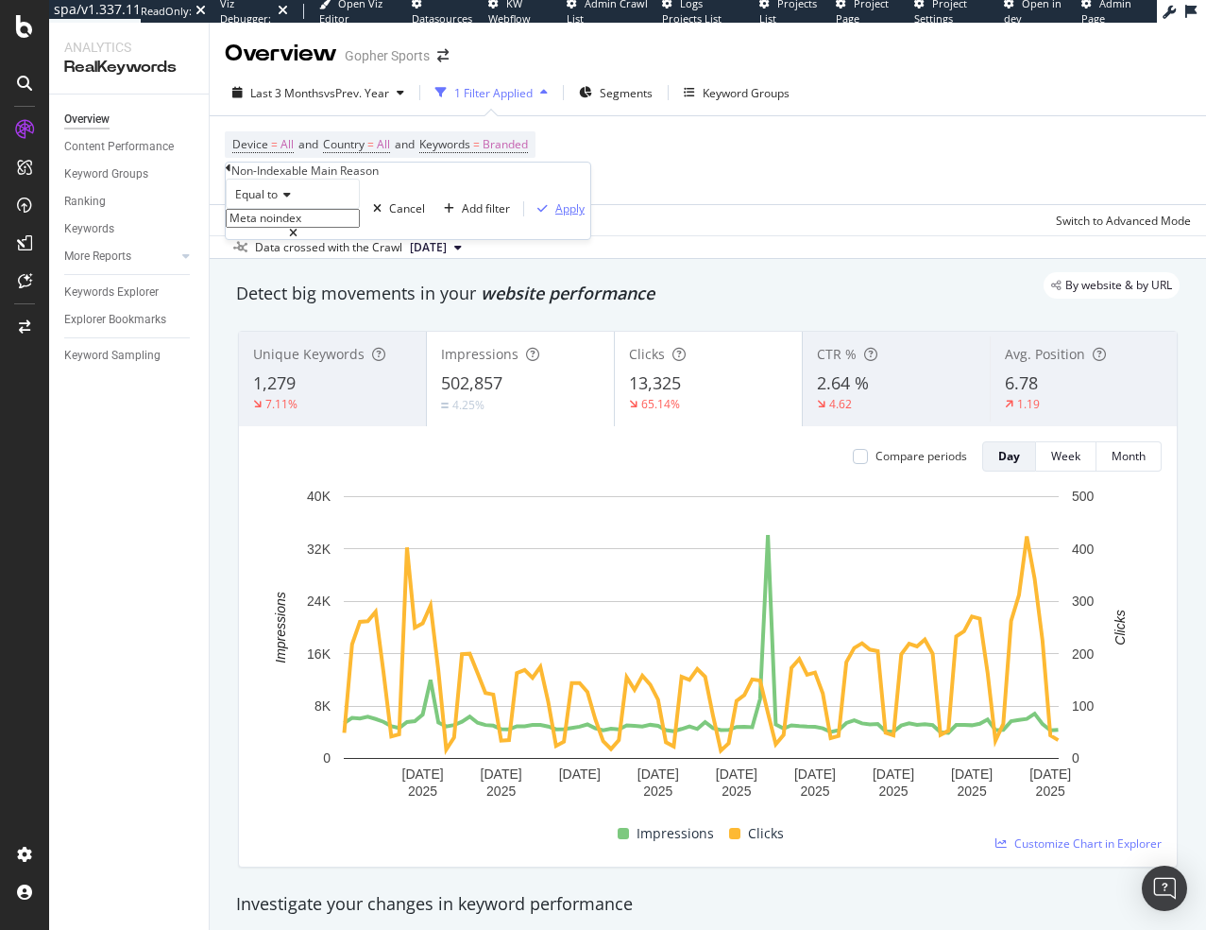
click at [556, 216] on div "Apply" at bounding box center [570, 208] width 29 height 16
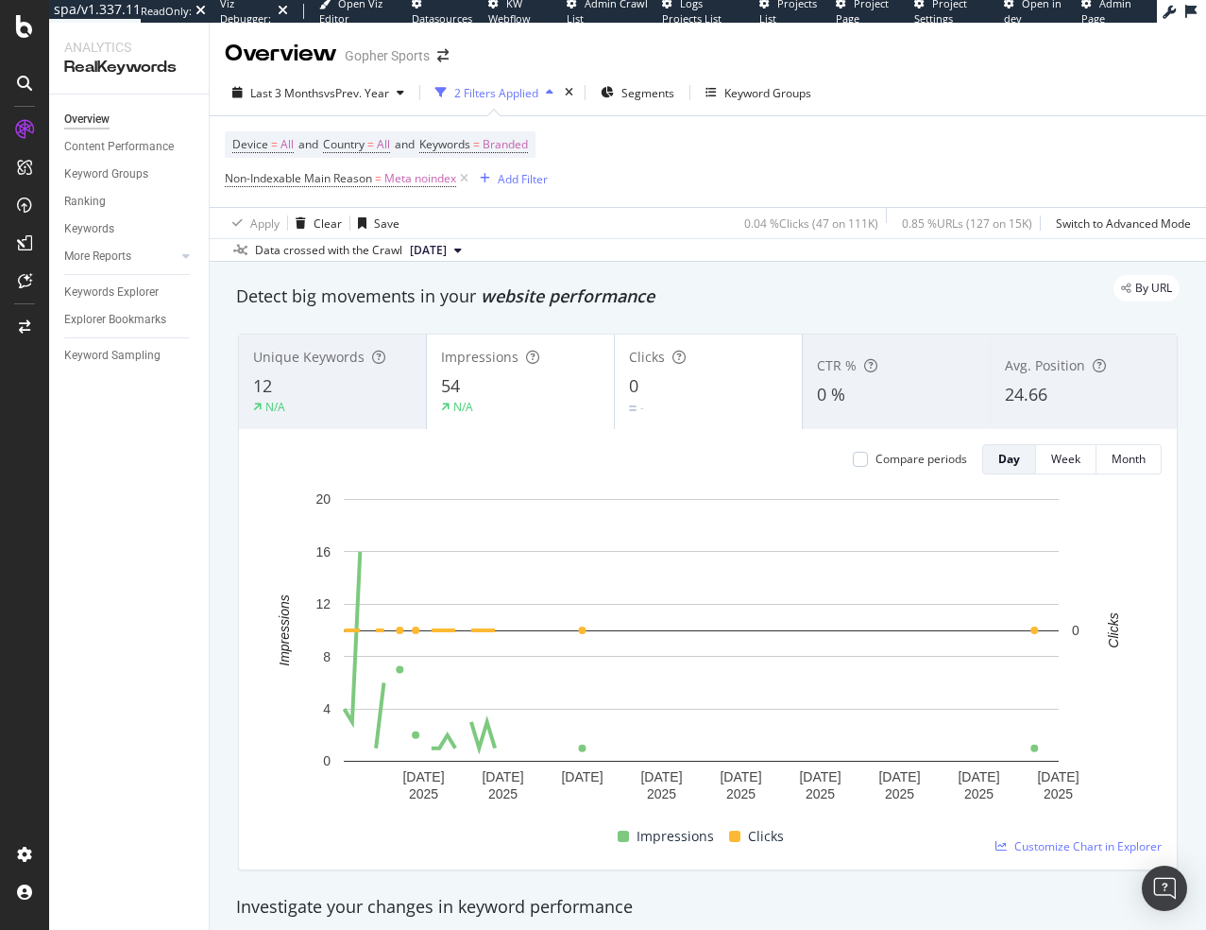
drag, startPoint x: 165, startPoint y: 609, endPoint x: 169, endPoint y: 600, distance: 10.2
click at [165, 609] on div "Overview Content Performance Keyword Groups Ranking Keywords More Reports Count…" at bounding box center [129, 511] width 160 height 835
drag, startPoint x: 571, startPoint y: 91, endPoint x: 84, endPoint y: 121, distance: 487.5
click at [571, 91] on icon "times" at bounding box center [569, 92] width 9 height 11
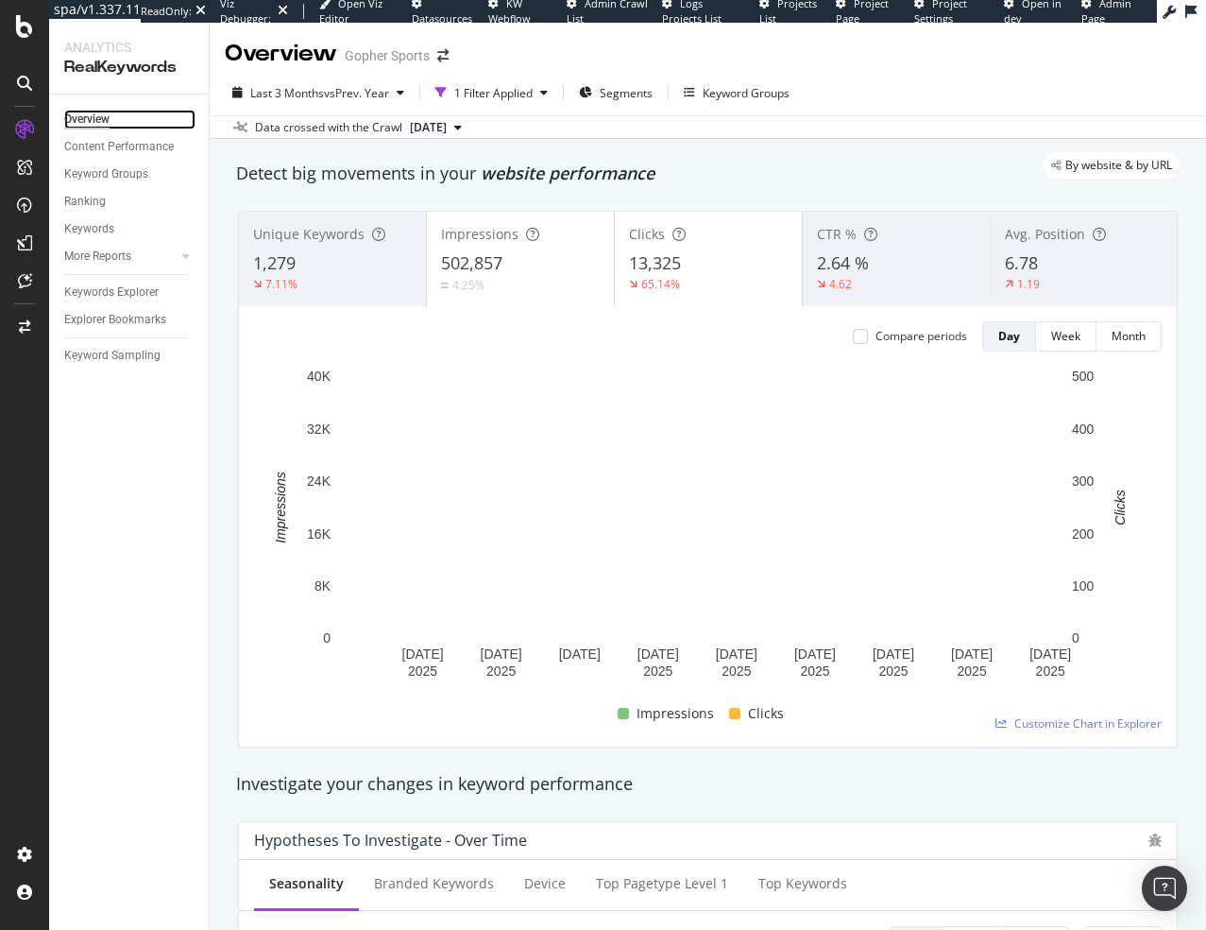
drag, startPoint x: 84, startPoint y: 121, endPoint x: 158, endPoint y: 500, distance: 386.0
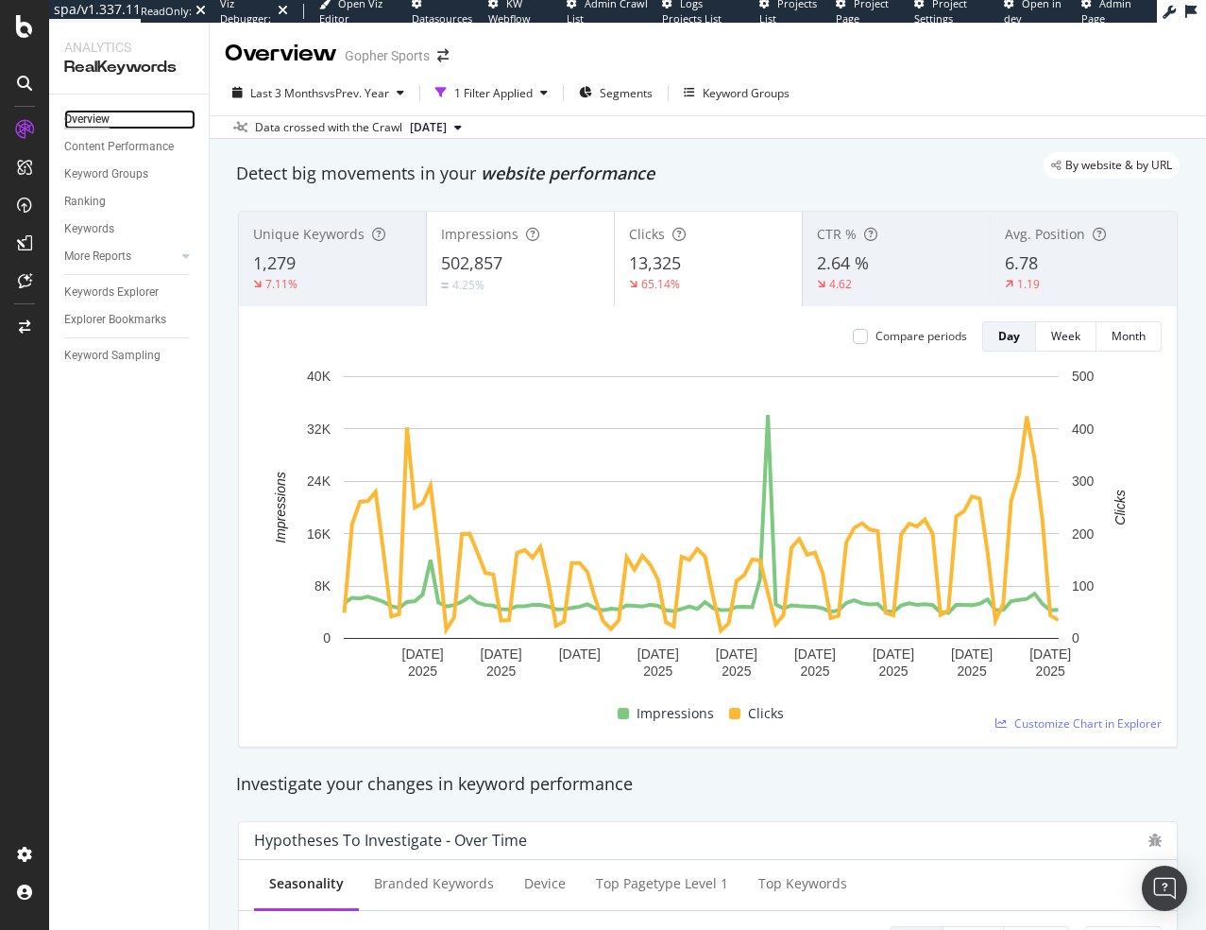
click at [84, 120] on div "Overview" at bounding box center [86, 120] width 45 height 20
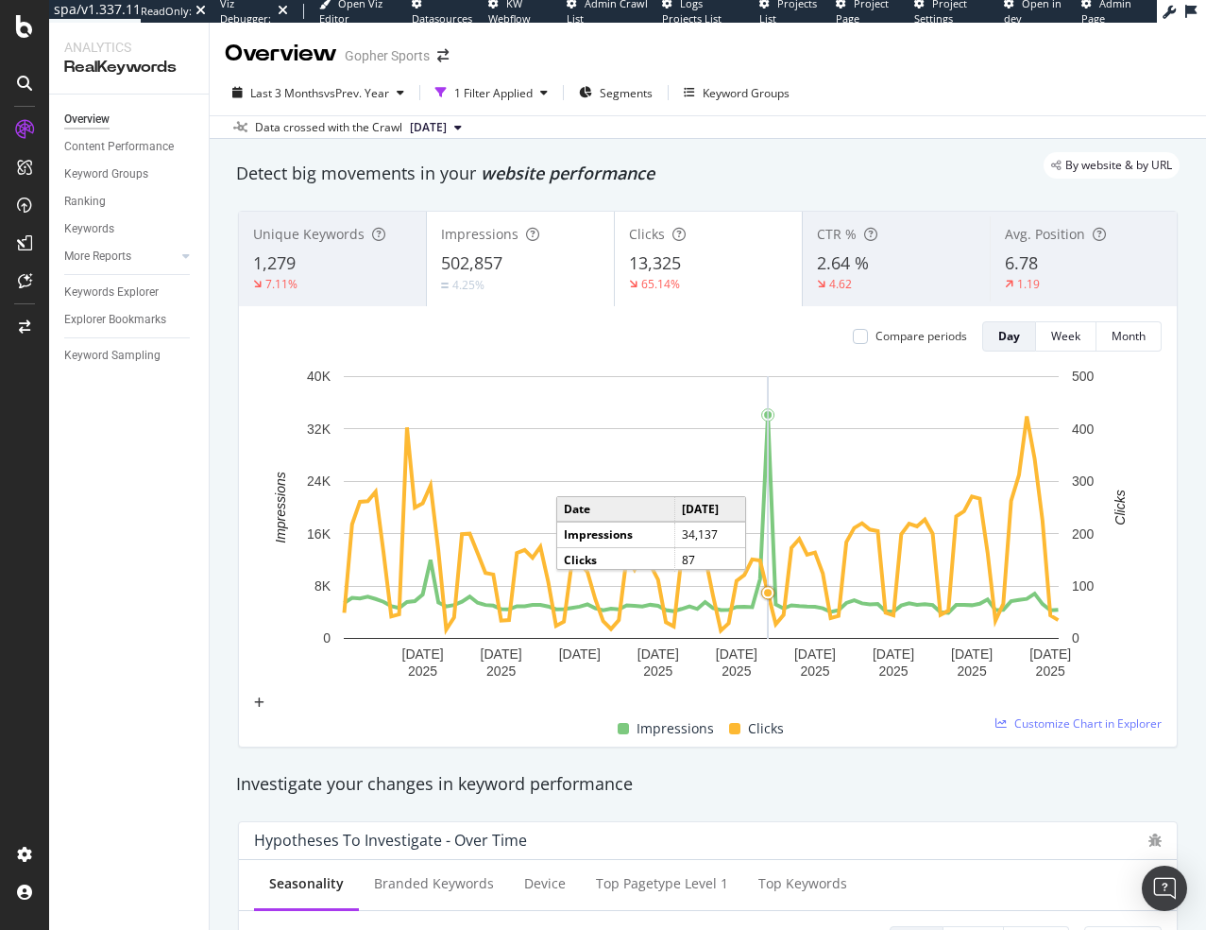
click at [768, 417] on icon "A chart." at bounding box center [768, 507] width 0 height 263
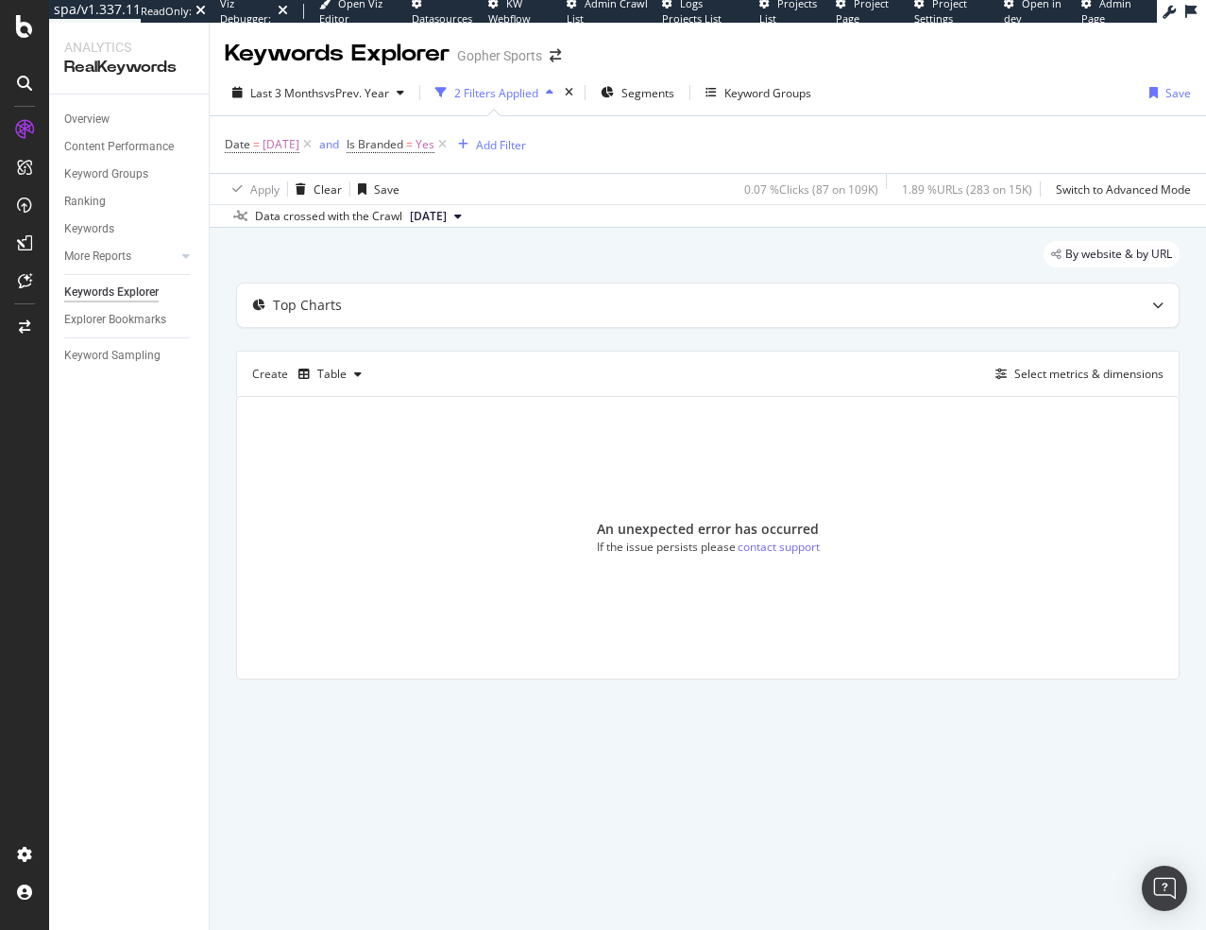
click at [163, 659] on div "Overview Content Performance Keyword Groups Ranking Keywords More Reports Count…" at bounding box center [129, 511] width 160 height 835
click at [572, 93] on icon "times" at bounding box center [569, 92] width 9 height 11
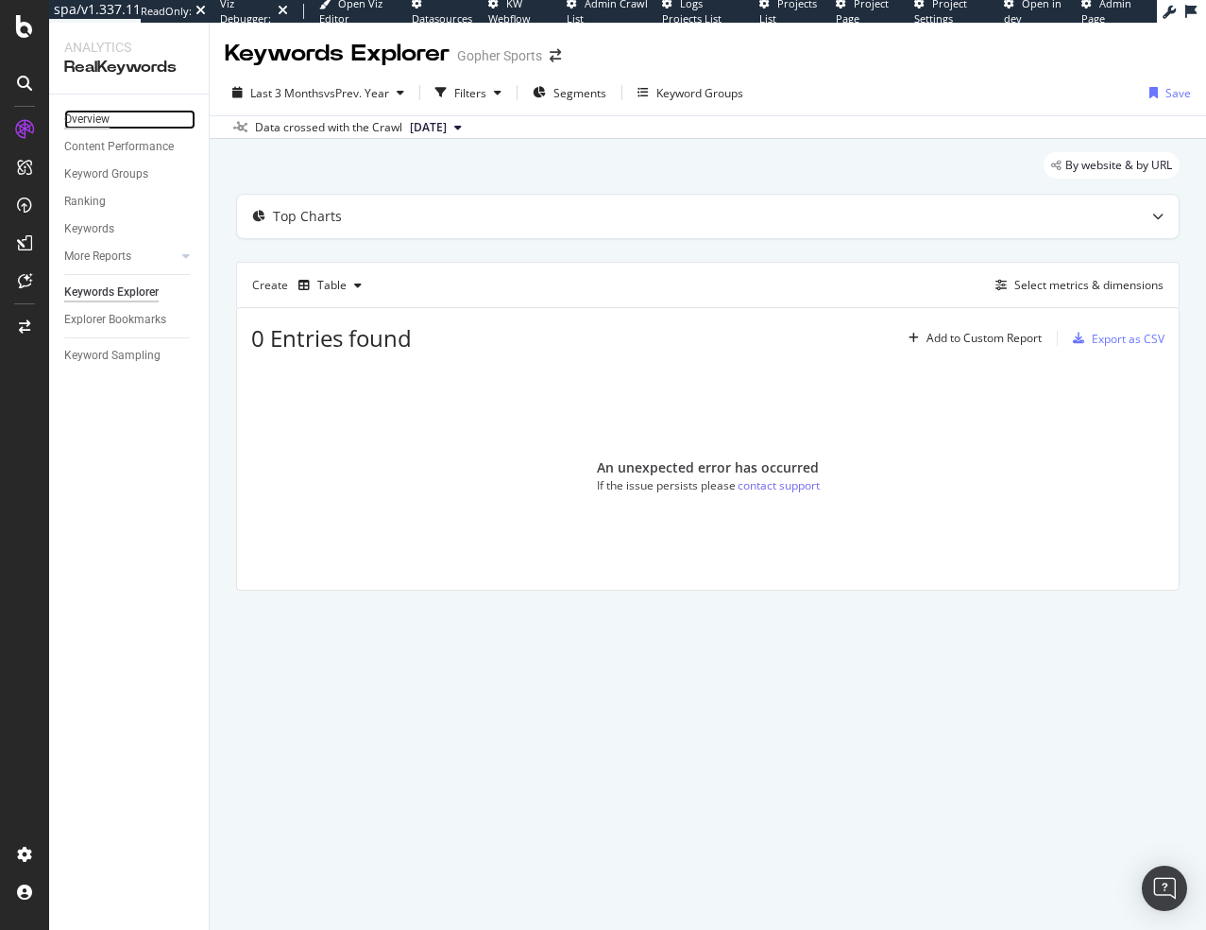
click at [83, 121] on div "Overview" at bounding box center [86, 120] width 45 height 20
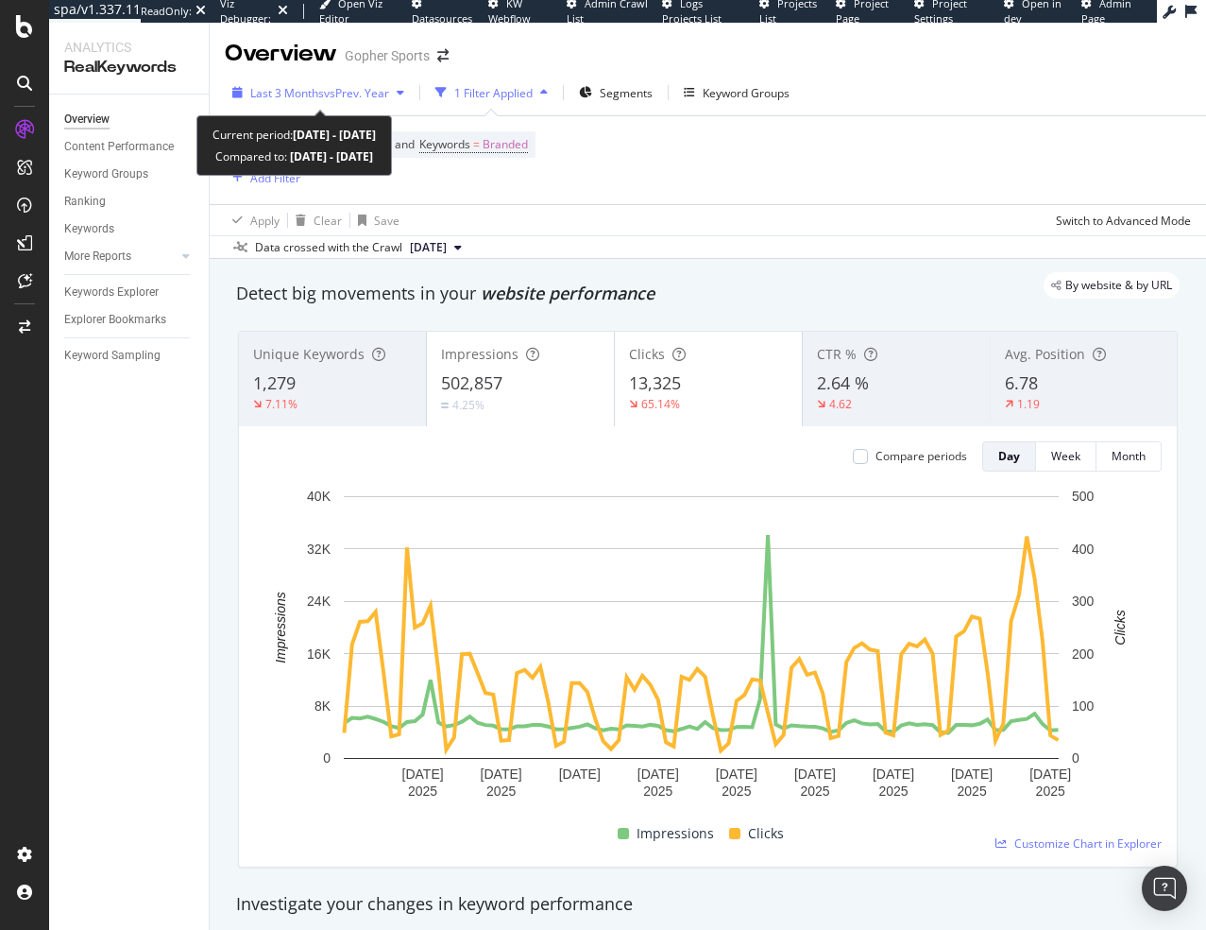
click at [282, 87] on span "Last 3 Months" at bounding box center [287, 93] width 74 height 16
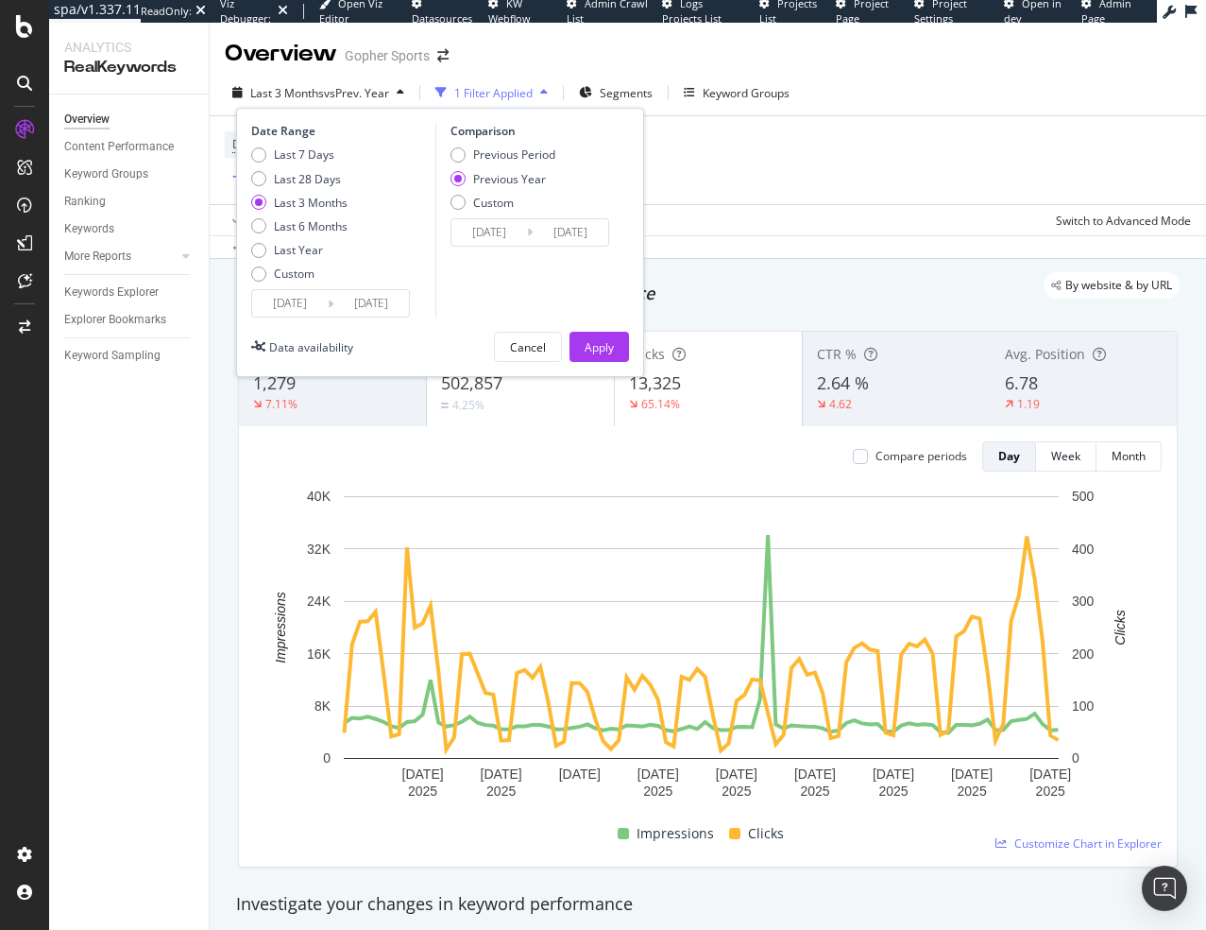
click at [297, 310] on input "[DATE]" at bounding box center [290, 303] width 76 height 26
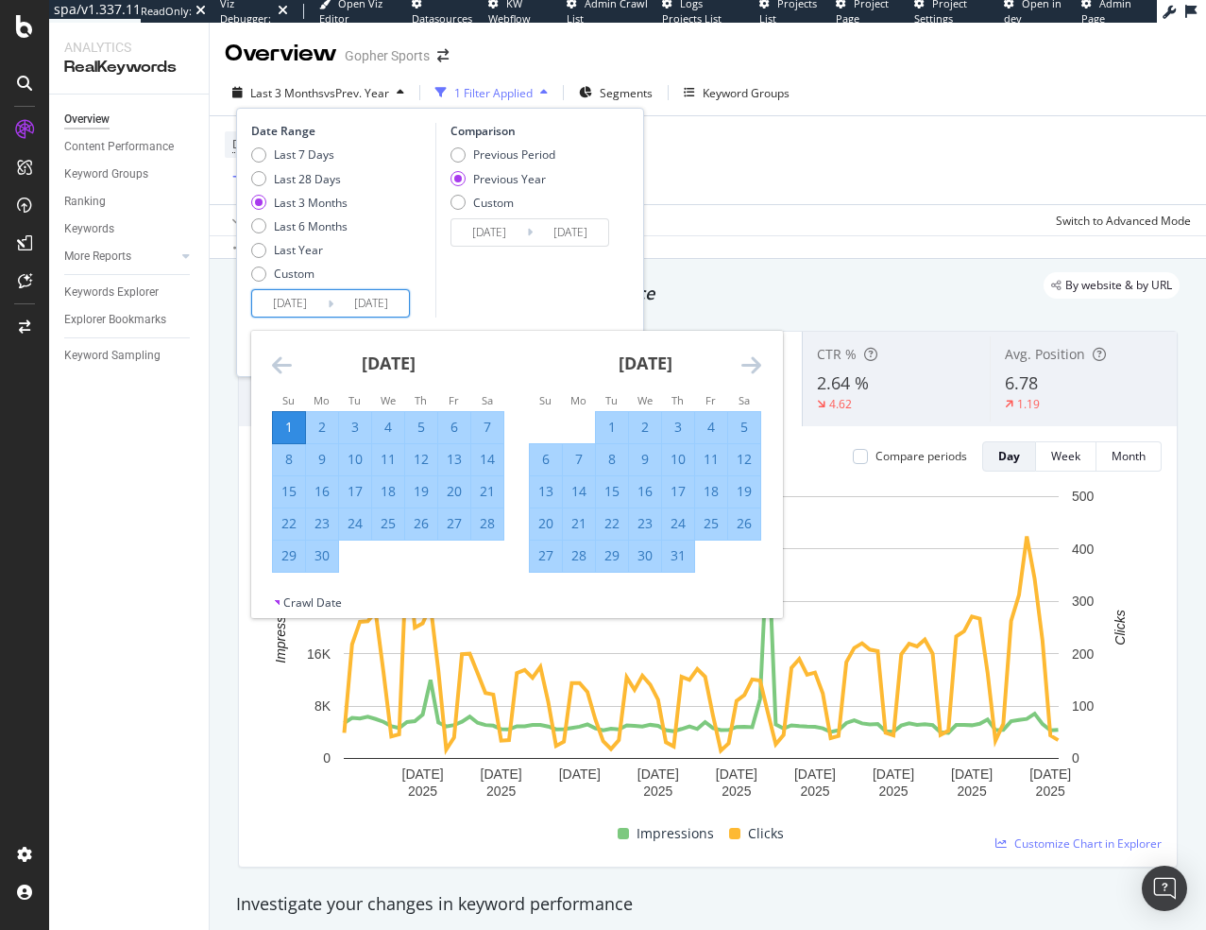
click at [704, 522] on div "25" at bounding box center [711, 523] width 32 height 19
type input "[DATE]"
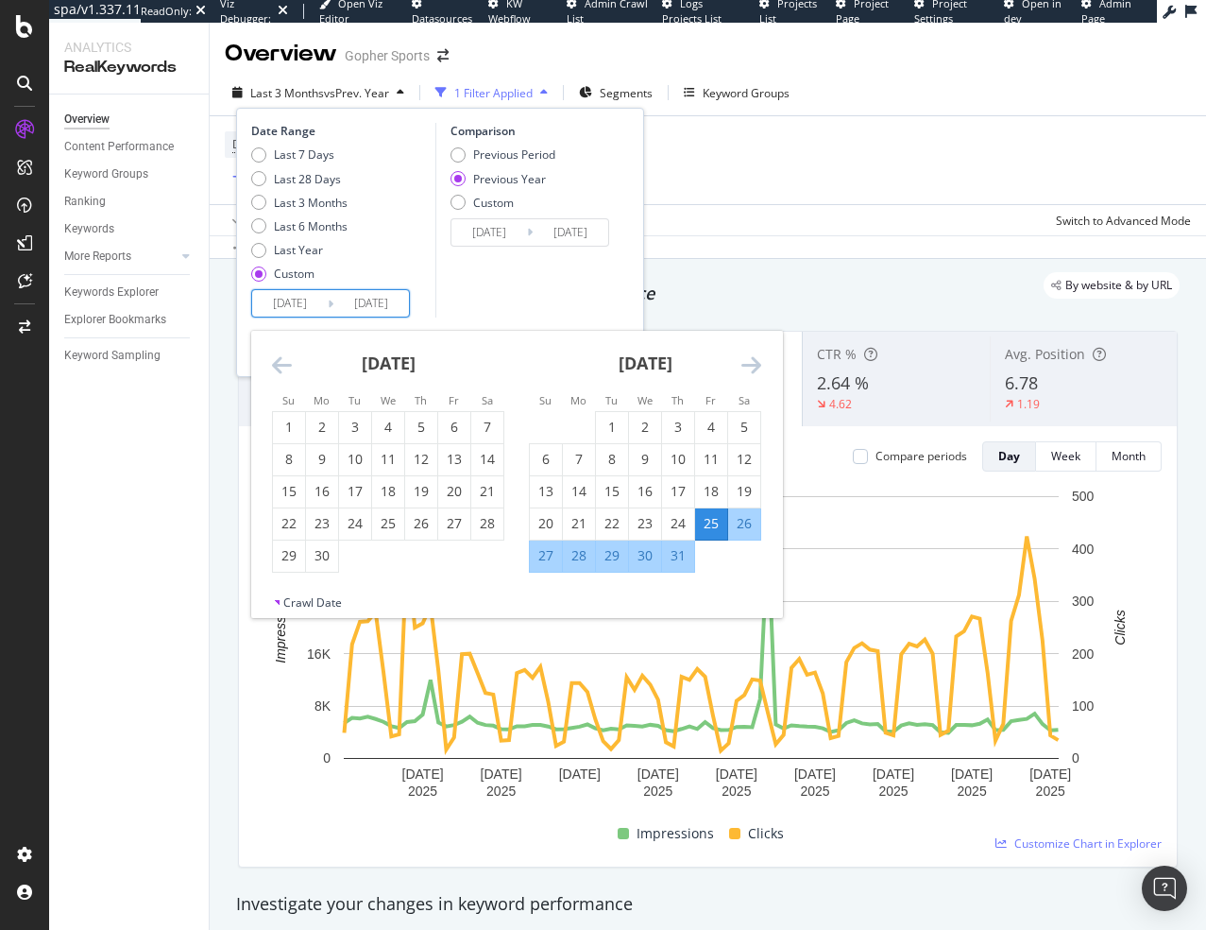
click at [707, 522] on div "25" at bounding box center [711, 523] width 32 height 19
type input "[DATE]"
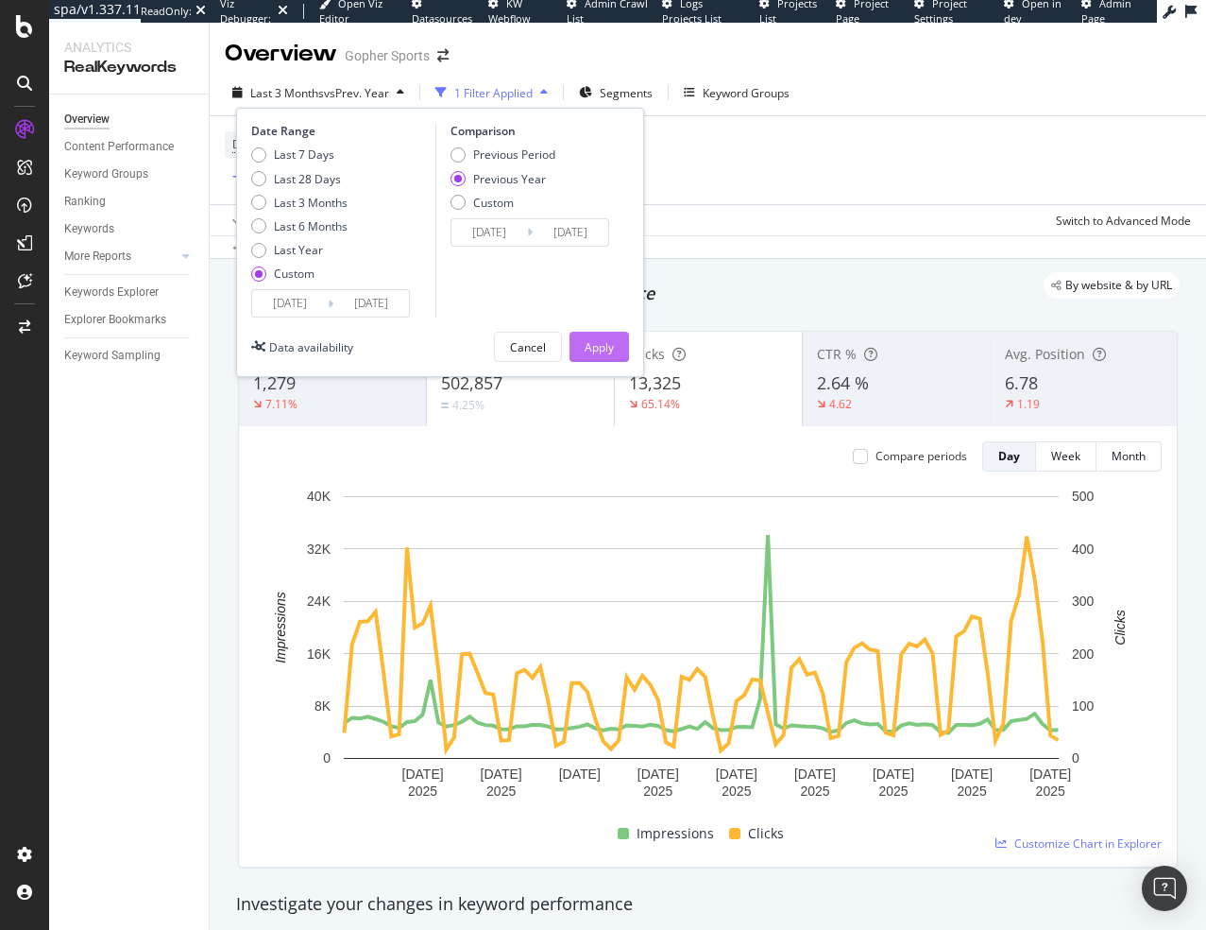
click at [603, 345] on div "Apply" at bounding box center [599, 347] width 29 height 16
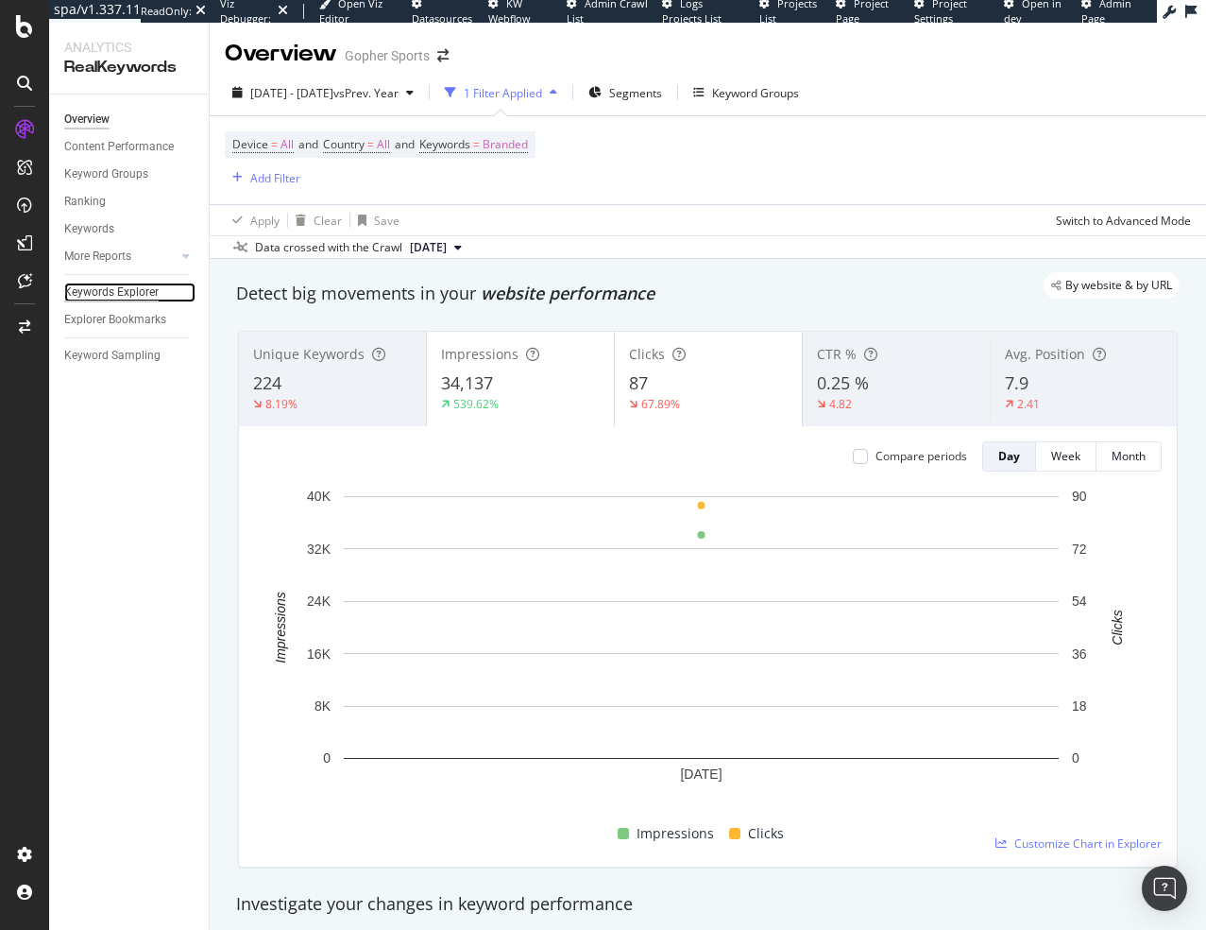
click at [118, 297] on div "Keywords Explorer" at bounding box center [111, 292] width 94 height 20
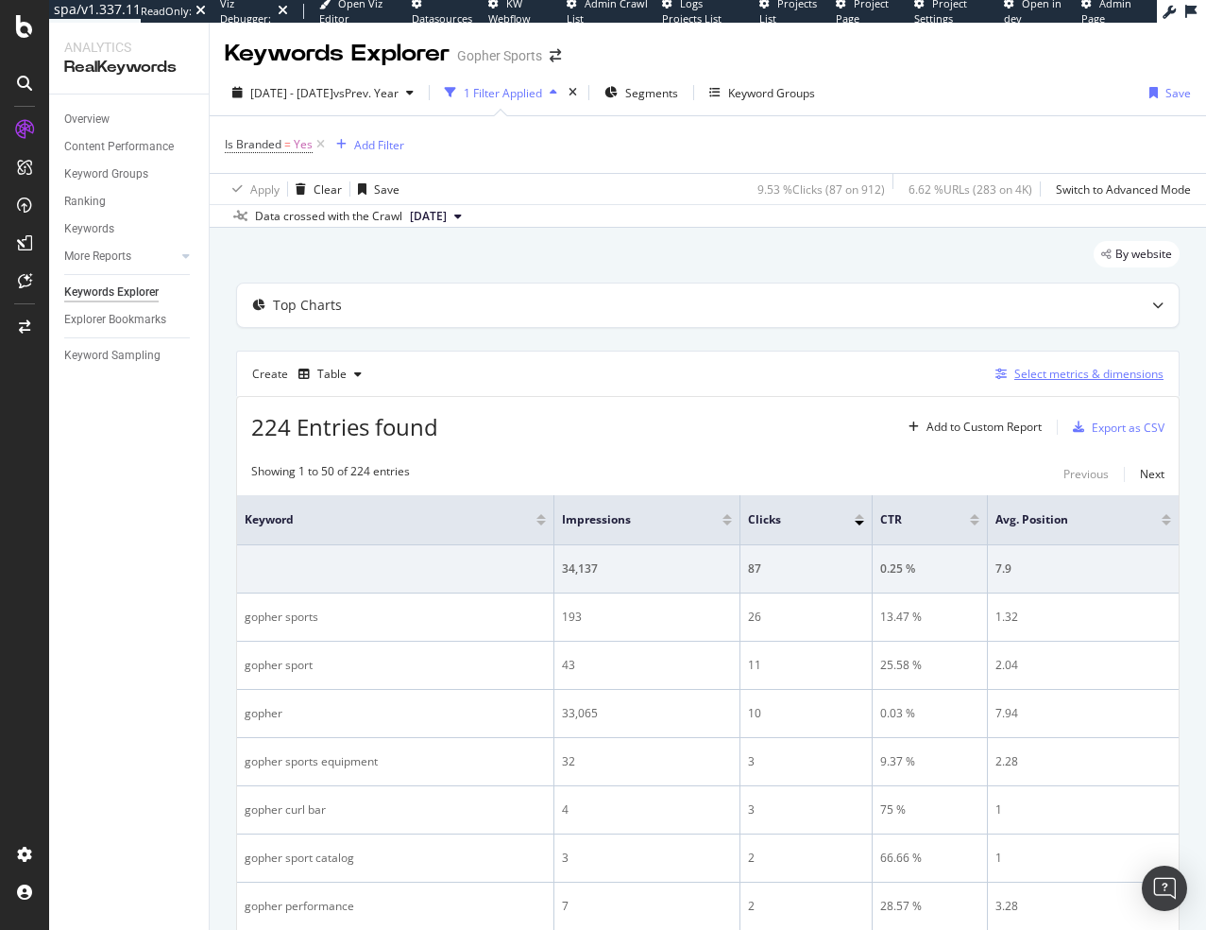
click at [1079, 376] on div "Select metrics & dimensions" at bounding box center [1089, 374] width 149 height 16
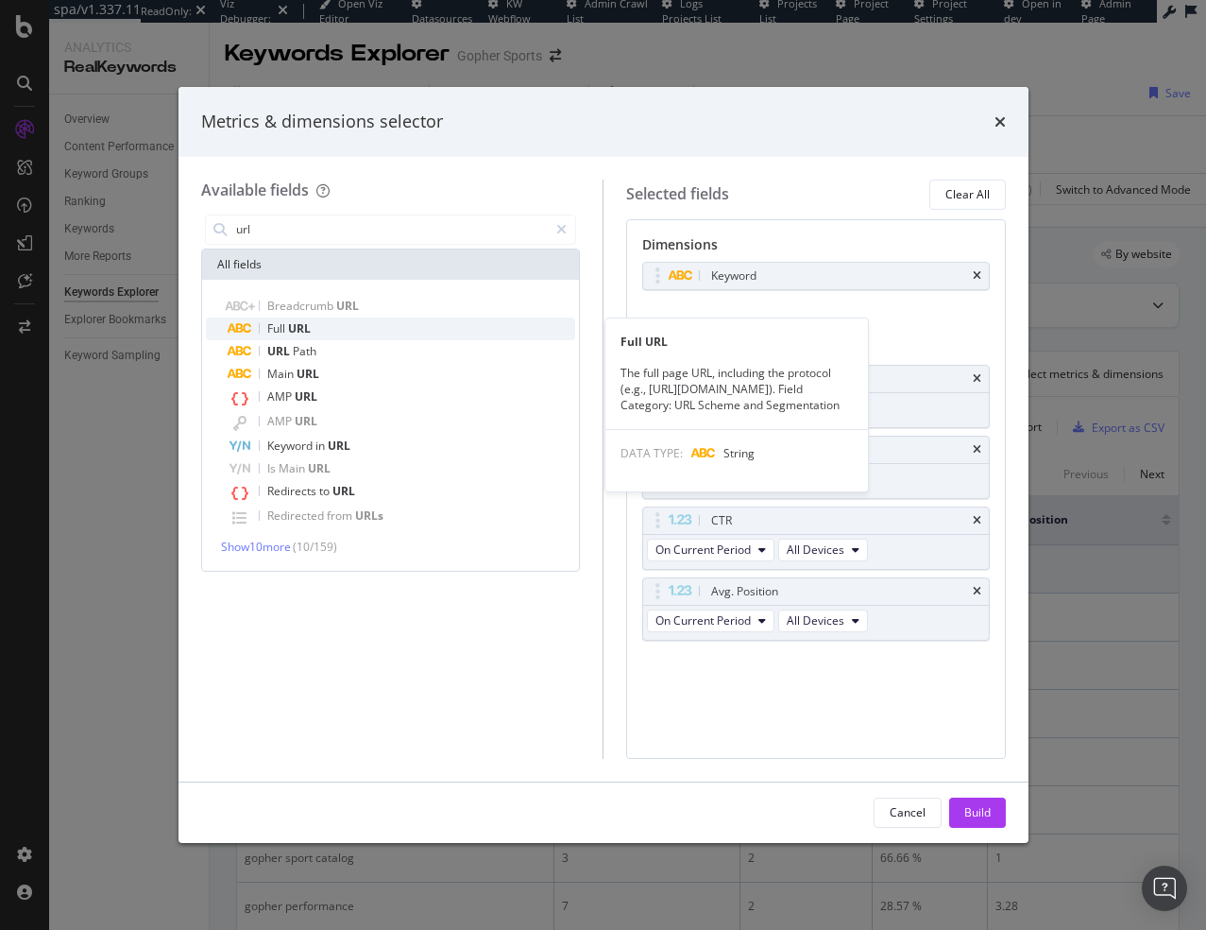
type input "url"
click at [267, 325] on span "Full" at bounding box center [277, 328] width 21 height 16
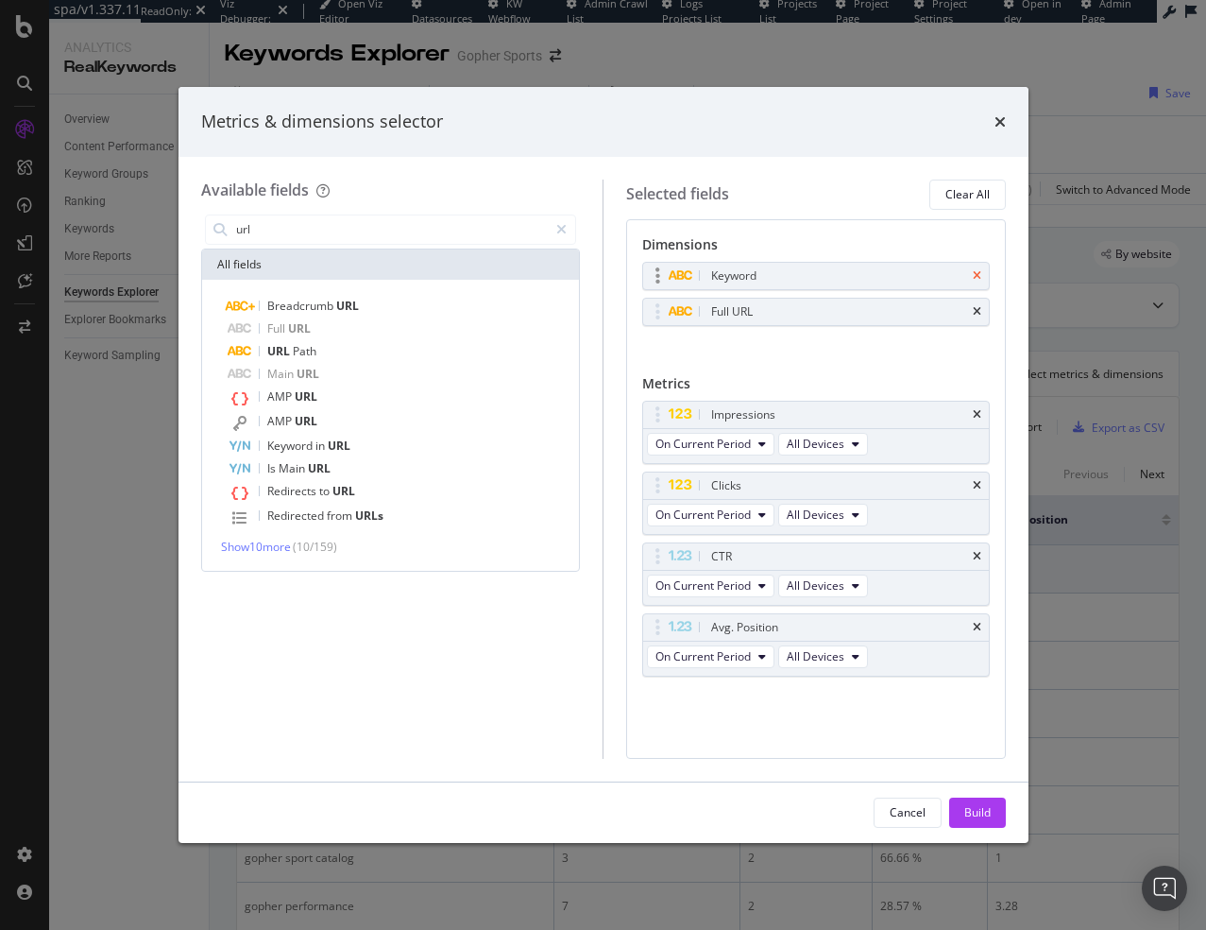
click at [975, 277] on icon "times" at bounding box center [977, 275] width 9 height 11
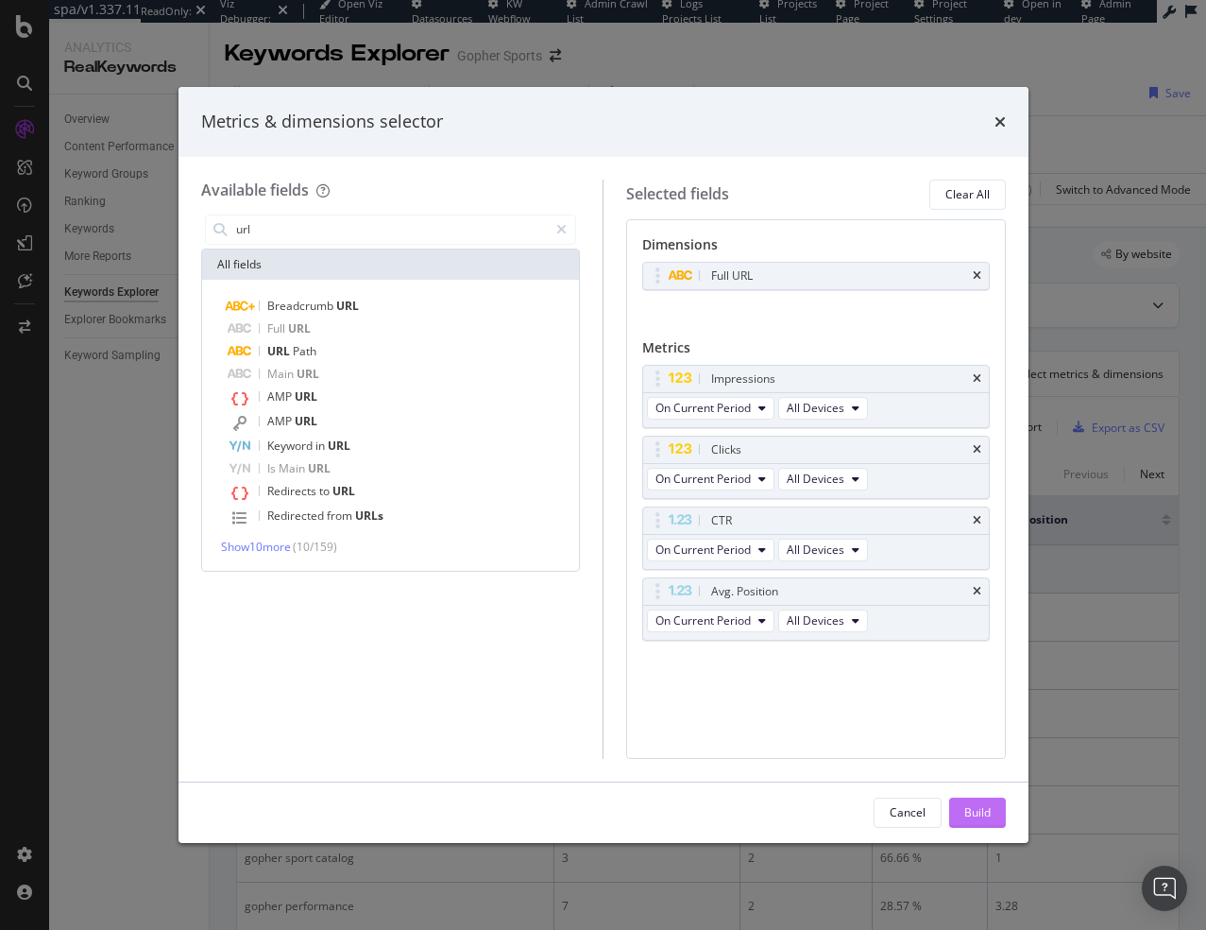
click at [985, 808] on div "Build" at bounding box center [978, 812] width 26 height 16
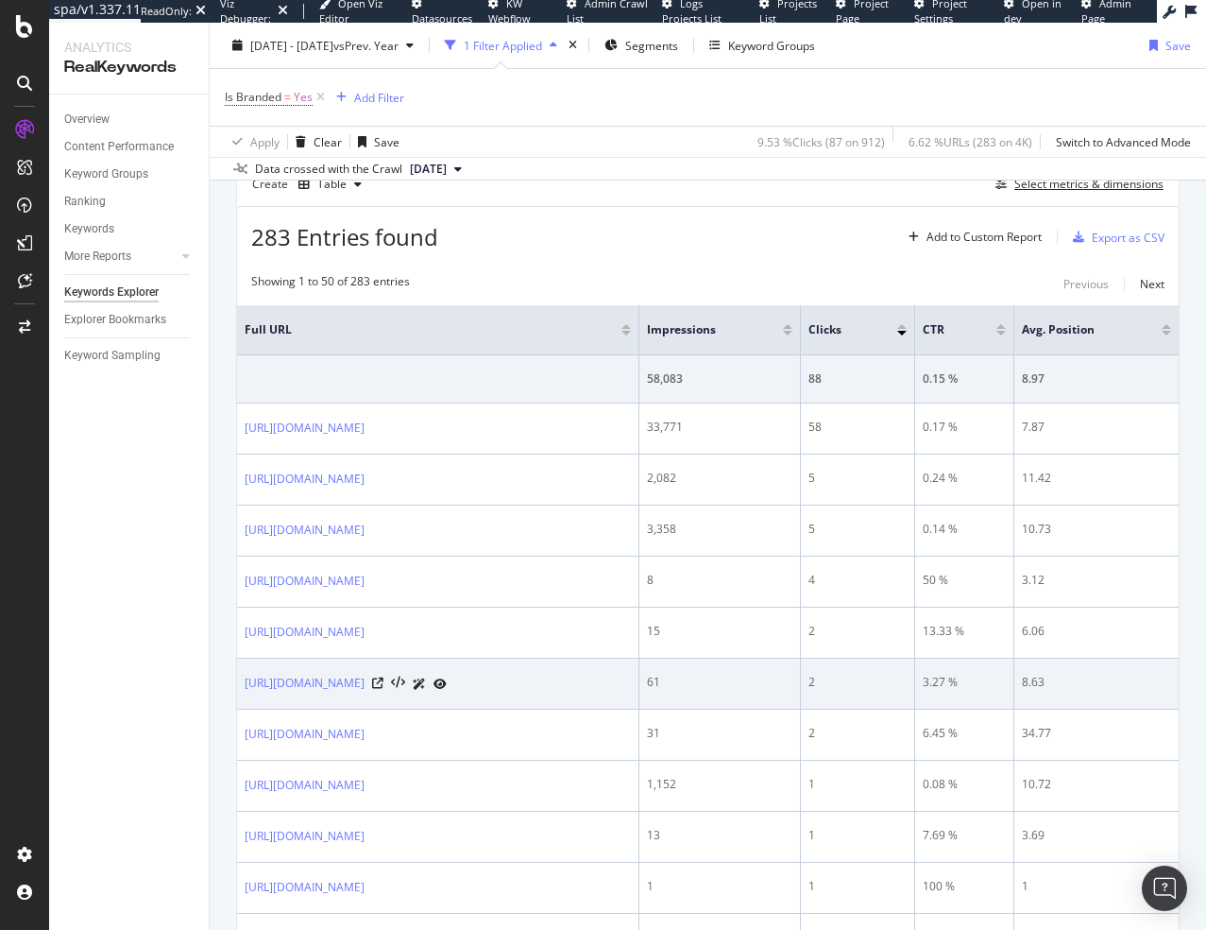
scroll to position [189, 0]
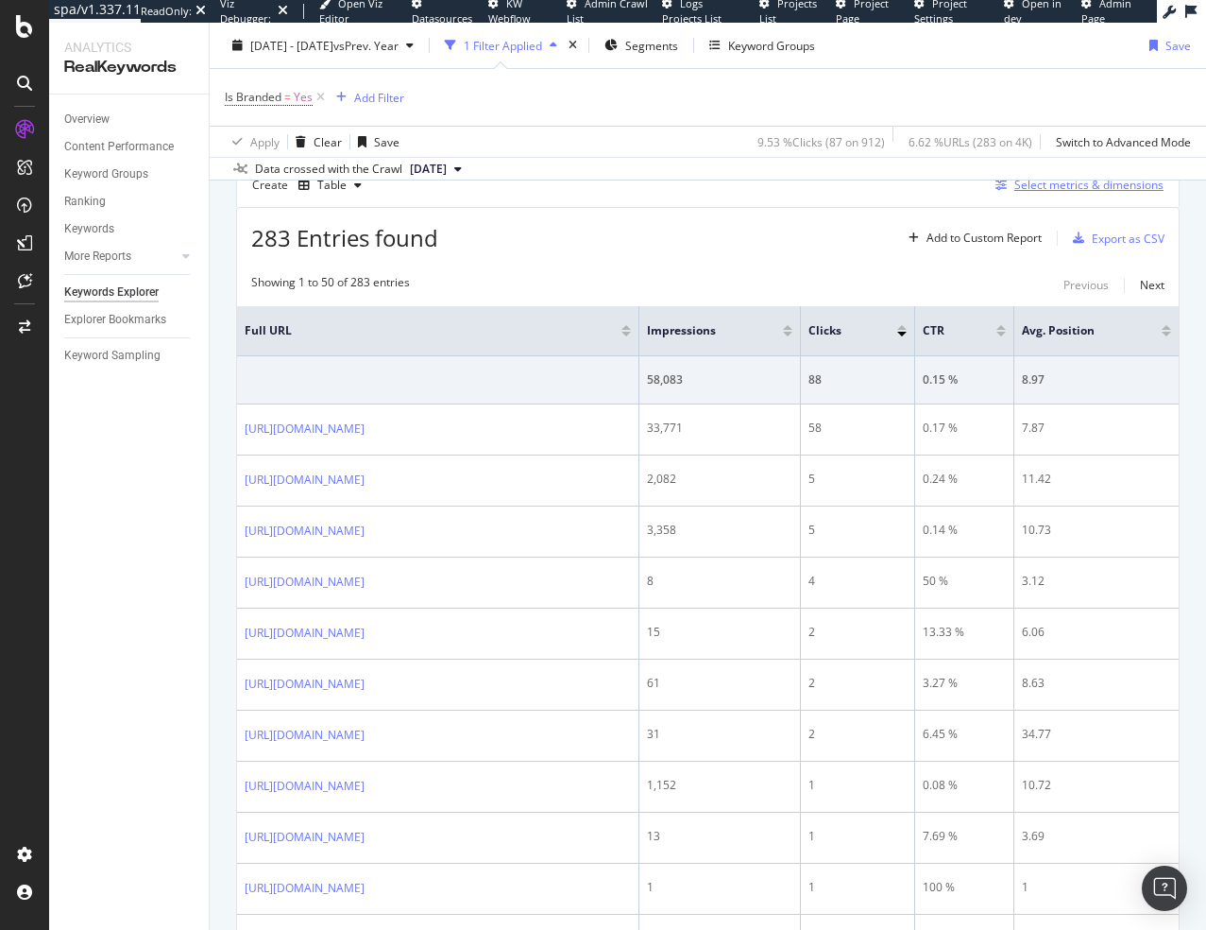
click at [1025, 190] on div "Select metrics & dimensions" at bounding box center [1089, 185] width 149 height 16
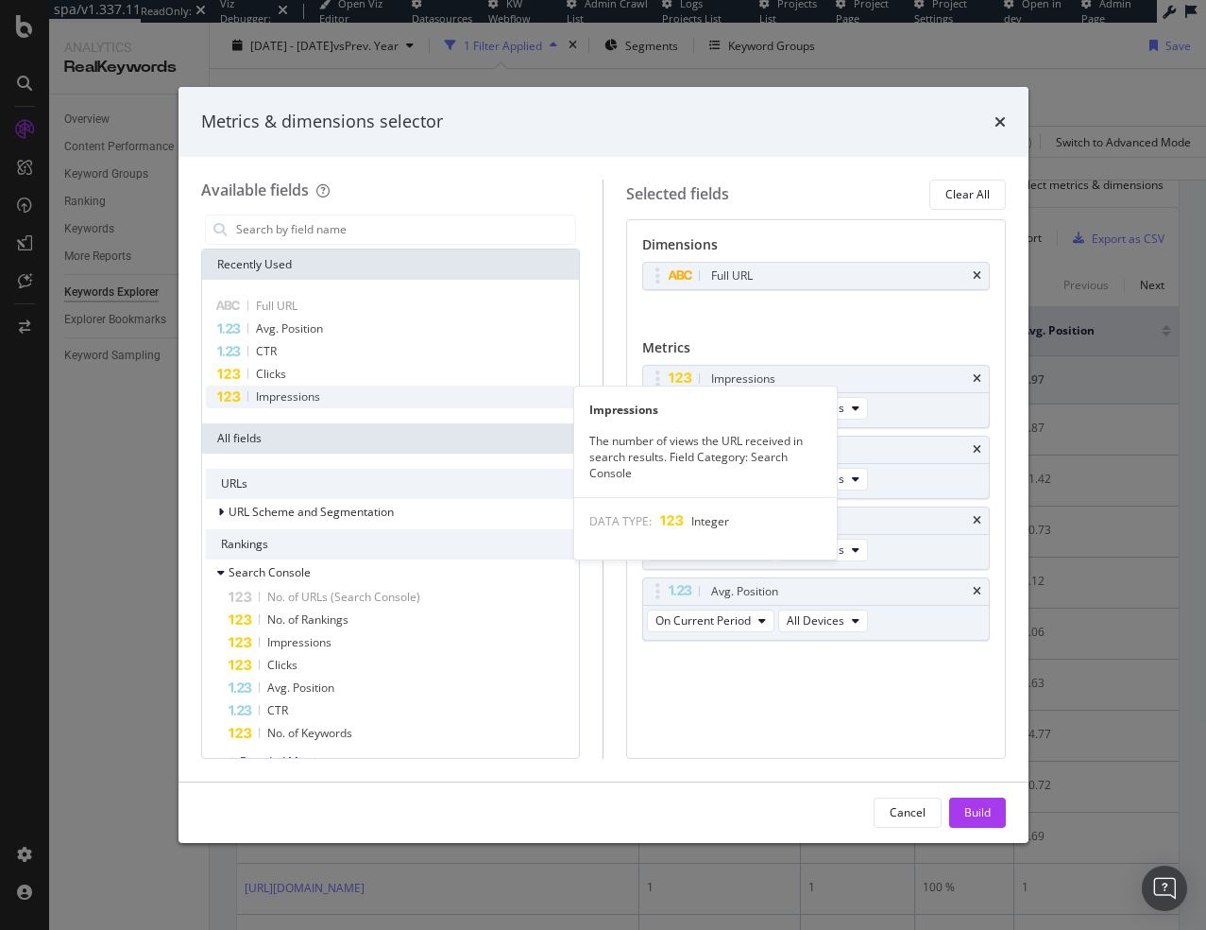
click at [382, 397] on div "Impressions" at bounding box center [391, 396] width 370 height 23
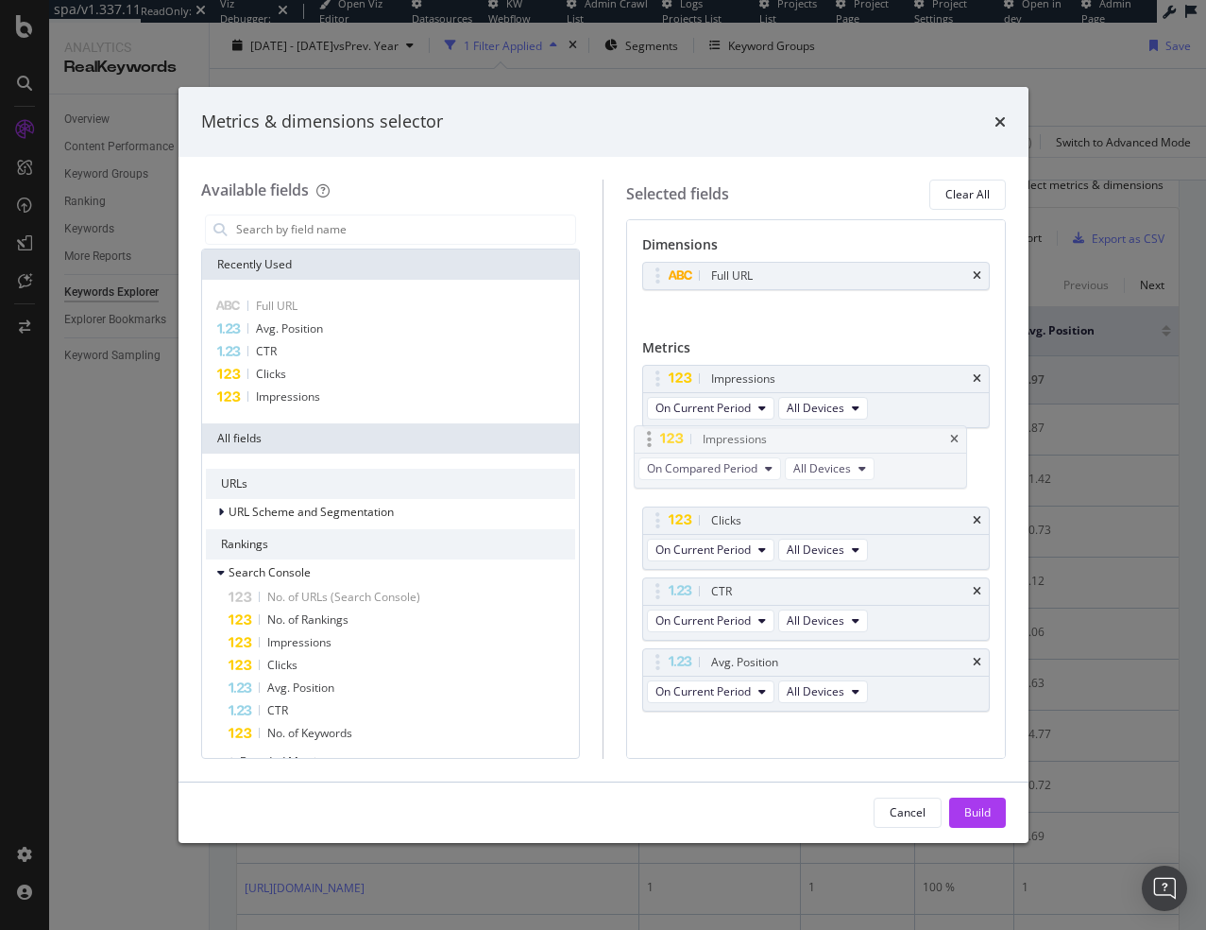
drag, startPoint x: 658, startPoint y: 666, endPoint x: 649, endPoint y: 443, distance: 223.1
click at [649, 443] on body "spa/v1.337.11 ReadOnly: Viz Debugger: Open Viz Editor Datasources KW Webflow Ad…" at bounding box center [603, 465] width 1206 height 930
click at [773, 481] on button "On Compared Period" at bounding box center [718, 479] width 143 height 23
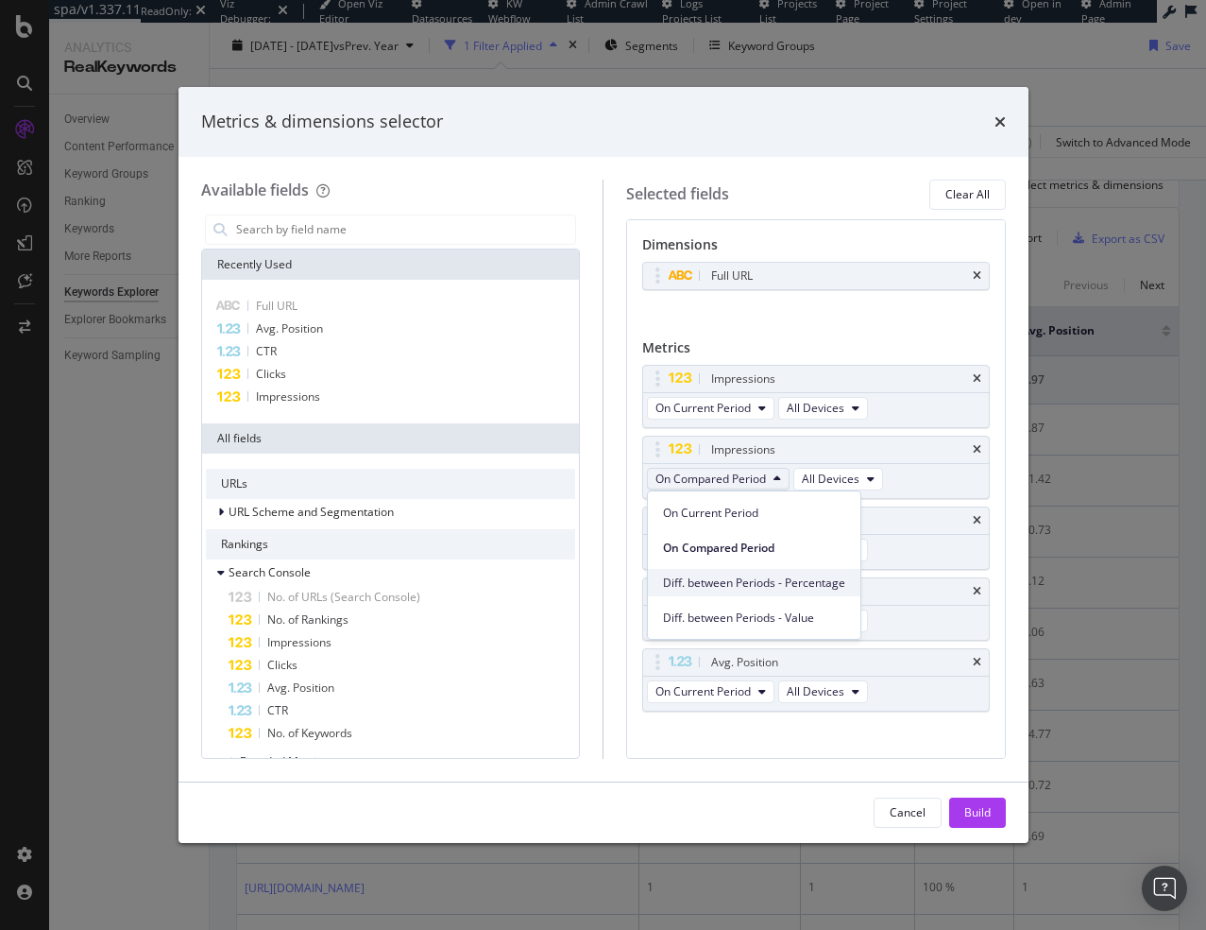
click at [721, 577] on span "Diff. between Periods - Percentage" at bounding box center [754, 582] width 182 height 17
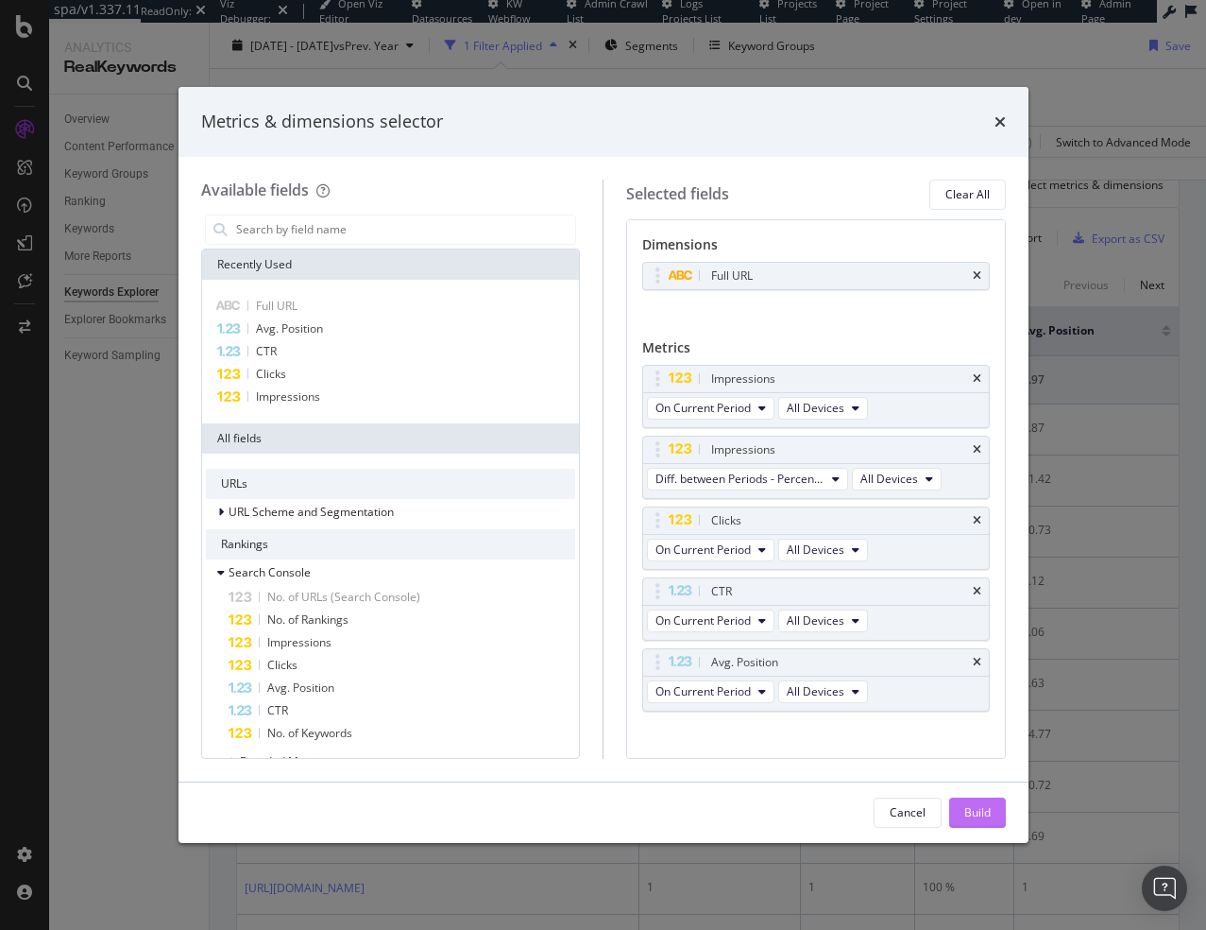
click at [982, 809] on div "Build" at bounding box center [978, 812] width 26 height 16
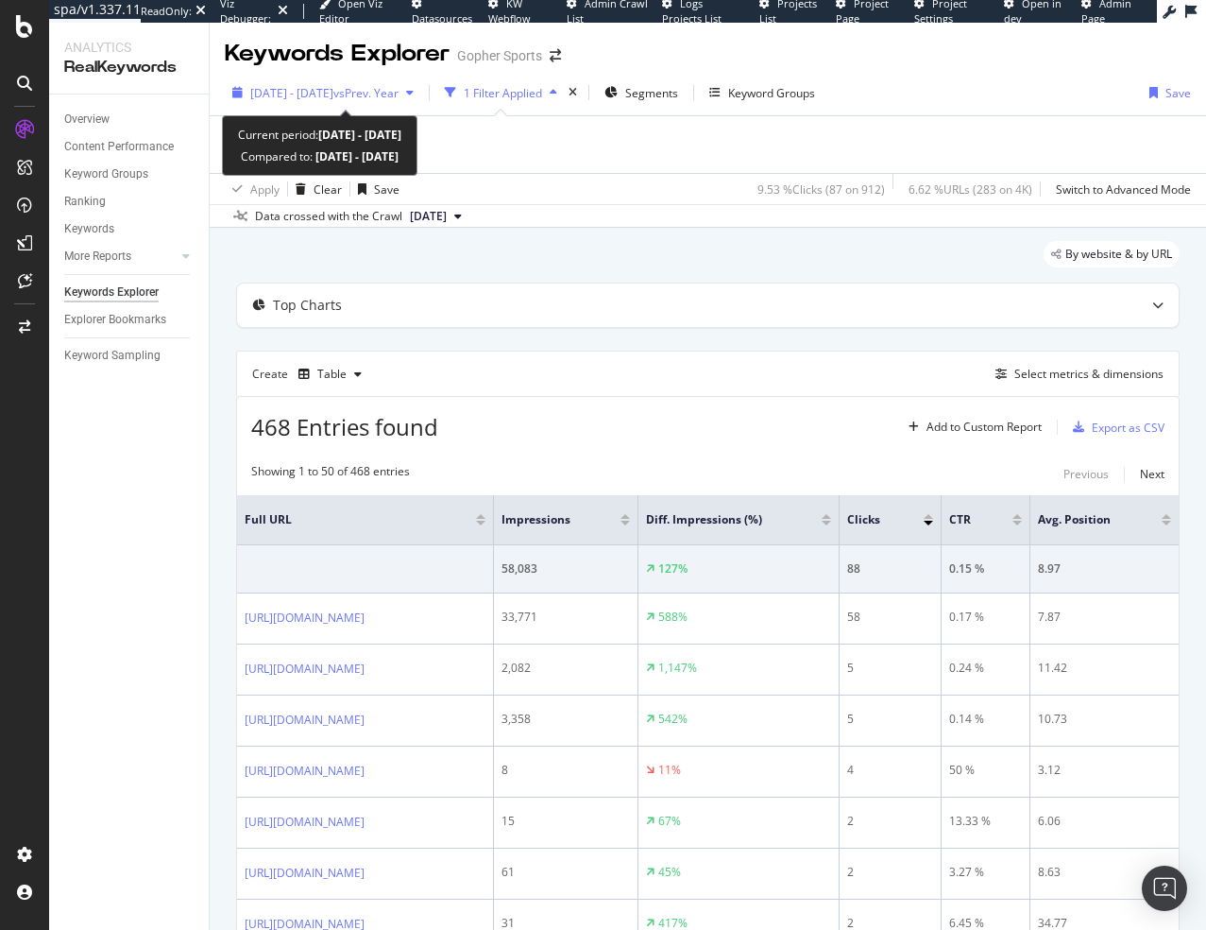
click at [334, 98] on span "2025 Jul. 25th - Jul. 25th" at bounding box center [291, 93] width 83 height 16
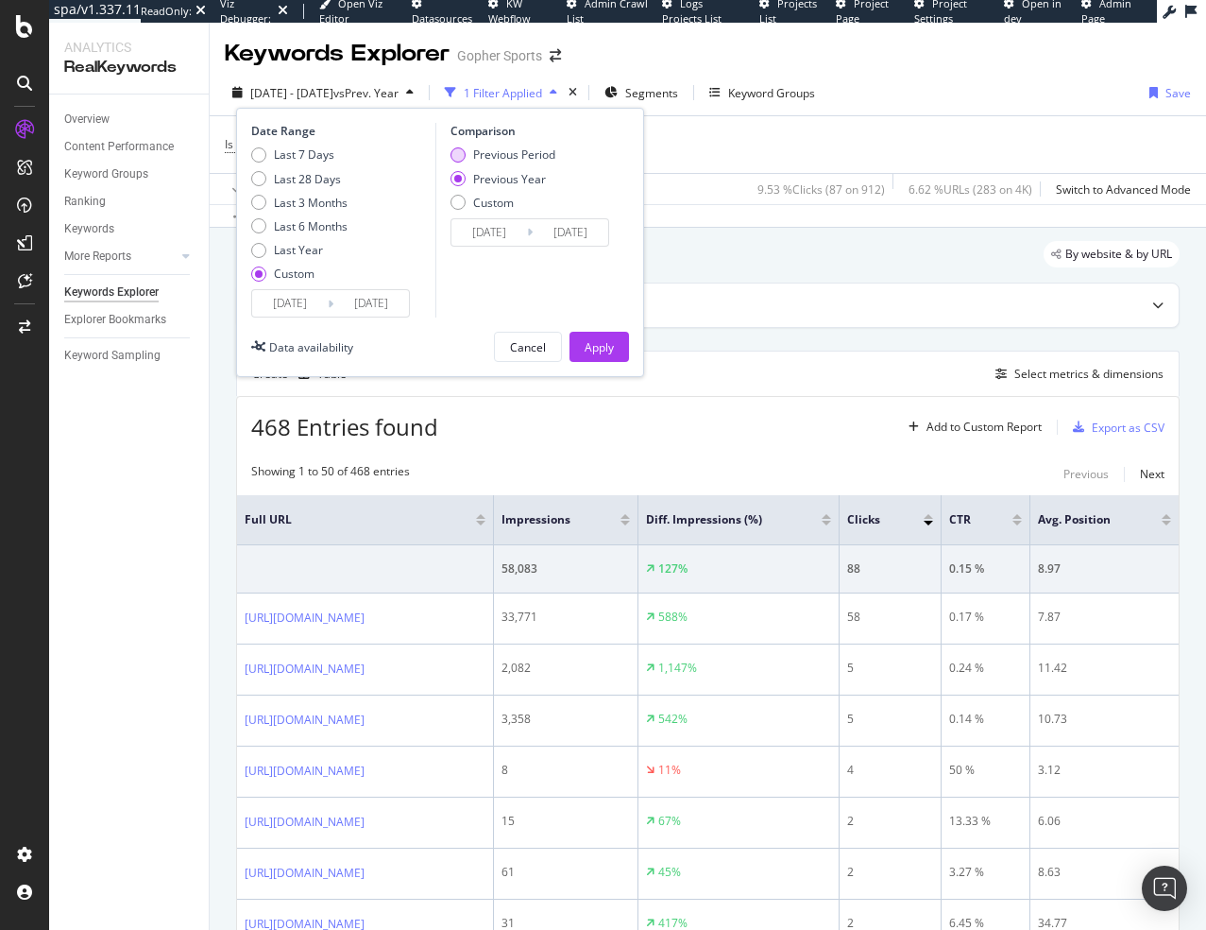
click at [462, 155] on div "Previous Period" at bounding box center [458, 154] width 15 height 15
type input "2025/07/24"
click at [595, 337] on div "Apply" at bounding box center [599, 347] width 29 height 28
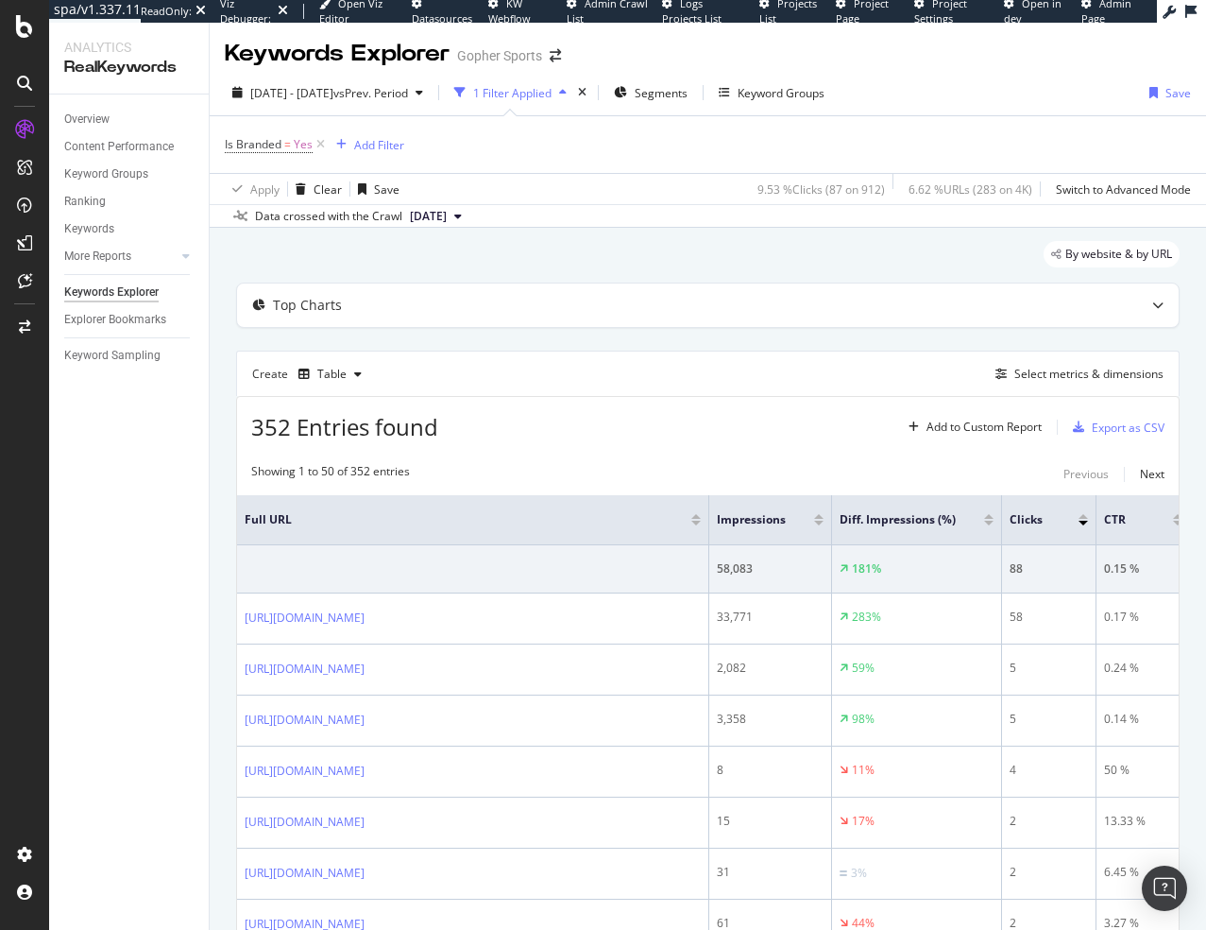
click at [125, 480] on div "Overview Content Performance Keyword Groups Ranking Keywords More Reports Count…" at bounding box center [129, 511] width 160 height 835
click at [1060, 370] on div "Select metrics & dimensions" at bounding box center [1089, 374] width 149 height 16
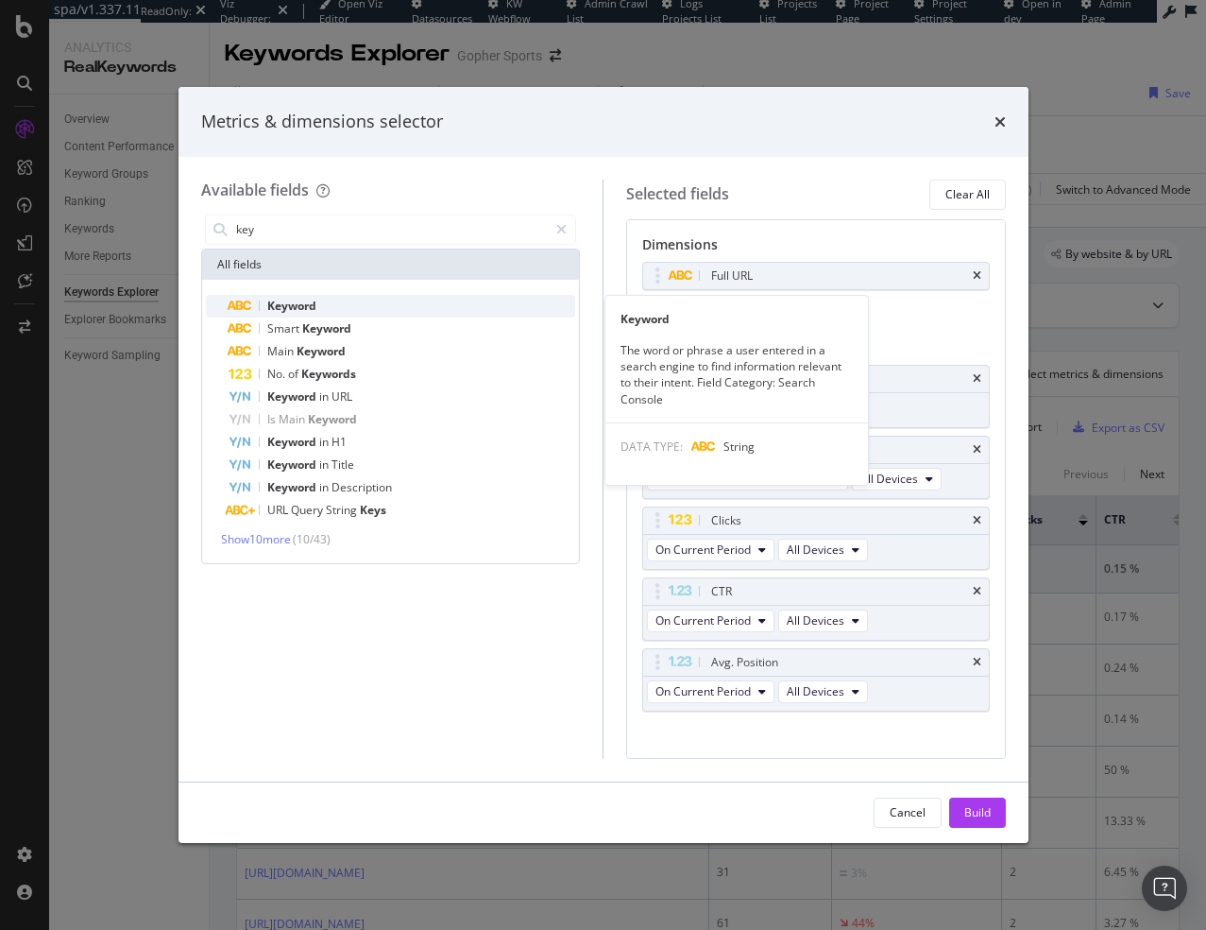
type input "key"
click at [284, 303] on span "Keyword" at bounding box center [291, 306] width 49 height 16
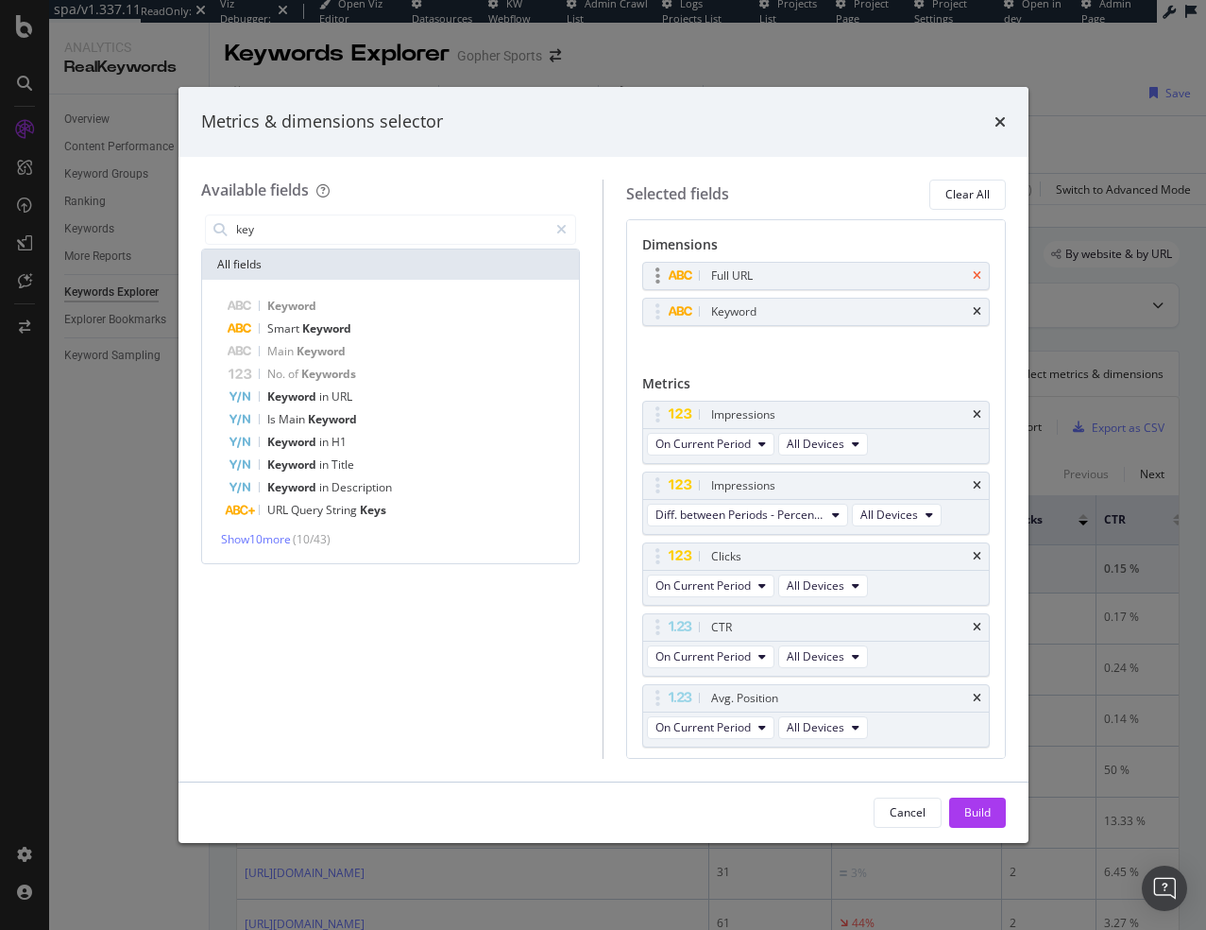
click at [973, 277] on icon "times" at bounding box center [977, 275] width 9 height 11
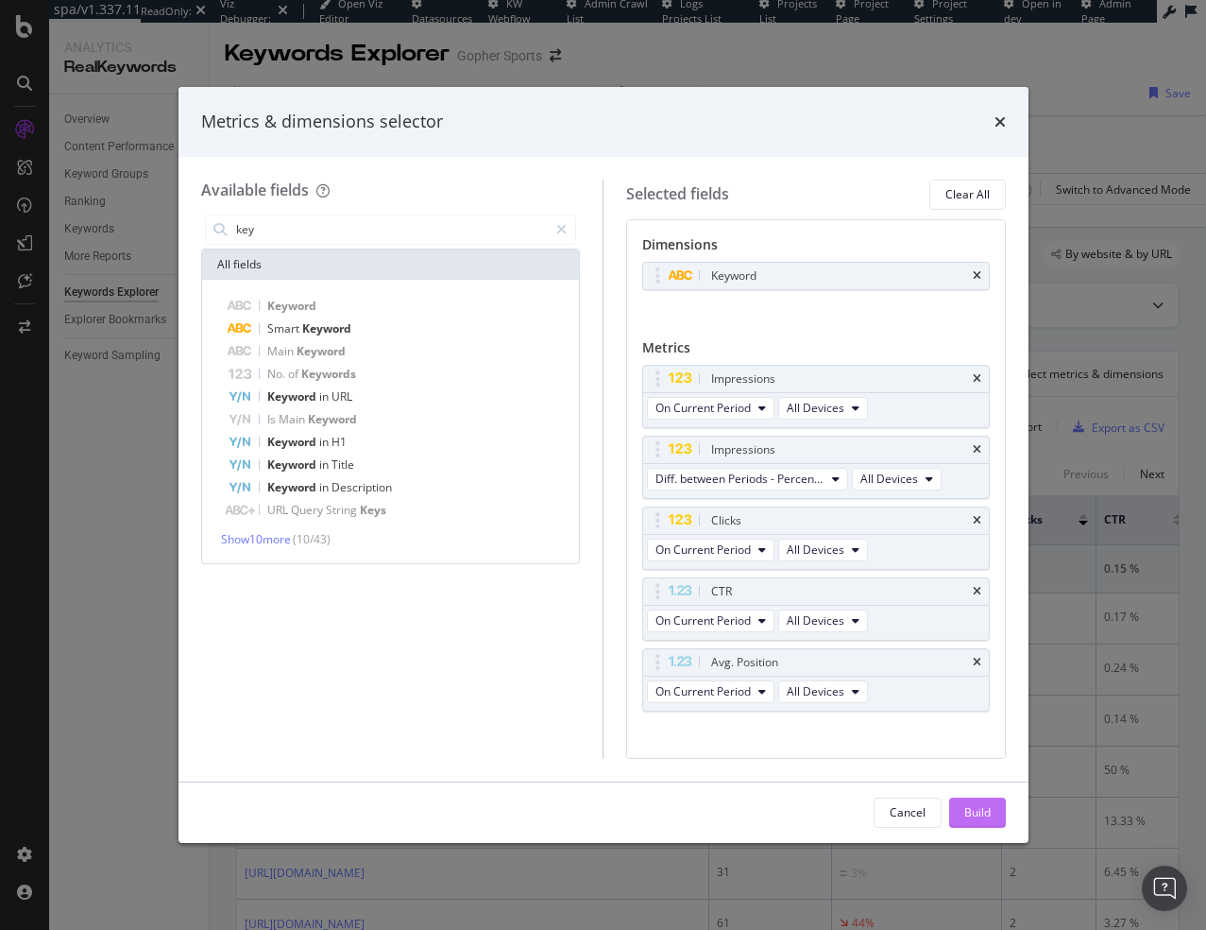
click at [980, 806] on div "Build" at bounding box center [978, 812] width 26 height 16
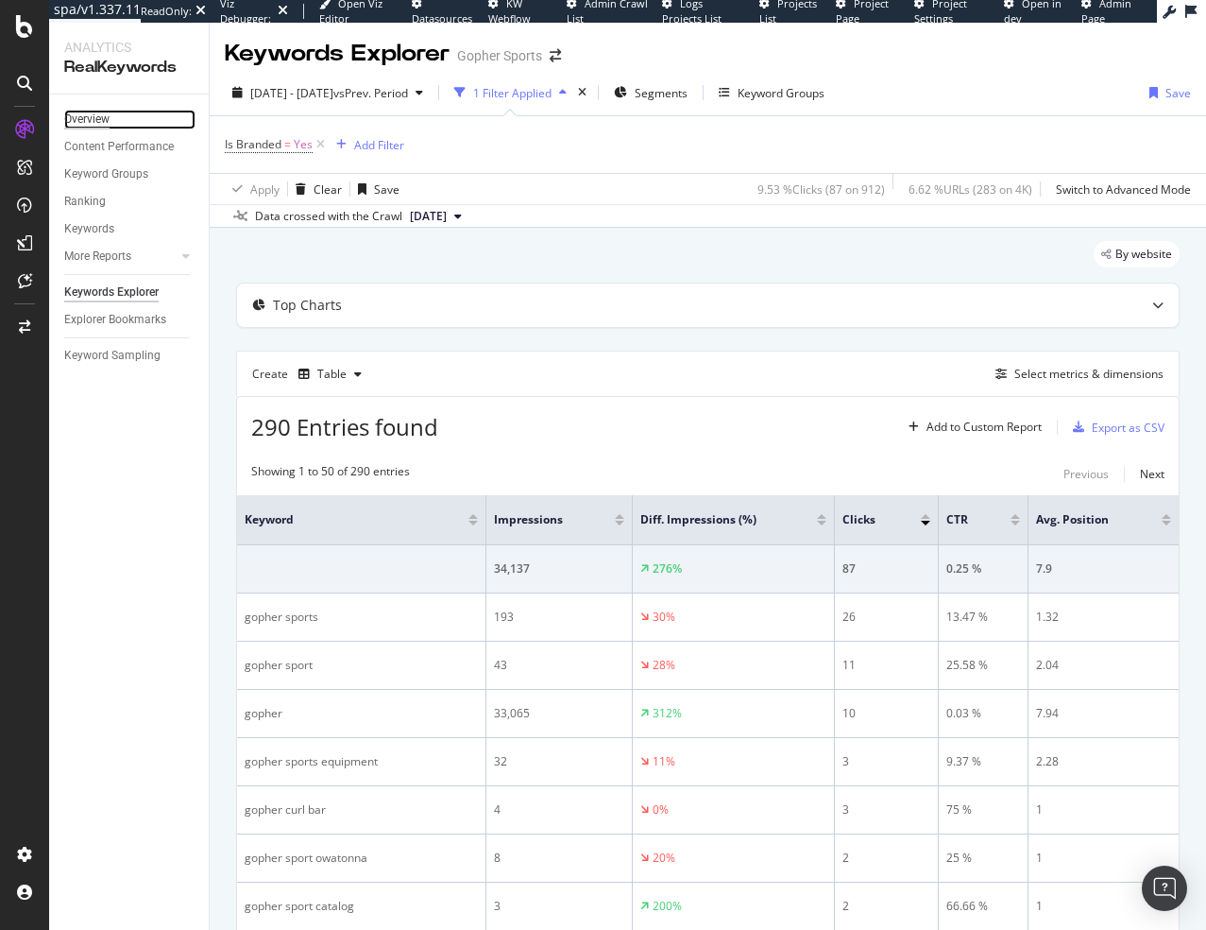
click at [106, 119] on div "Overview" at bounding box center [86, 120] width 45 height 20
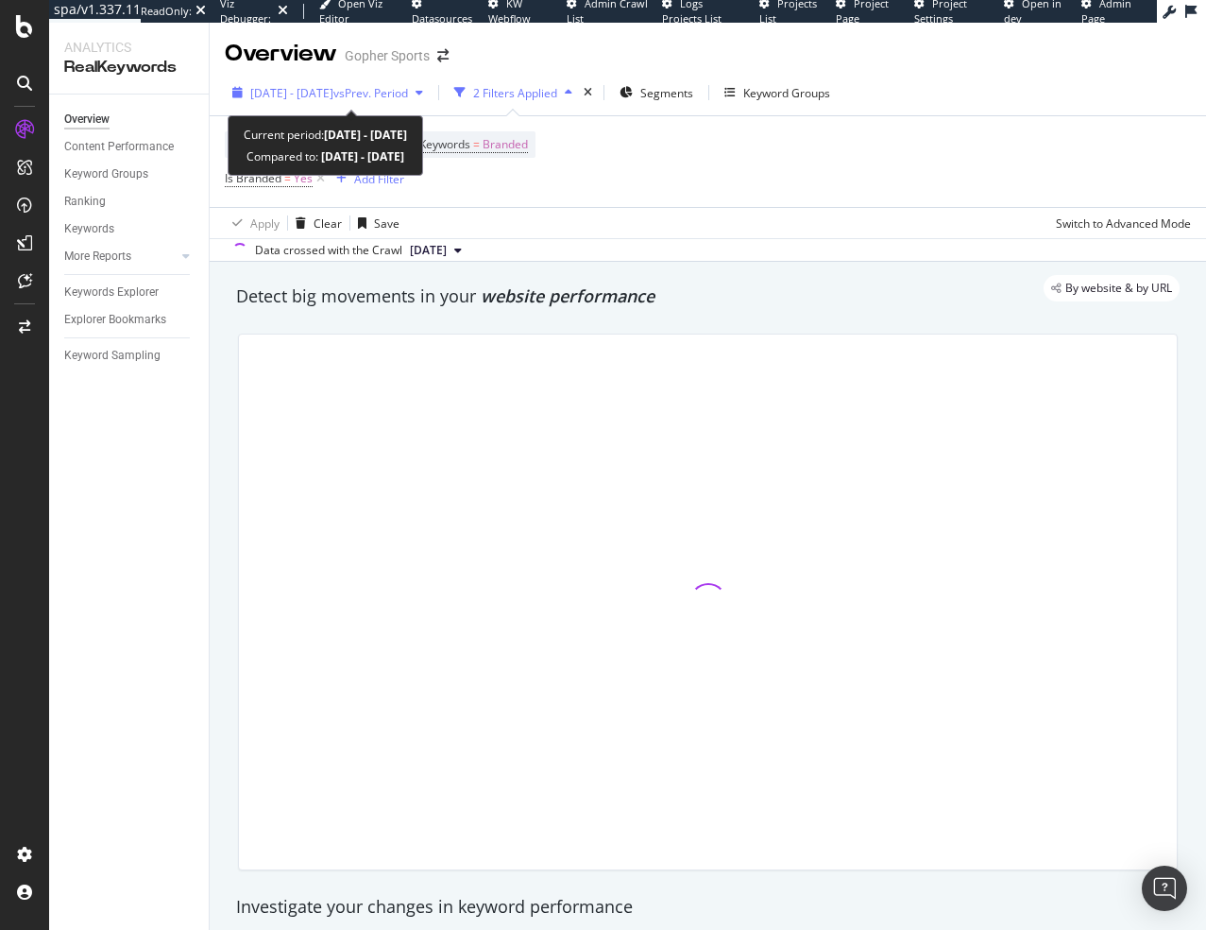
click at [408, 98] on span "vs Prev. Period" at bounding box center [371, 93] width 75 height 16
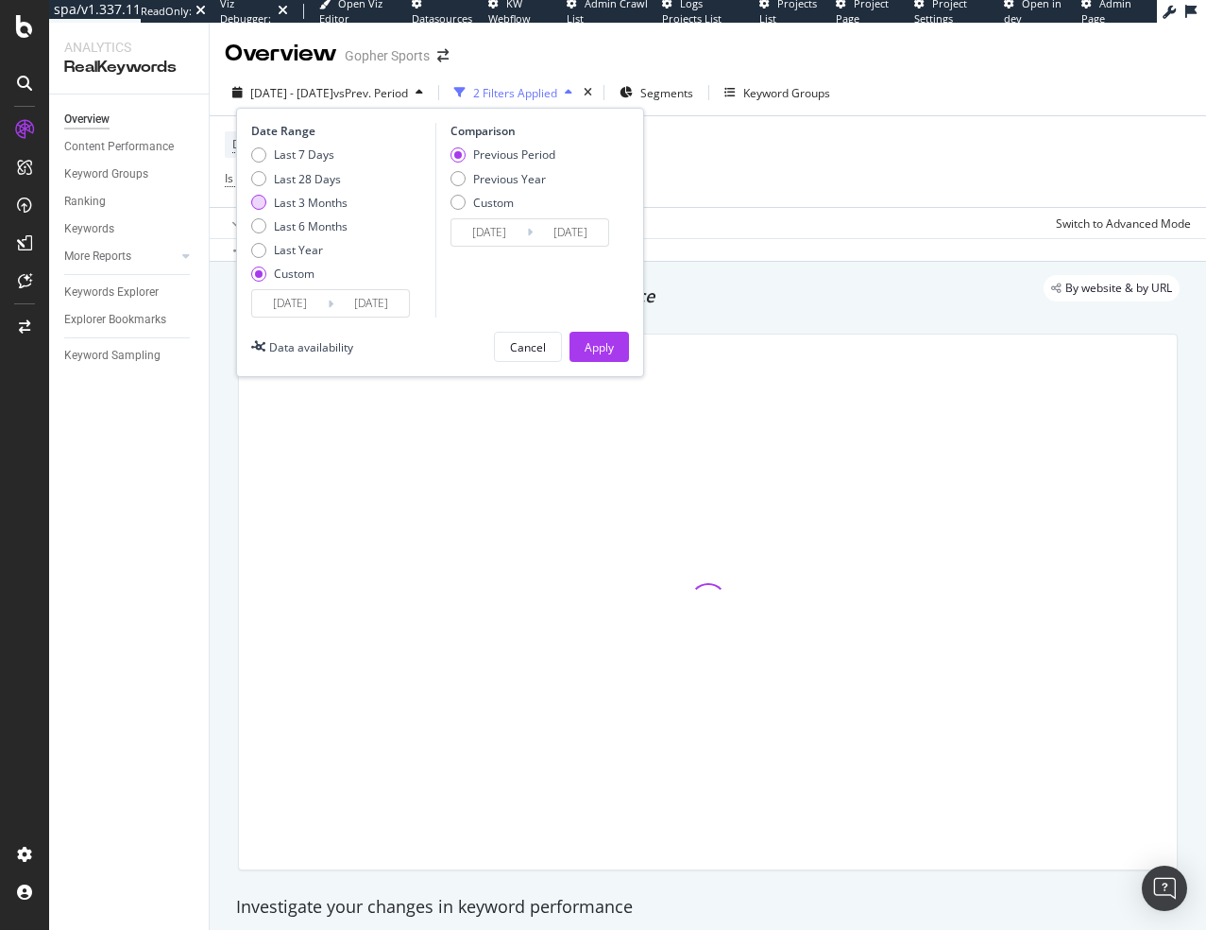
click at [263, 201] on div "Last 3 Months" at bounding box center [258, 202] width 15 height 15
type input "2025/06/01"
type input "2025/08/31"
type input "2025/03/01"
type input "2025/05/31"
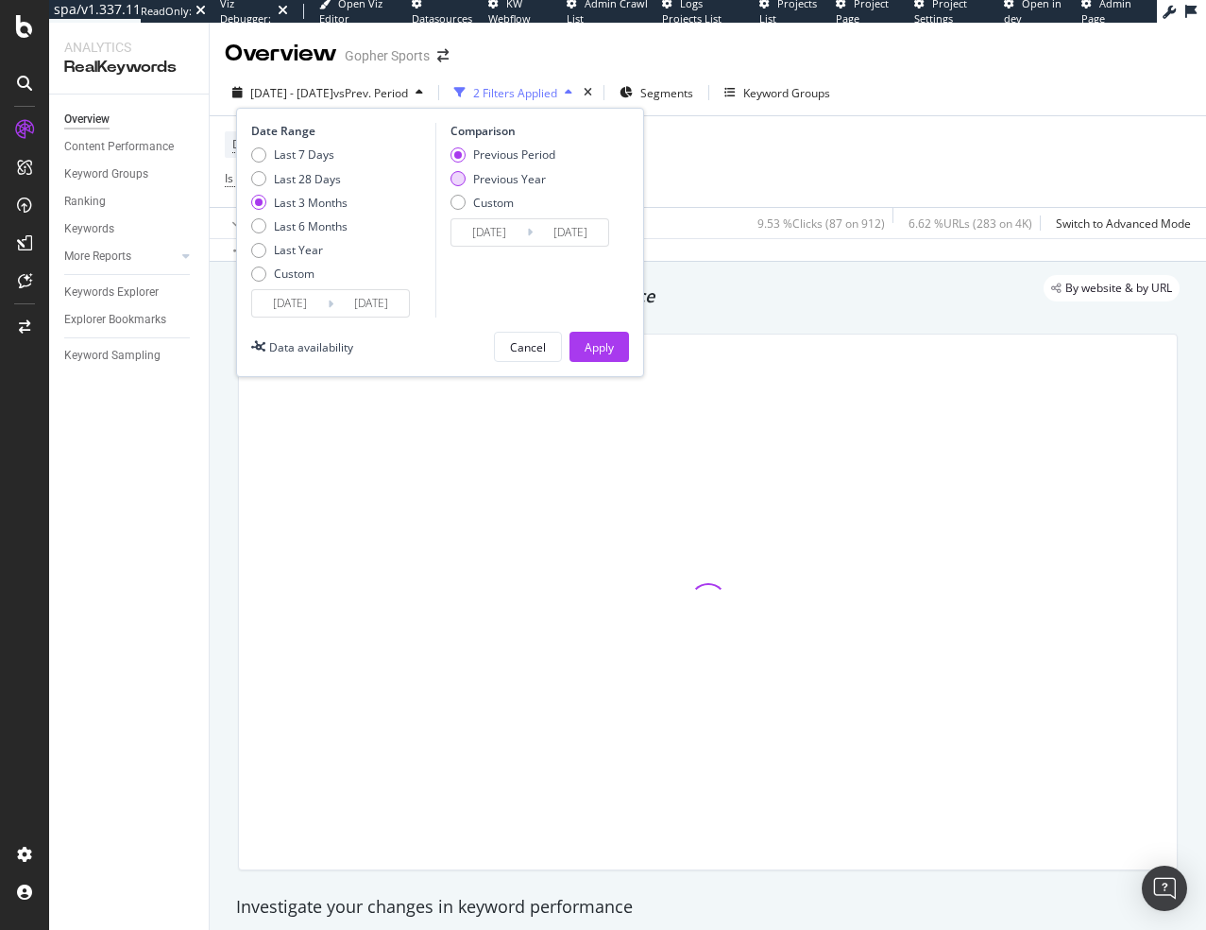
click at [472, 176] on div "Previous Year" at bounding box center [503, 179] width 105 height 16
type input "2024/06/02"
type input "2024/09/01"
click at [601, 349] on div "Apply" at bounding box center [599, 347] width 29 height 16
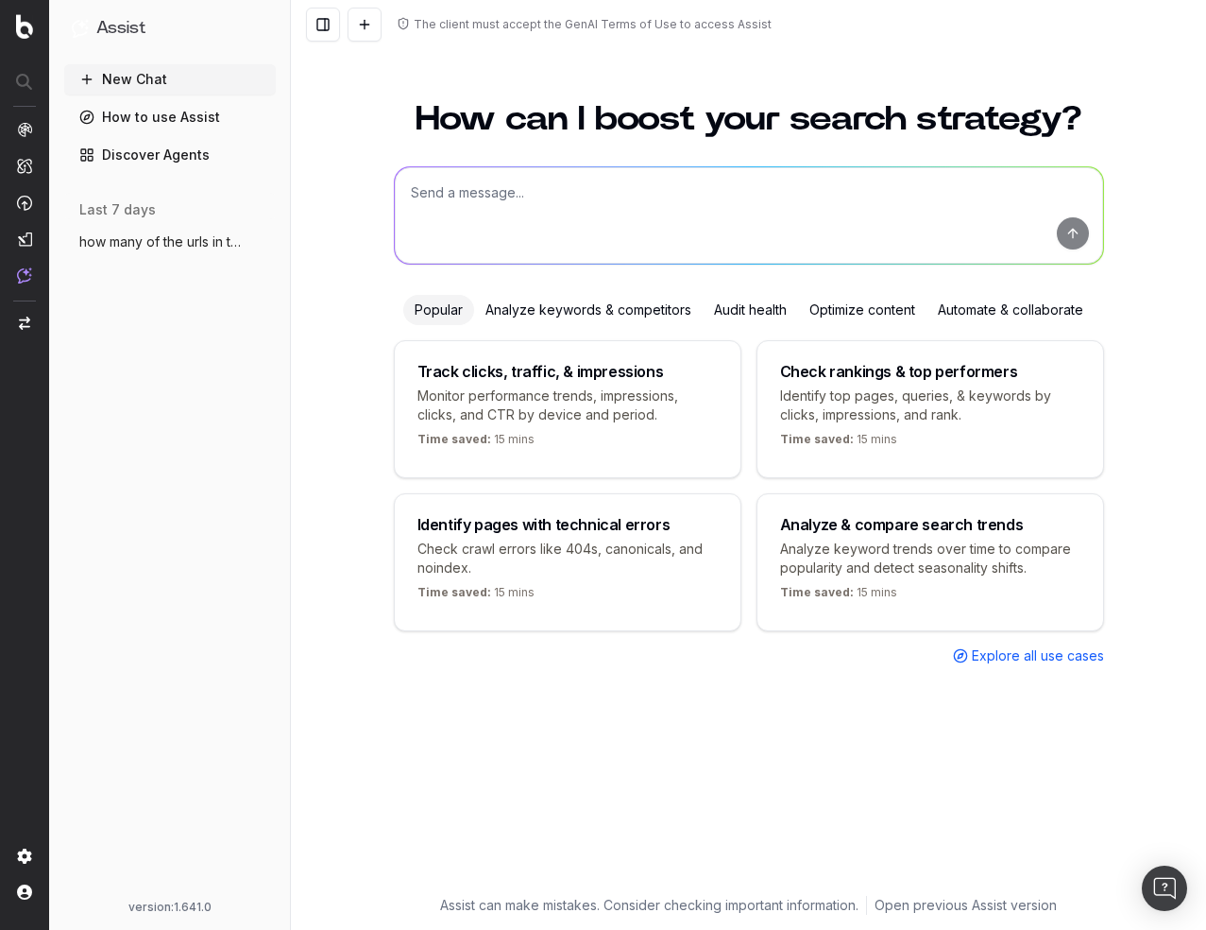
click at [530, 200] on textarea at bounding box center [749, 215] width 709 height 96
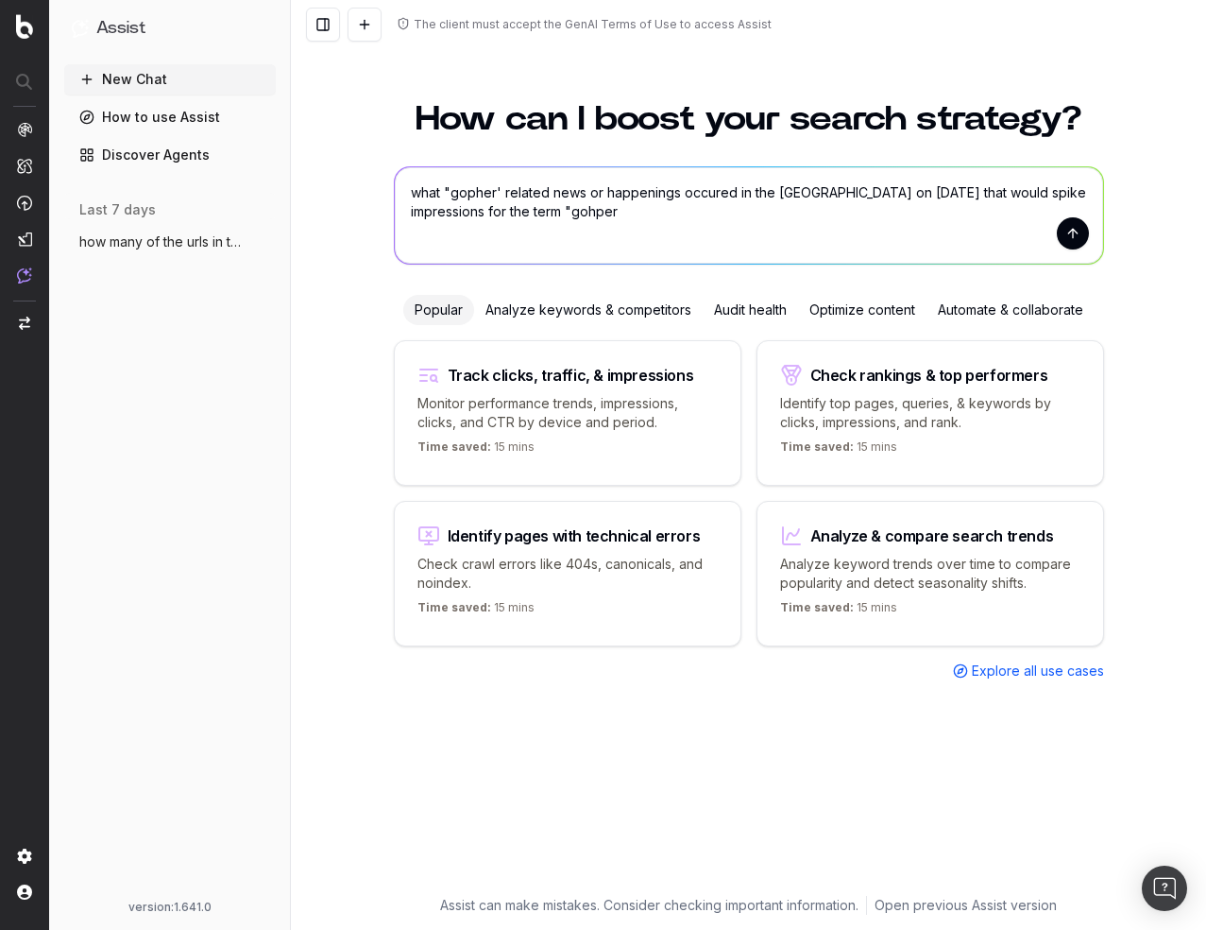
type textarea "what "gopher' related news or happenings occured in the [GEOGRAPHIC_DATA] on [D…"
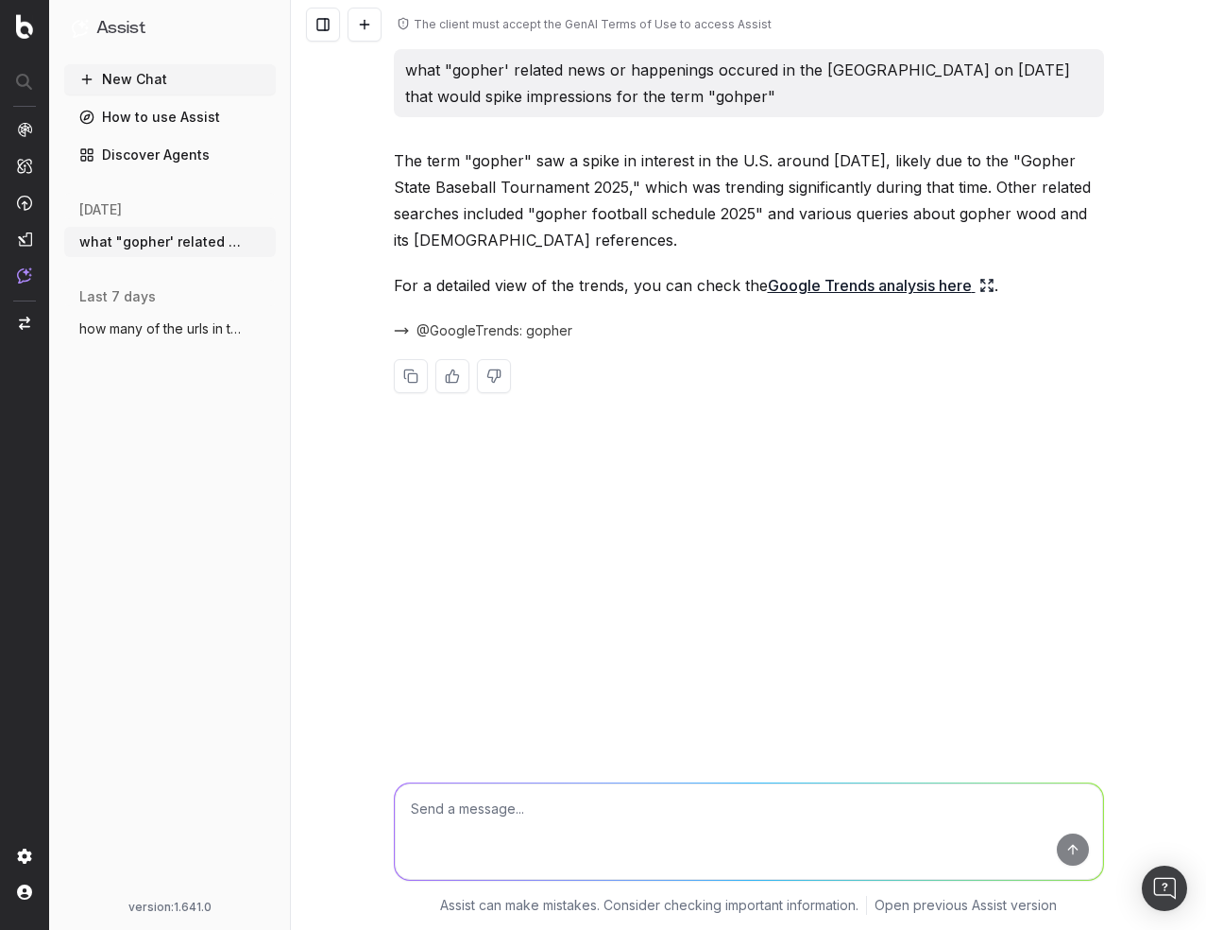
click at [987, 287] on icon at bounding box center [987, 285] width 15 height 15
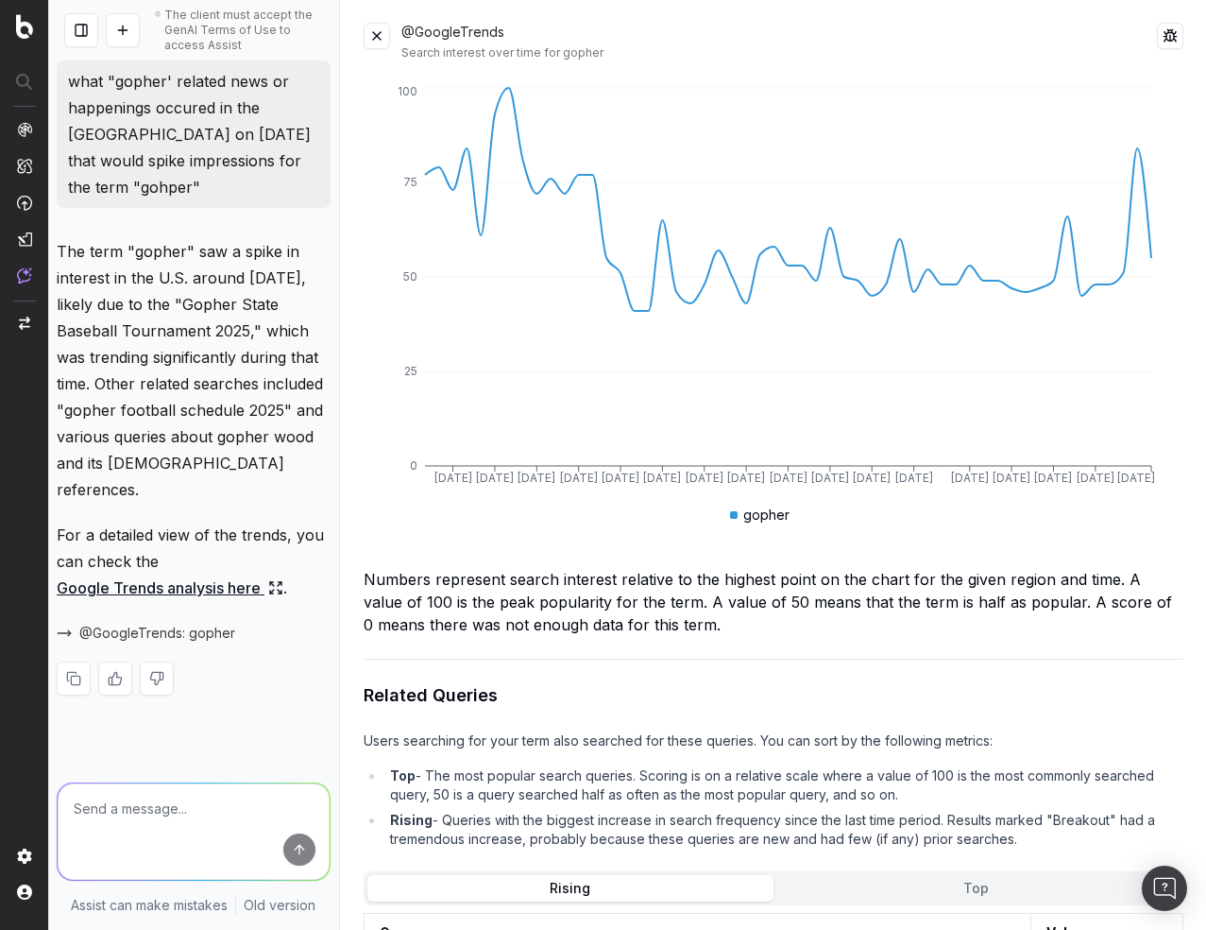
click at [377, 29] on button at bounding box center [377, 36] width 26 height 26
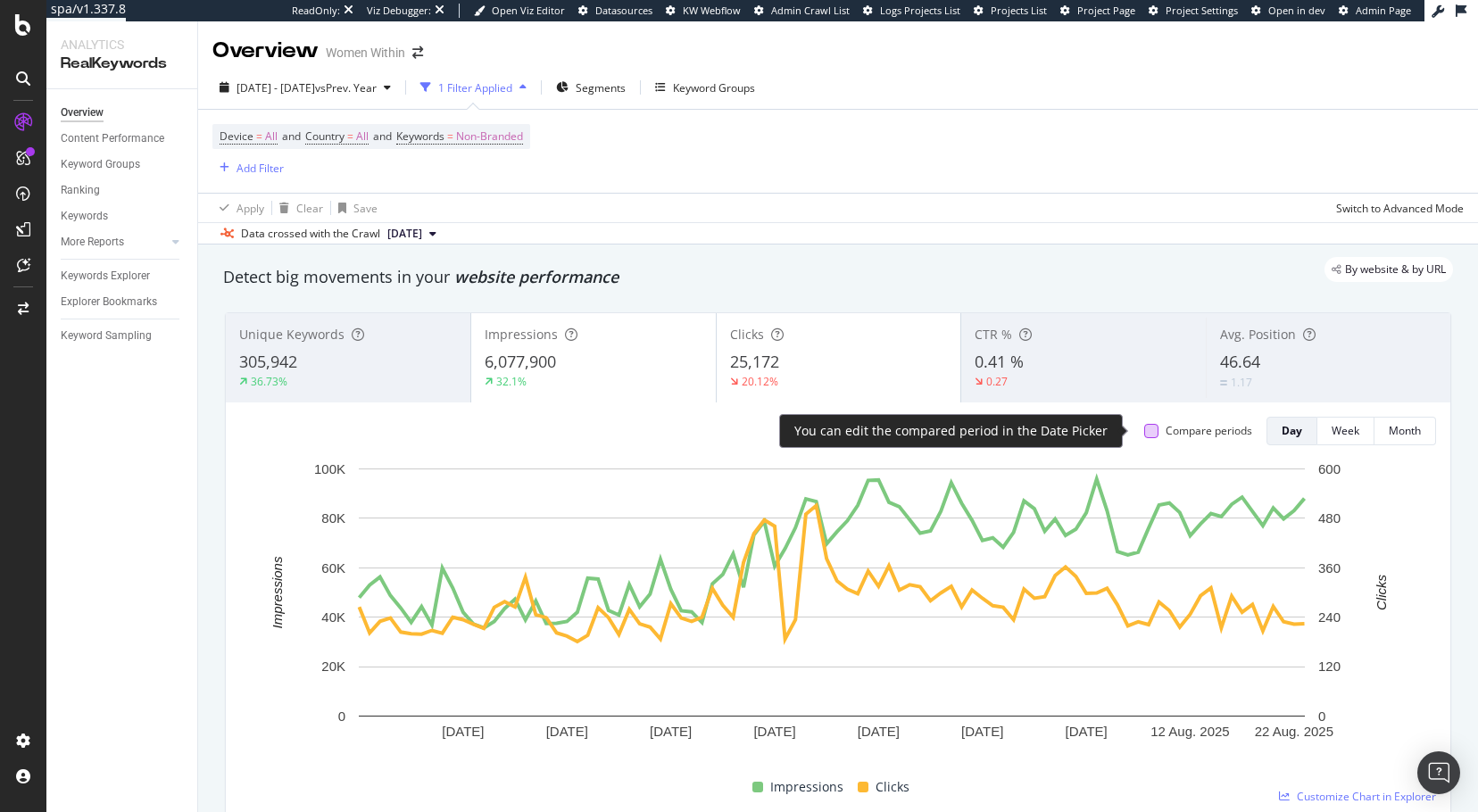
click at [1144, 432] on div at bounding box center [1150, 431] width 14 height 14
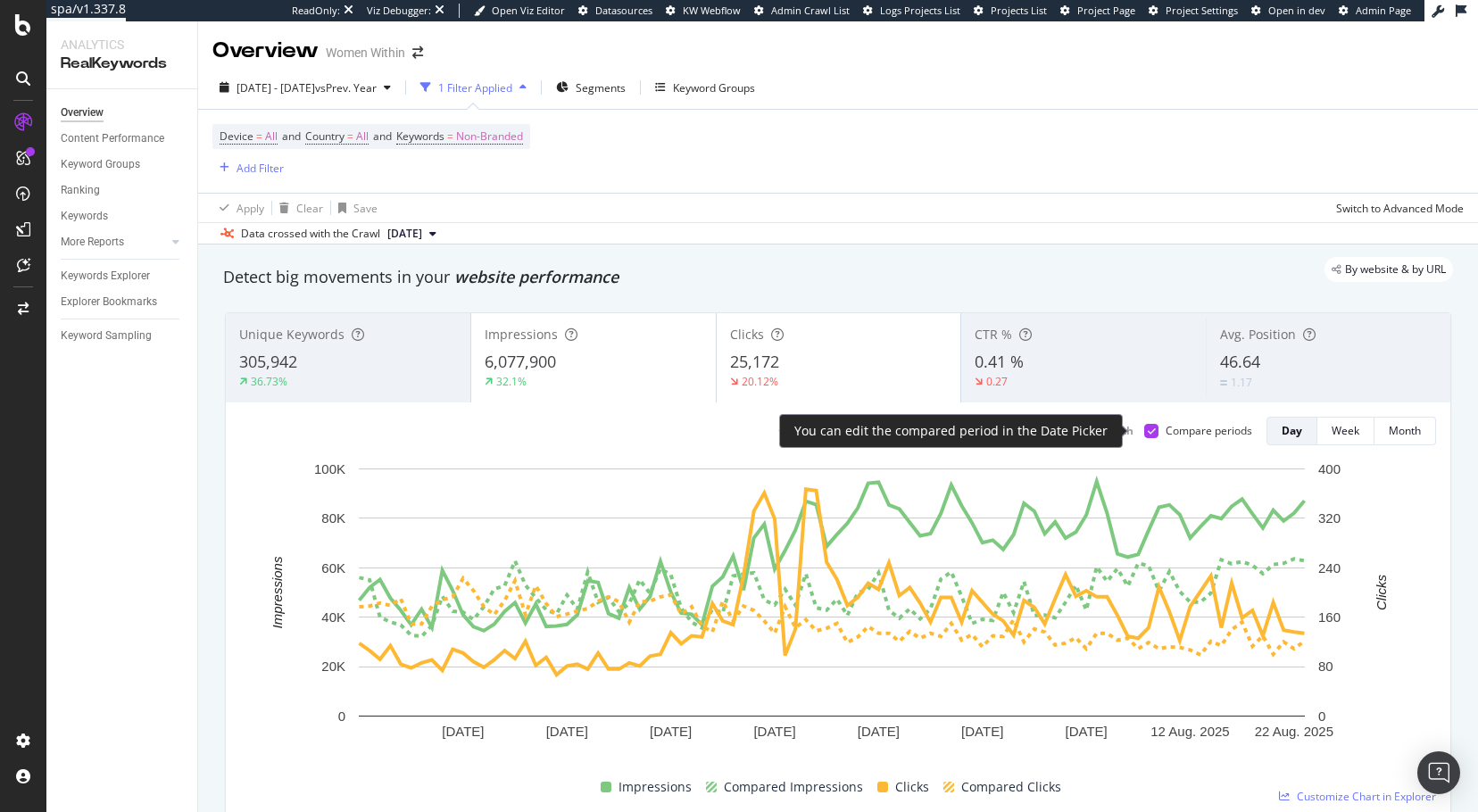
click at [1144, 431] on div at bounding box center [1150, 431] width 14 height 14
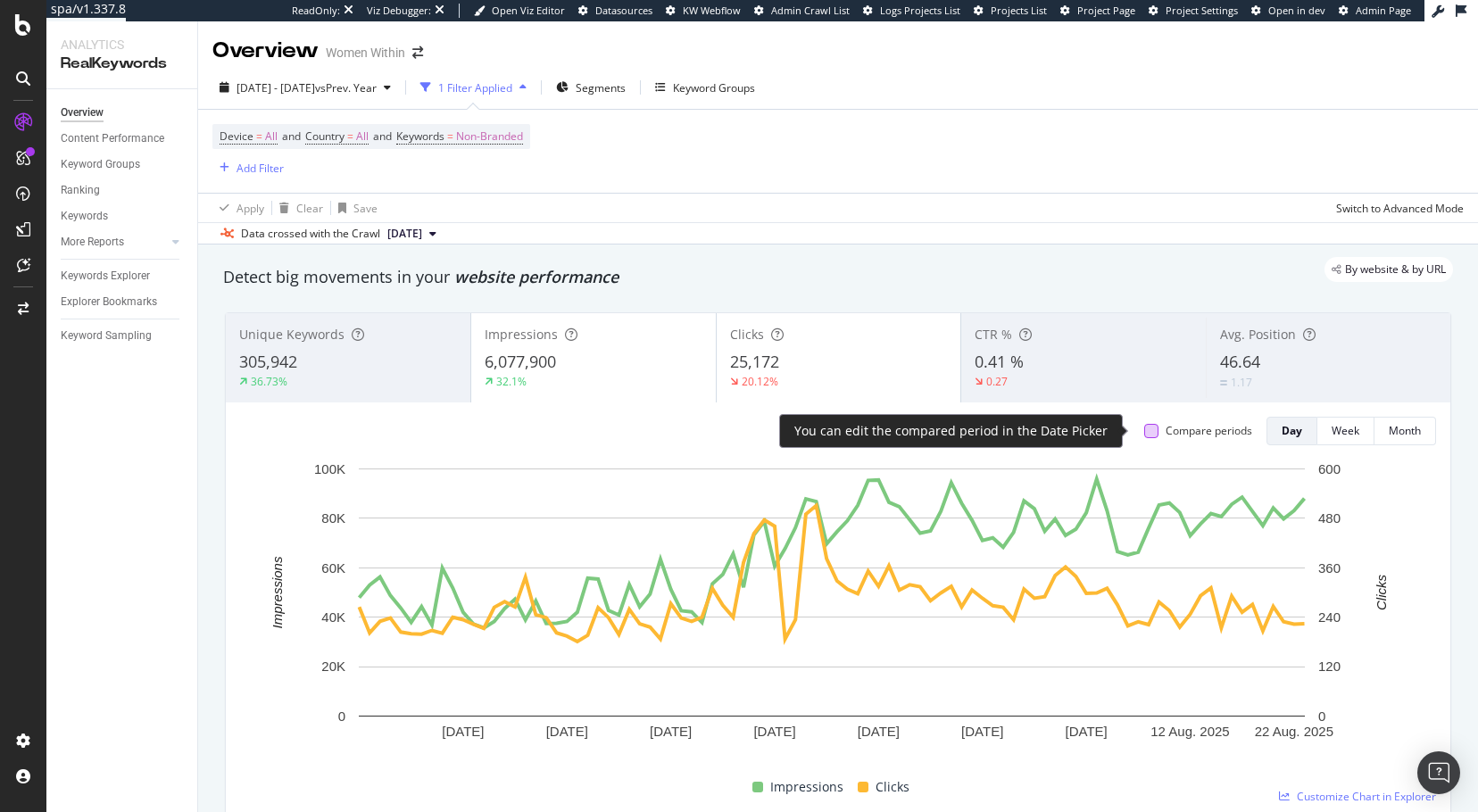
click at [1144, 435] on div at bounding box center [1150, 431] width 14 height 14
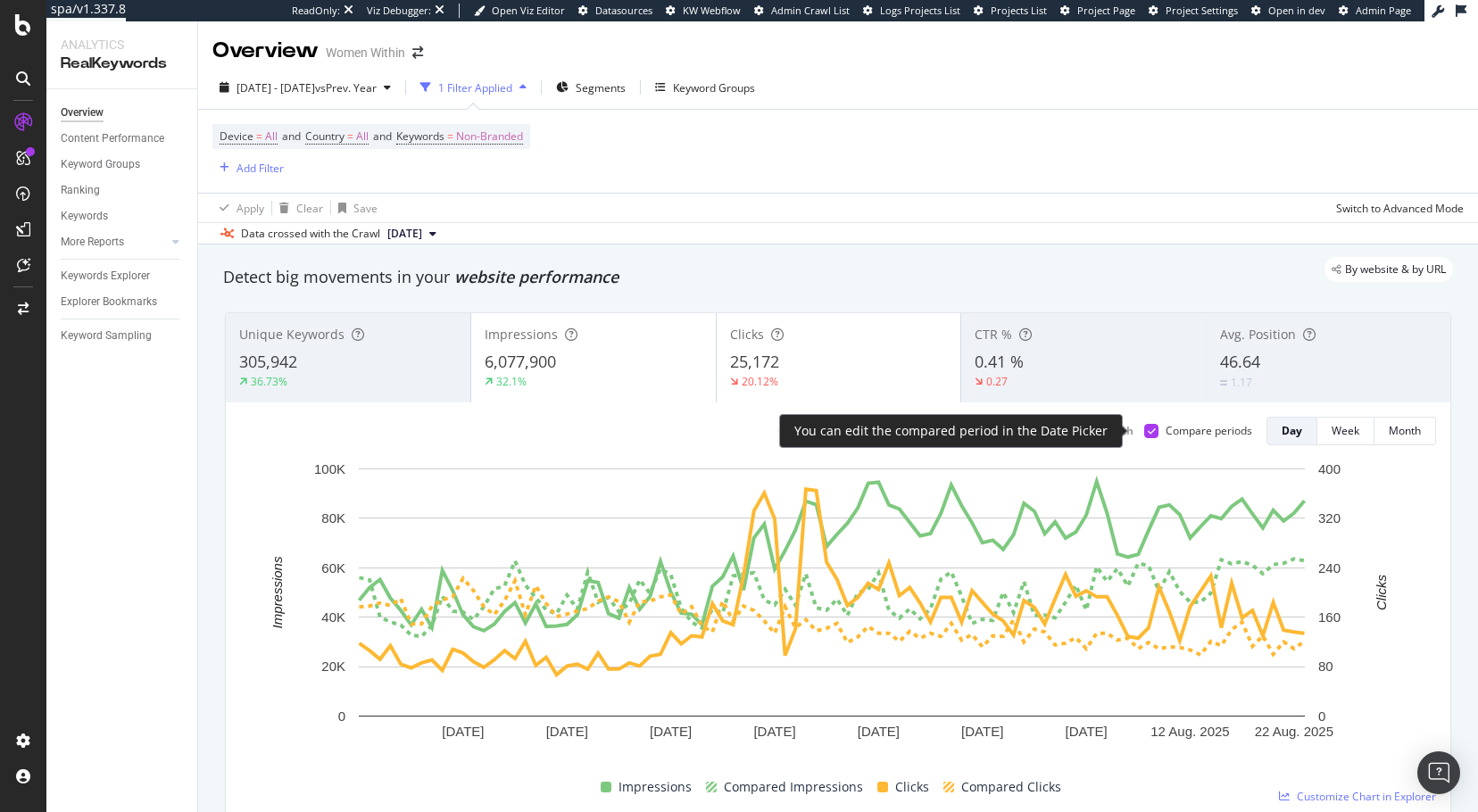
click at [1147, 431] on icon at bounding box center [1151, 431] width 8 height 8
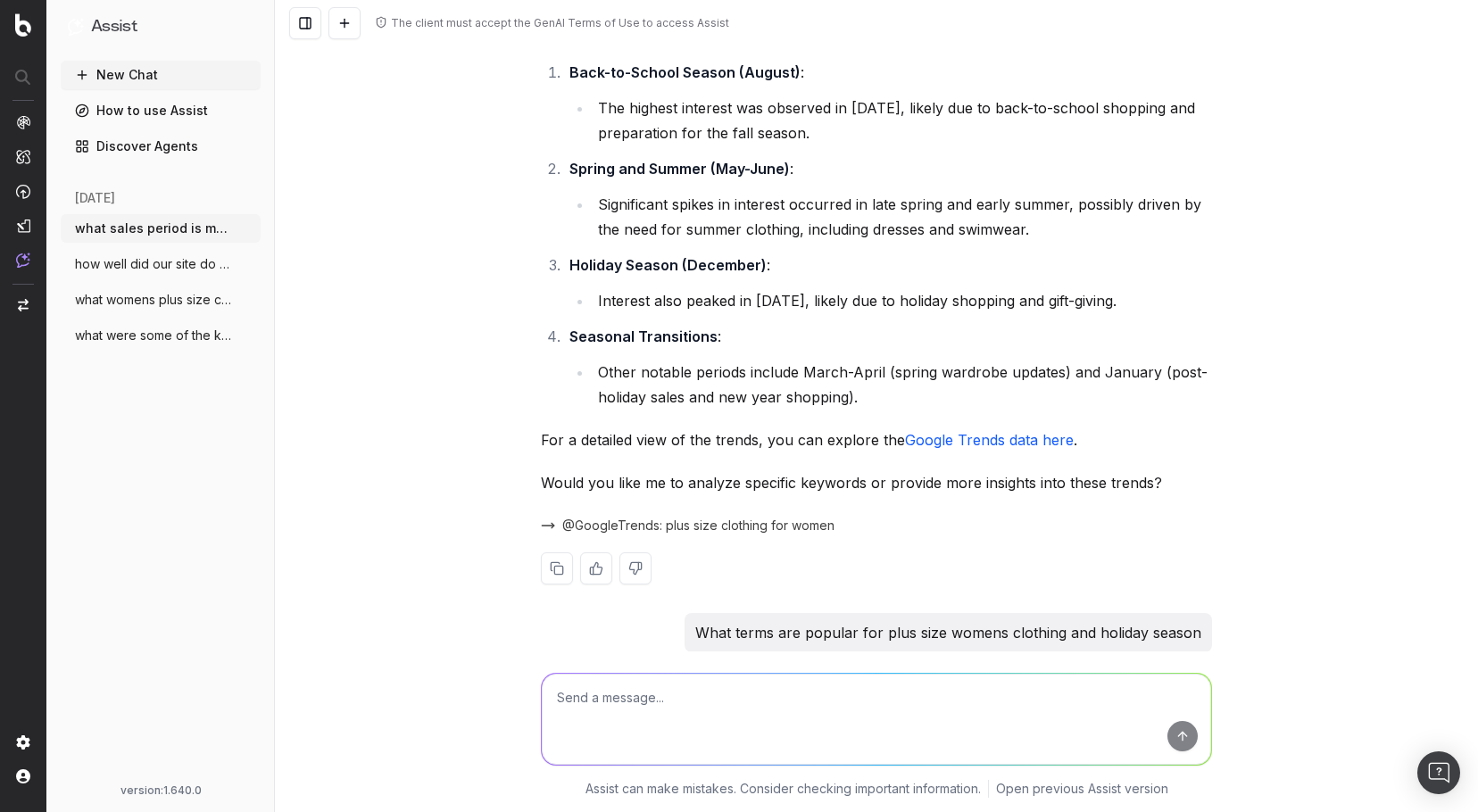
scroll to position [1159, 0]
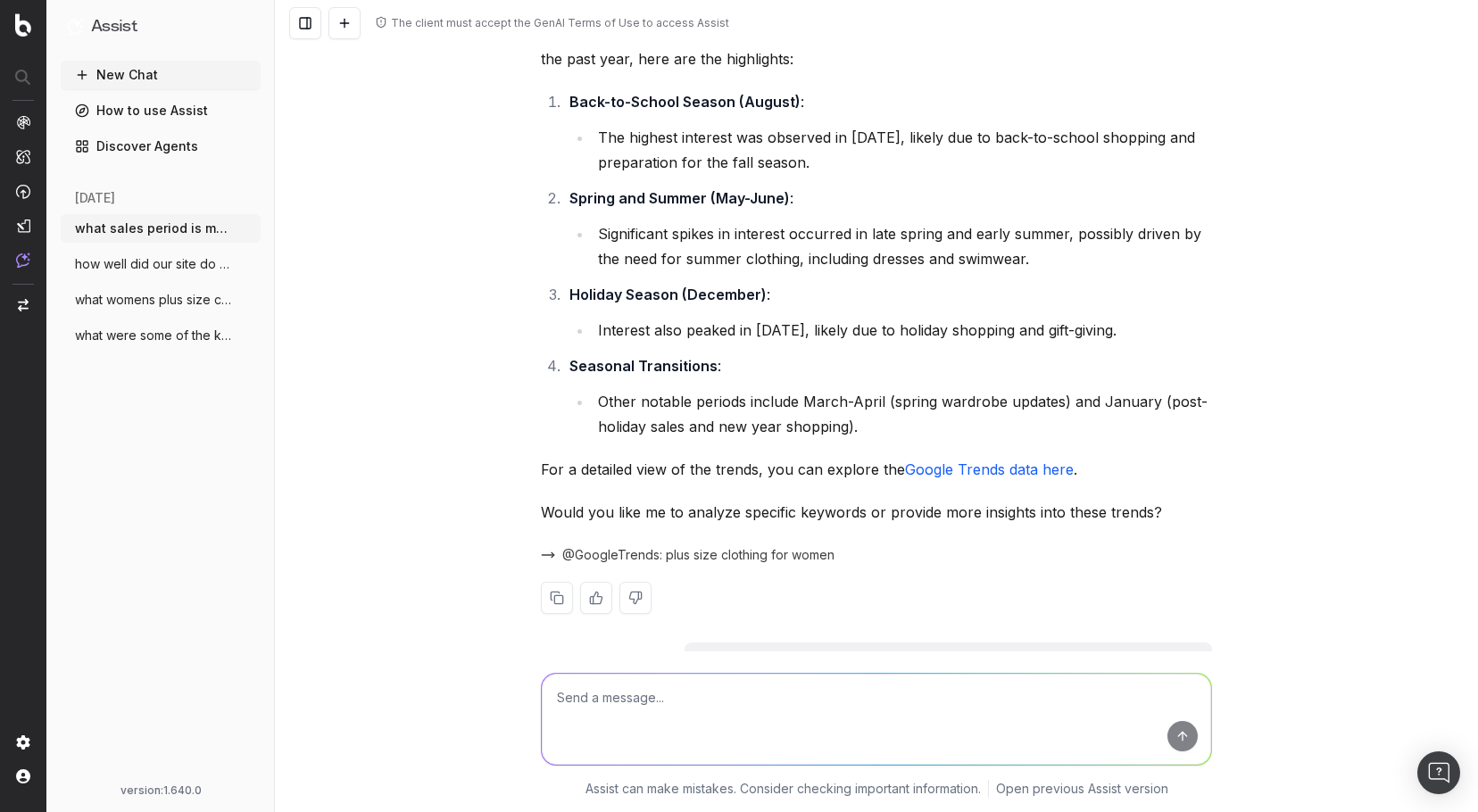
click at [1000, 468] on link "Google Trends data here" at bounding box center [989, 469] width 169 height 18
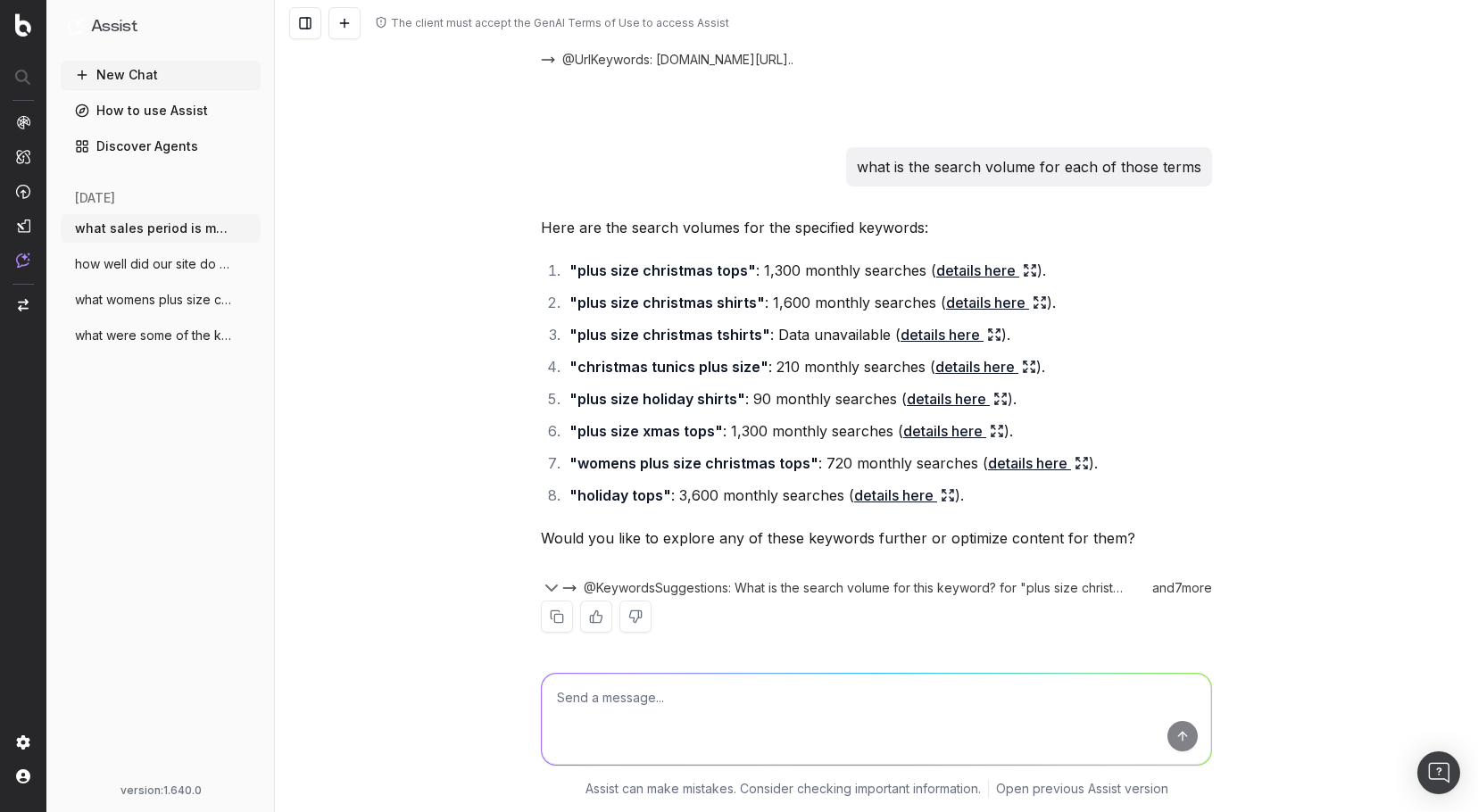
scroll to position [4549, 0]
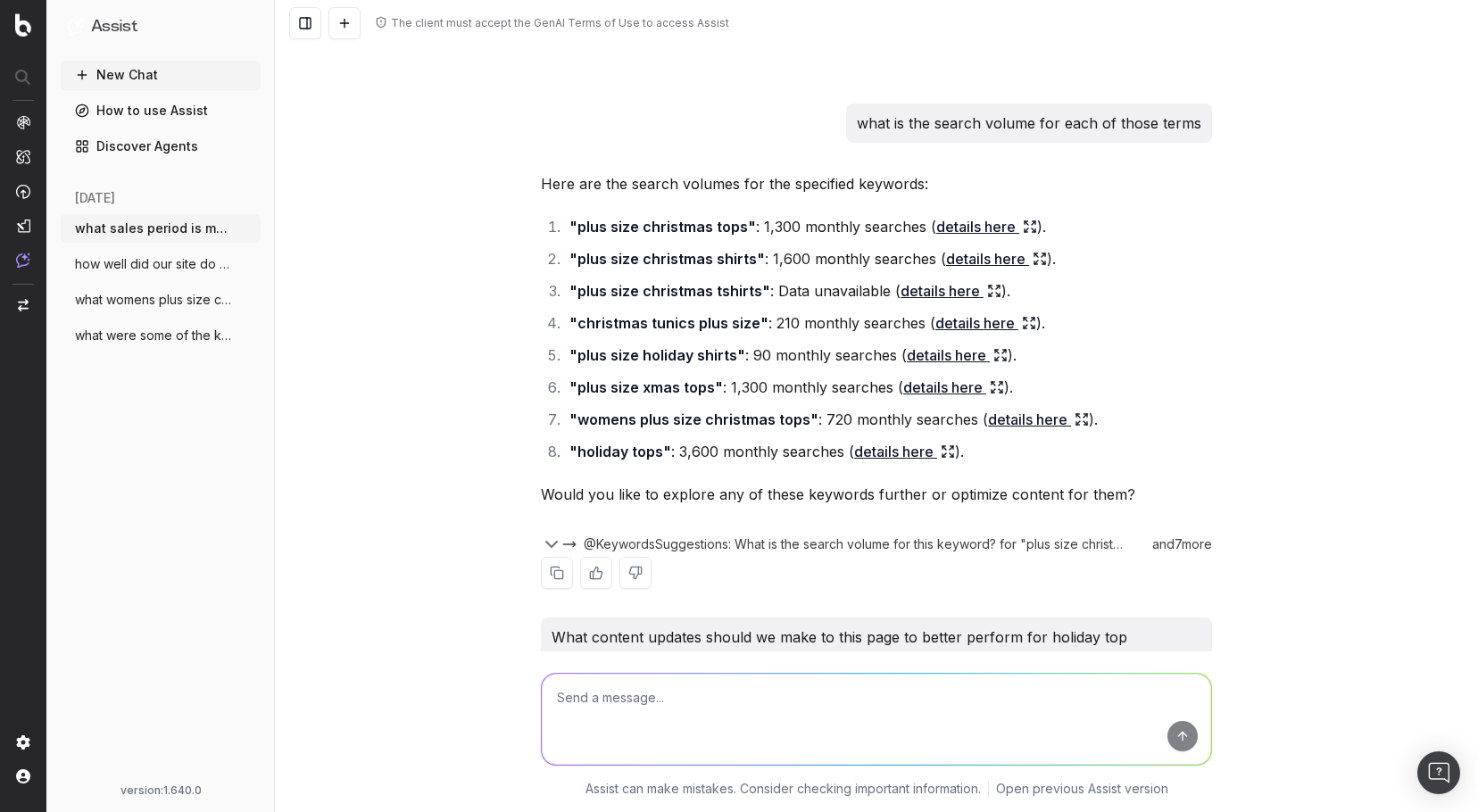
click at [1025, 232] on icon at bounding box center [1027, 230] width 4 height 4
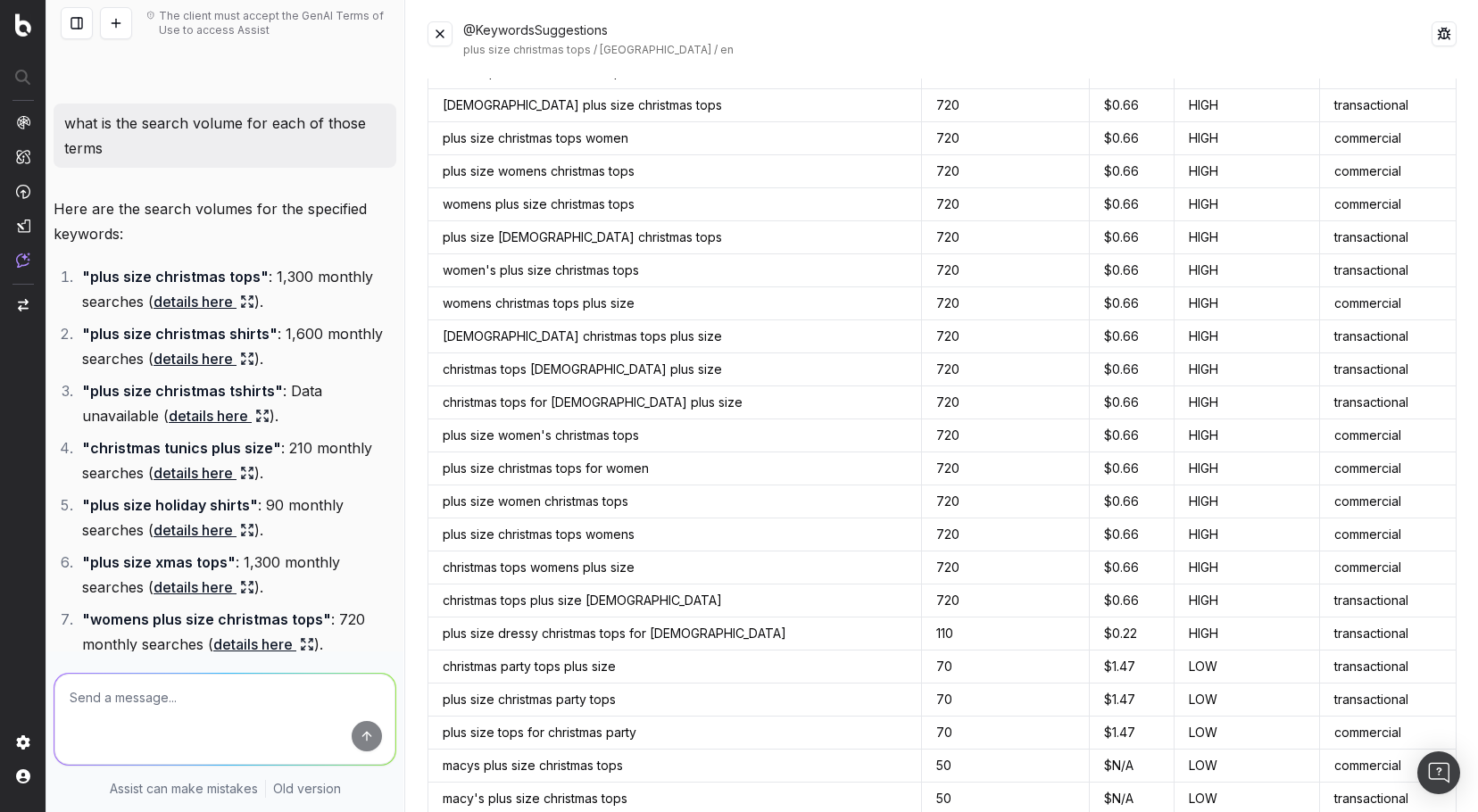
scroll to position [0, 0]
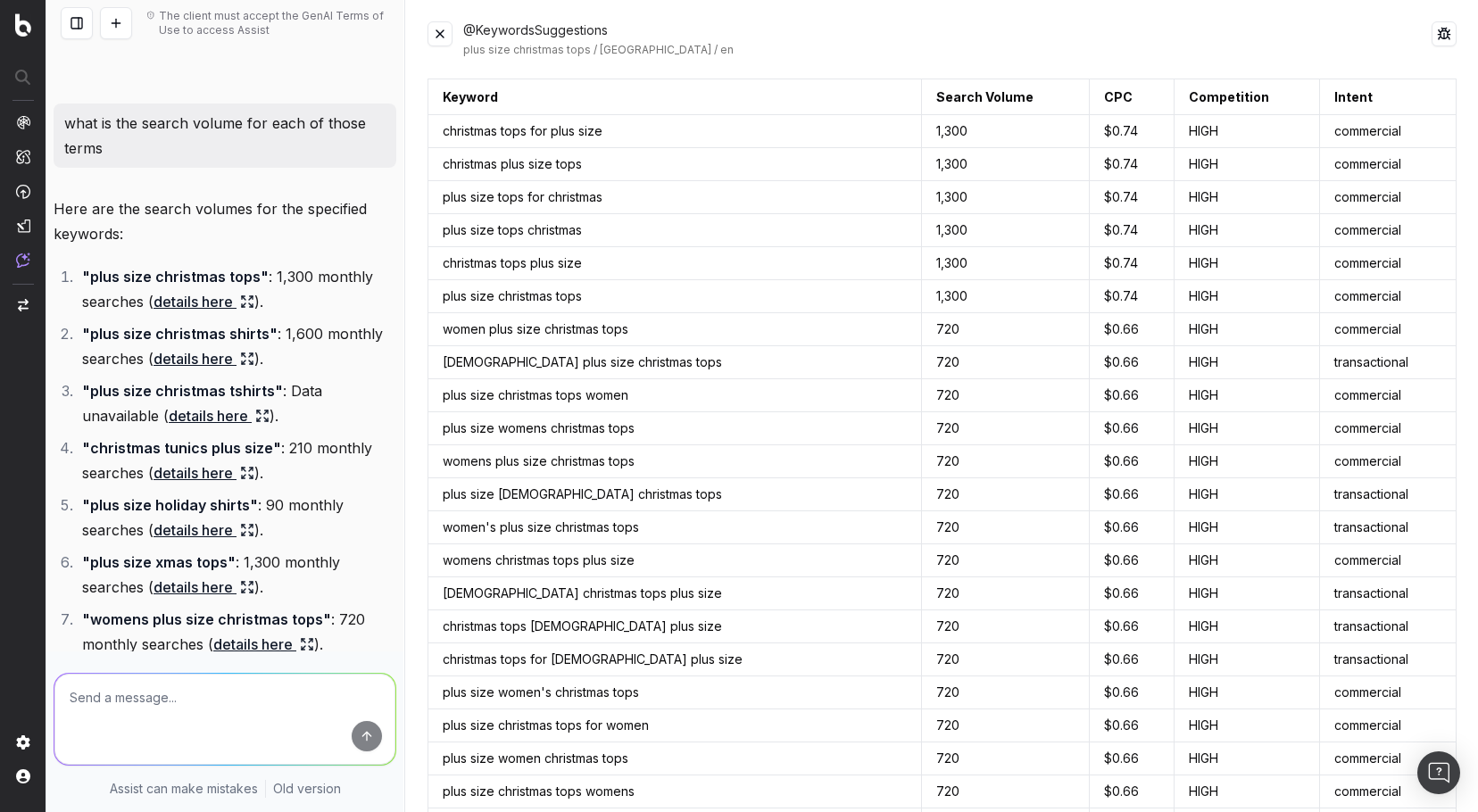
click at [435, 39] on button at bounding box center [440, 34] width 25 height 25
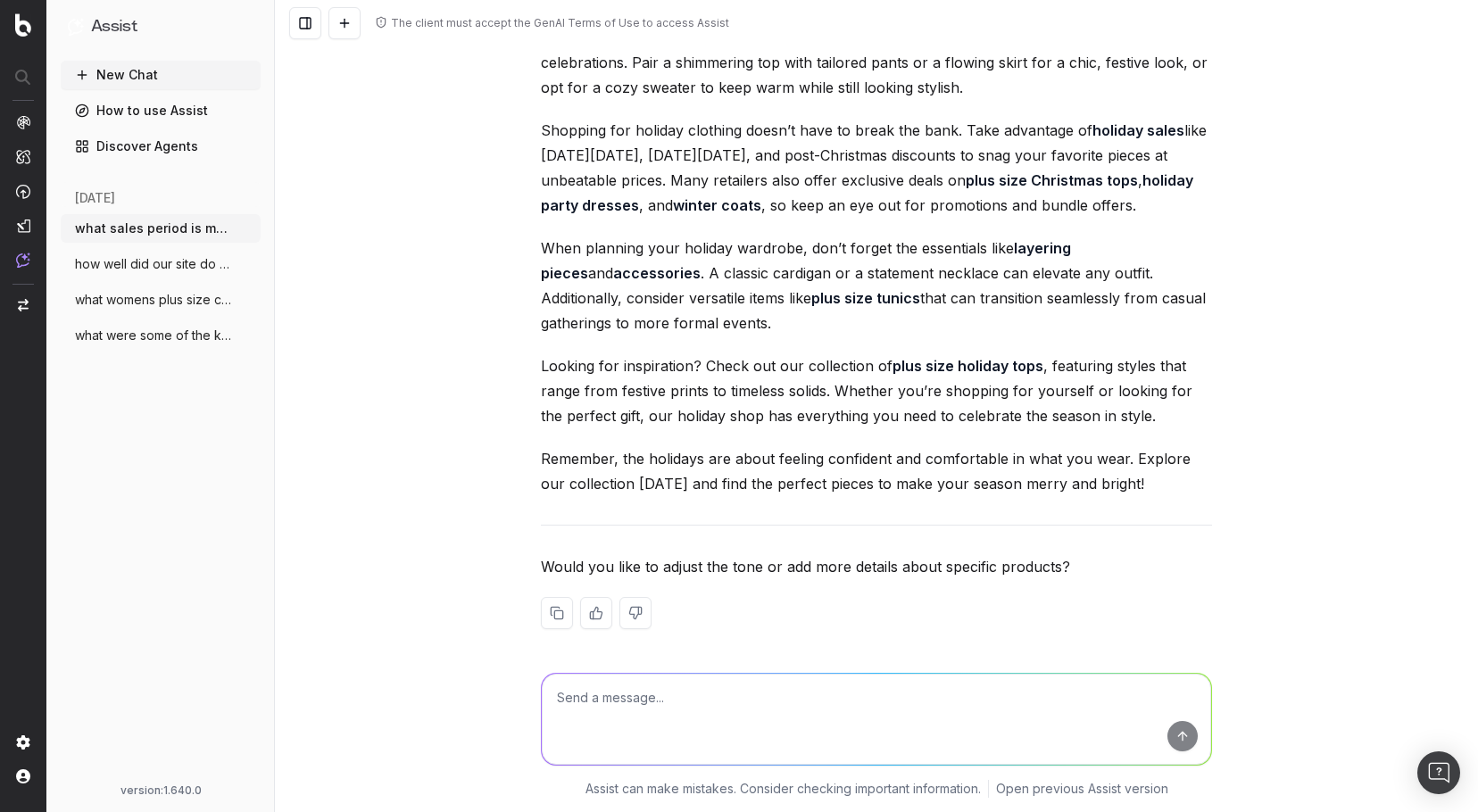
scroll to position [8007, 0]
